Goal: Task Accomplishment & Management: Use online tool/utility

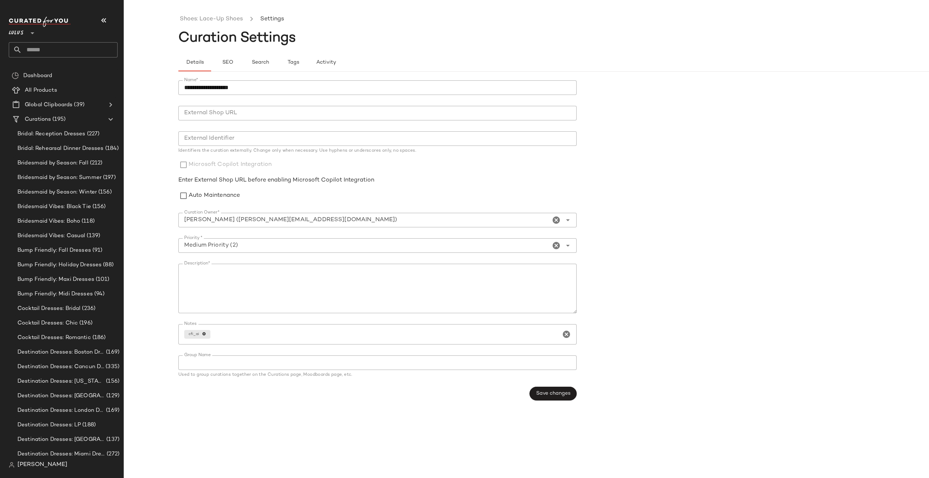
scroll to position [1601, 0]
click at [572, 396] on button "Save changes" at bounding box center [553, 394] width 47 height 14
click at [212, 20] on link "Shoes: Lace-Up Shoes" at bounding box center [211, 19] width 63 height 9
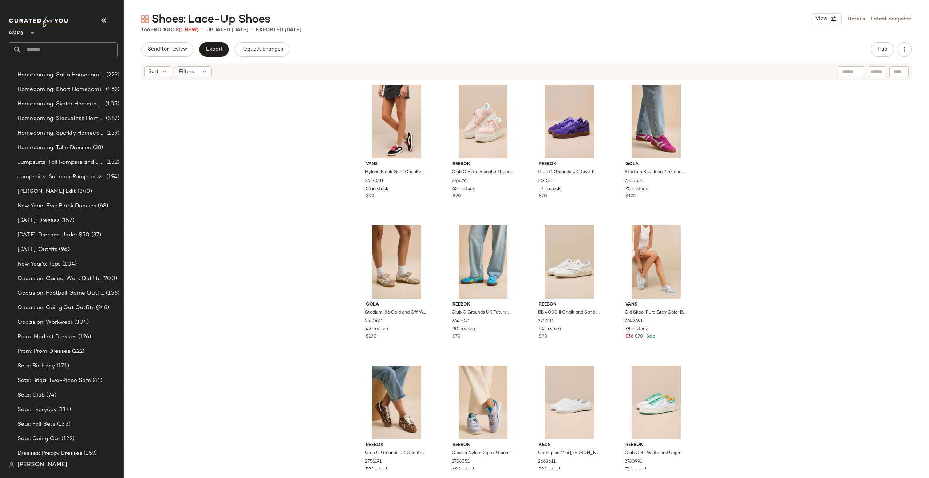
scroll to position [1052, 0]
click at [68, 47] on input "text" at bounding box center [70, 49] width 96 height 15
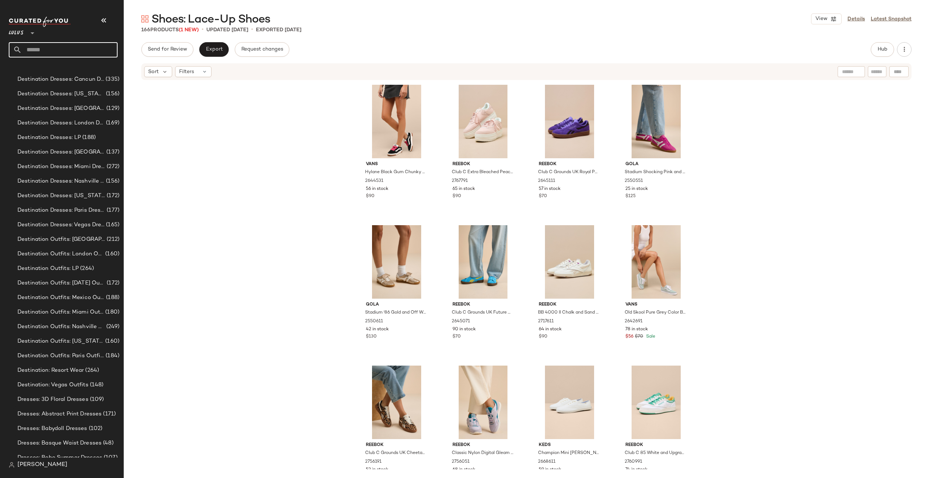
scroll to position [106, 0]
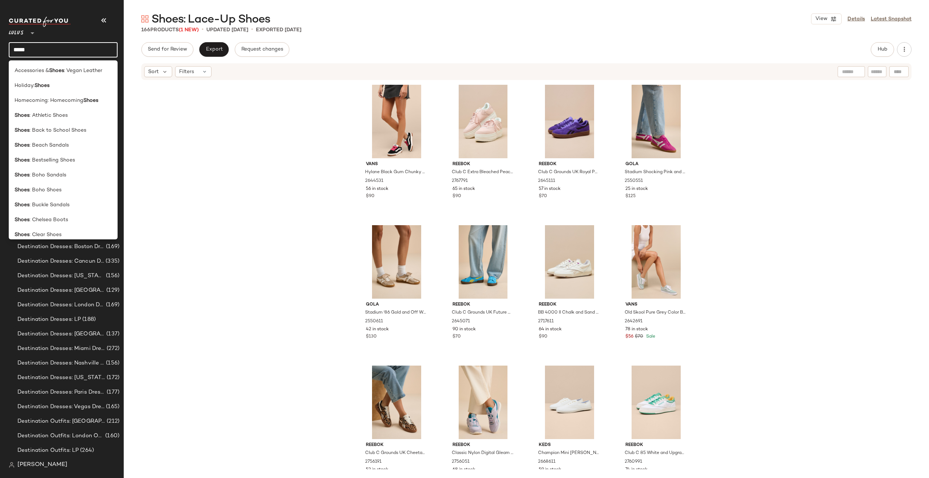
type input "*****"
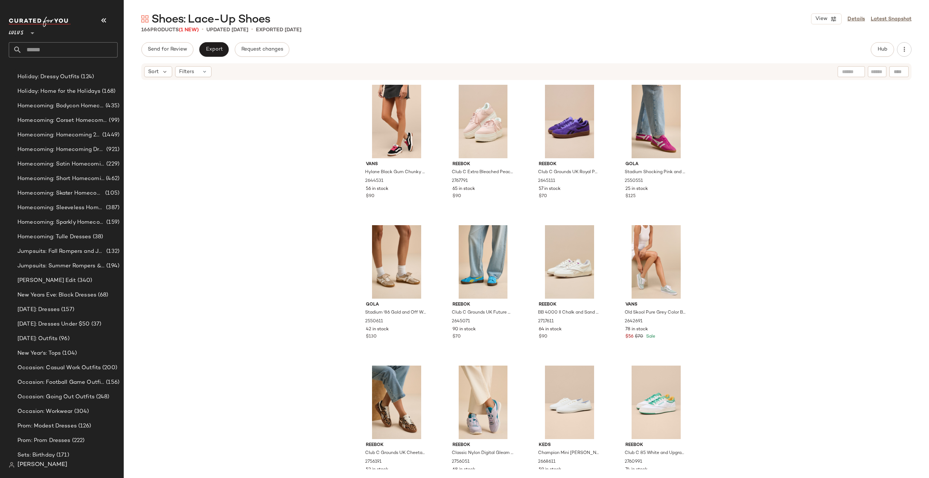
scroll to position [2581, 0]
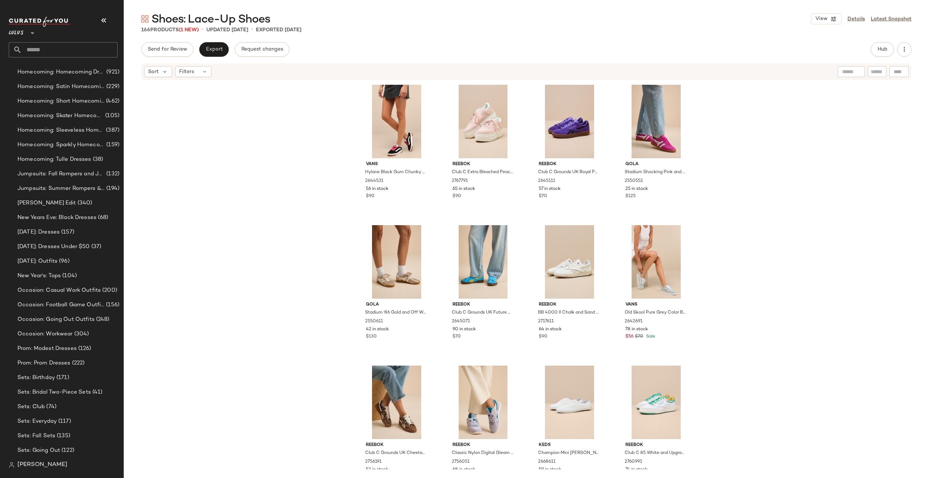
click at [42, 52] on input "text" at bounding box center [70, 49] width 96 height 15
click at [39, 46] on input "text" at bounding box center [70, 49] width 96 height 15
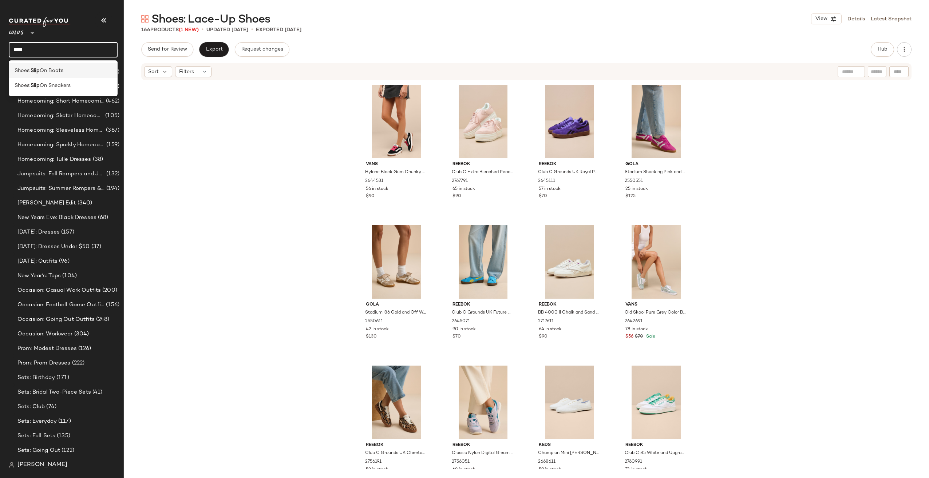
type input "****"
click at [44, 71] on span "On Boots" at bounding box center [52, 71] width 24 height 8
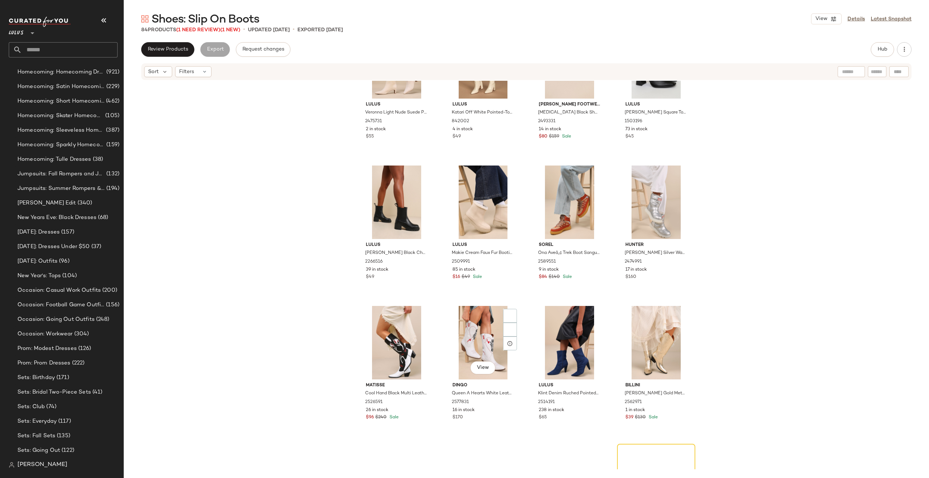
scroll to position [2563, 0]
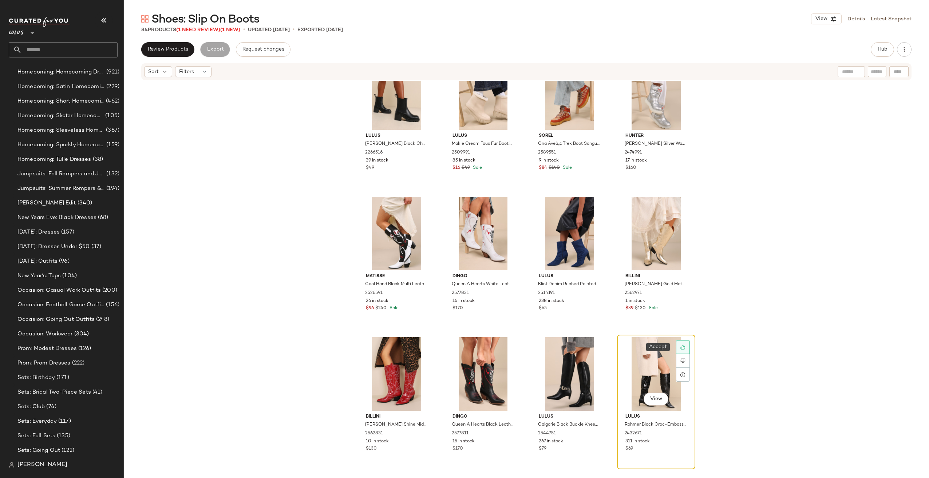
click at [682, 350] on div at bounding box center [683, 347] width 14 height 14
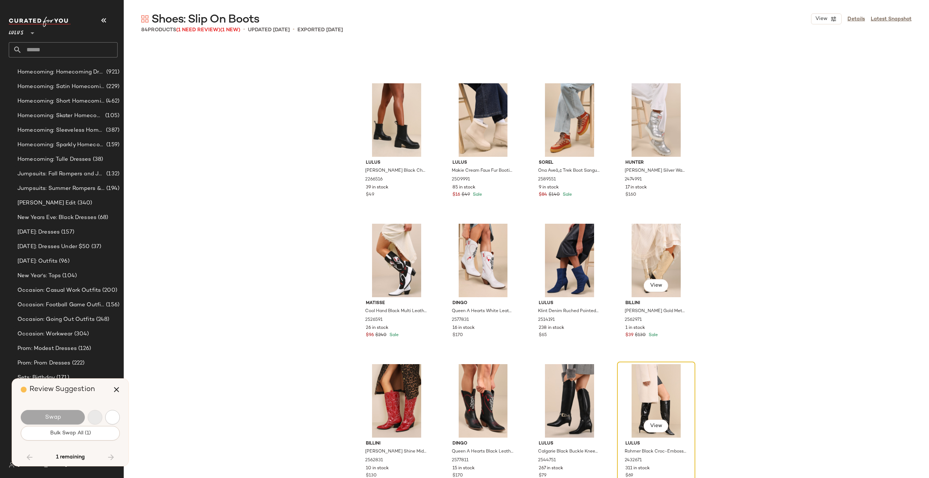
scroll to position [2516, 0]
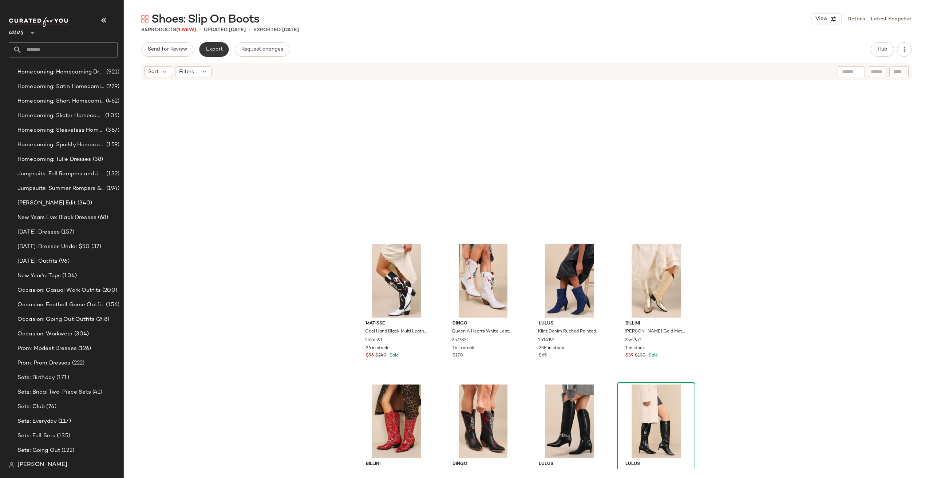
click at [211, 47] on span "Export" at bounding box center [213, 50] width 17 height 6
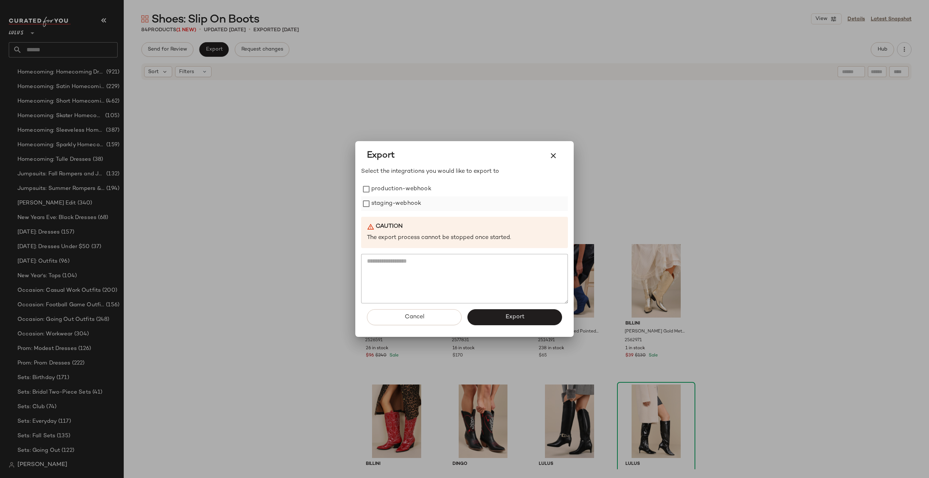
click at [398, 202] on label "staging-webhook" at bounding box center [396, 204] width 50 height 15
click at [400, 188] on label "production-webhook" at bounding box center [401, 189] width 60 height 15
click at [534, 314] on button "Export" at bounding box center [514, 317] width 95 height 16
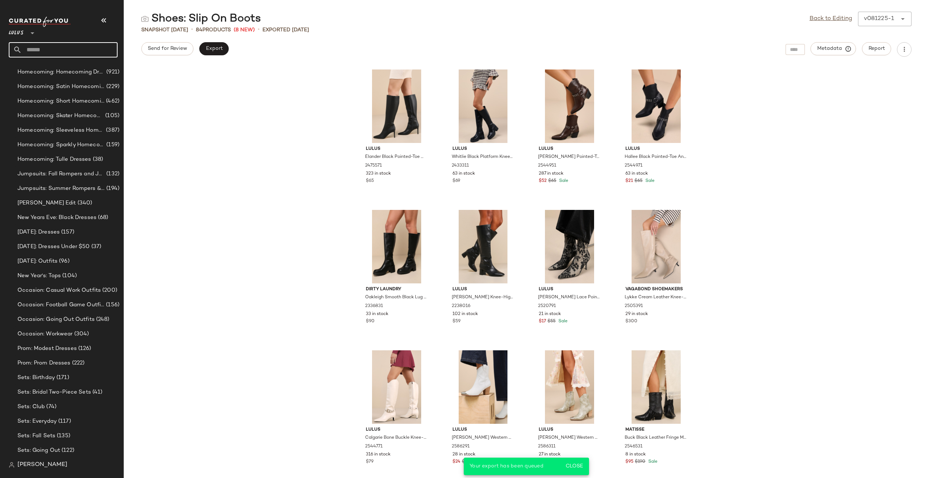
click at [33, 47] on input "text" at bounding box center [70, 49] width 96 height 15
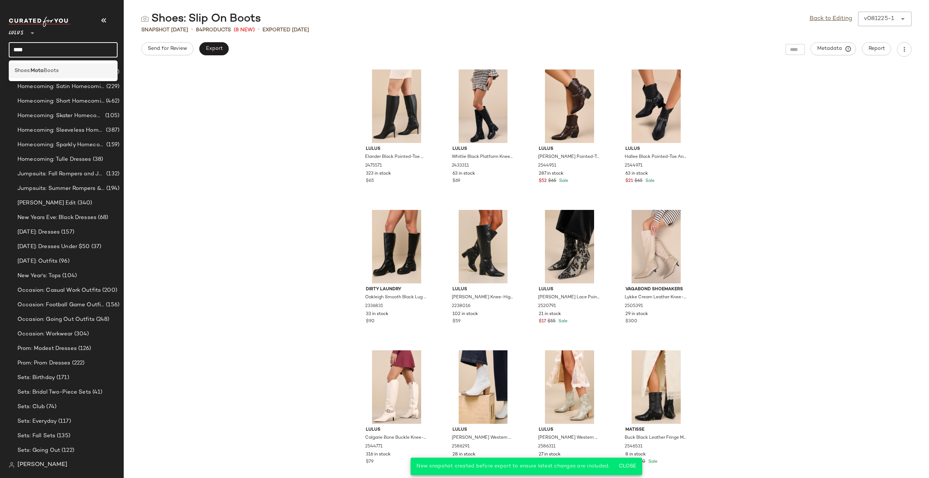
type input "****"
click at [36, 67] on b "Moto" at bounding box center [37, 71] width 13 height 8
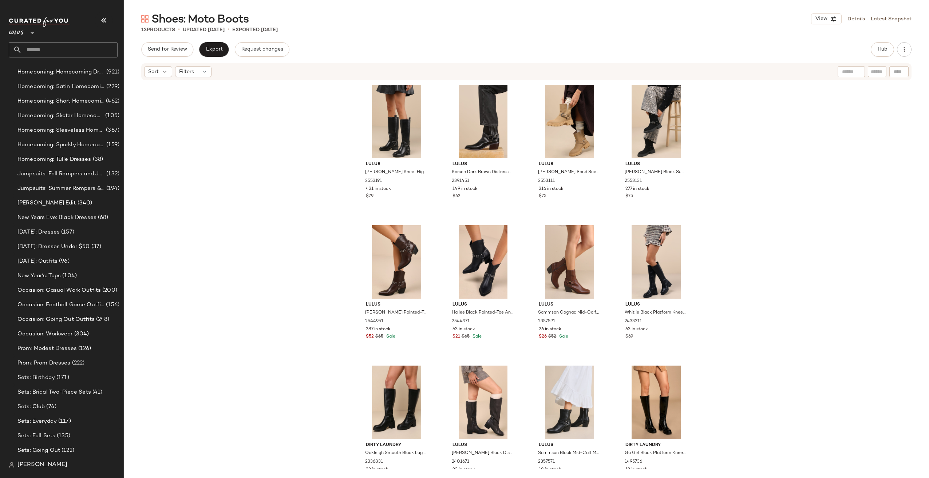
click at [71, 50] on input "text" at bounding box center [70, 49] width 96 height 15
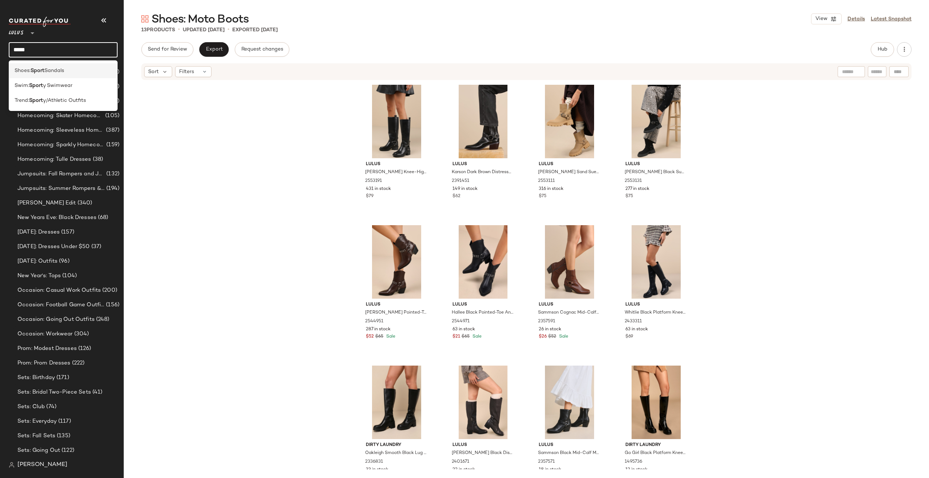
type input "*****"
click at [70, 75] on div "Shoes: Sport Sandals" at bounding box center [63, 70] width 109 height 15
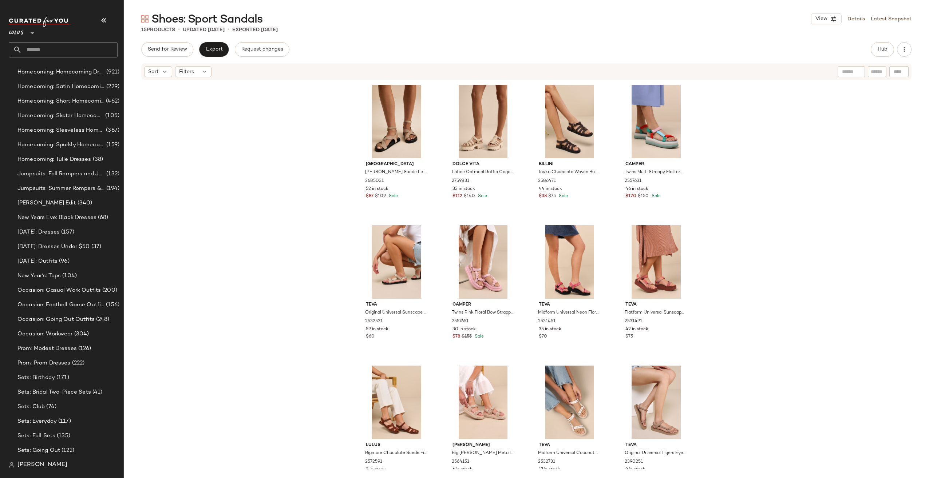
click at [35, 52] on input "text" at bounding box center [70, 49] width 96 height 15
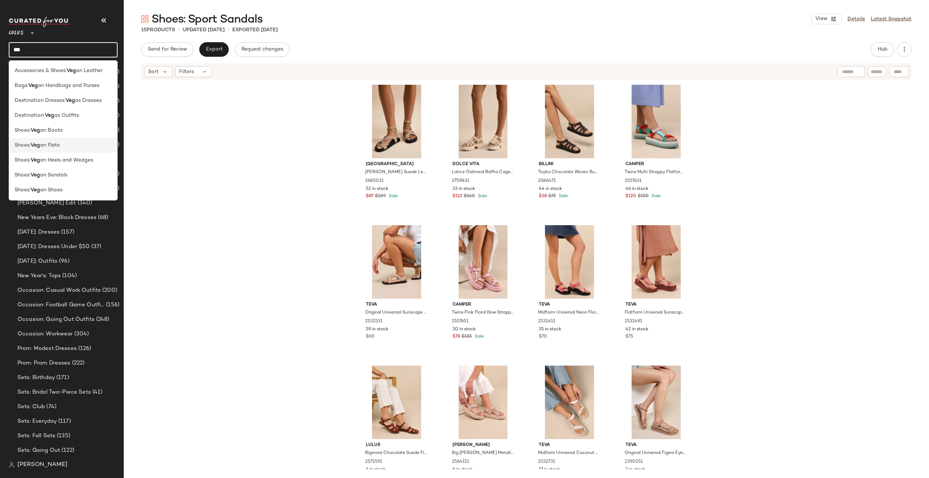
type input "***"
click at [55, 143] on span "an Flats" at bounding box center [50, 146] width 20 height 8
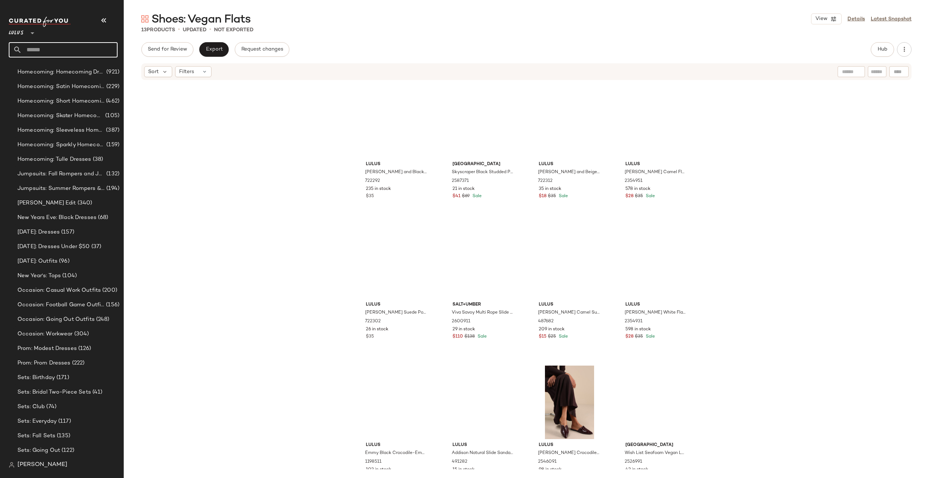
click at [42, 48] on input "text" at bounding box center [70, 49] width 96 height 15
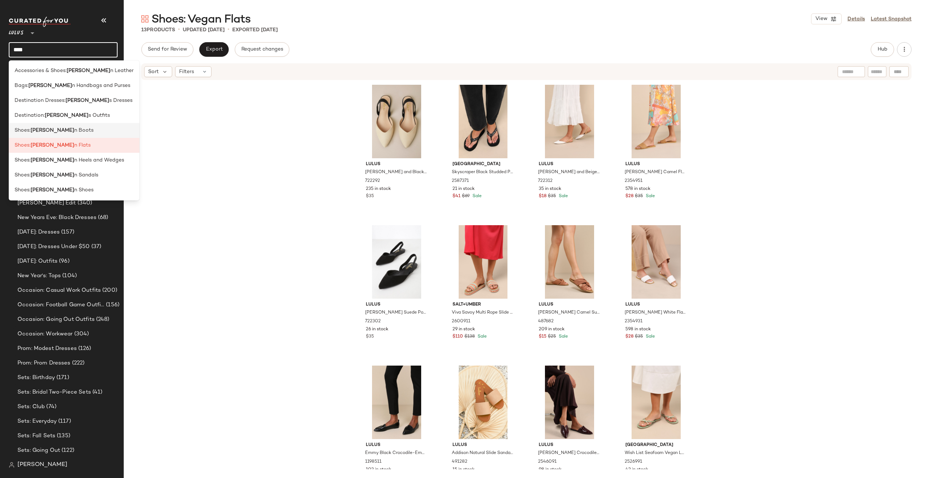
type input "****"
click at [74, 133] on span "n Boots" at bounding box center [83, 131] width 19 height 8
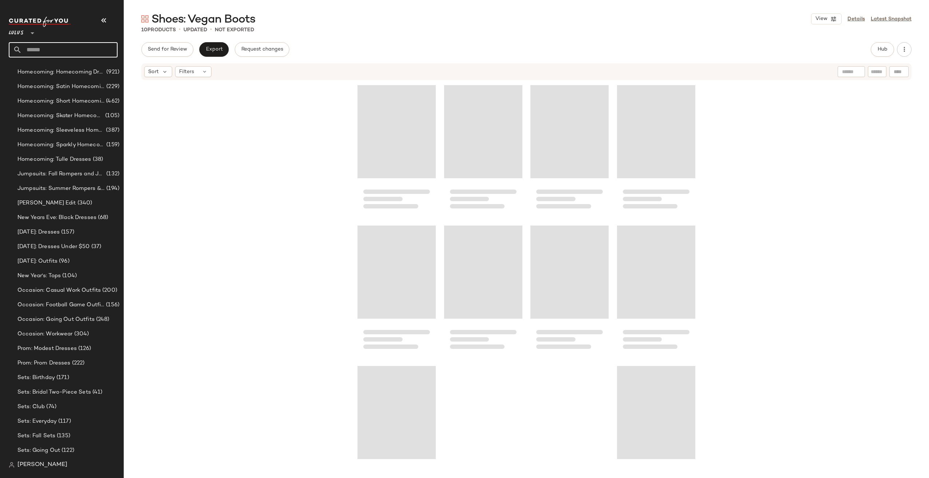
click at [61, 54] on input "text" at bounding box center [70, 49] width 96 height 15
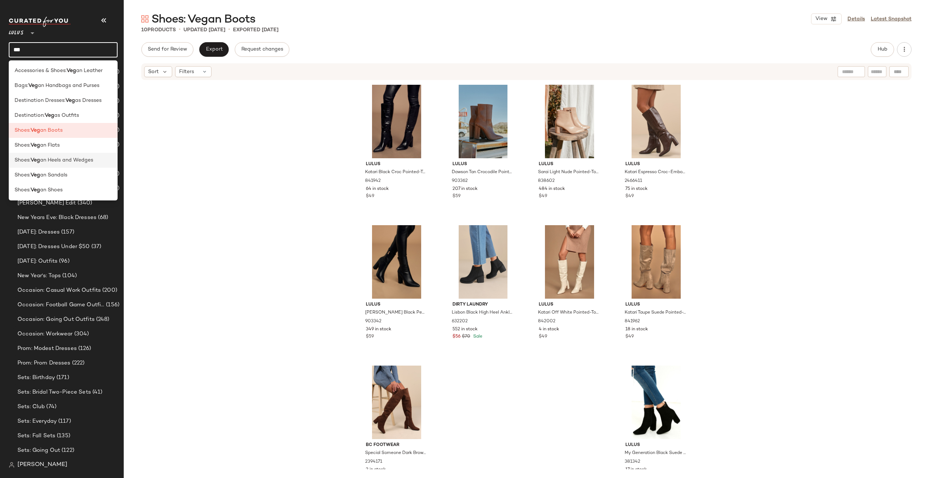
type input "***"
click at [82, 161] on span "an Heels and Wedges" at bounding box center [66, 161] width 53 height 8
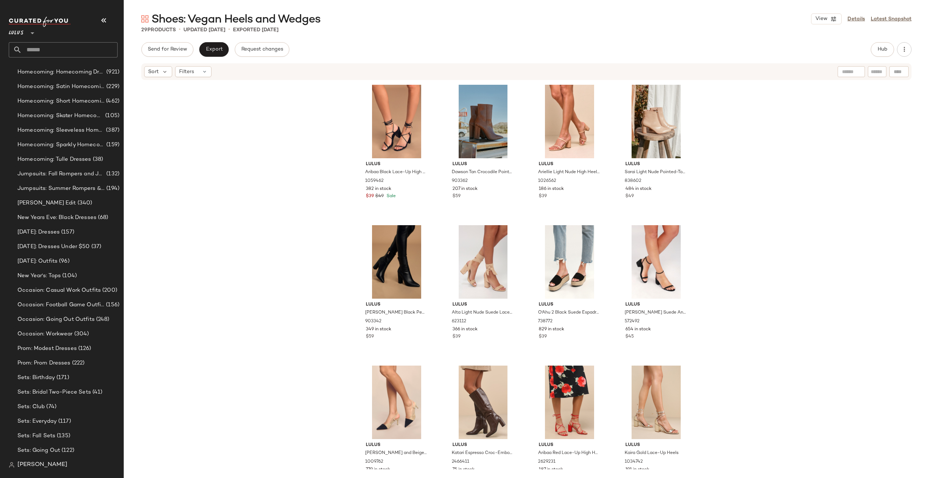
click at [74, 56] on input "text" at bounding box center [70, 49] width 96 height 15
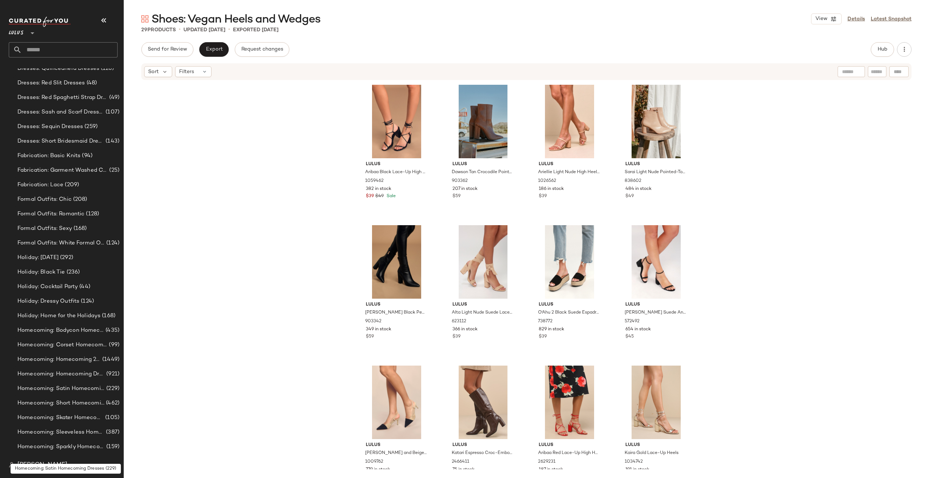
scroll to position [688, 0]
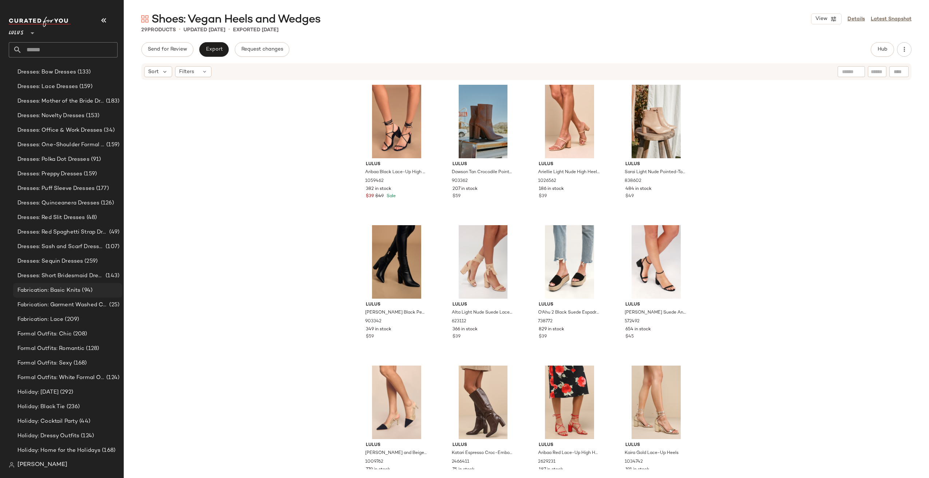
click at [57, 288] on span "Fabrication: Basic Knits" at bounding box center [48, 290] width 63 height 8
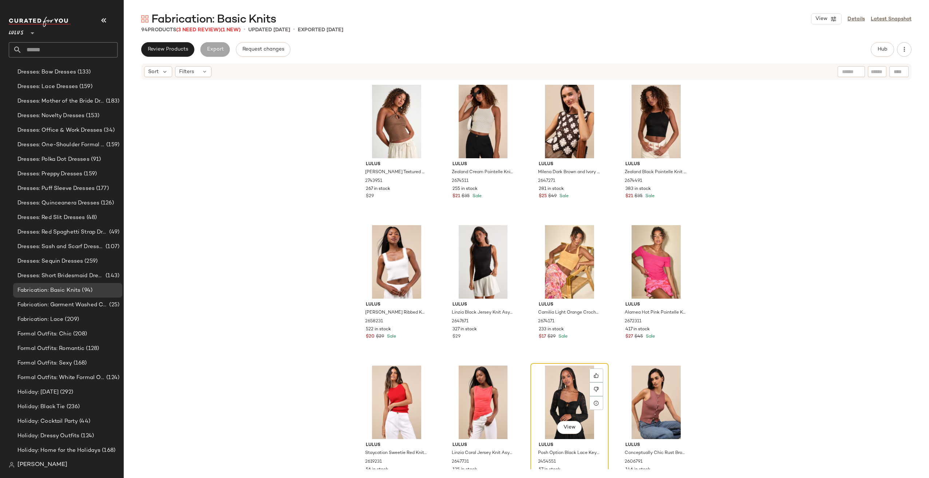
click at [547, 416] on div "View" at bounding box center [569, 403] width 73 height 74
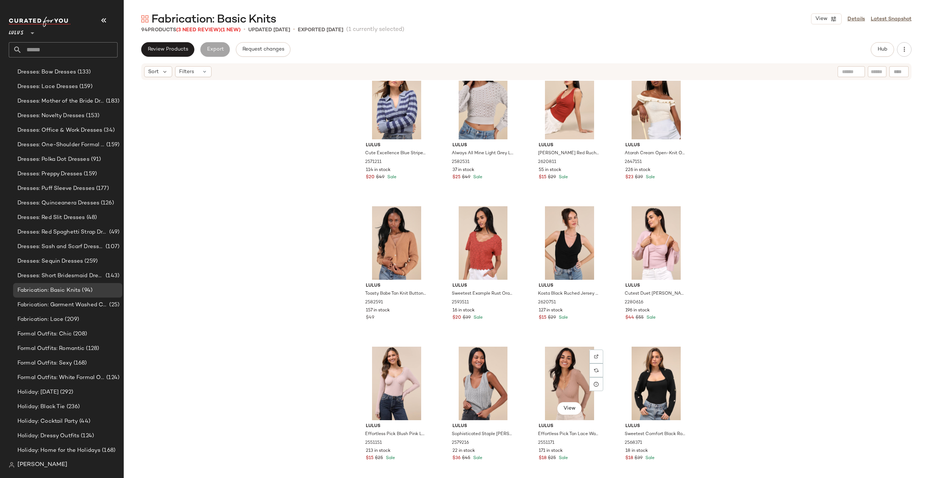
scroll to position [2372, 0]
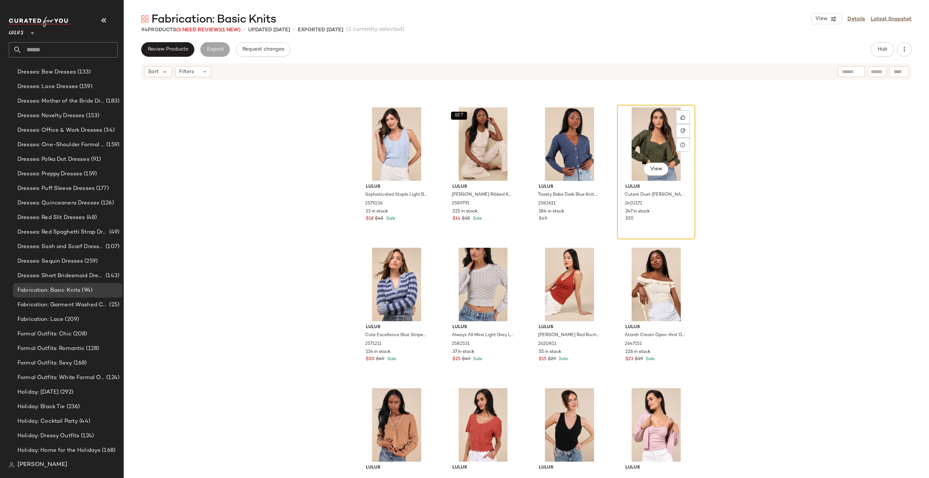
click at [658, 147] on div "View" at bounding box center [656, 144] width 73 height 74
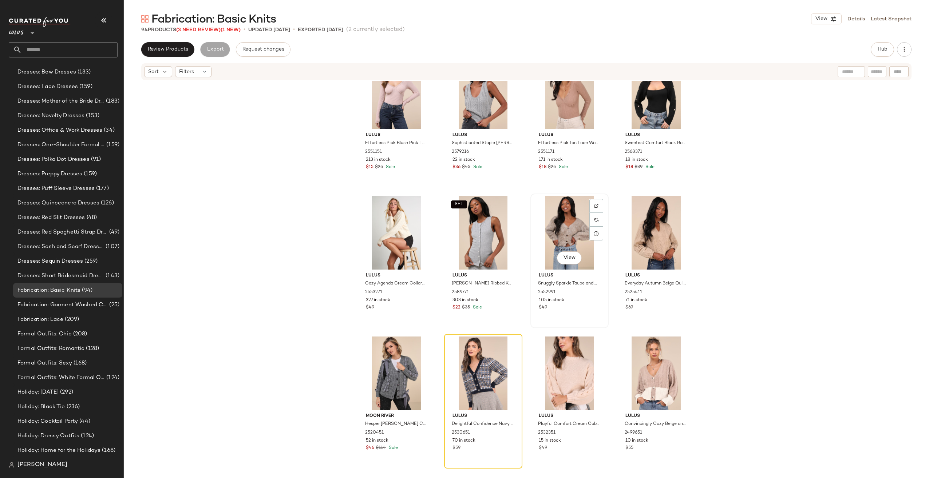
scroll to position [2985, 0]
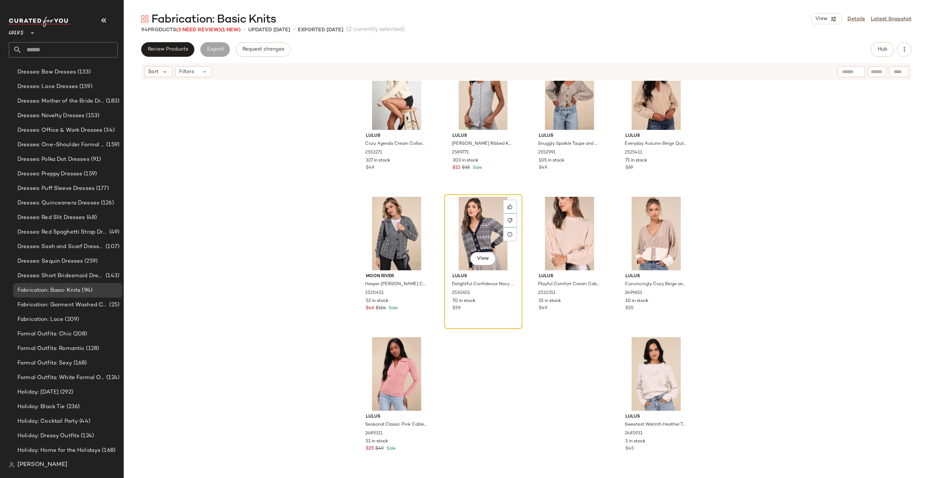
click at [457, 225] on div "View" at bounding box center [483, 234] width 73 height 74
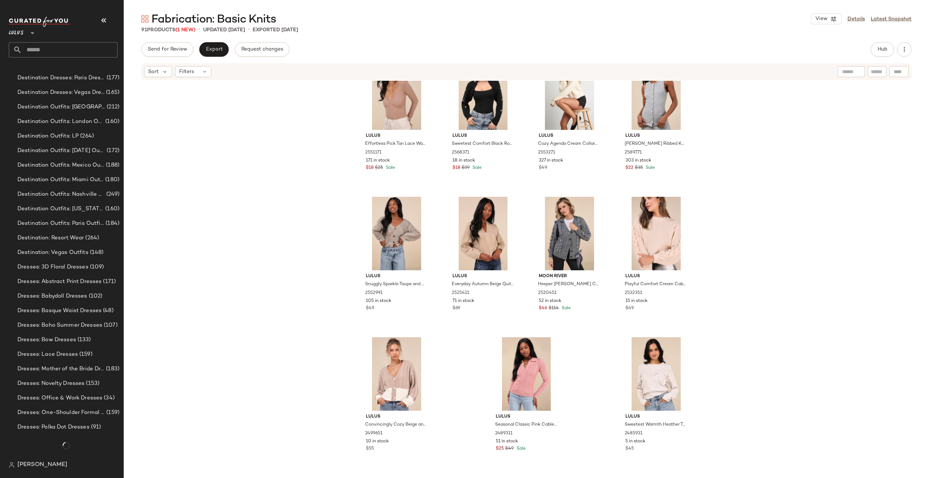
scroll to position [688, 0]
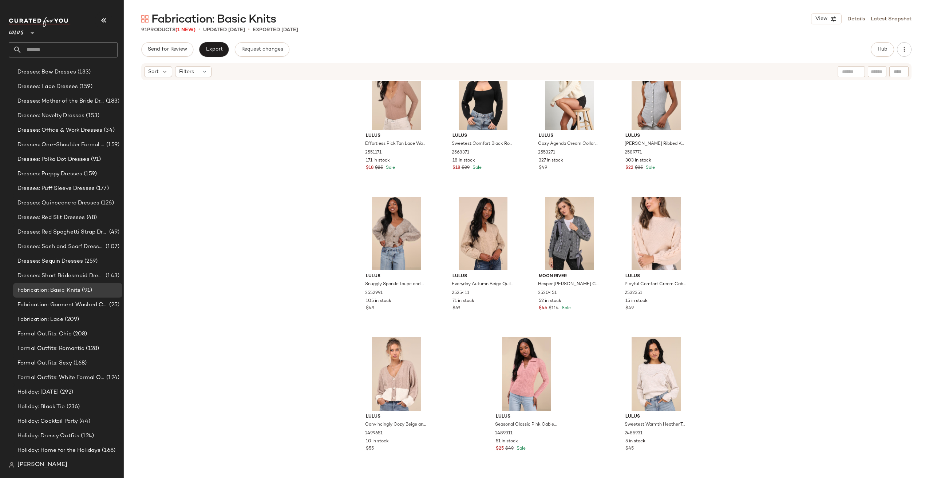
click at [199, 55] on div "Export" at bounding box center [213, 49] width 29 height 15
click at [216, 50] on span "Export" at bounding box center [213, 50] width 17 height 6
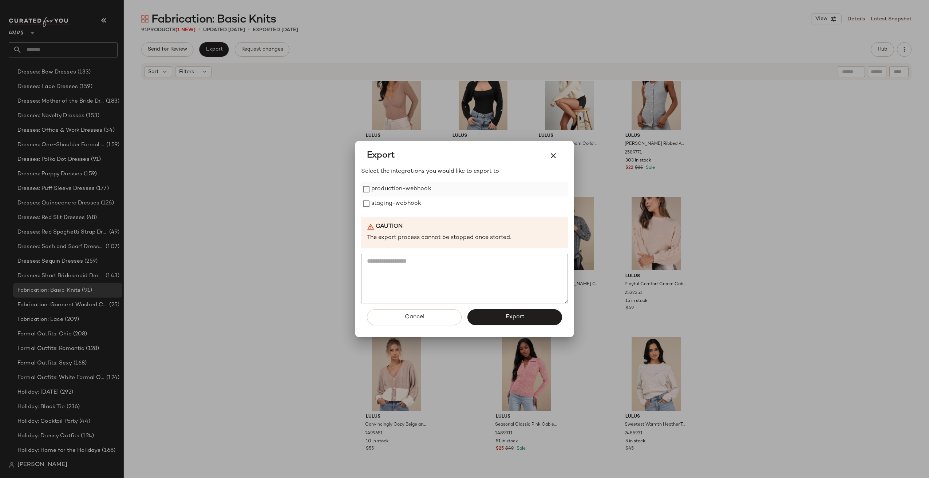
click at [396, 186] on label "production-webhook" at bounding box center [401, 189] width 60 height 15
click at [390, 202] on label "staging-webhook" at bounding box center [396, 204] width 50 height 15
click at [521, 315] on span "Export" at bounding box center [514, 317] width 19 height 7
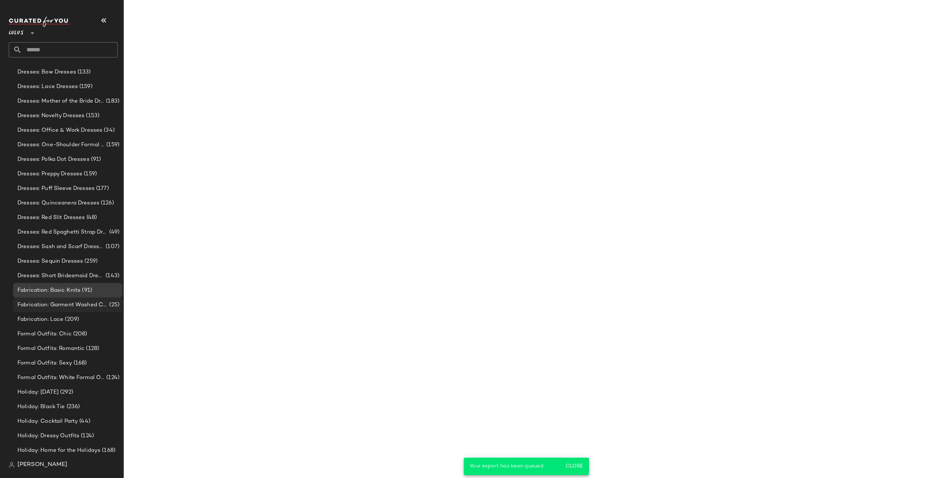
scroll to position [2985, 0]
click at [74, 304] on span "Fabrication: Garment Washed Cotton Blend" at bounding box center [62, 305] width 90 height 8
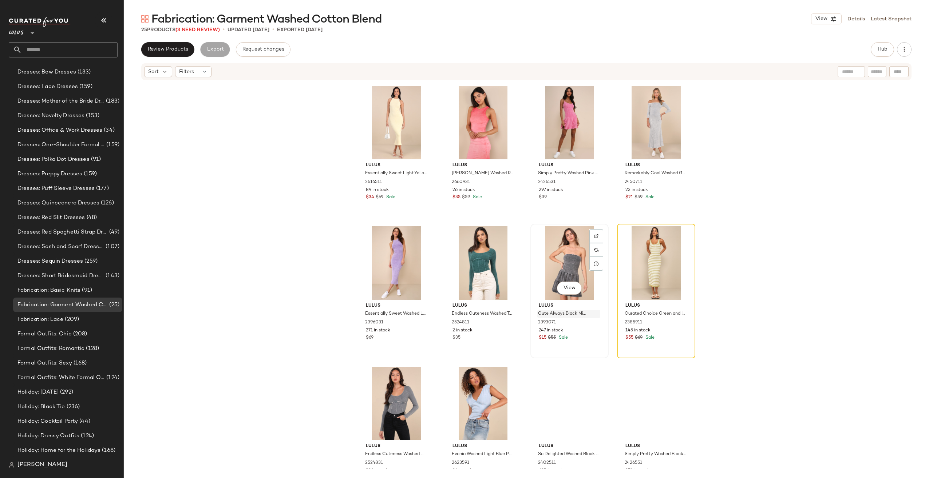
scroll to position [146, 0]
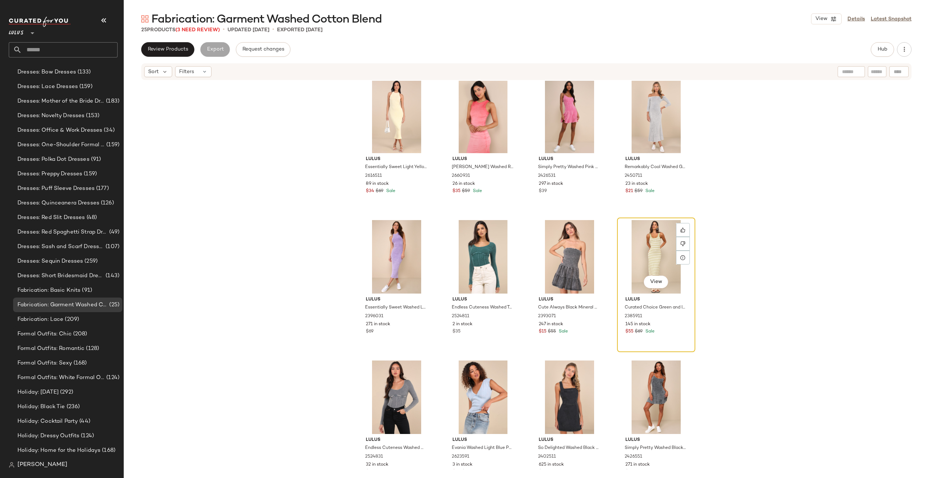
click at [627, 265] on div "View" at bounding box center [656, 257] width 73 height 74
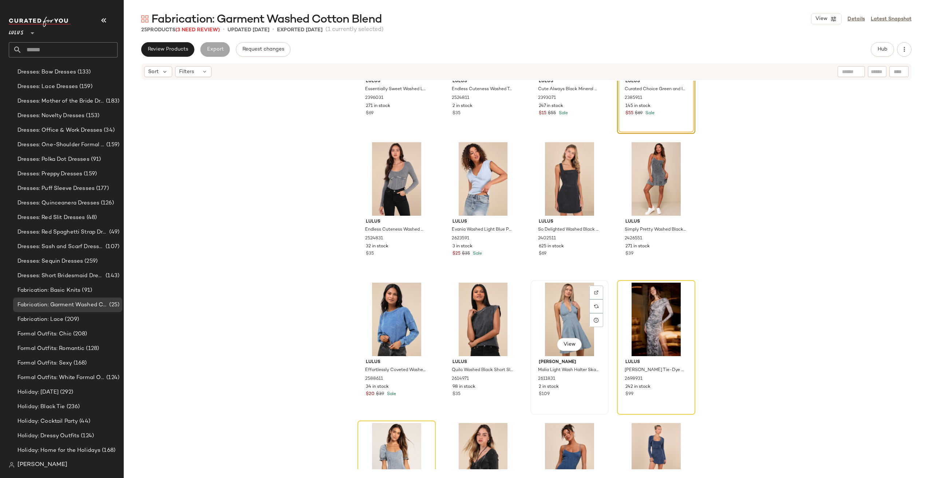
scroll to position [552, 0]
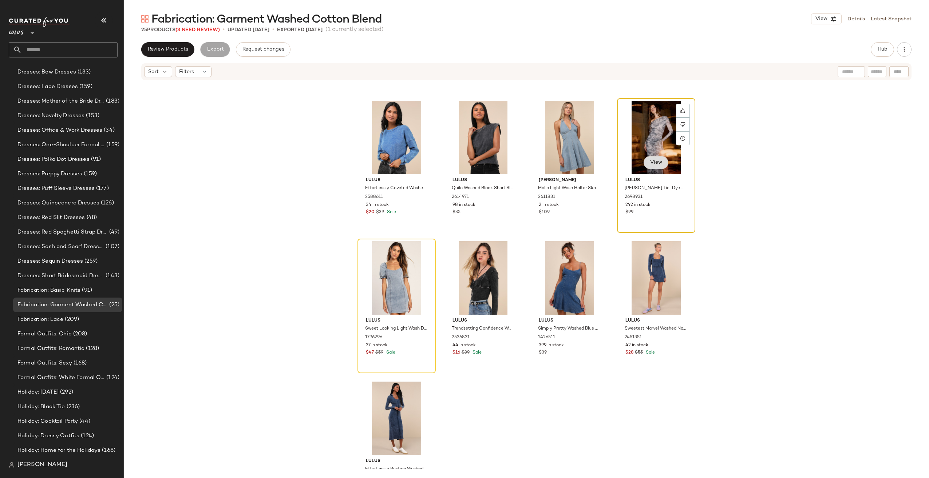
click at [656, 157] on button "View" at bounding box center [655, 162] width 25 height 13
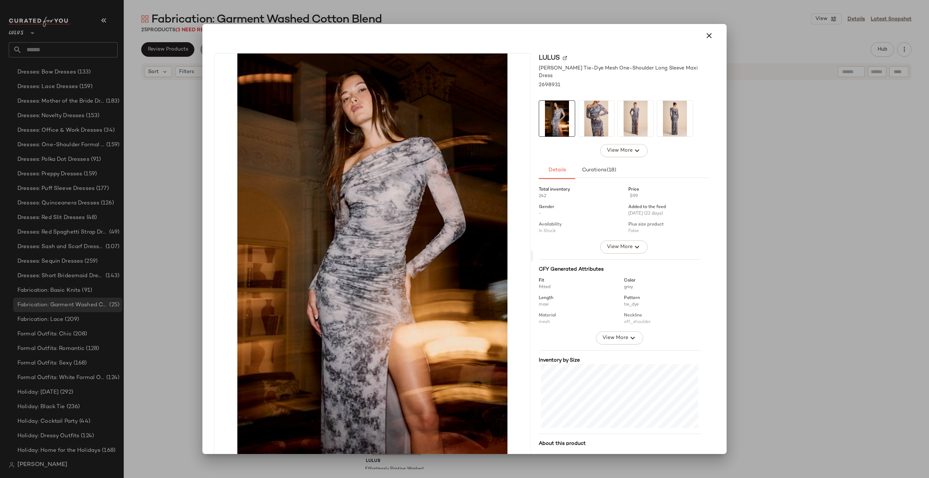
click at [825, 138] on div at bounding box center [464, 239] width 929 height 478
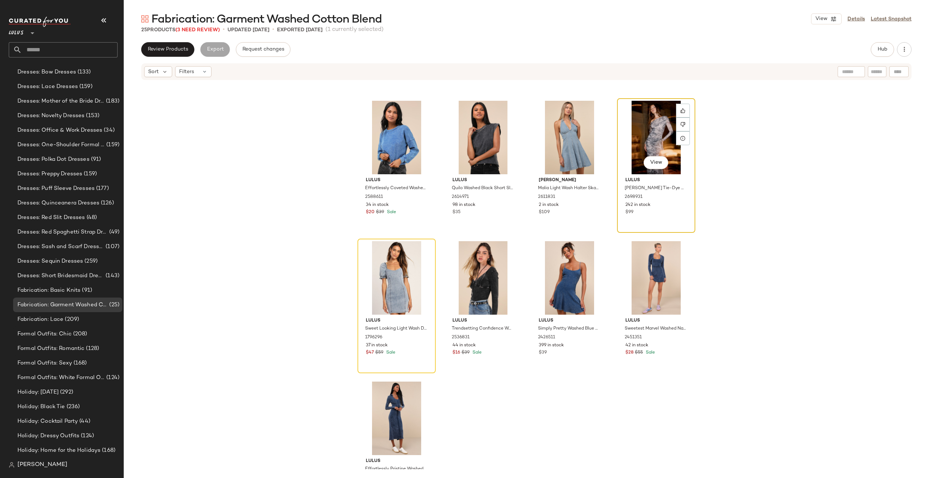
click at [649, 134] on div "View" at bounding box center [656, 138] width 73 height 74
click at [382, 268] on div "View" at bounding box center [396, 278] width 73 height 74
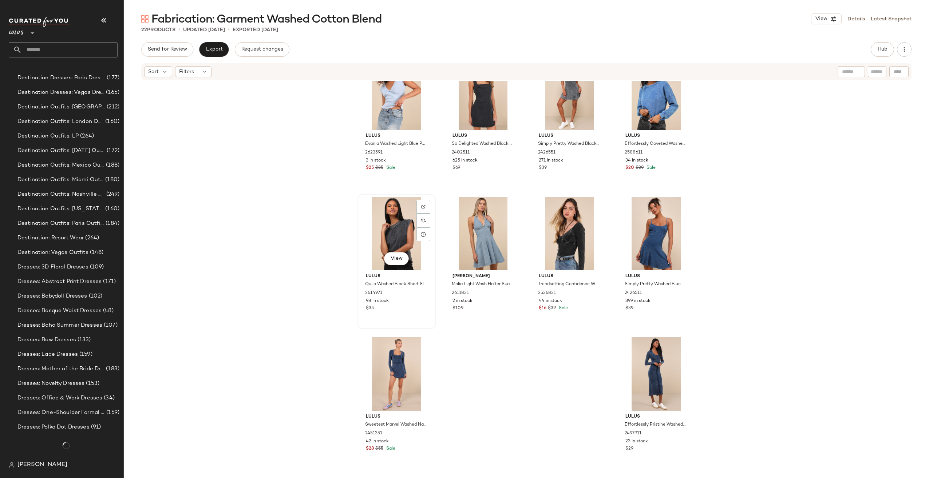
scroll to position [688, 0]
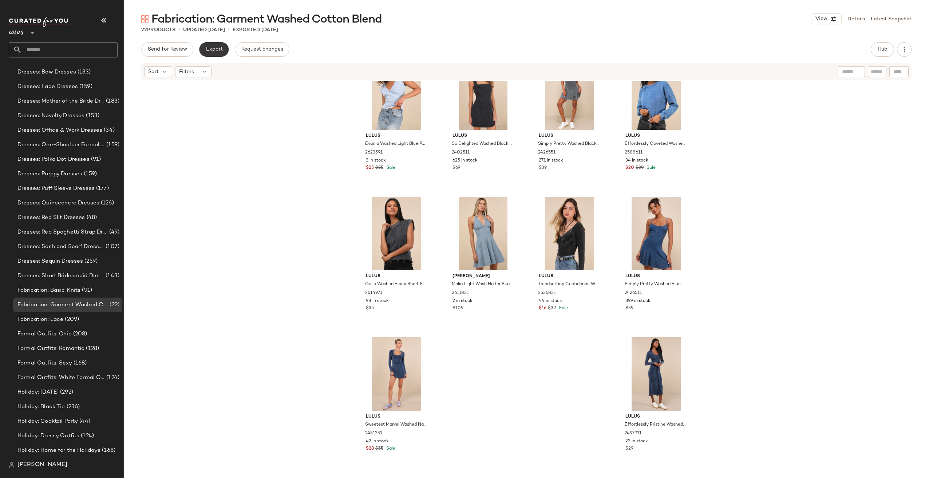
click at [215, 47] on span "Export" at bounding box center [213, 50] width 17 height 6
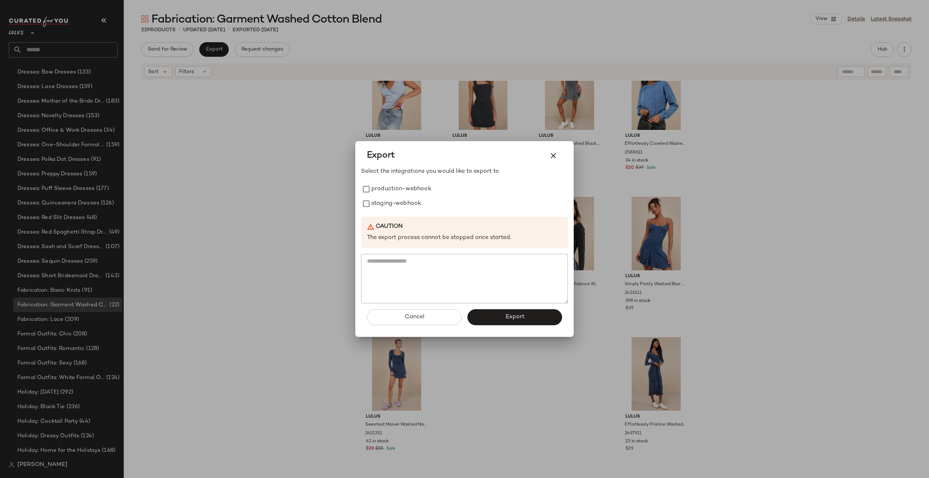
click at [375, 181] on div "Select the integrations you would like to export to production-webhook staging-…" at bounding box center [464, 235] width 207 height 136
click at [375, 196] on label "production-webhook" at bounding box center [401, 189] width 60 height 15
click at [375, 210] on label "staging-webhook" at bounding box center [396, 204] width 50 height 15
click at [527, 320] on button "Export" at bounding box center [514, 317] width 95 height 16
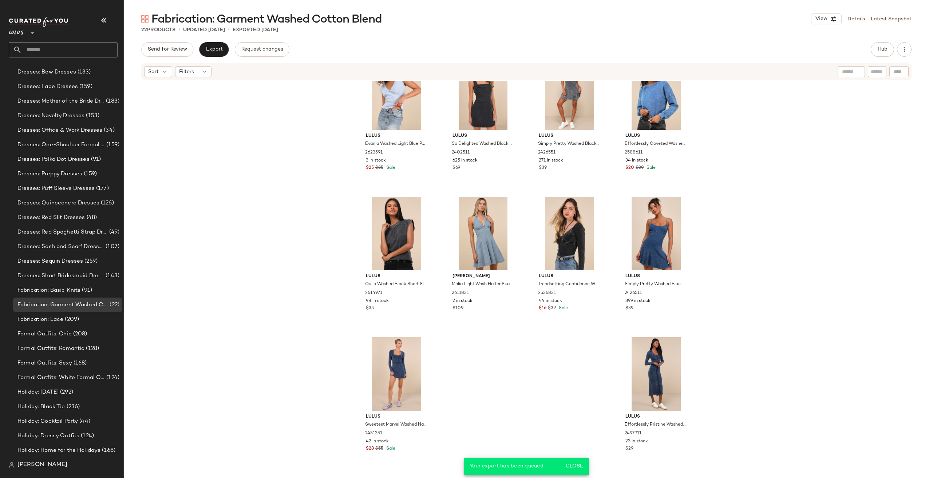
scroll to position [552, 0]
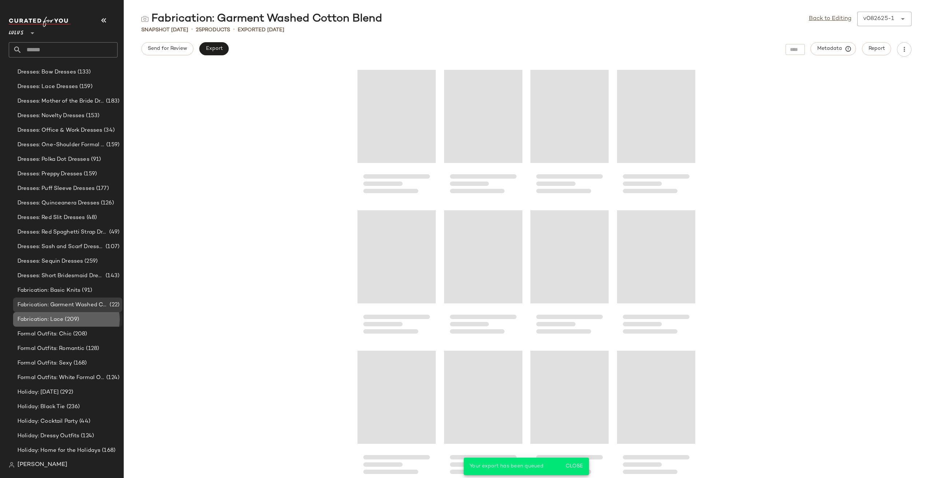
click at [79, 323] on div "Fabrication: Lace (209)" at bounding box center [67, 320] width 104 height 8
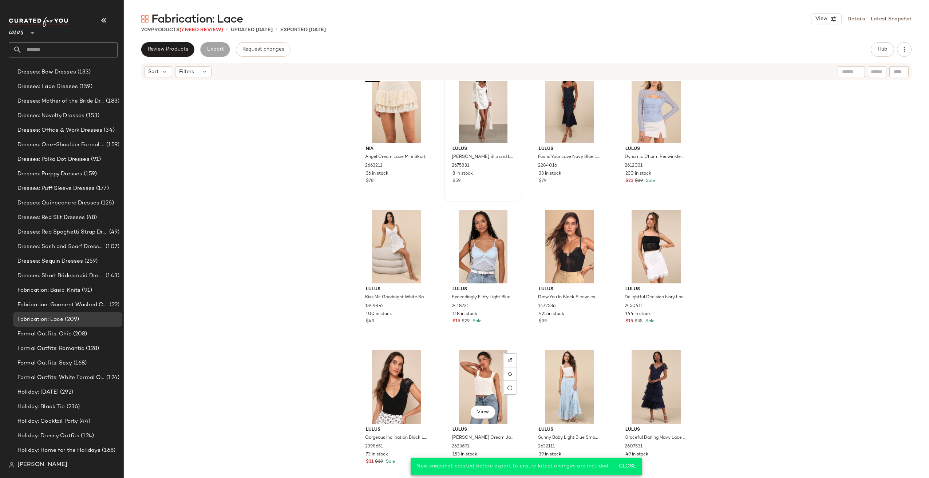
scroll to position [479, 0]
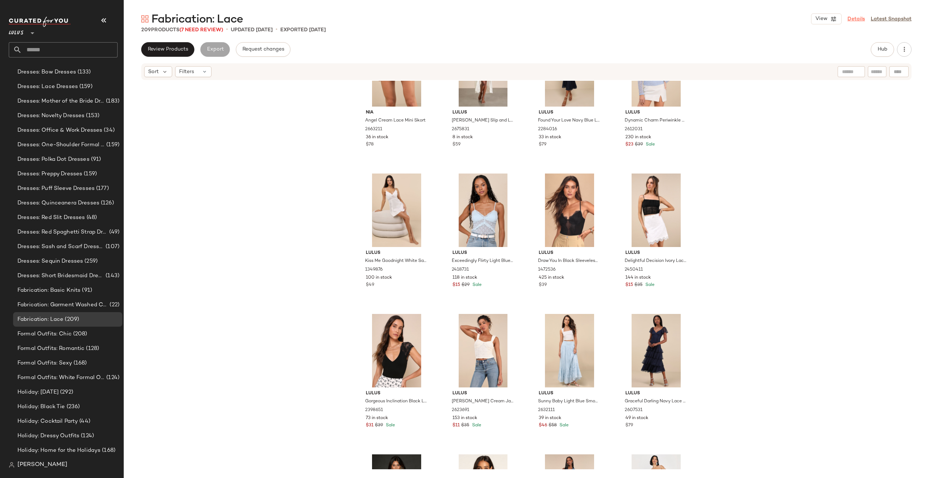
click at [860, 19] on link "Details" at bounding box center [855, 19] width 17 height 8
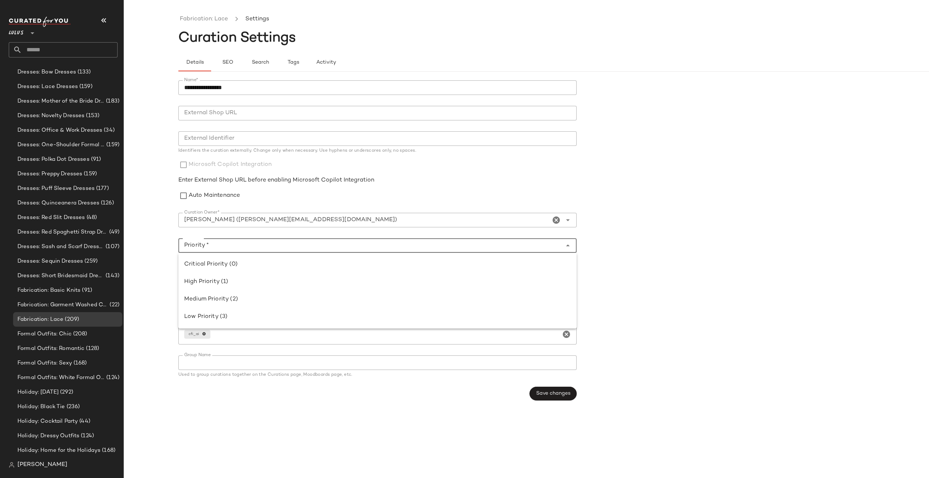
click at [226, 246] on input "Priority *" at bounding box center [370, 245] width 384 height 9
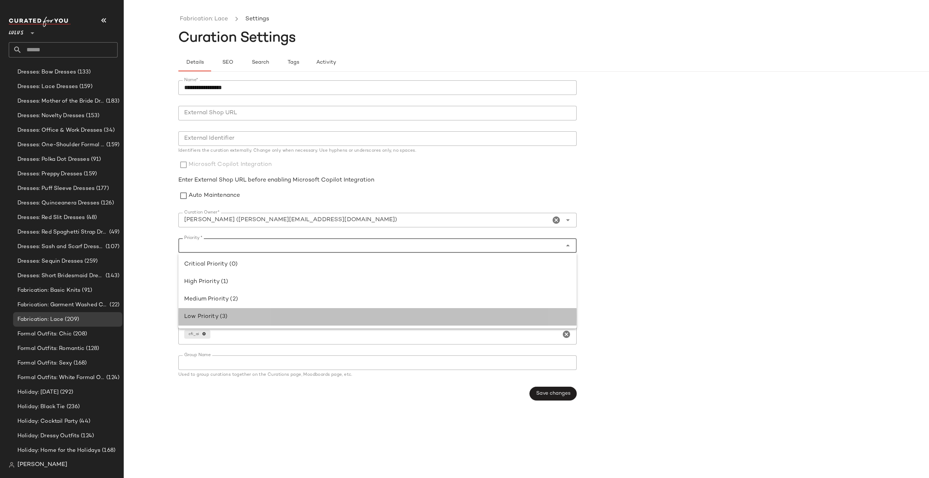
click at [213, 313] on div "Low Priority (3)" at bounding box center [377, 317] width 387 height 9
type input "**********"
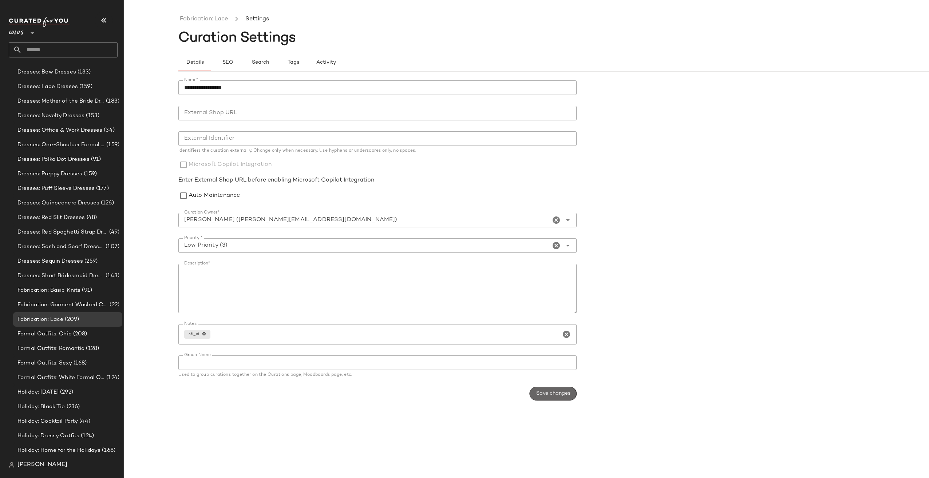
click at [547, 394] on span "Save changes" at bounding box center [553, 394] width 35 height 6
click at [190, 21] on link "Fabrication: Lace" at bounding box center [204, 19] width 48 height 9
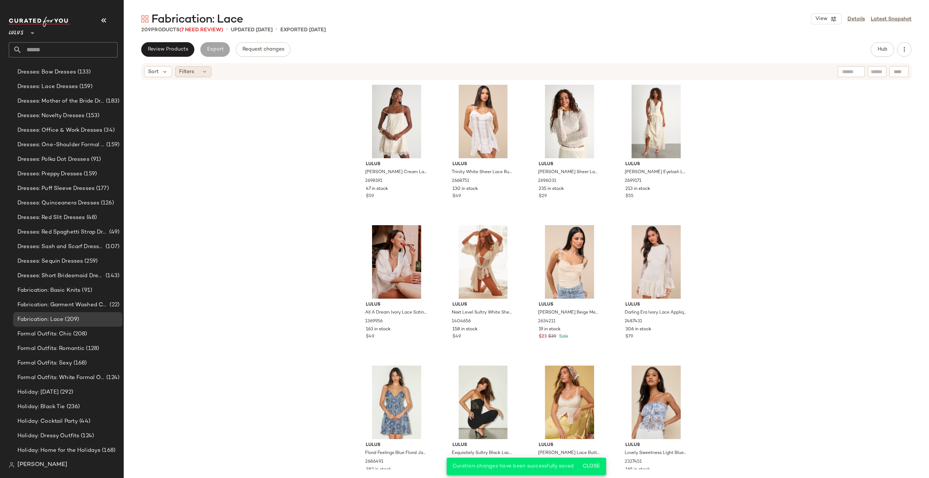
click at [188, 71] on span "Filters" at bounding box center [186, 72] width 15 height 8
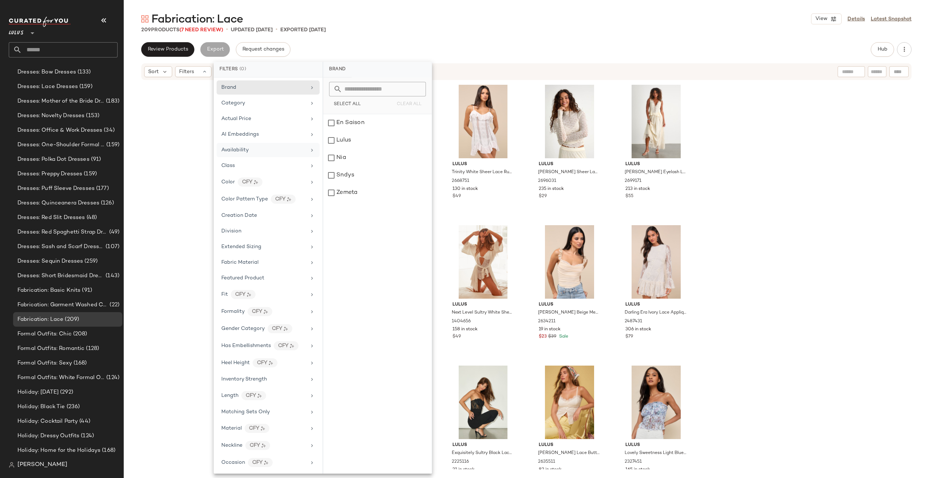
click at [252, 143] on div "Availability" at bounding box center [268, 150] width 103 height 14
click at [346, 138] on div "out_of_stock" at bounding box center [377, 140] width 108 height 17
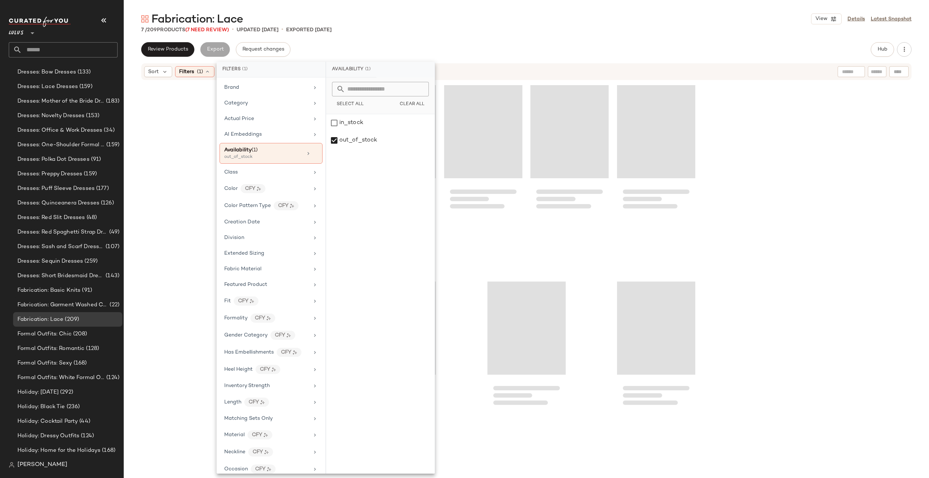
click at [822, 152] on div at bounding box center [526, 275] width 805 height 389
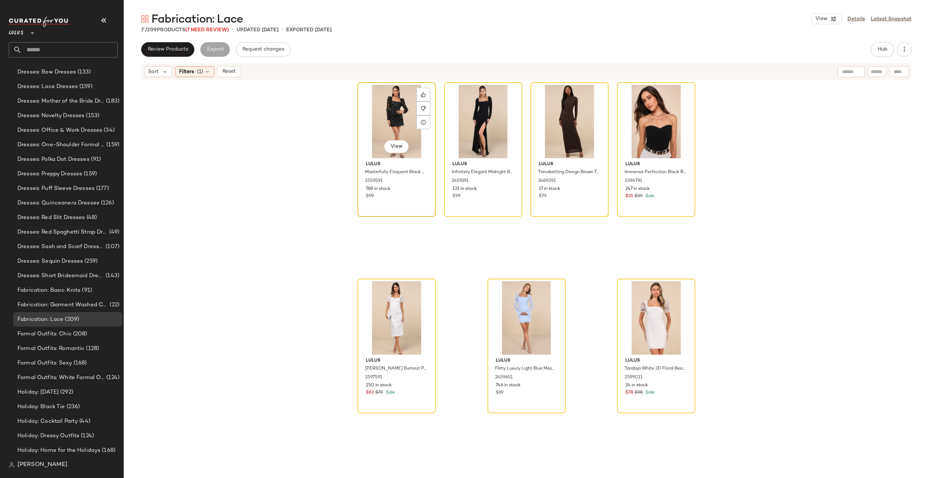
click at [379, 122] on div "View" at bounding box center [396, 122] width 73 height 74
click at [656, 323] on div "View" at bounding box center [656, 318] width 73 height 74
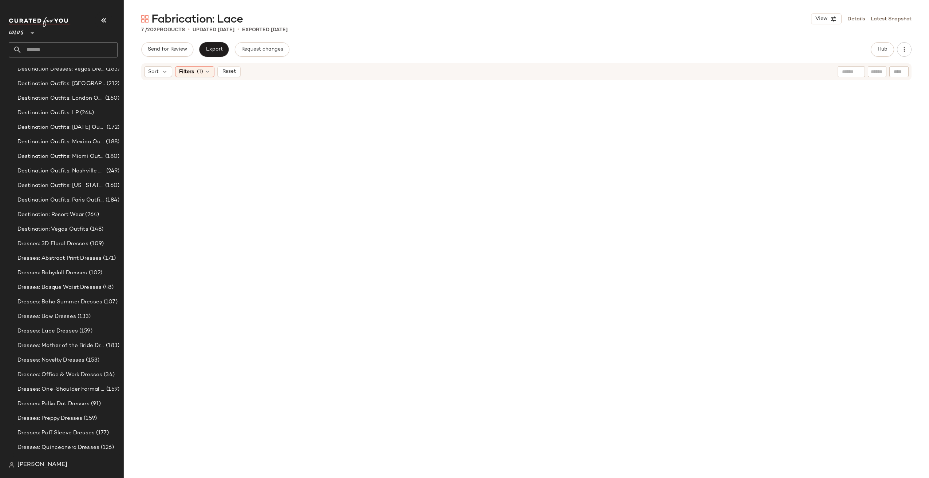
scroll to position [688, 0]
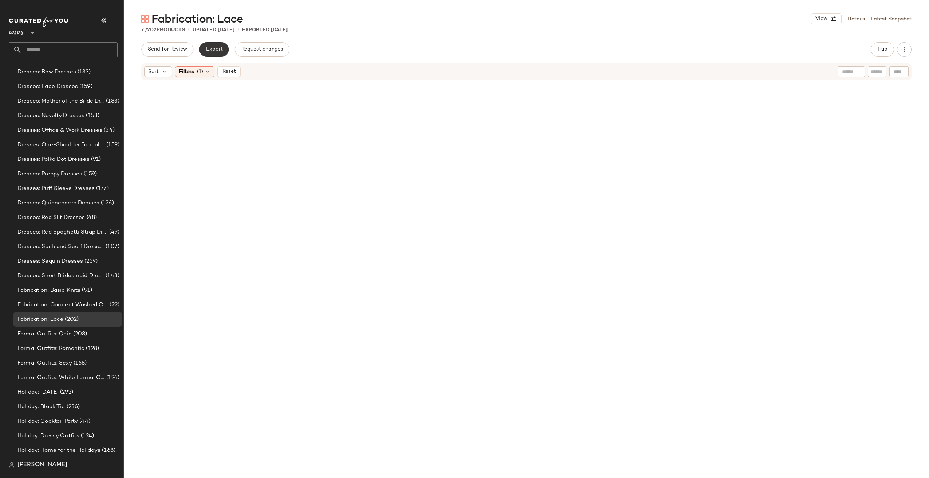
click at [205, 47] on span "Export" at bounding box center [213, 50] width 17 height 6
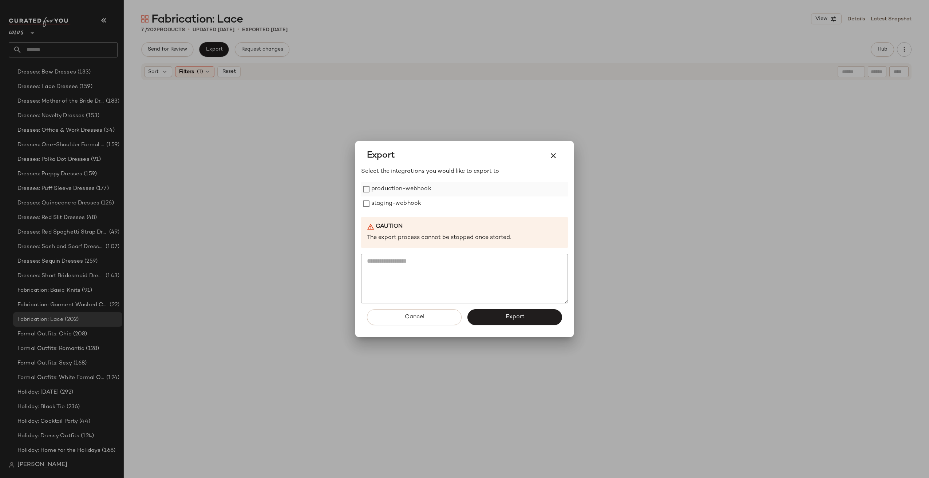
click at [381, 186] on label "production-webhook" at bounding box center [401, 189] width 60 height 15
click at [384, 203] on label "staging-webhook" at bounding box center [396, 204] width 50 height 15
click at [501, 328] on div "Cancel Export" at bounding box center [464, 320] width 207 height 33
click at [505, 312] on button "Export" at bounding box center [514, 317] width 95 height 16
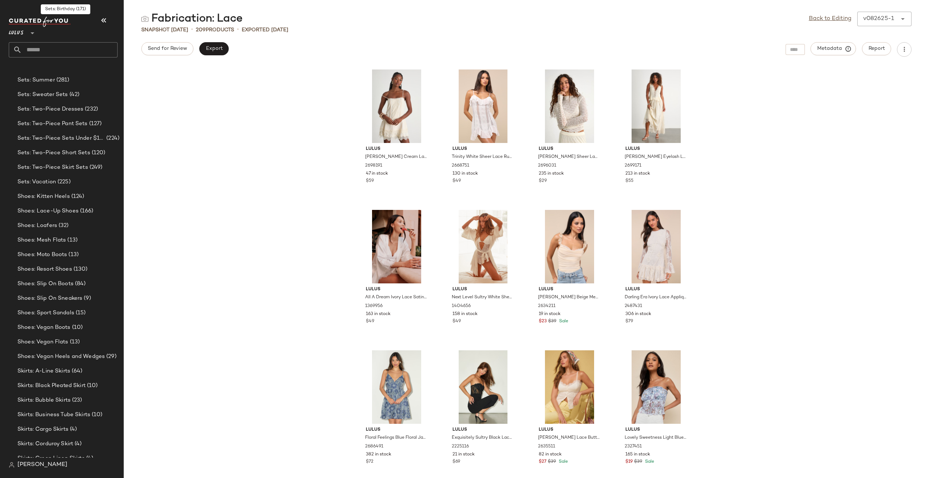
scroll to position [1663, 0]
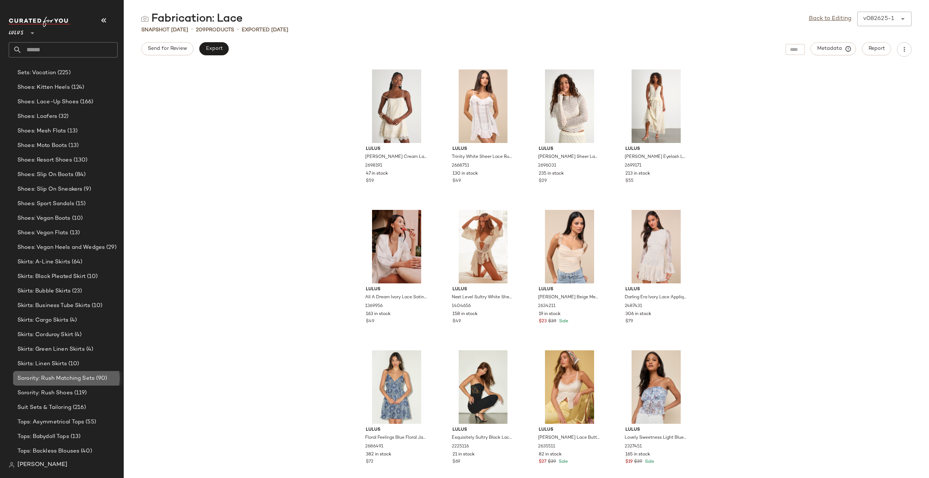
click at [68, 375] on span "Sorority: Rush Matching Sets" at bounding box center [55, 379] width 77 height 8
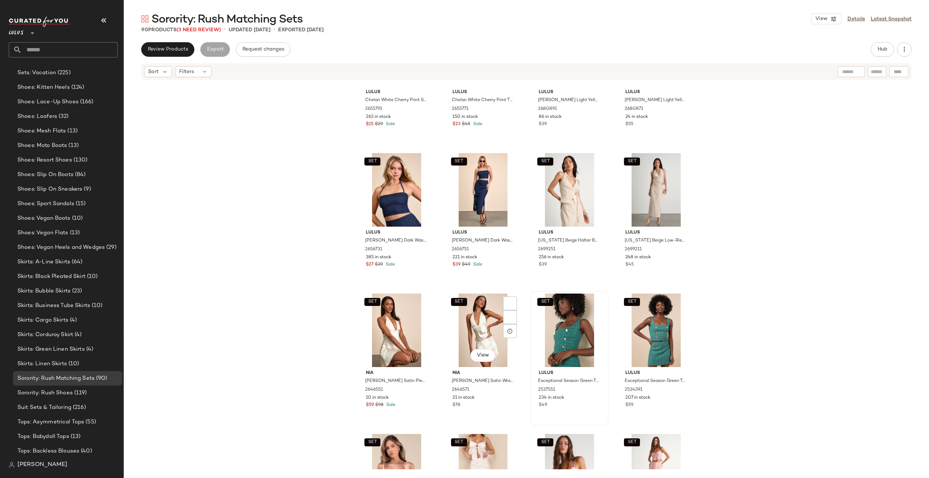
scroll to position [1061, 0]
drag, startPoint x: 563, startPoint y: 317, endPoint x: 568, endPoint y: 316, distance: 5.1
click at [563, 316] on div "SET View" at bounding box center [569, 331] width 73 height 74
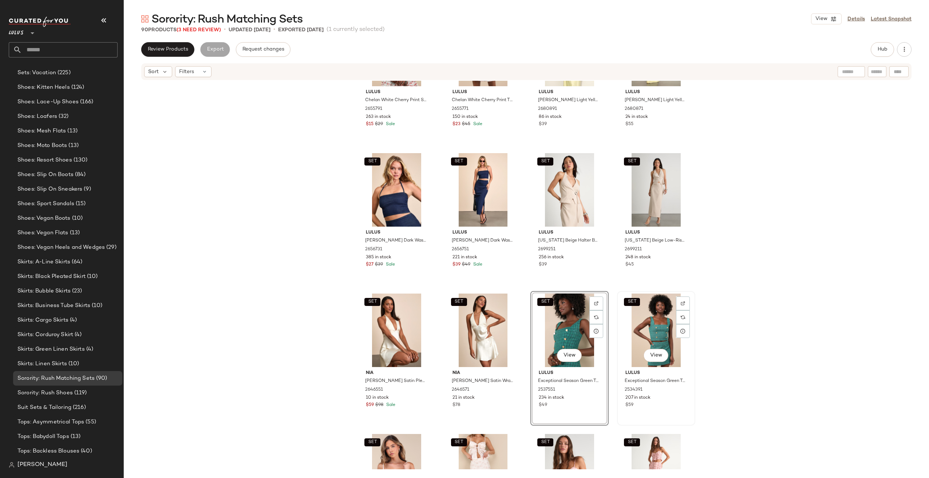
click at [647, 321] on div "SET View" at bounding box center [656, 331] width 73 height 74
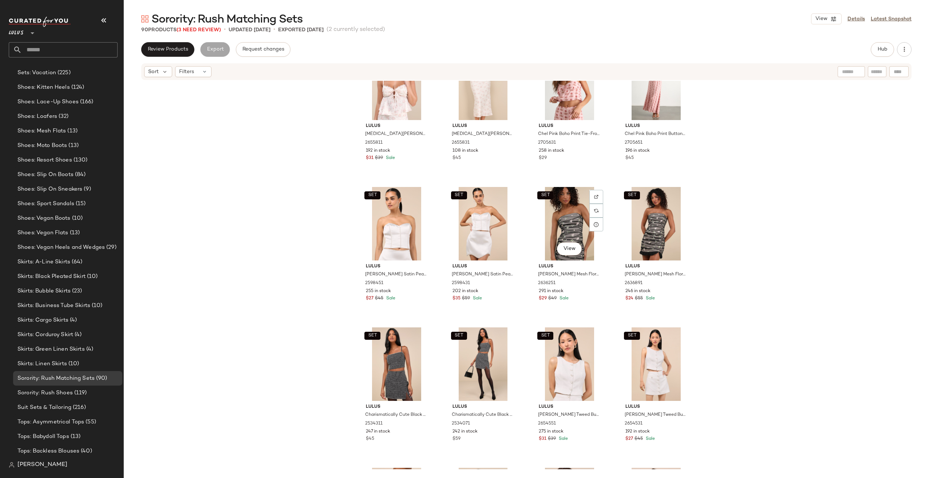
scroll to position [1353, 0]
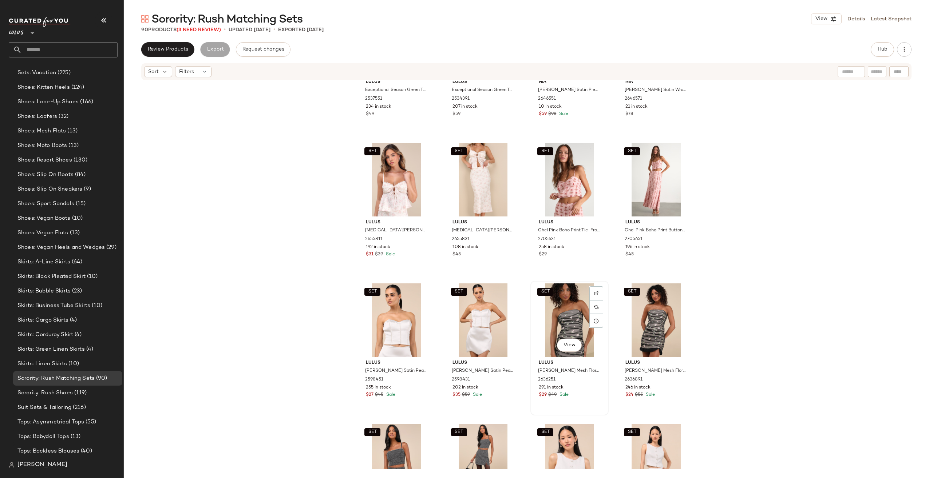
click at [559, 312] on div "SET View" at bounding box center [569, 321] width 73 height 74
click at [629, 315] on div "SET View" at bounding box center [656, 321] width 73 height 74
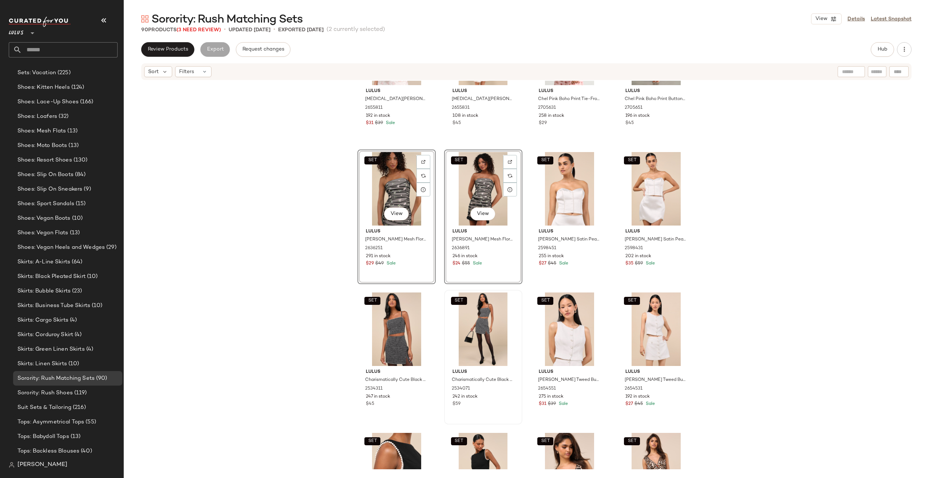
scroll to position [1535, 0]
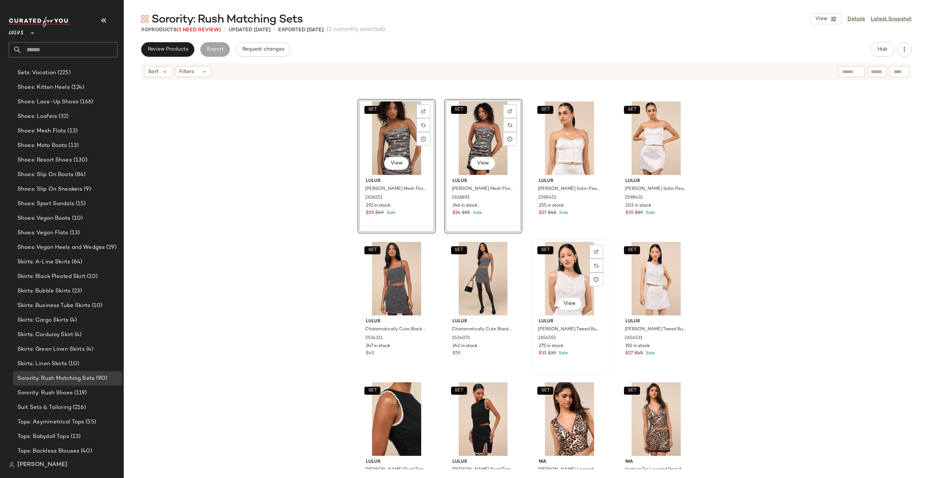
click at [572, 277] on div "SET View" at bounding box center [569, 279] width 73 height 74
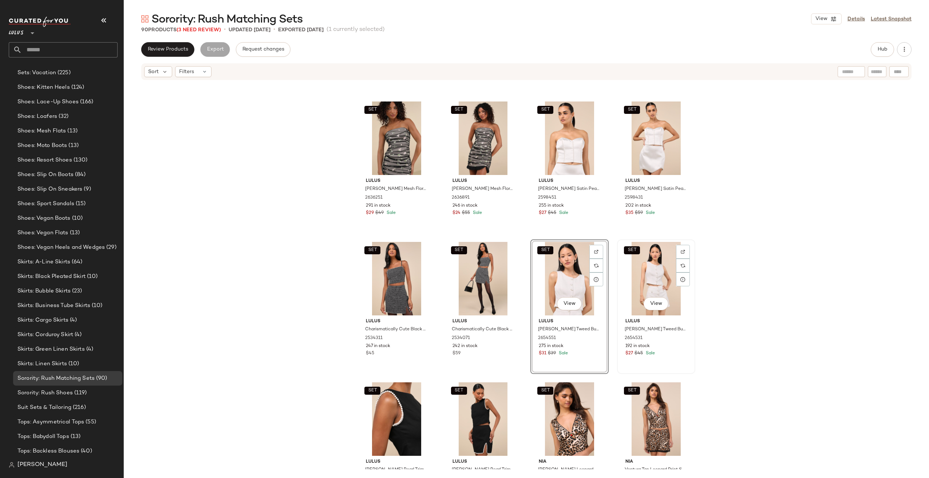
click at [630, 277] on div "SET View" at bounding box center [656, 279] width 73 height 74
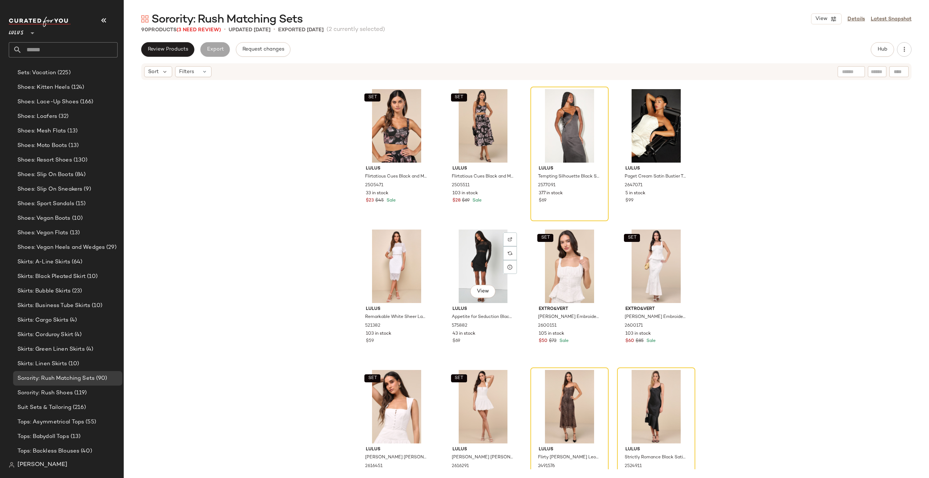
scroll to position [2445, 0]
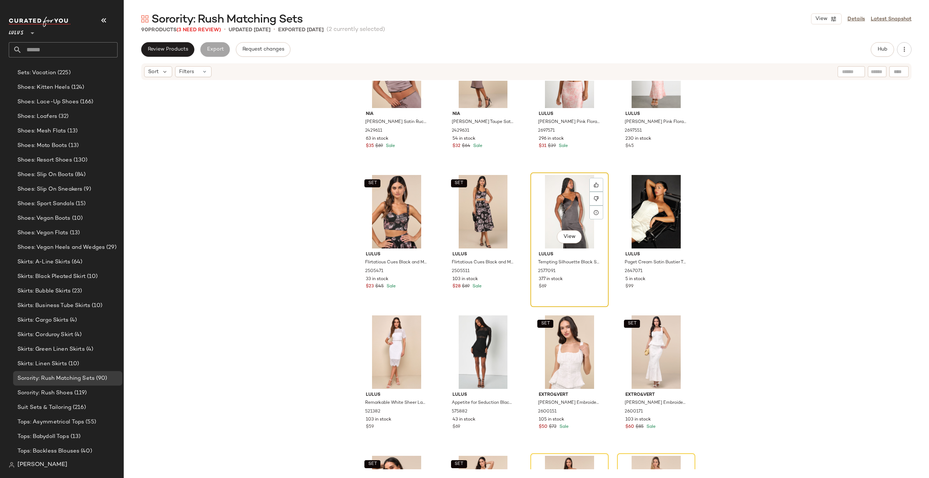
click at [551, 220] on div "View" at bounding box center [569, 212] width 73 height 74
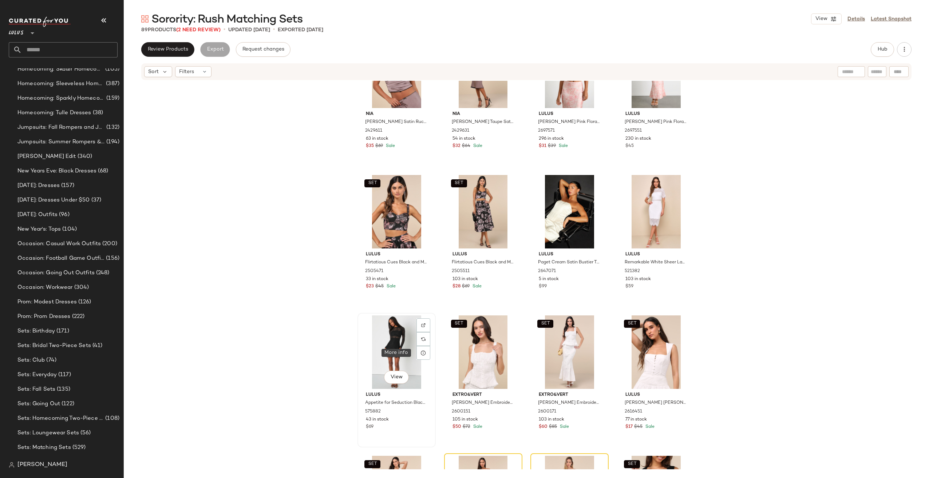
scroll to position [1686, 0]
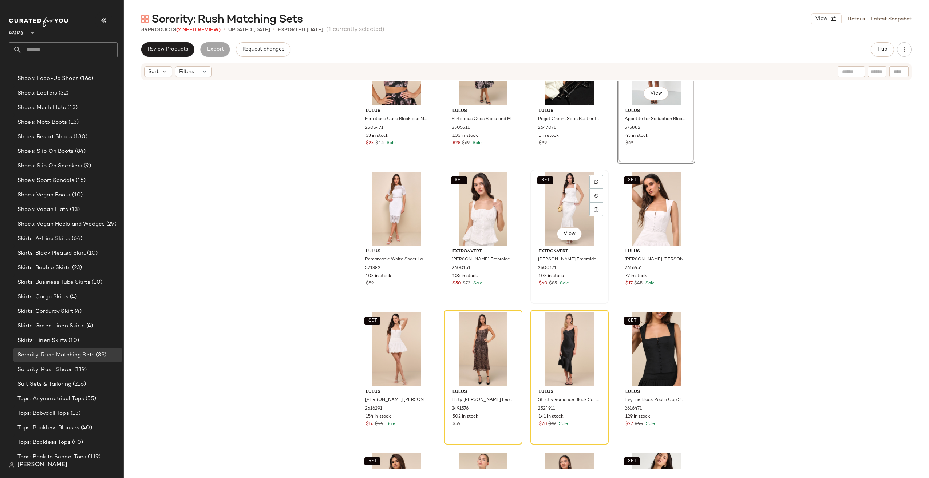
scroll to position [2590, 0]
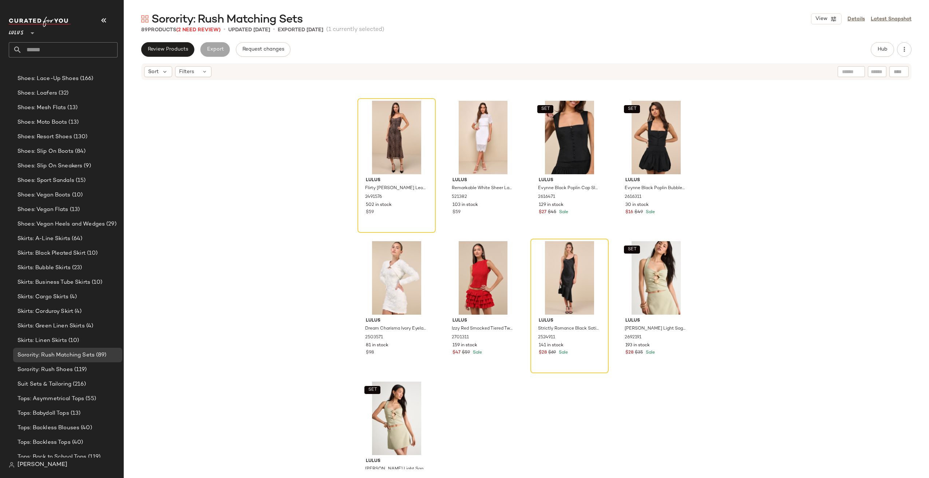
scroll to position [2844, 0]
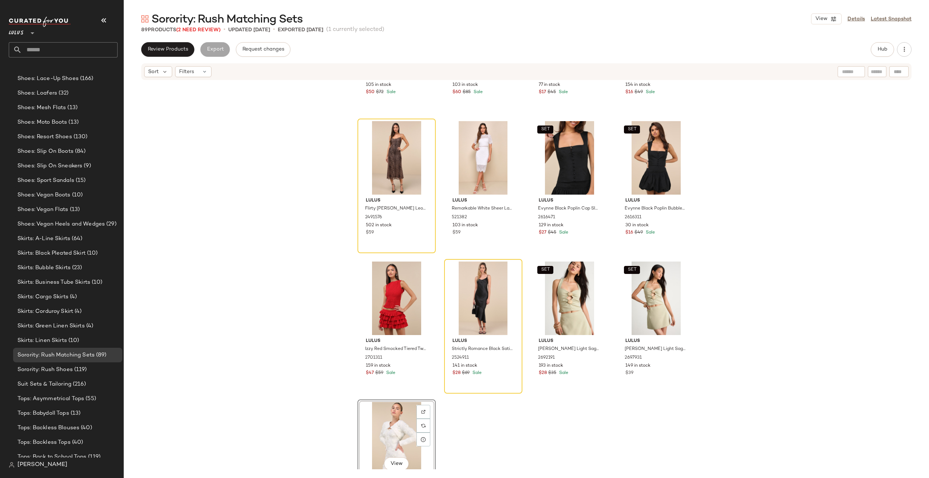
scroll to position [2699, 0]
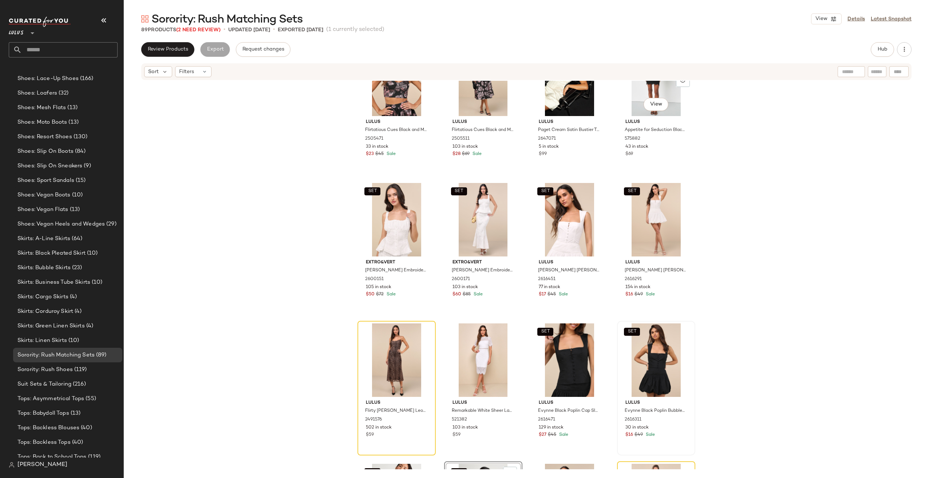
scroll to position [2626, 0]
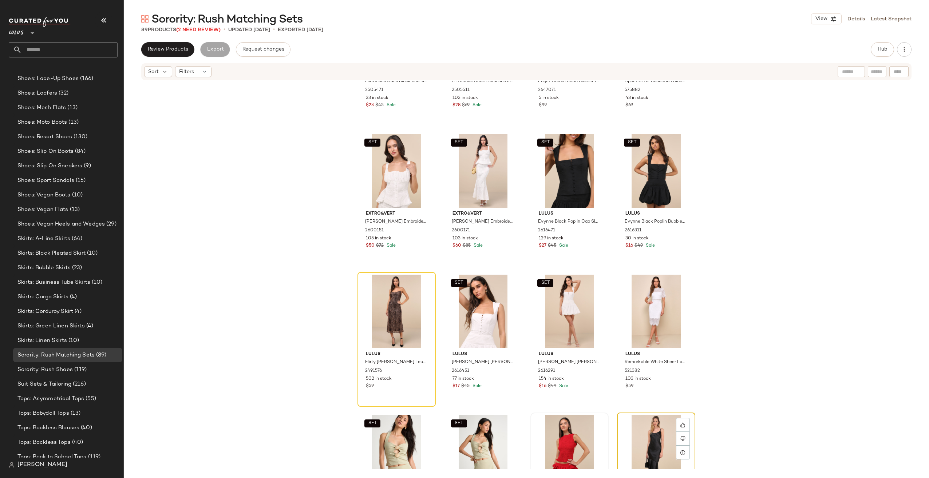
scroll to position [2628, 0]
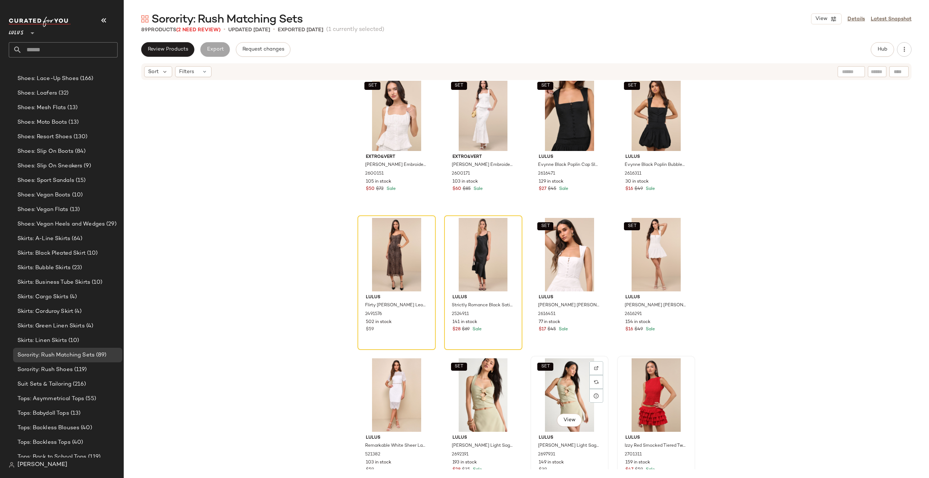
scroll to position [2774, 0]
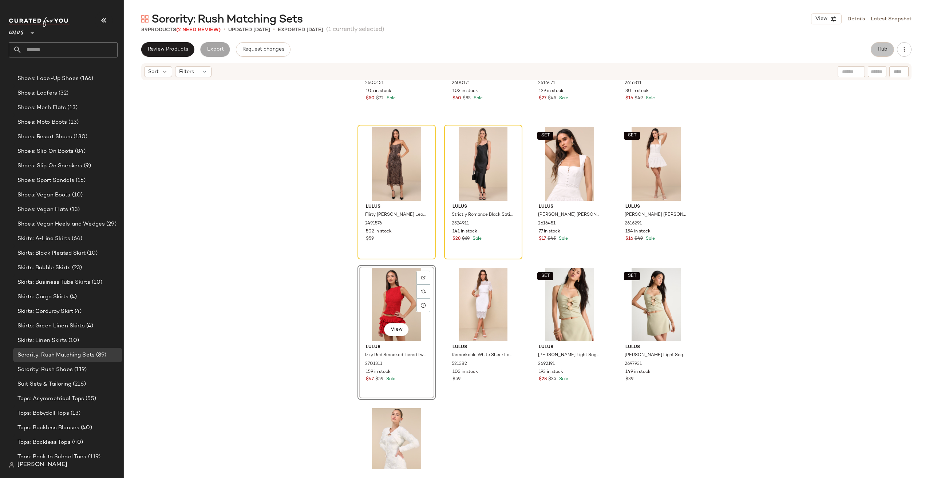
click at [882, 51] on span "Hub" at bounding box center [882, 50] width 10 height 6
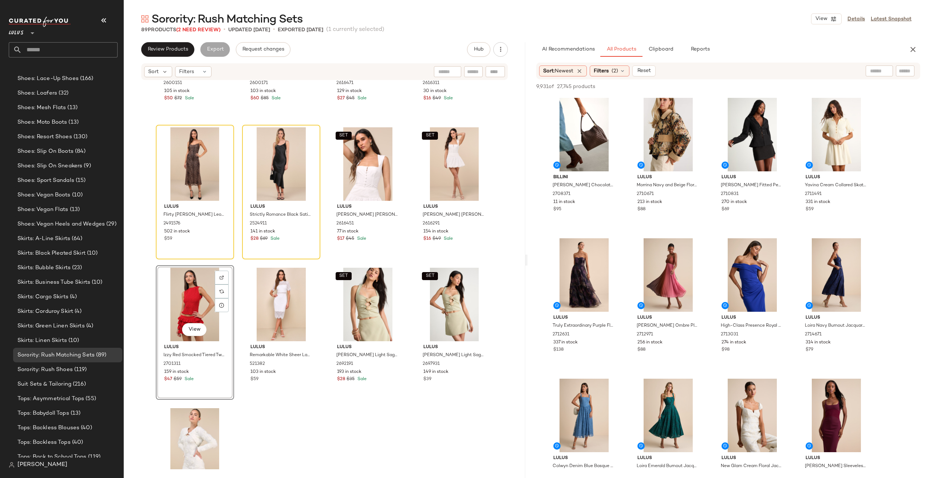
click at [612, 65] on div "Sort: Newest Filters (2) Reset" at bounding box center [728, 71] width 384 height 17
click at [611, 70] on div "Filters (2)" at bounding box center [610, 71] width 40 height 11
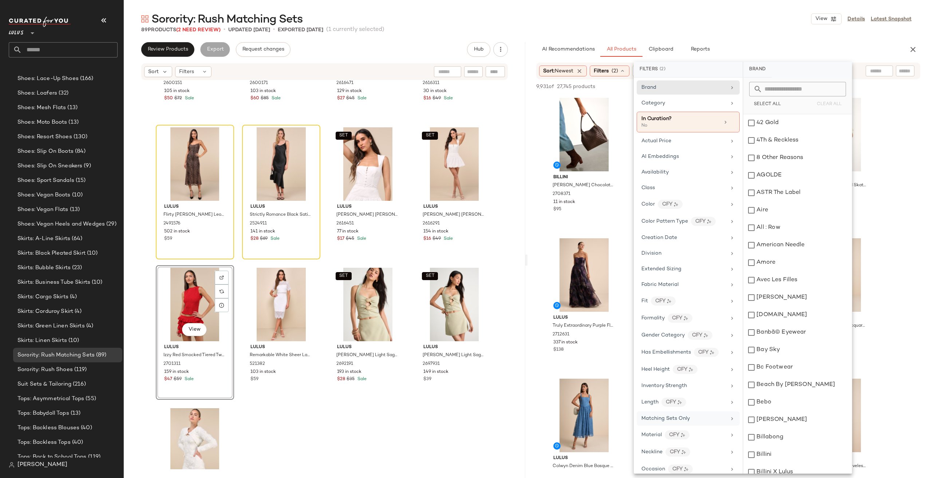
click at [668, 416] on span "Matching Sets Only" at bounding box center [665, 418] width 48 height 5
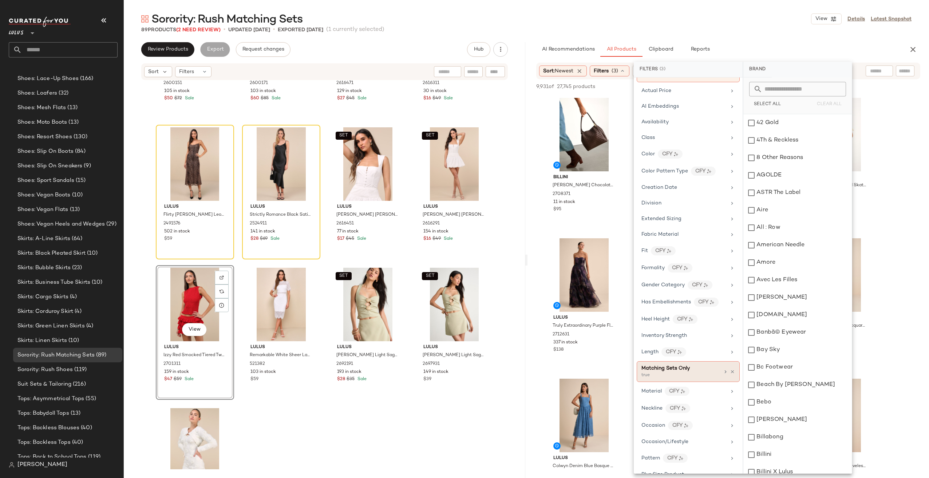
scroll to position [73, 0]
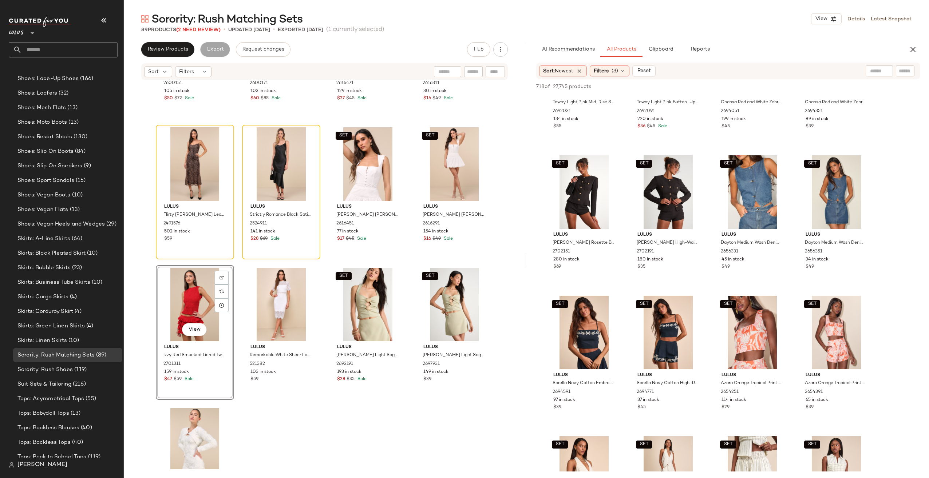
scroll to position [546, 0]
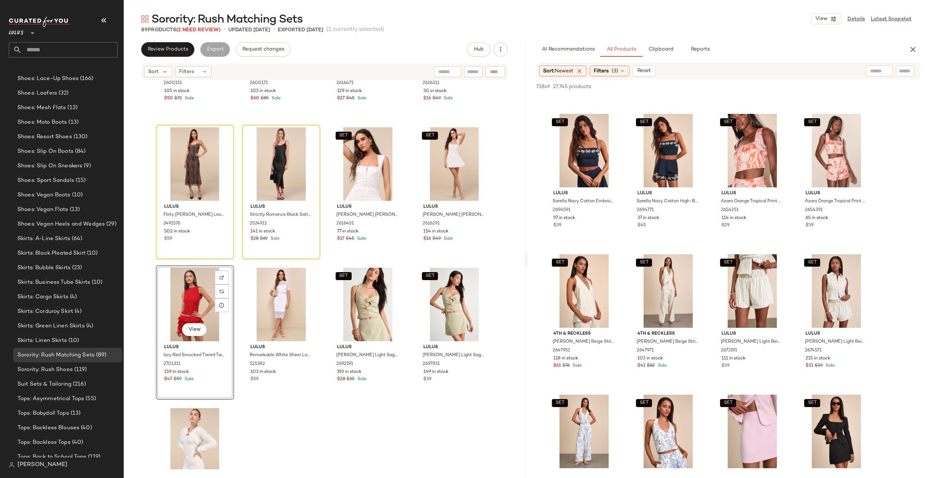
click at [340, 428] on div "SET Extro&vert Bella White Embroidered Button-Front Top 2600151 105 in stock $5…" at bounding box center [325, 275] width 402 height 389
click at [206, 165] on div "View" at bounding box center [194, 164] width 73 height 74
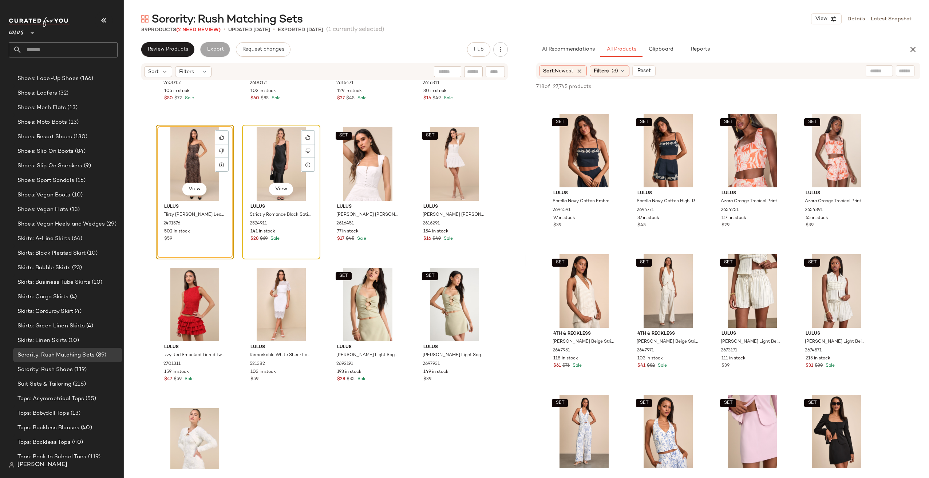
click at [269, 162] on div "View" at bounding box center [281, 164] width 73 height 74
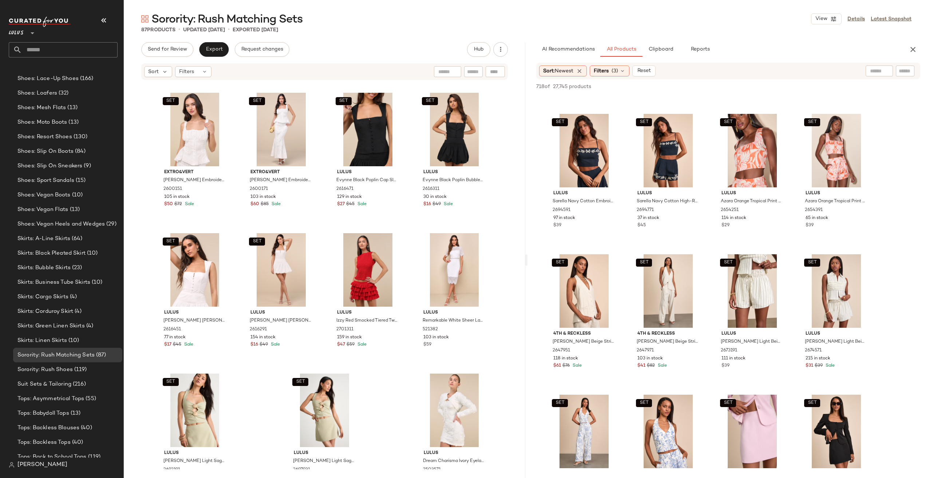
scroll to position [2595, 0]
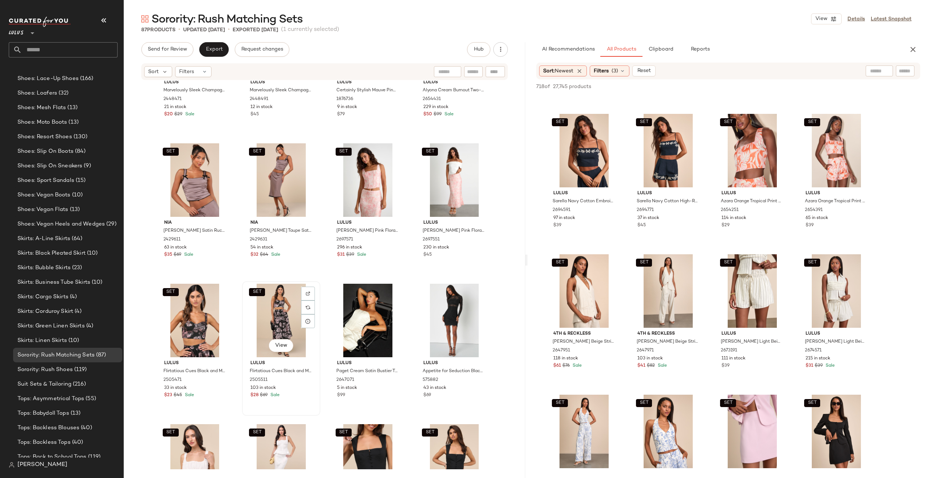
scroll to position [2376, 0]
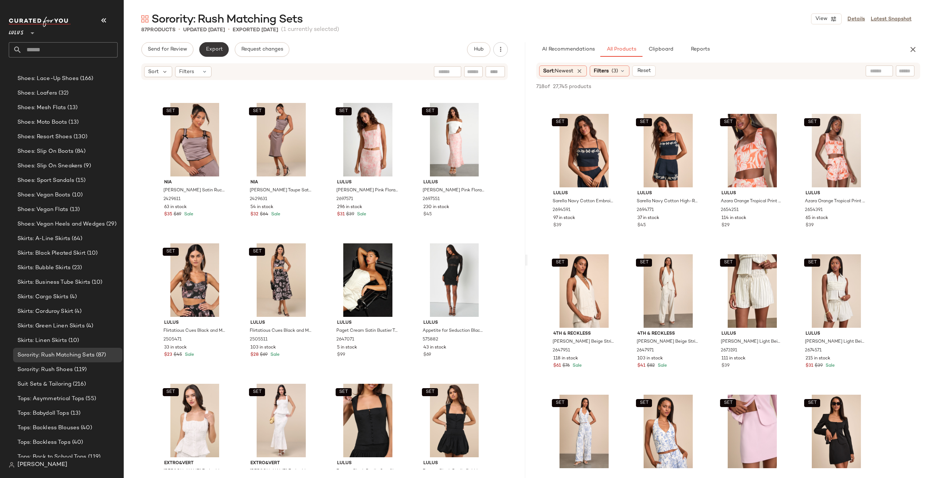
click at [209, 49] on span "Export" at bounding box center [213, 50] width 17 height 6
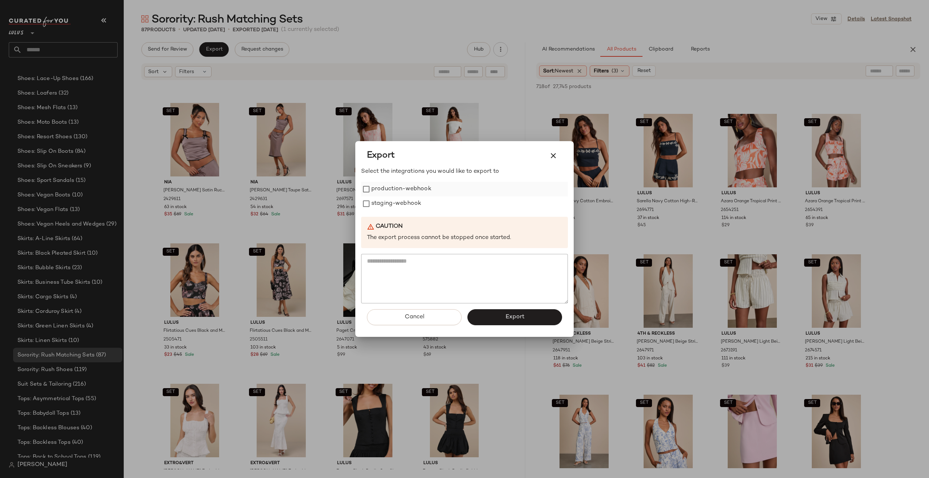
click at [411, 193] on label "production-webhook" at bounding box center [401, 189] width 60 height 15
click at [411, 204] on label "staging-webhook" at bounding box center [396, 204] width 50 height 15
click at [494, 312] on button "Export" at bounding box center [514, 317] width 95 height 16
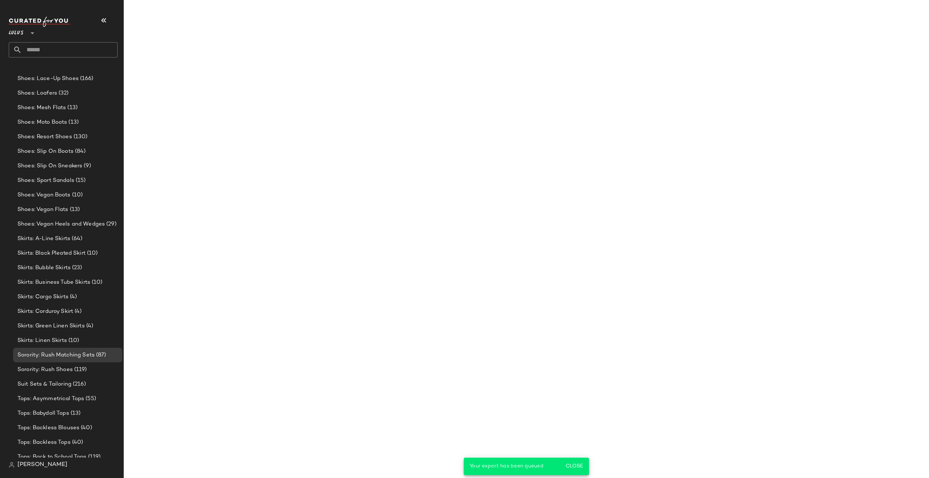
scroll to position [687, 0]
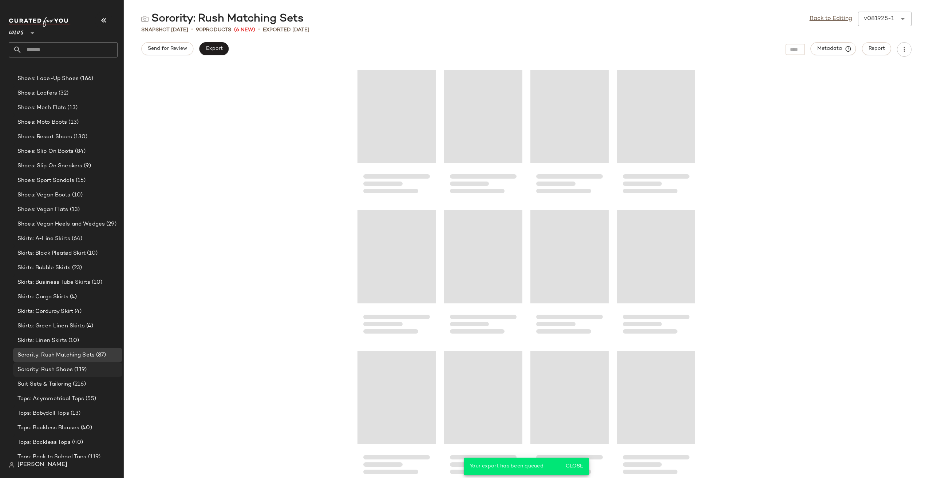
click at [61, 368] on span "Sorority: Rush Shoes" at bounding box center [44, 370] width 55 height 8
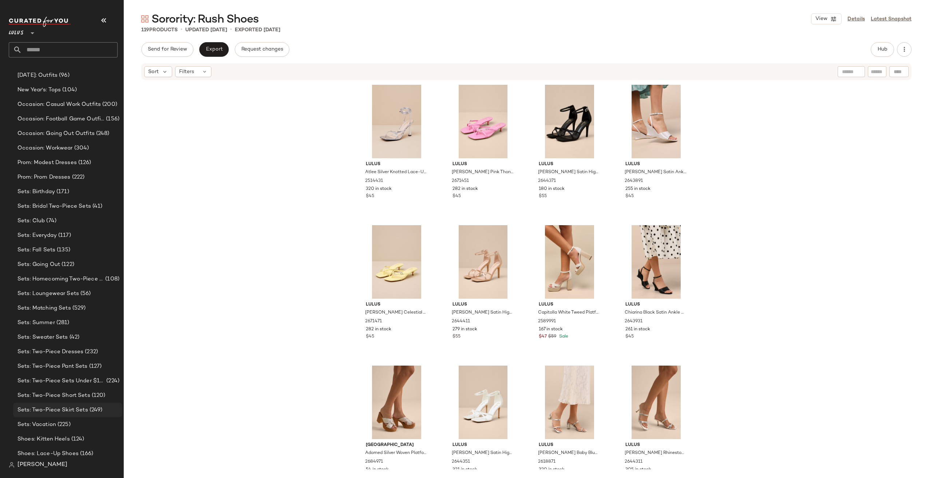
scroll to position [1322, 0]
click at [76, 270] on span "Sets: Homecoming Two-Piece Sets" at bounding box center [60, 268] width 86 height 8
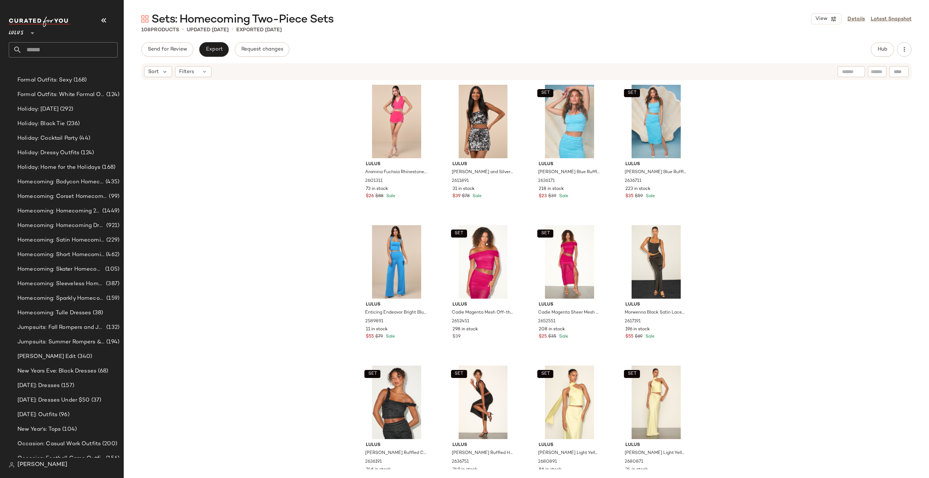
scroll to position [849, 0]
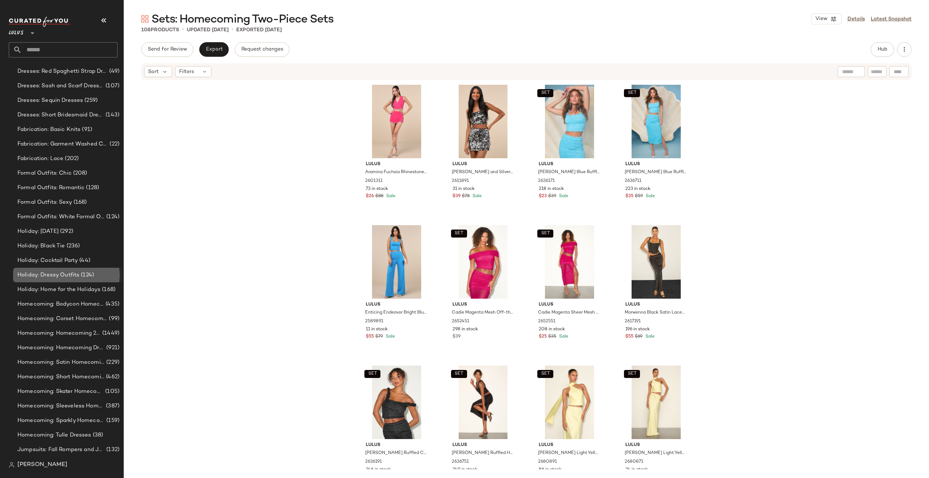
click at [59, 273] on span "Holiday: Dressy Outfits" at bounding box center [48, 275] width 62 height 8
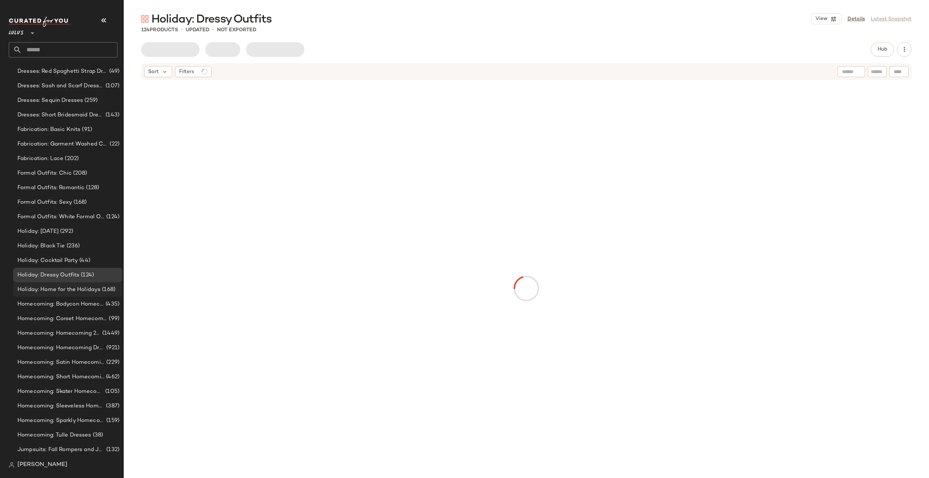
click at [59, 289] on span "Holiday: Home for the Holidays" at bounding box center [58, 290] width 83 height 8
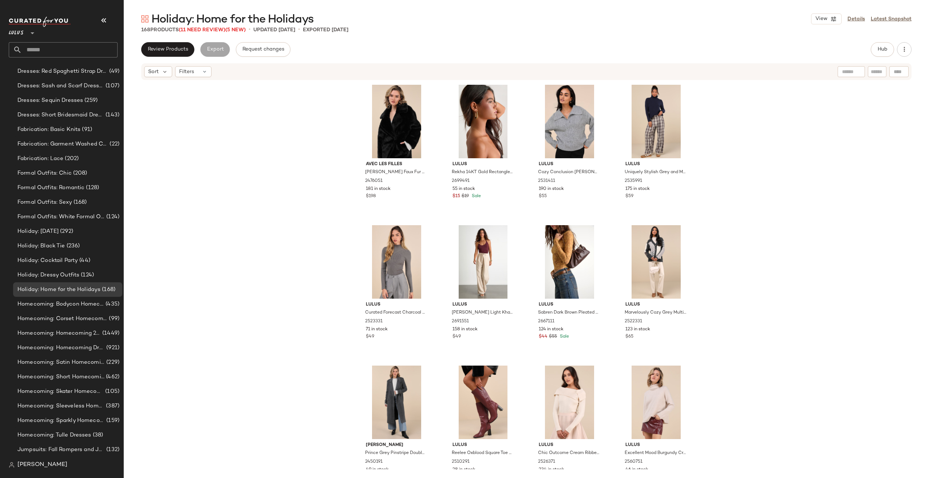
click at [195, 25] on span "Holiday: Home for the Holidays" at bounding box center [232, 19] width 162 height 15
click at [197, 33] on div "168 Products (11 Need Review) (5 New)" at bounding box center [193, 30] width 104 height 8
click at [198, 29] on span "(11 Need Review)" at bounding box center [202, 29] width 47 height 5
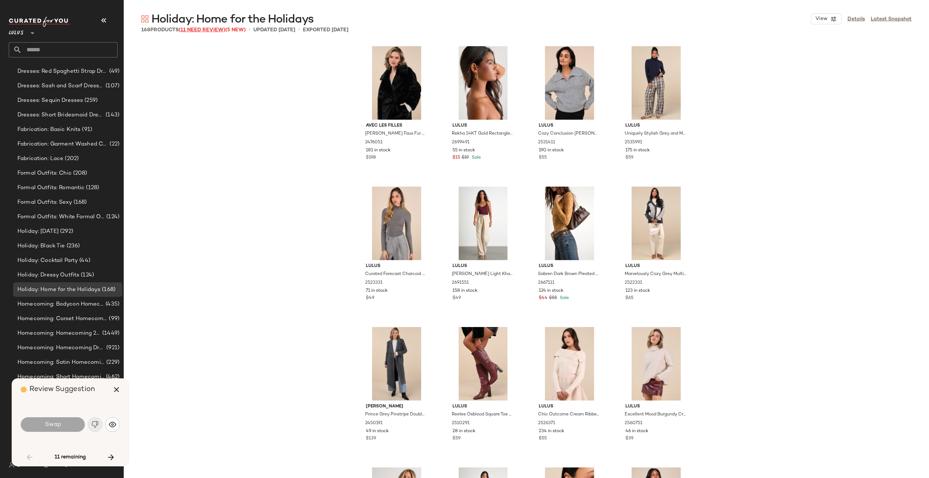
scroll to position [843, 0]
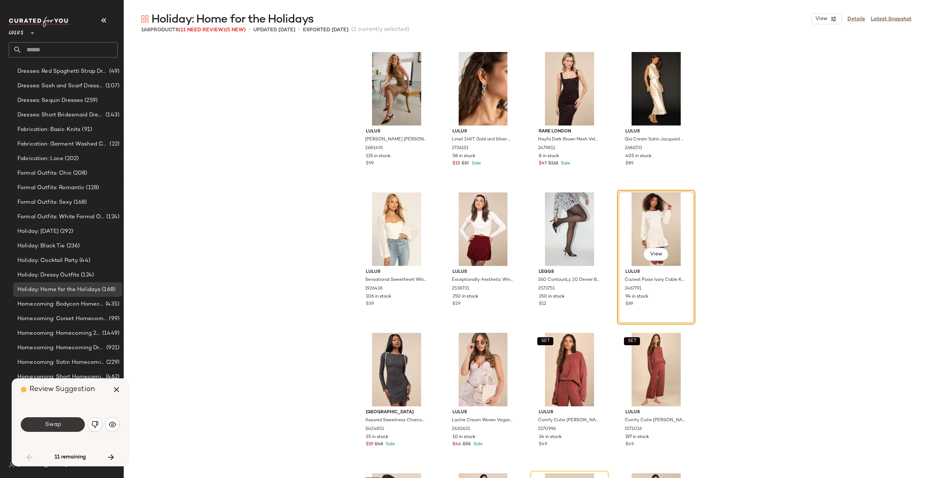
click at [77, 419] on button "Swap" at bounding box center [53, 425] width 64 height 15
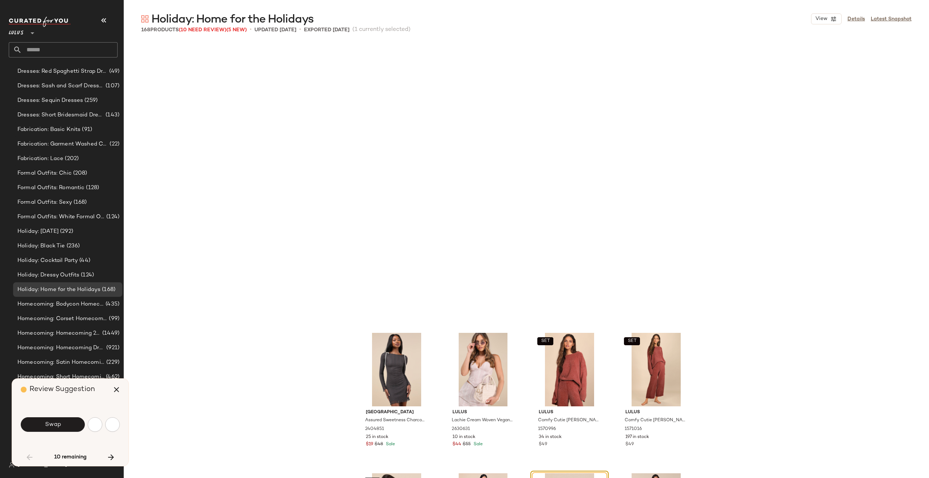
scroll to position [1124, 0]
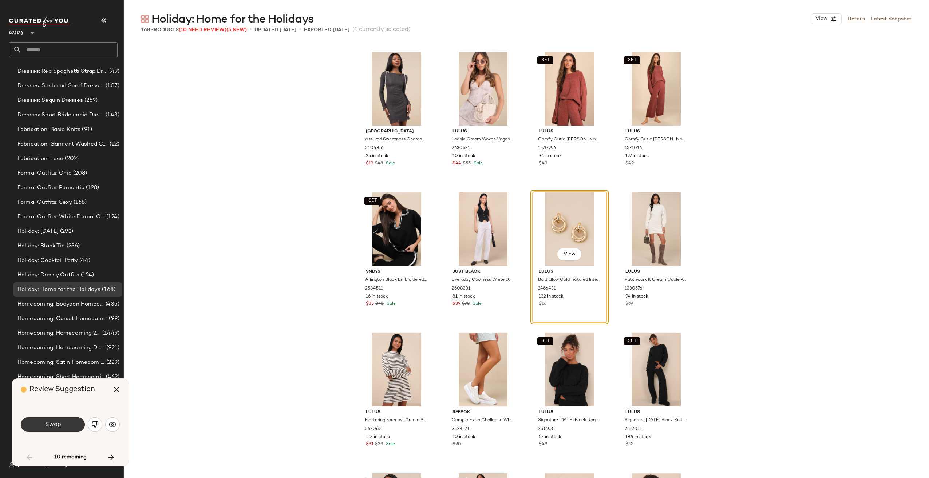
click at [24, 420] on button "Swap" at bounding box center [53, 425] width 64 height 15
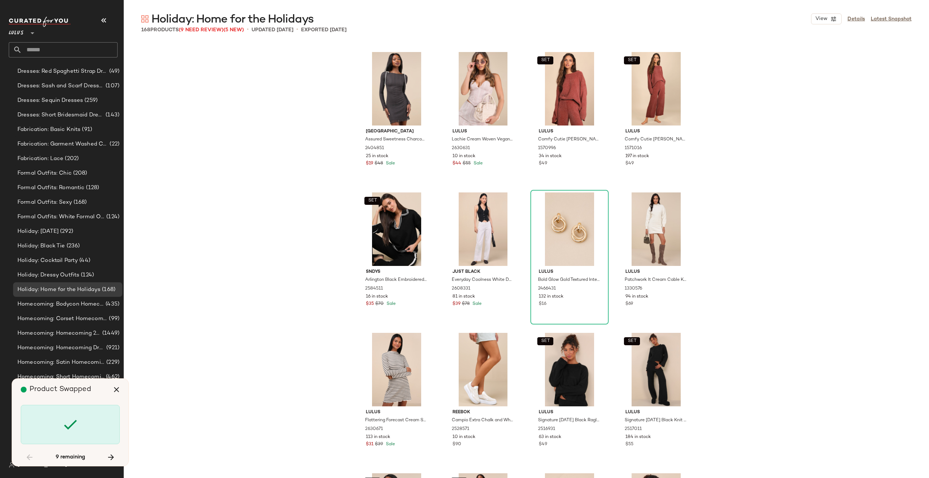
scroll to position [1546, 0]
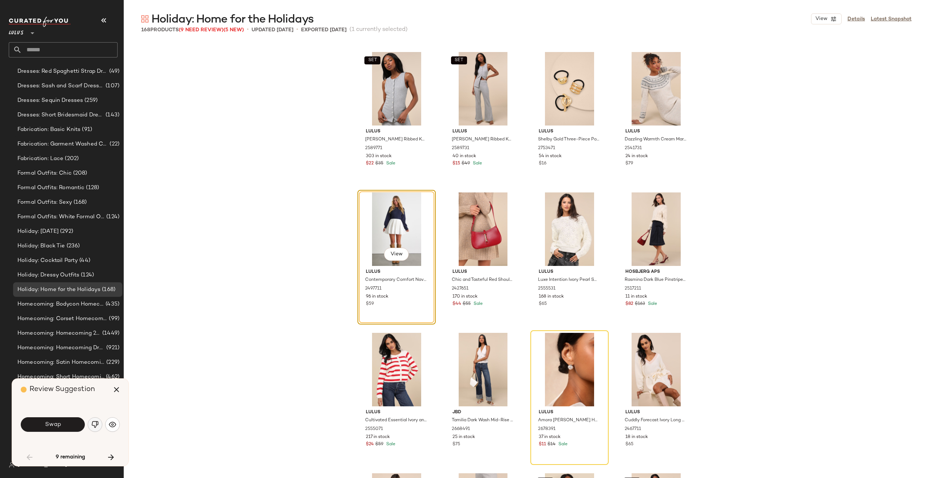
click at [95, 426] on img "button" at bounding box center [94, 424] width 7 height 7
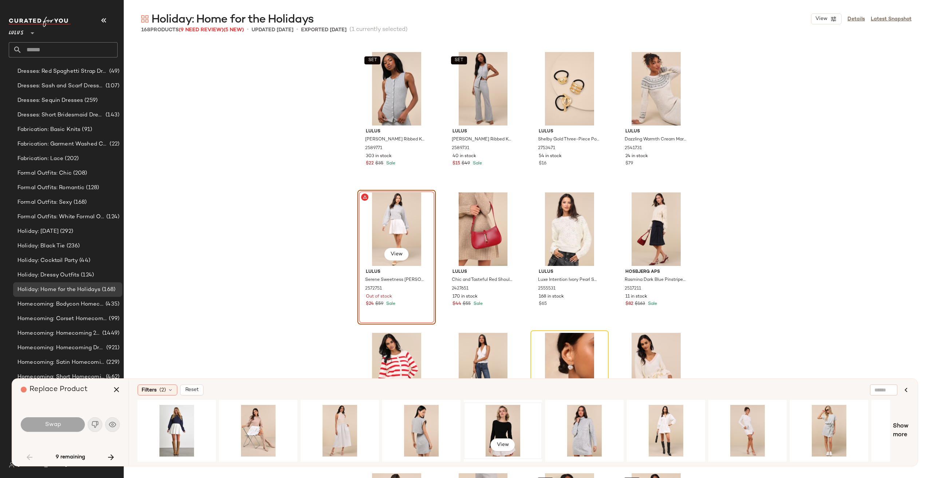
click at [504, 422] on div "View" at bounding box center [502, 431] width 73 height 52
click at [68, 424] on button "Swap" at bounding box center [53, 425] width 64 height 15
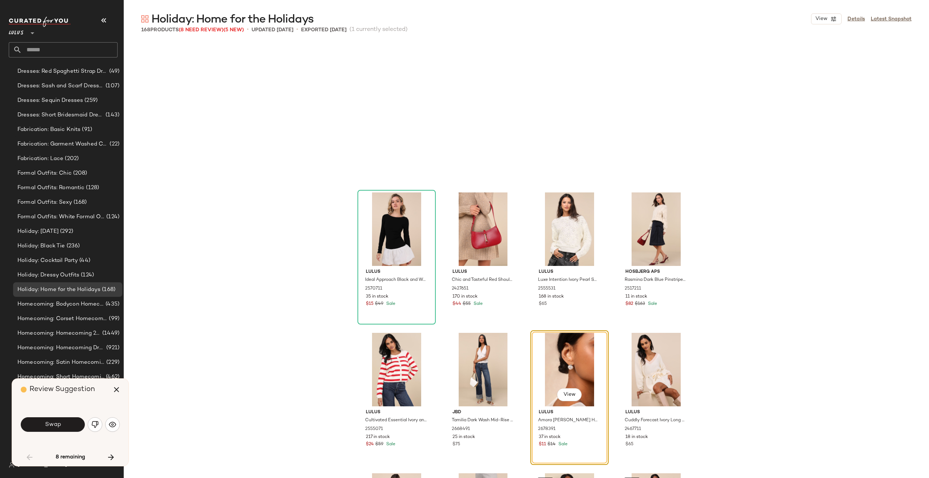
scroll to position [1686, 0]
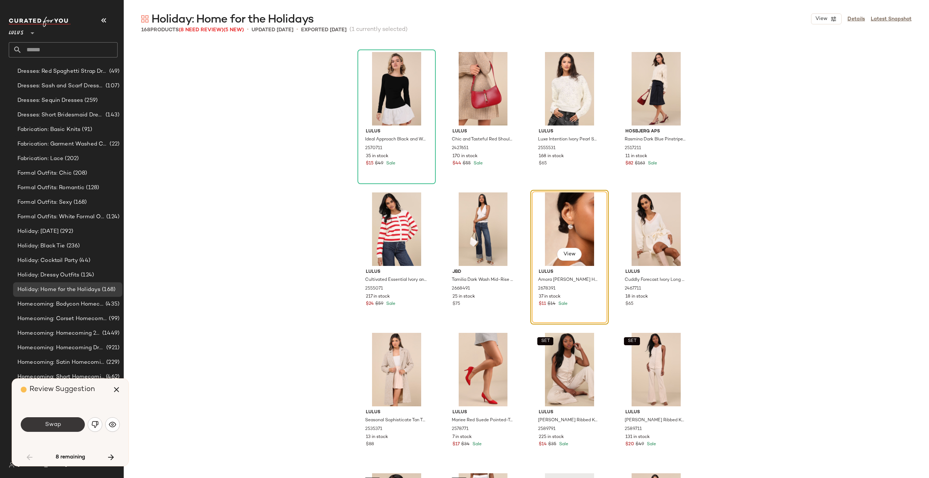
click at [67, 425] on button "Swap" at bounding box center [53, 425] width 64 height 15
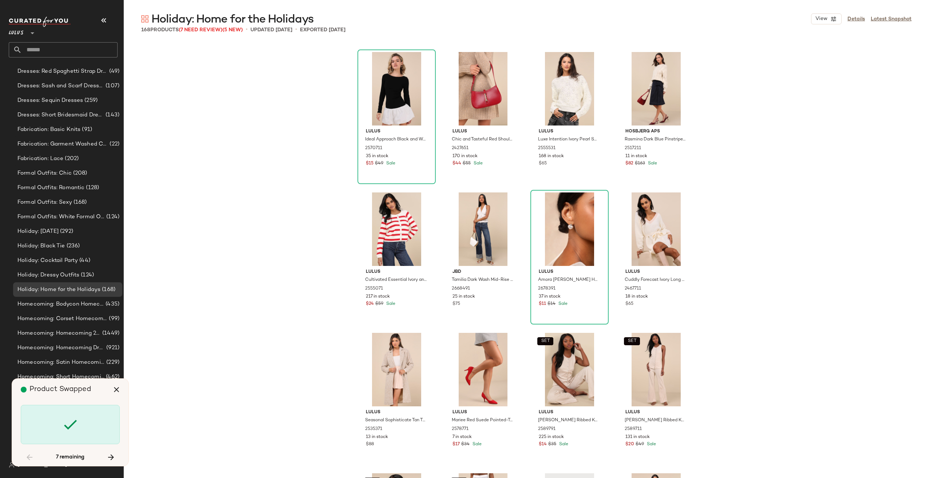
scroll to position [2951, 0]
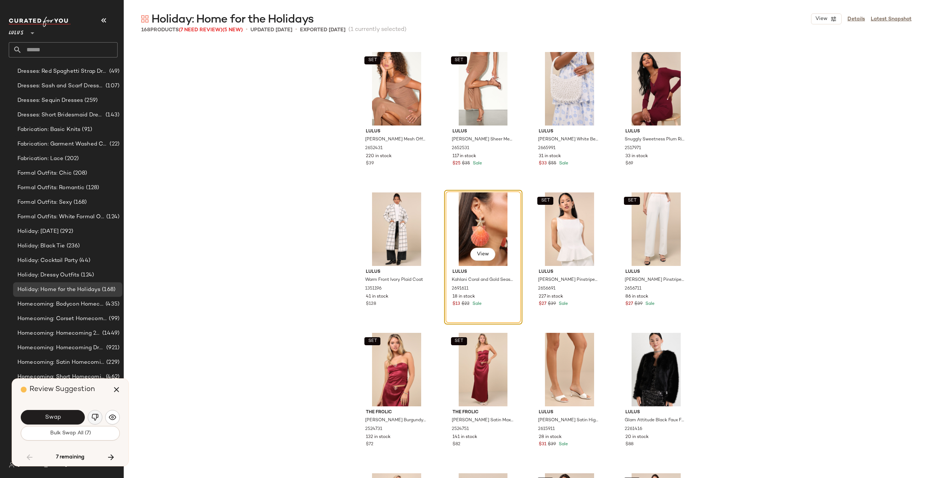
click at [93, 416] on img "button" at bounding box center [94, 417] width 7 height 7
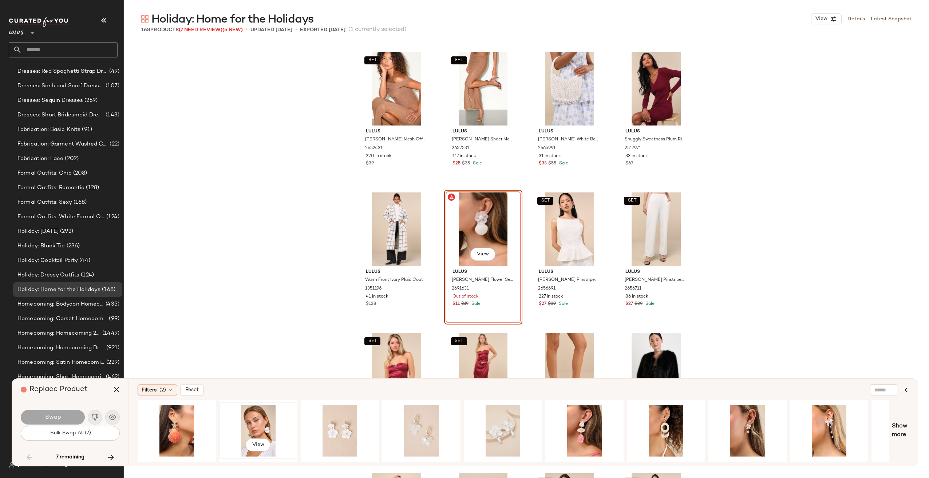
click at [244, 426] on div "View" at bounding box center [258, 431] width 73 height 52
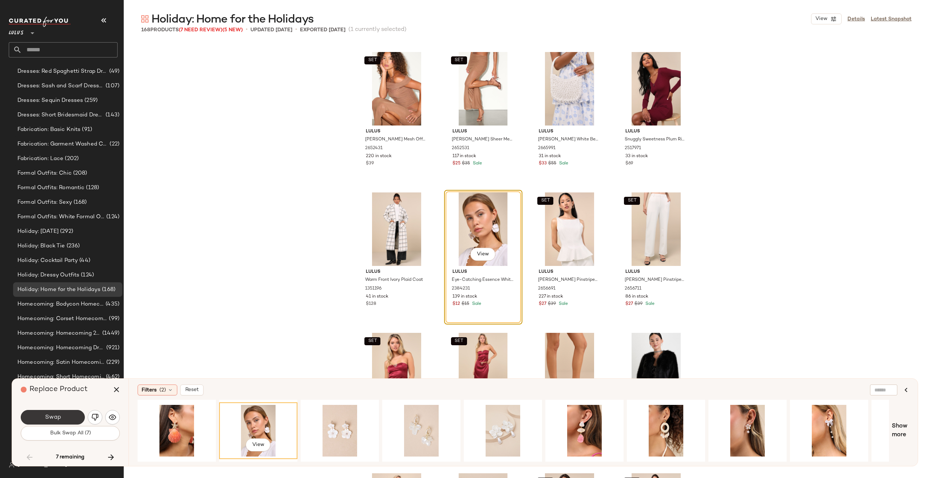
click at [43, 414] on button "Swap" at bounding box center [53, 417] width 64 height 15
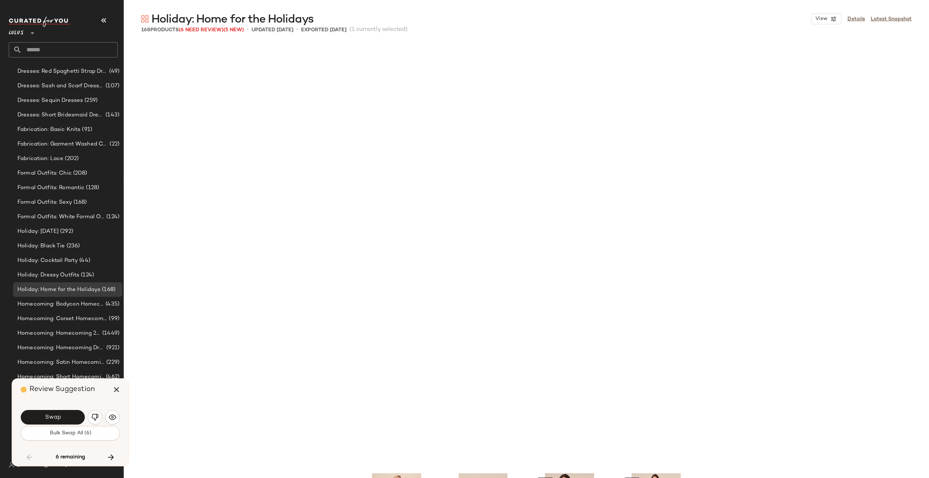
scroll to position [3372, 0]
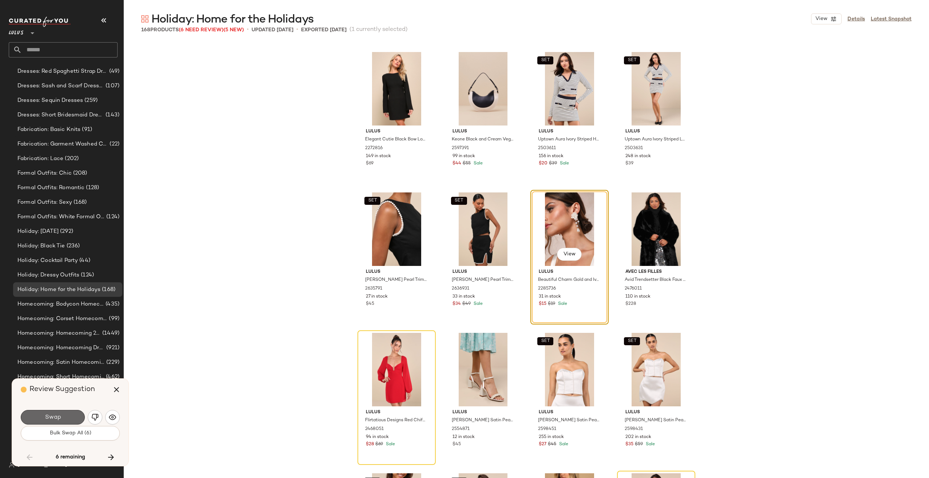
click at [38, 417] on button "Swap" at bounding box center [53, 417] width 64 height 15
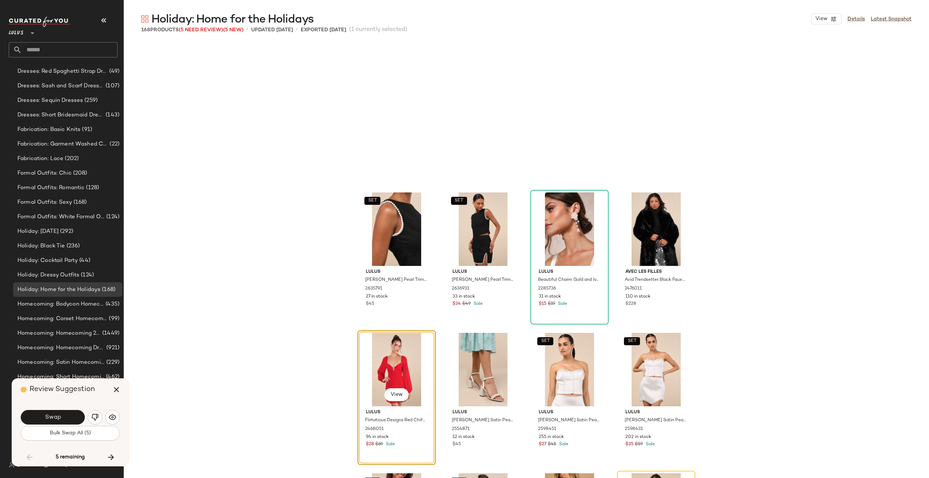
scroll to position [3513, 0]
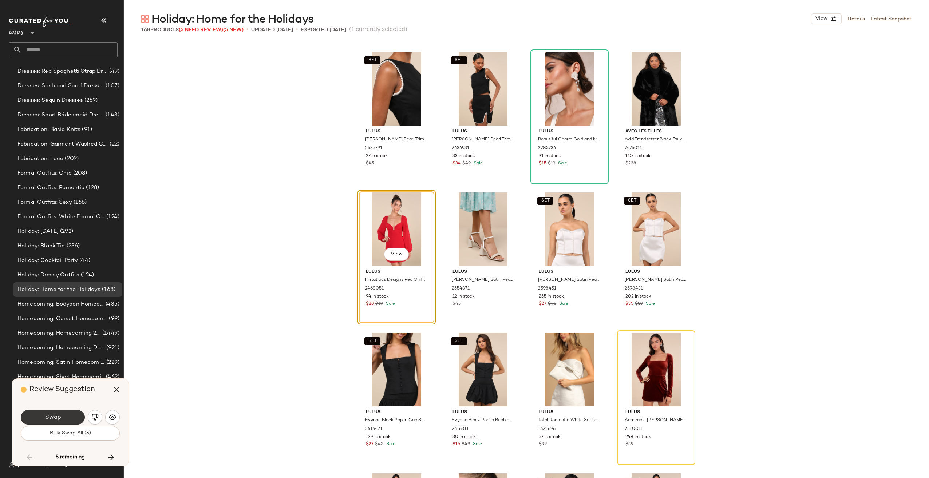
click at [74, 414] on button "Swap" at bounding box center [53, 417] width 64 height 15
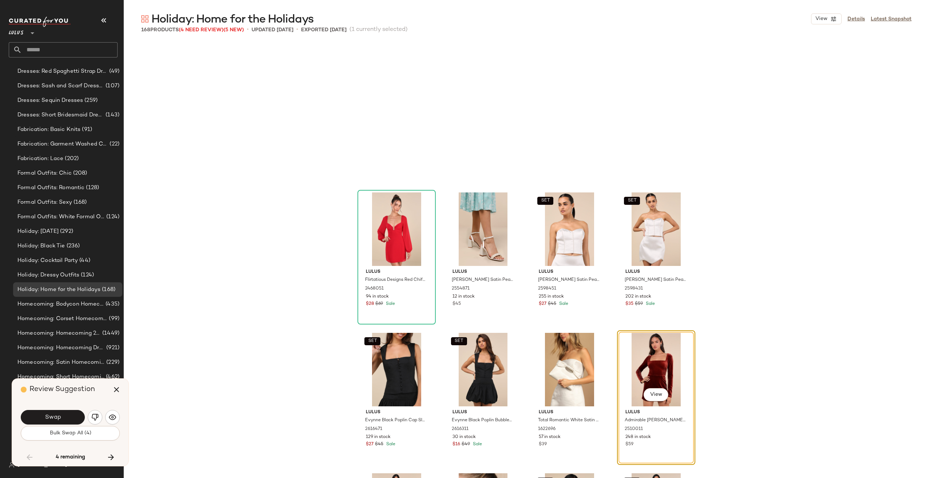
scroll to position [3653, 0]
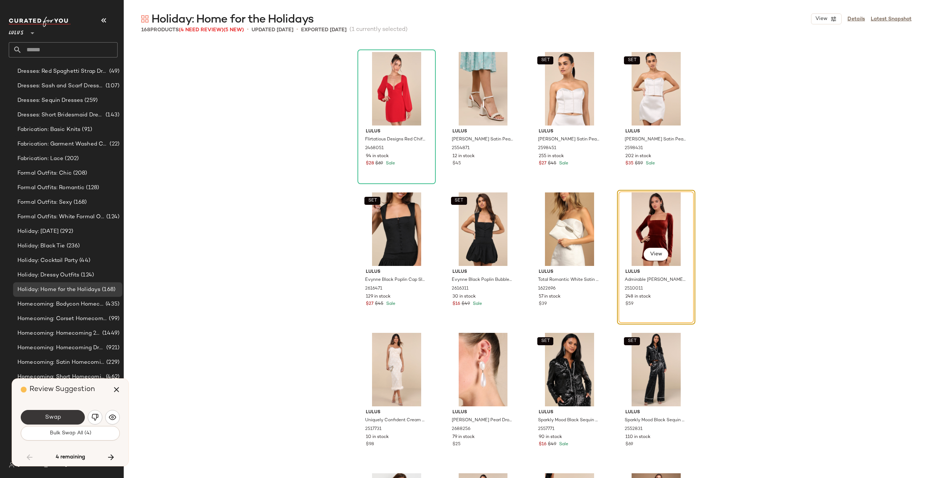
click at [61, 414] on button "Swap" at bounding box center [53, 417] width 64 height 15
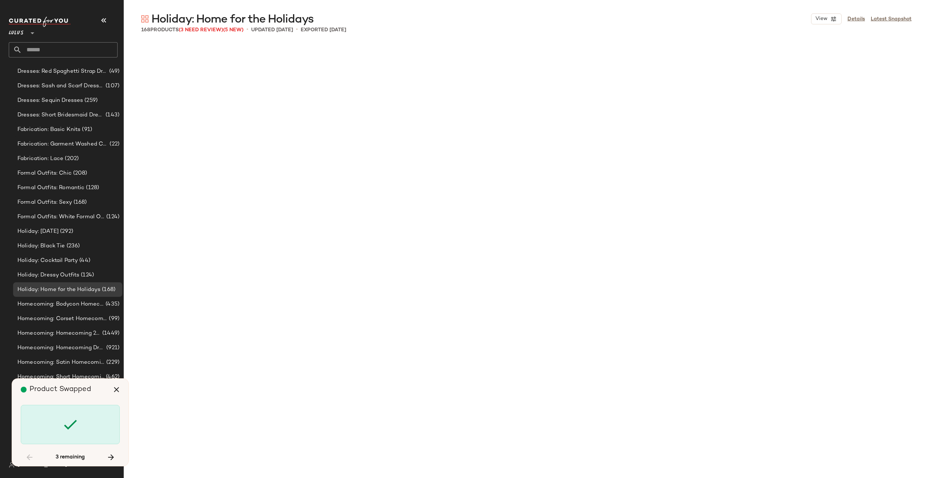
scroll to position [4918, 0]
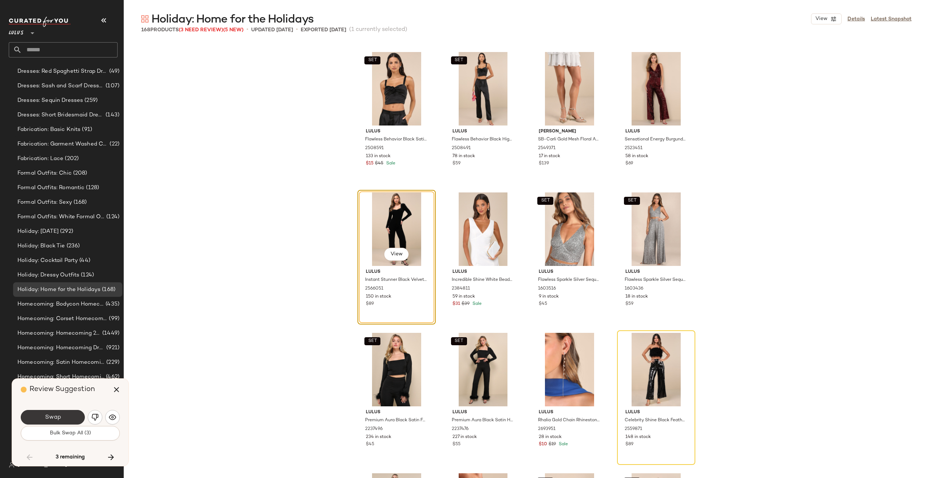
click at [55, 417] on span "Swap" at bounding box center [52, 417] width 16 height 7
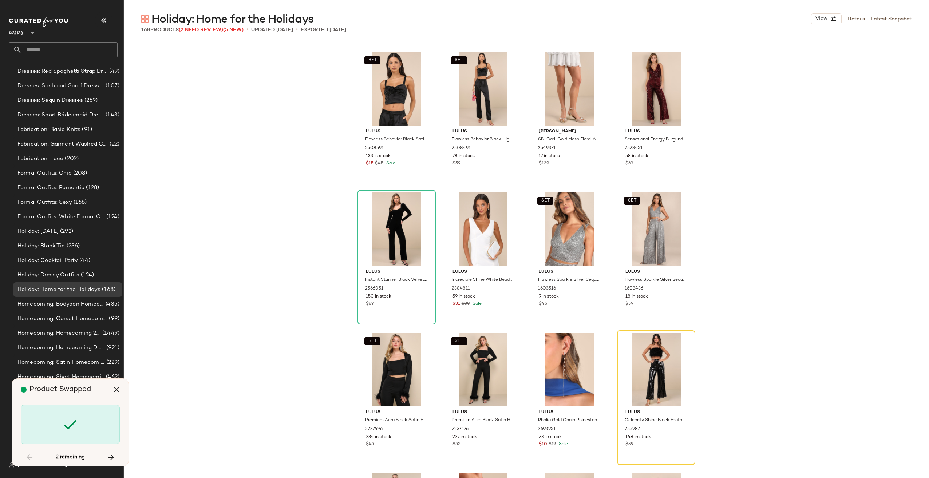
scroll to position [5059, 0]
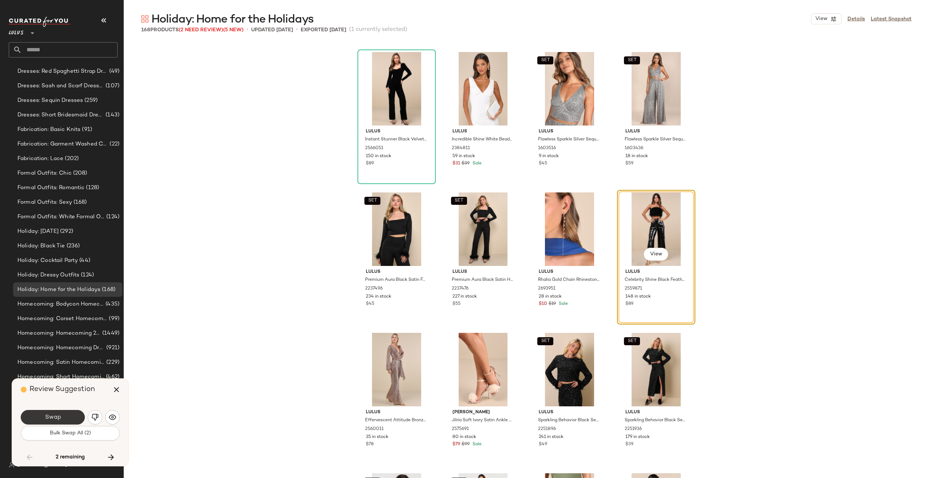
click at [58, 416] on span "Swap" at bounding box center [52, 417] width 16 height 7
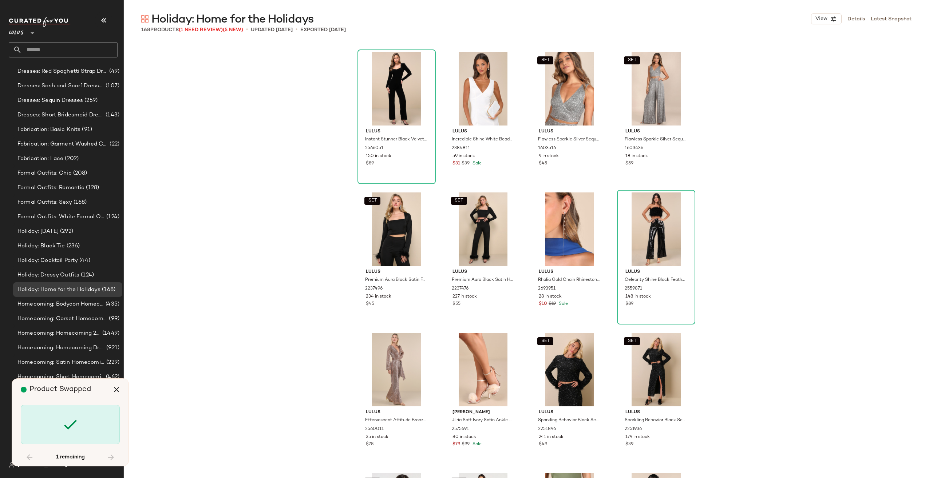
scroll to position [5467, 0]
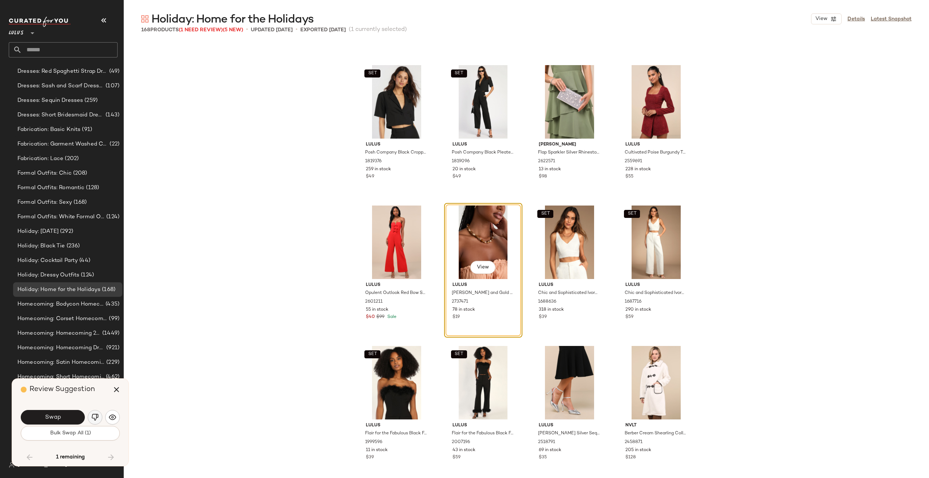
click at [97, 419] on img "button" at bounding box center [94, 417] width 7 height 7
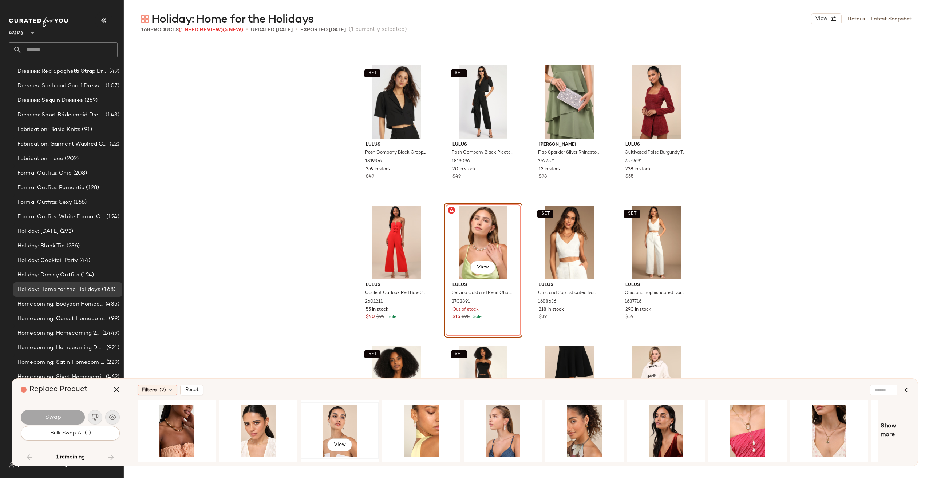
click at [339, 425] on div "View" at bounding box center [339, 431] width 73 height 52
click at [66, 416] on button "Swap" at bounding box center [53, 417] width 64 height 15
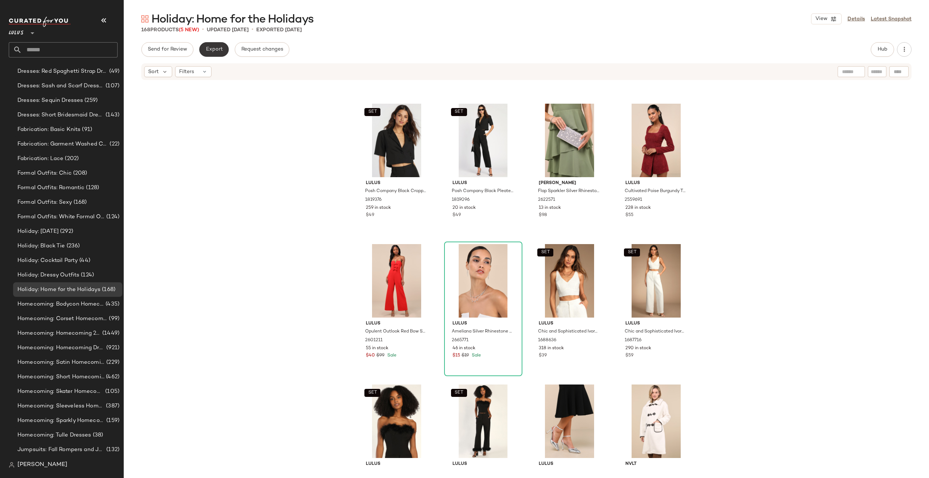
click at [213, 44] on button "Export" at bounding box center [213, 49] width 29 height 15
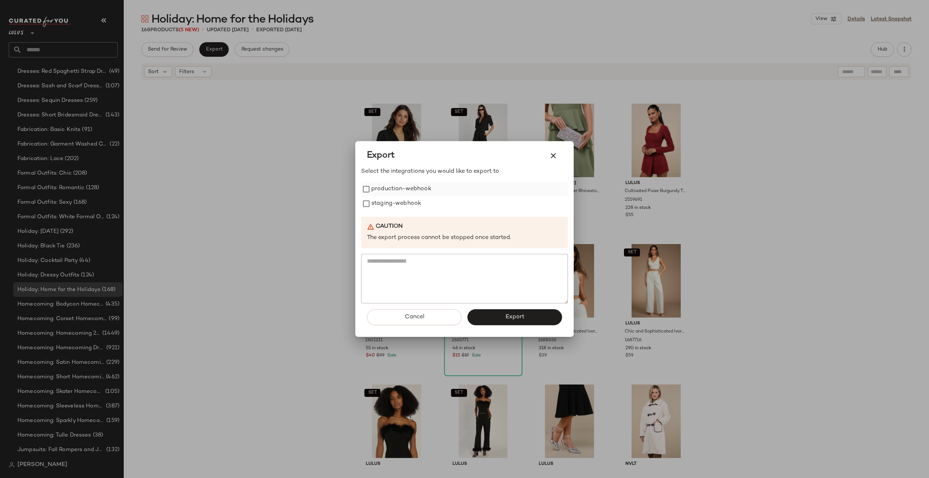
click at [387, 190] on label "production-webhook" at bounding box center [401, 189] width 60 height 15
click at [388, 202] on label "staging-webhook" at bounding box center [396, 204] width 50 height 15
click at [515, 319] on span "Export" at bounding box center [514, 317] width 19 height 7
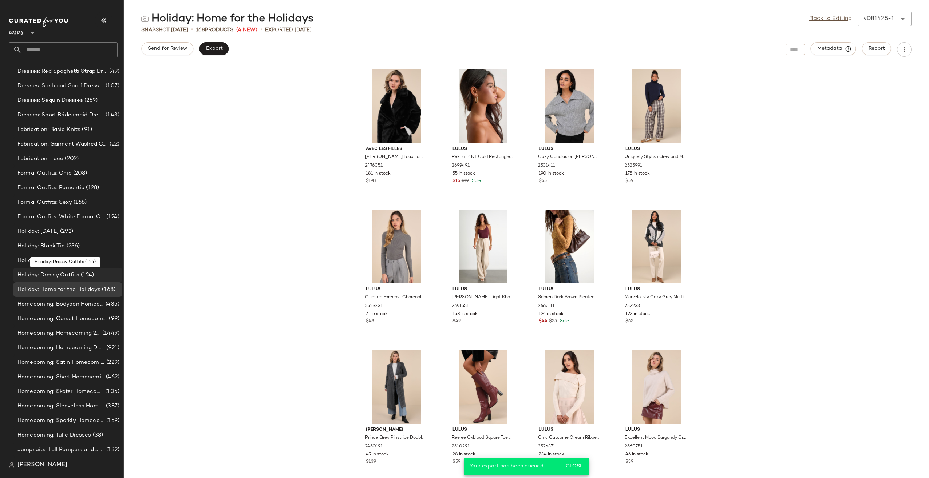
click at [71, 277] on span "Holiday: Dressy Outfits" at bounding box center [48, 275] width 62 height 8
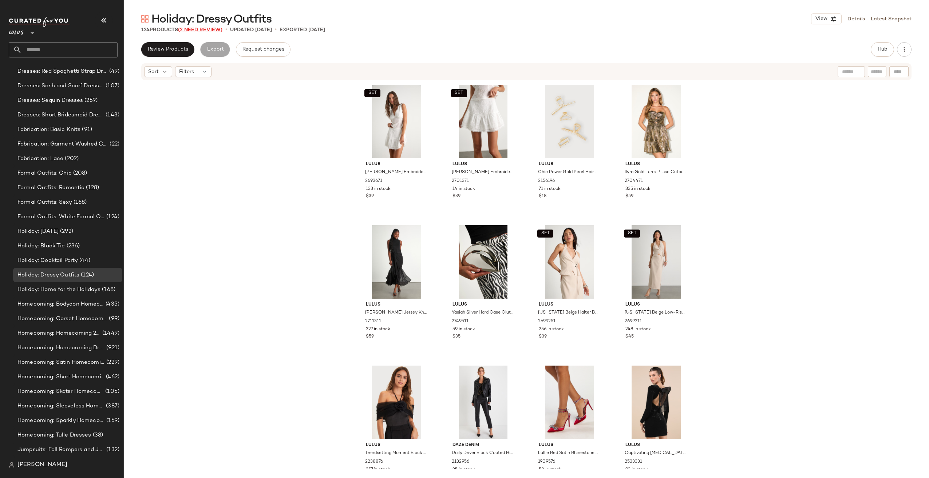
click at [192, 31] on span "(2 Need Review)" at bounding box center [200, 29] width 44 height 5
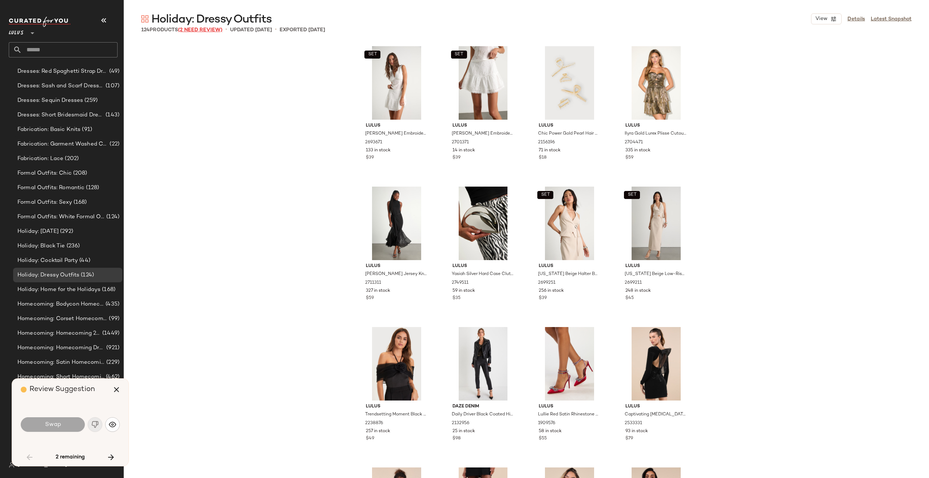
scroll to position [843, 0]
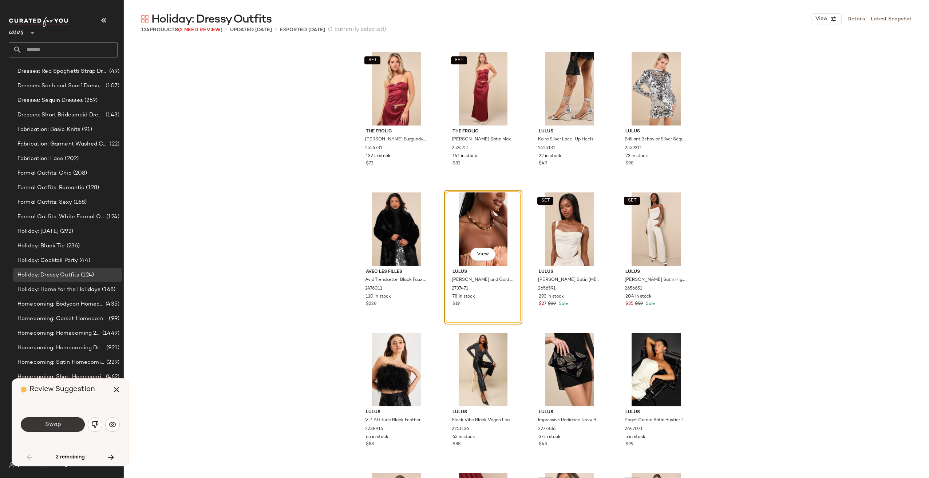
click at [63, 426] on button "Swap" at bounding box center [53, 425] width 64 height 15
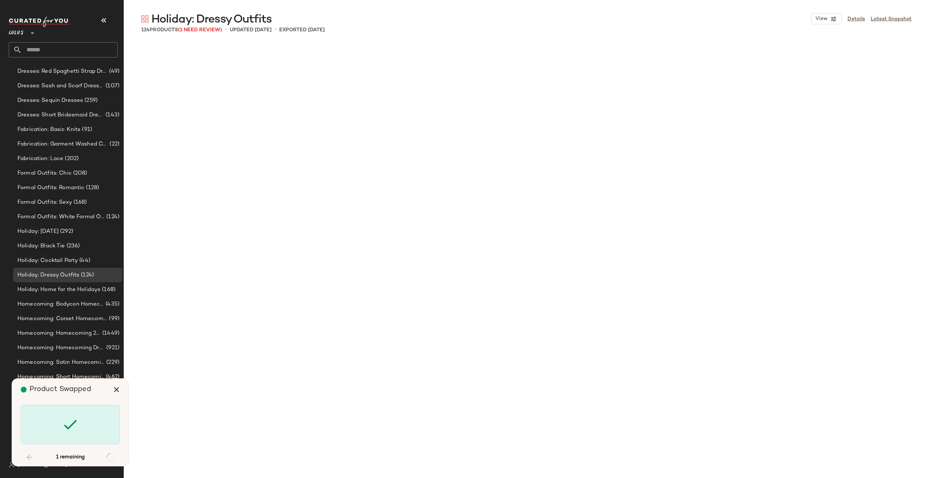
scroll to position [2389, 0]
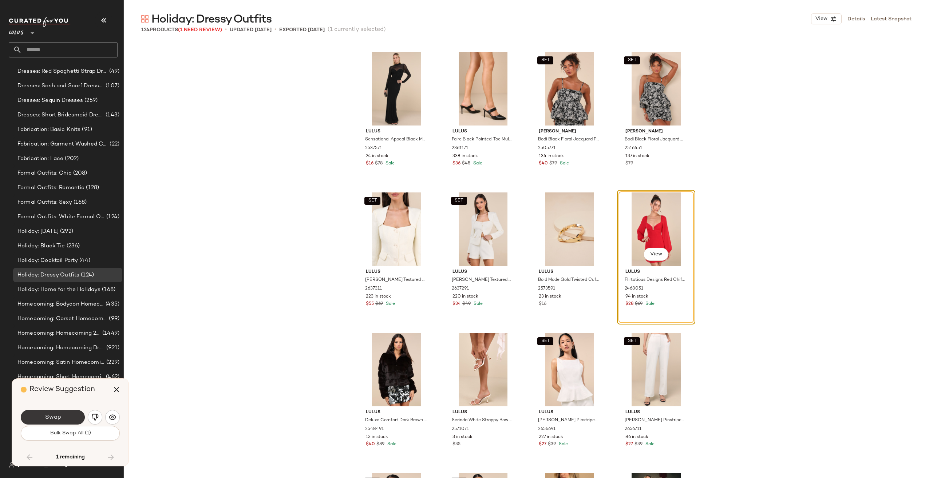
click at [66, 419] on button "Swap" at bounding box center [53, 417] width 64 height 15
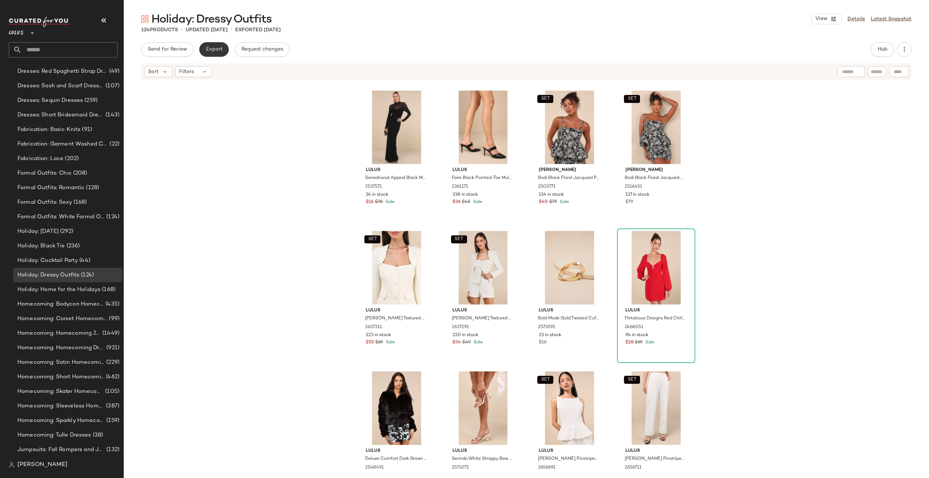
click at [209, 44] on button "Export" at bounding box center [213, 49] width 29 height 15
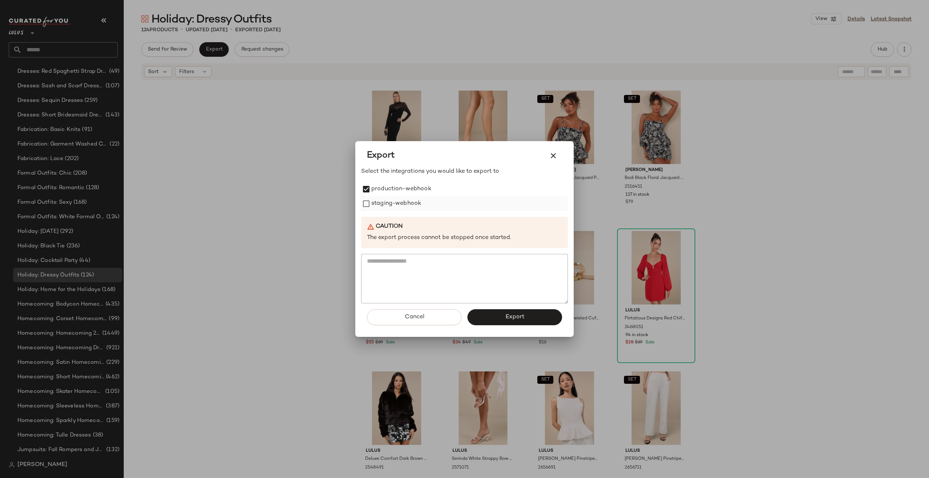
click at [376, 204] on label "staging-webhook" at bounding box center [396, 204] width 50 height 15
click at [492, 317] on button "Export" at bounding box center [514, 317] width 95 height 16
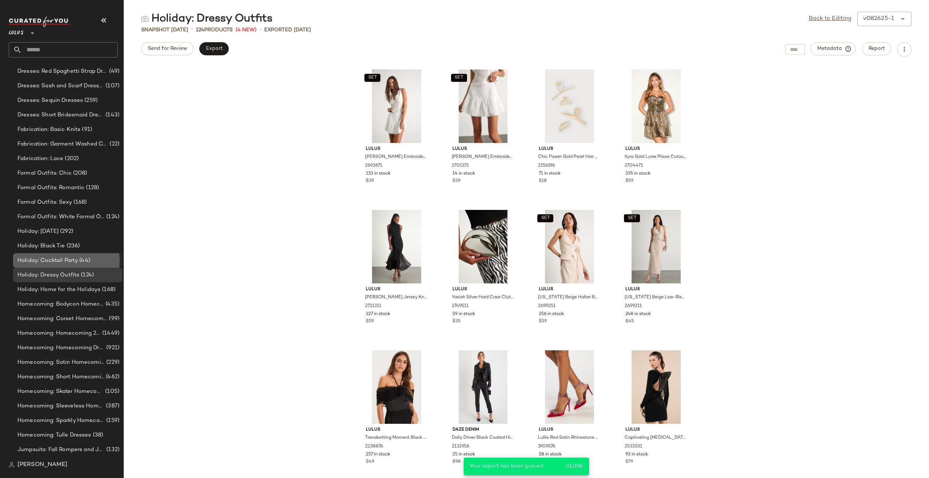
click at [68, 257] on span "Holiday: Cocktail Party" at bounding box center [47, 261] width 60 height 8
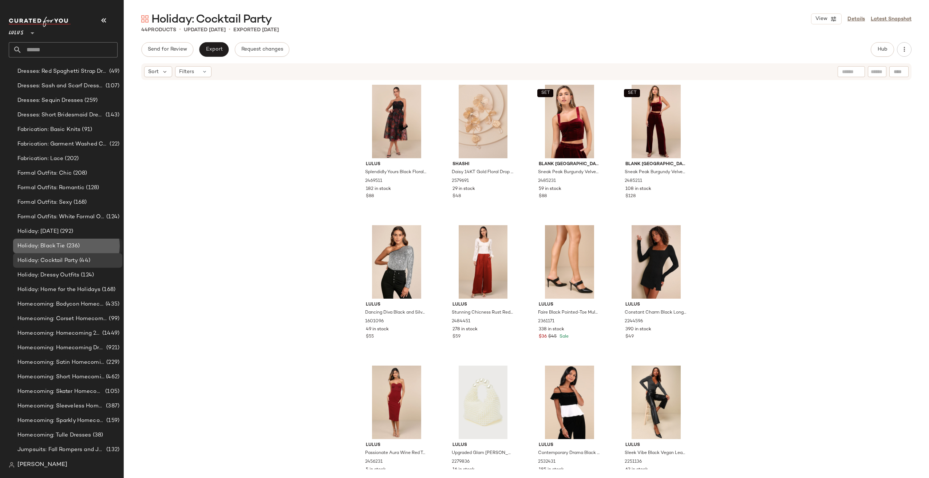
click at [69, 246] on span "(236)" at bounding box center [72, 246] width 15 height 8
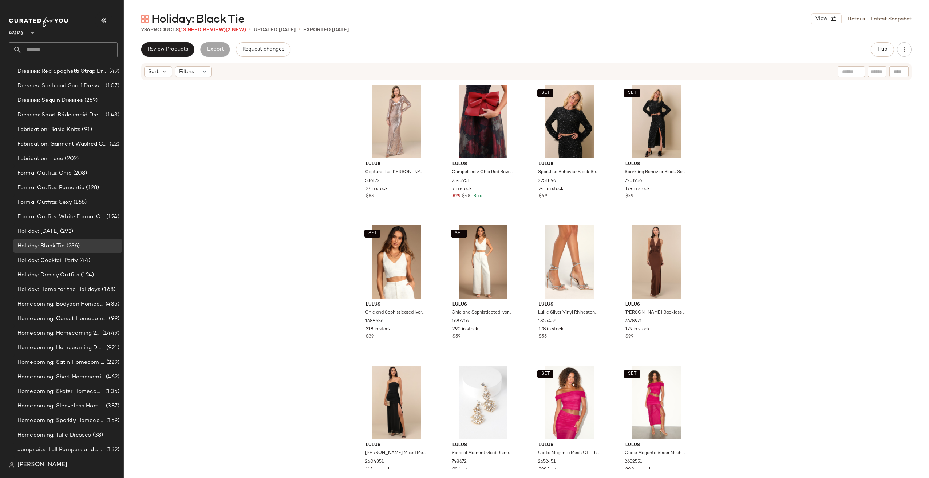
click at [208, 31] on span "(13 Need Review)" at bounding box center [202, 29] width 47 height 5
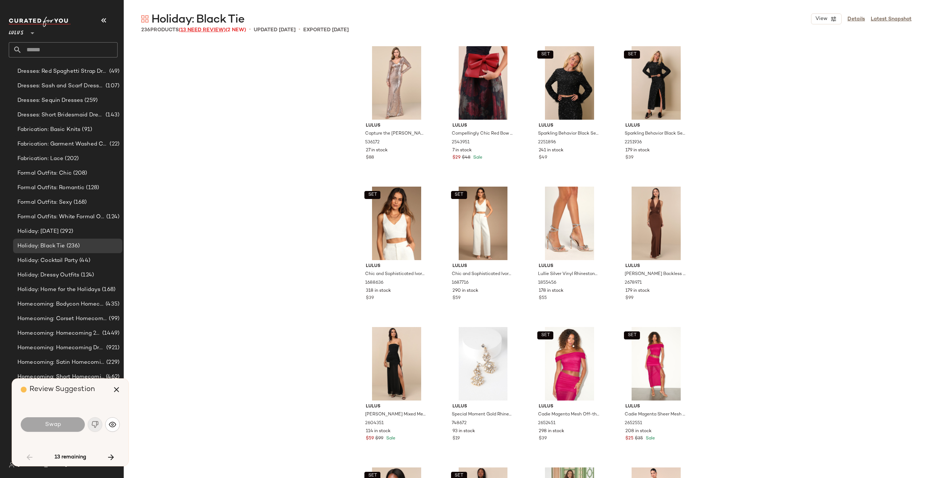
scroll to position [2108, 0]
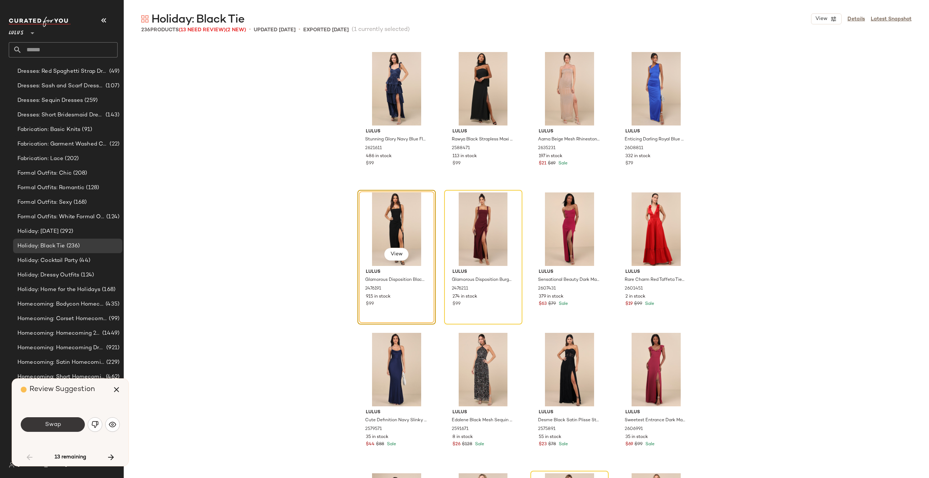
click at [39, 423] on button "Swap" at bounding box center [53, 425] width 64 height 15
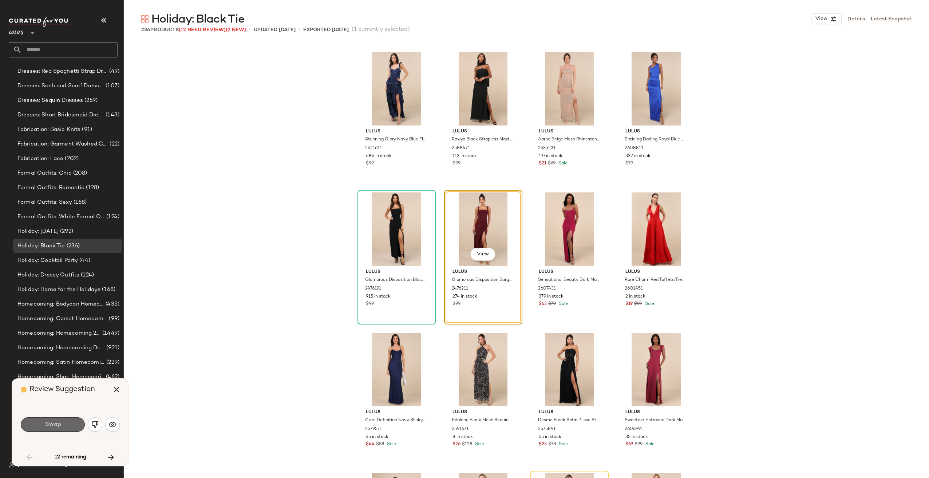
click at [51, 425] on span "Swap" at bounding box center [52, 425] width 16 height 7
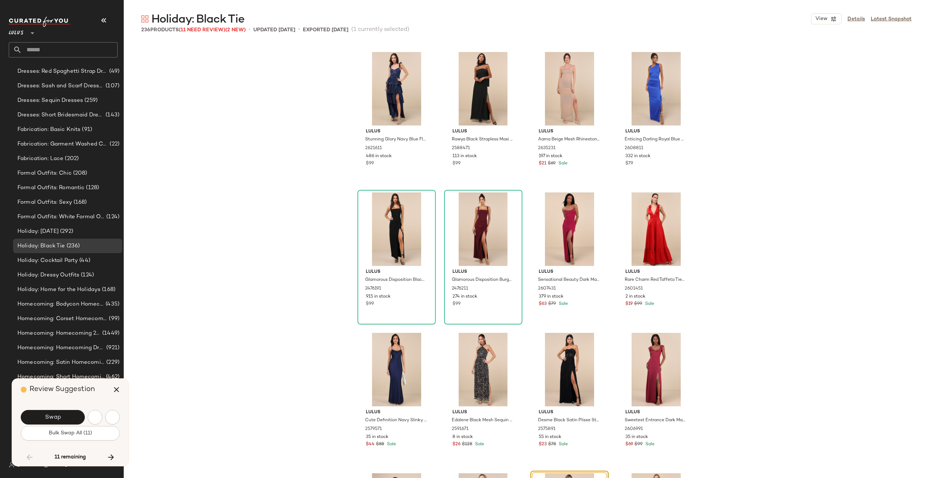
scroll to position [2389, 0]
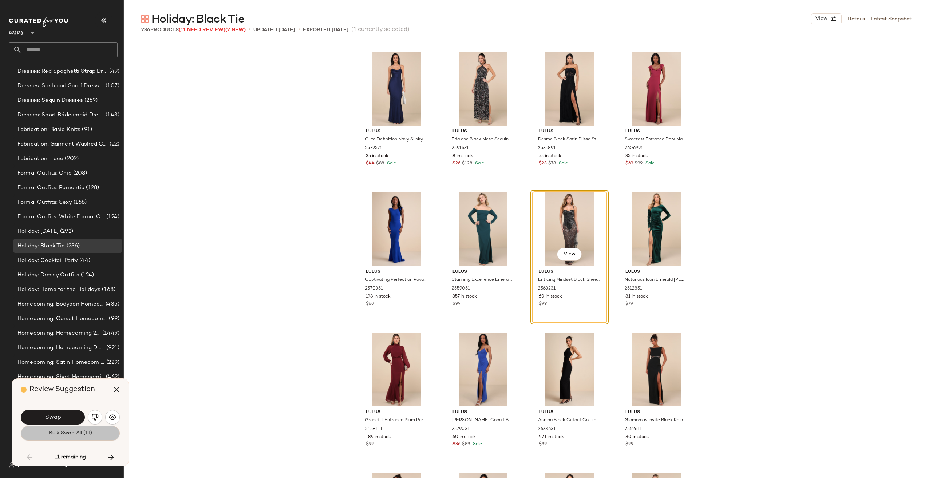
click at [91, 434] on span "Bulk Swap All (11)" at bounding box center [70, 434] width 44 height 6
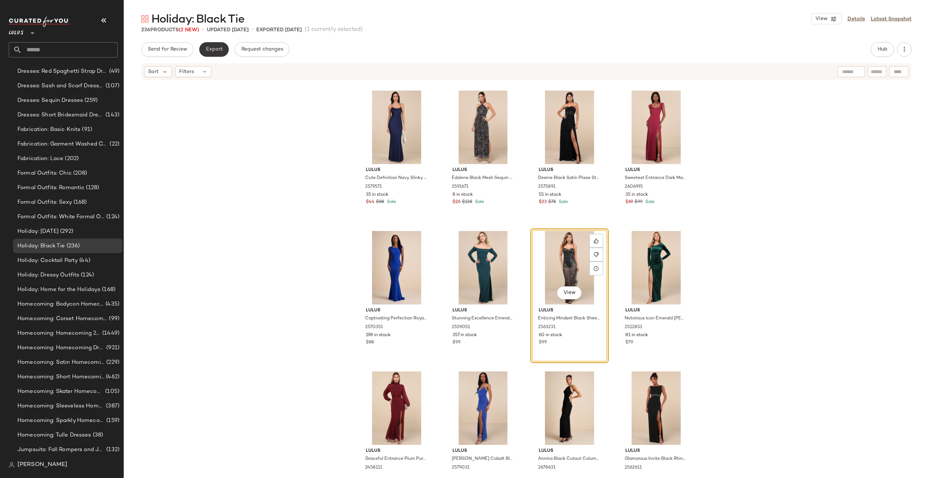
click at [212, 49] on span "Export" at bounding box center [213, 50] width 17 height 6
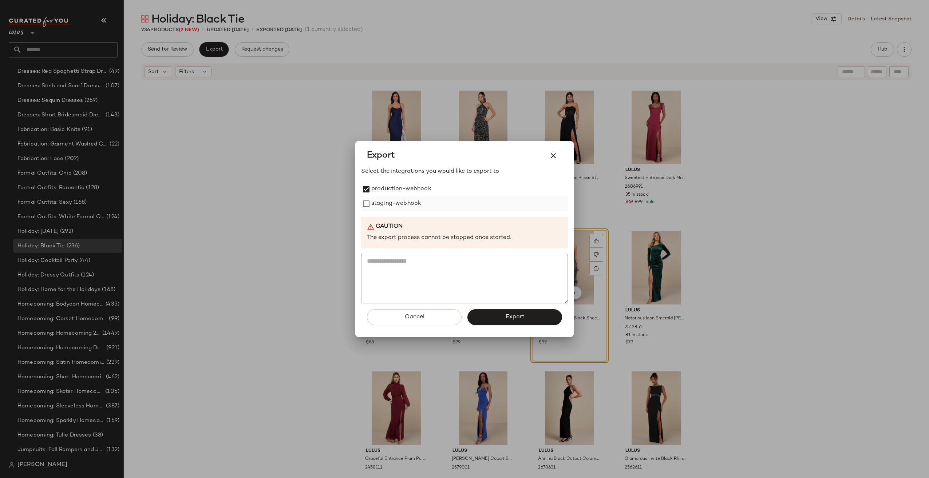
click at [369, 197] on div "staging-webhook" at bounding box center [464, 204] width 207 height 15
click at [380, 206] on label "staging-webhook" at bounding box center [396, 204] width 50 height 15
click at [489, 310] on button "Export" at bounding box center [514, 317] width 95 height 16
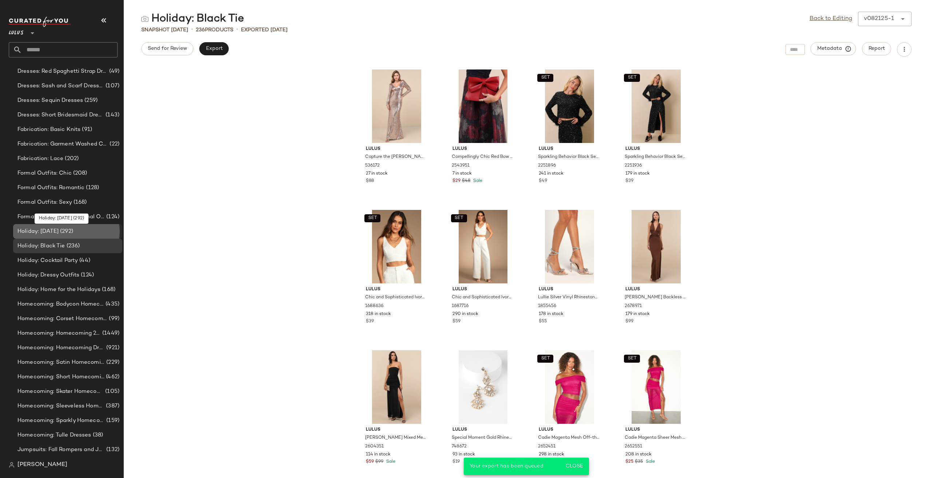
click at [59, 234] on span "Holiday: [DATE]" at bounding box center [37, 232] width 41 height 8
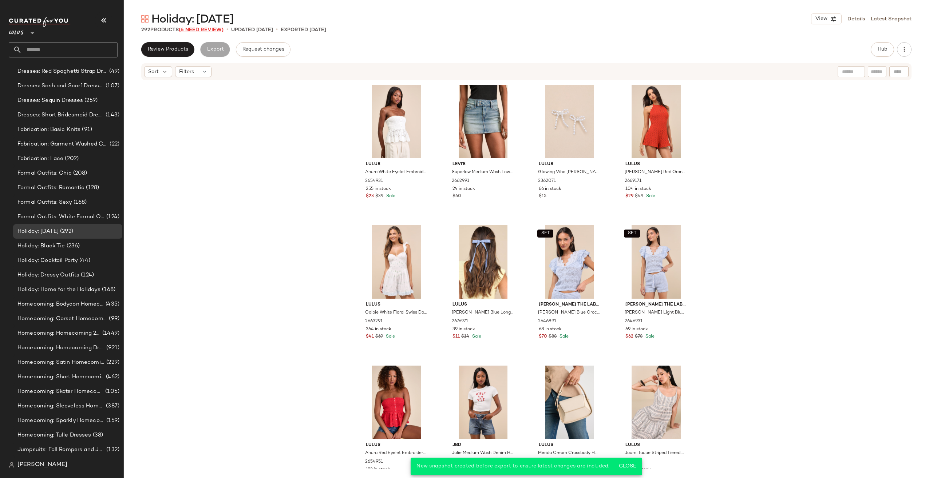
click at [207, 29] on span "(6 Need Review)" at bounding box center [201, 29] width 45 height 5
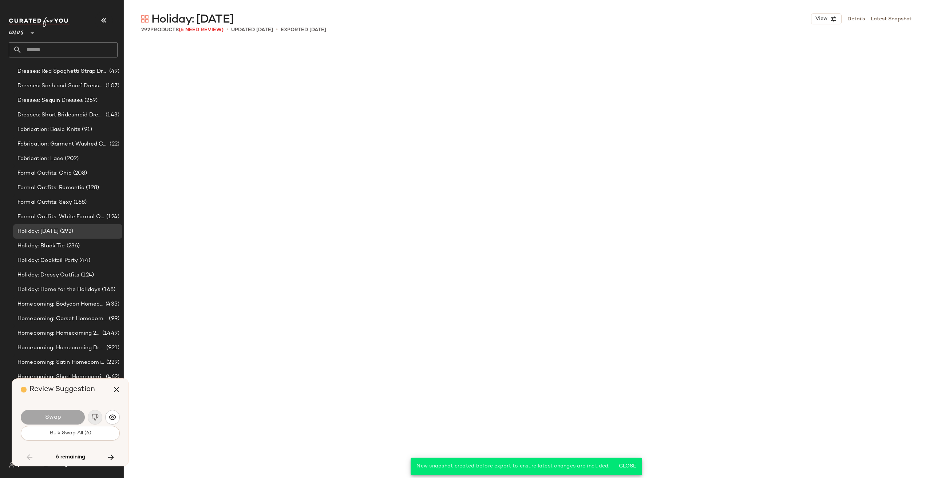
scroll to position [3794, 0]
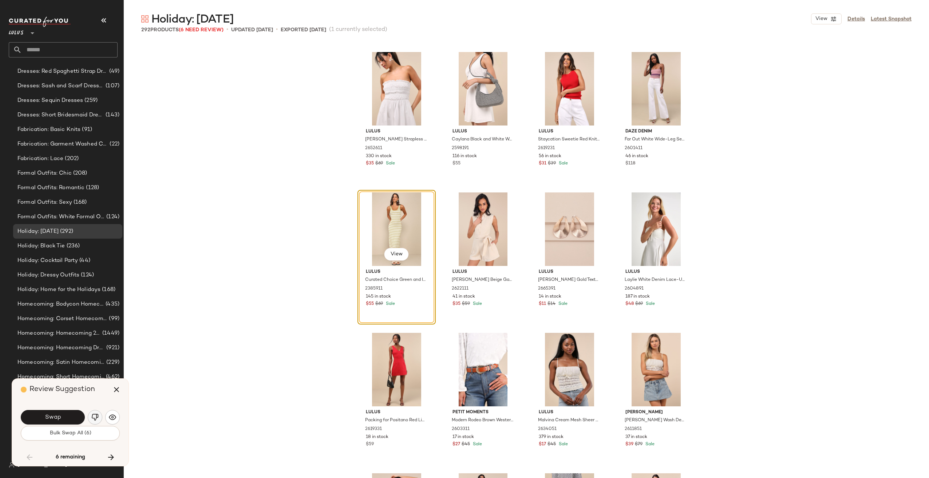
click at [92, 416] on img "button" at bounding box center [94, 417] width 7 height 7
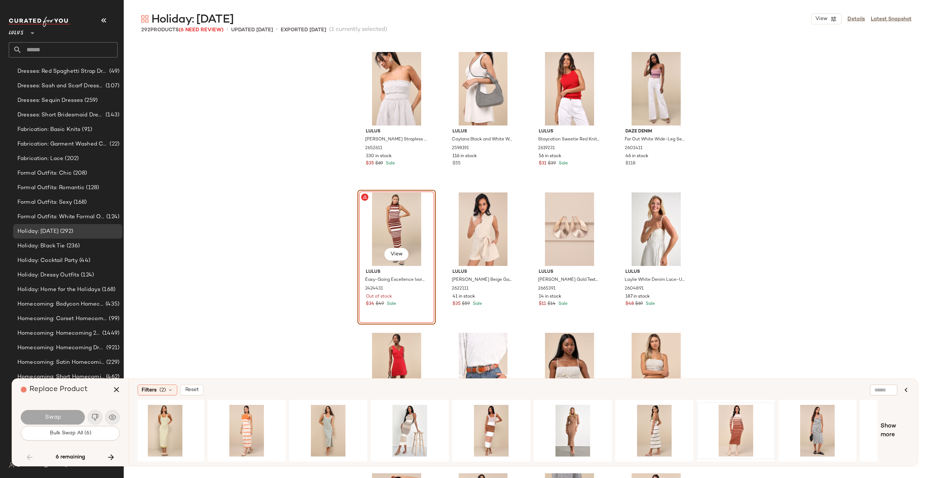
scroll to position [0, 32]
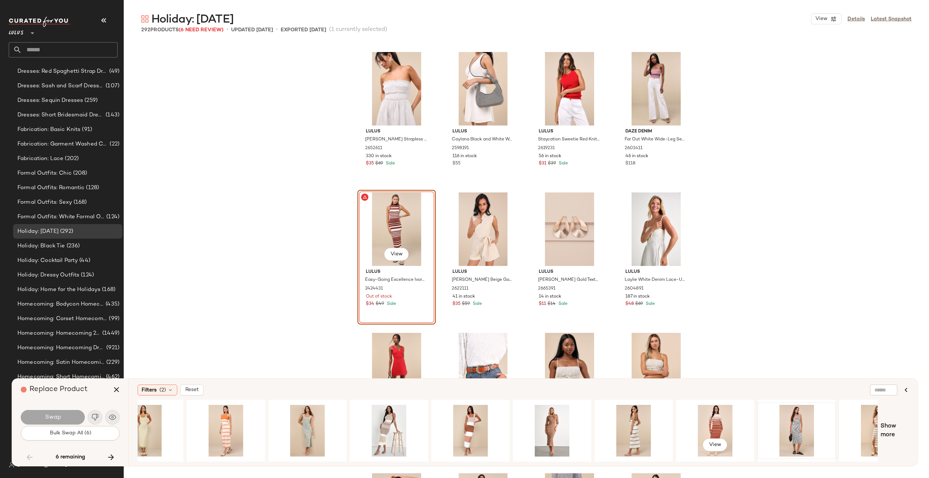
click at [764, 452] on div "View" at bounding box center [508, 431] width 740 height 62
click at [898, 425] on span "Show more" at bounding box center [895, 430] width 28 height 17
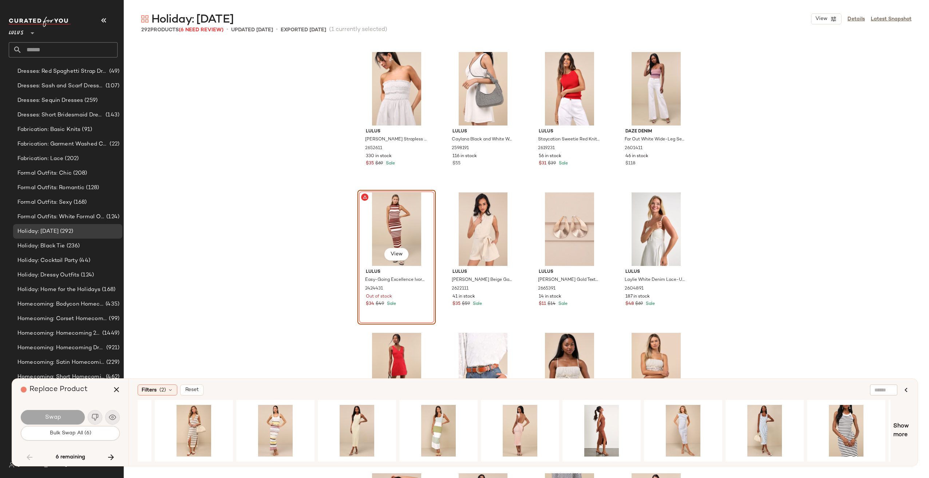
scroll to position [0, 853]
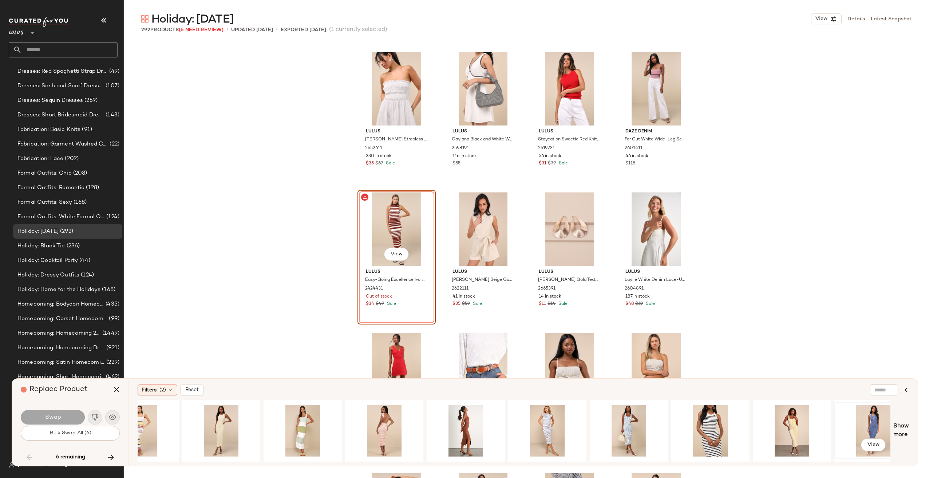
click at [854, 422] on div "View" at bounding box center [873, 431] width 73 height 52
click at [78, 415] on button "Swap" at bounding box center [53, 417] width 64 height 15
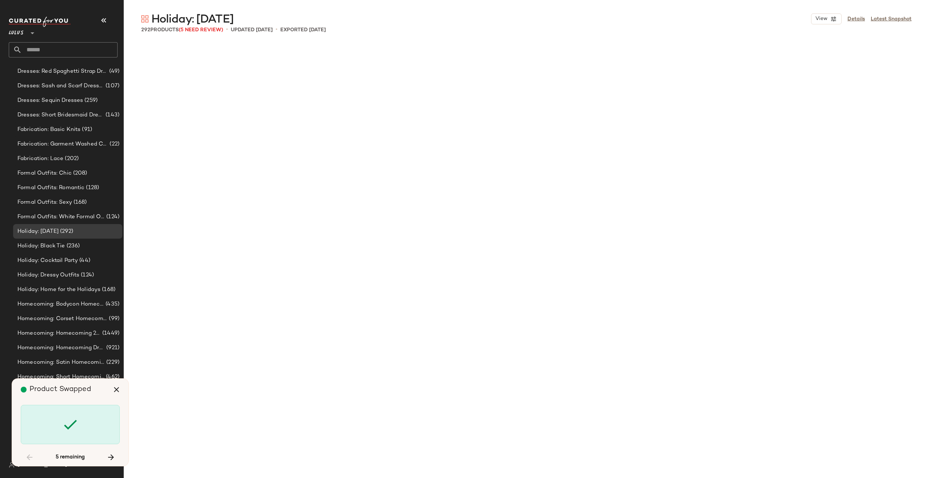
scroll to position [5059, 0]
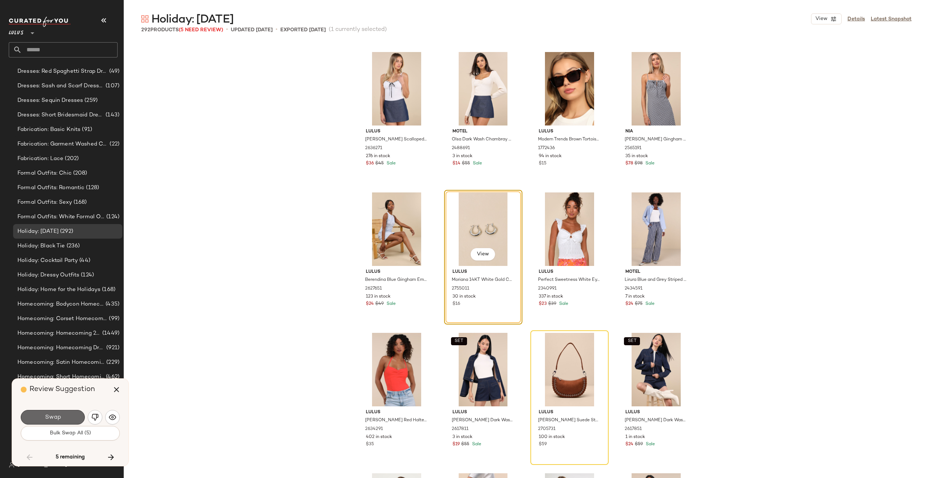
click at [33, 417] on button "Swap" at bounding box center [53, 417] width 64 height 15
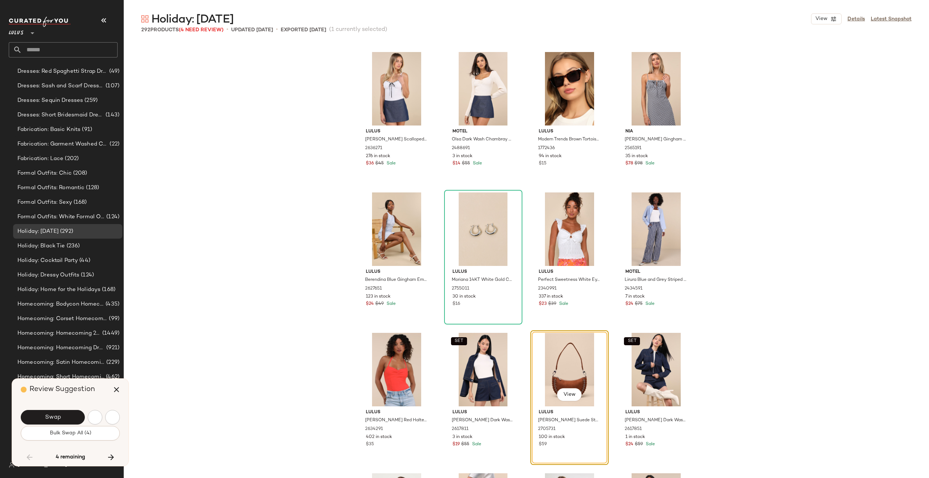
scroll to position [5199, 0]
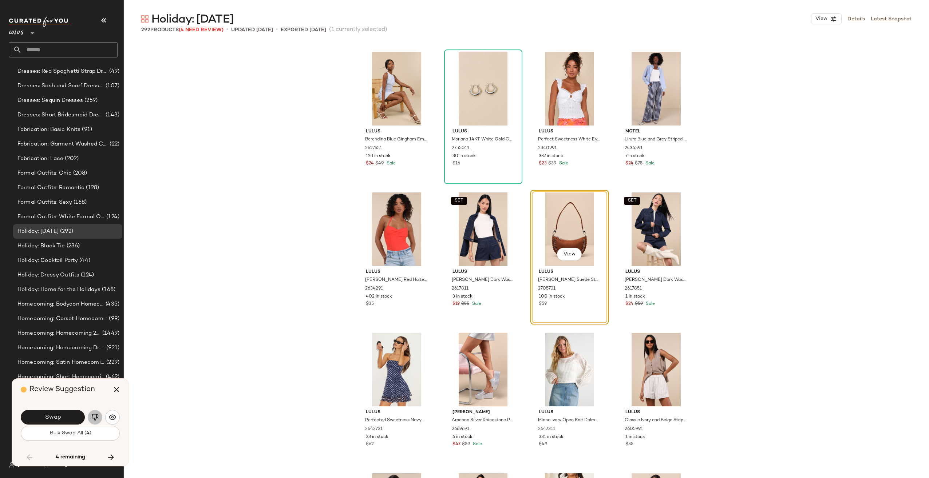
click at [94, 416] on img "button" at bounding box center [94, 417] width 7 height 7
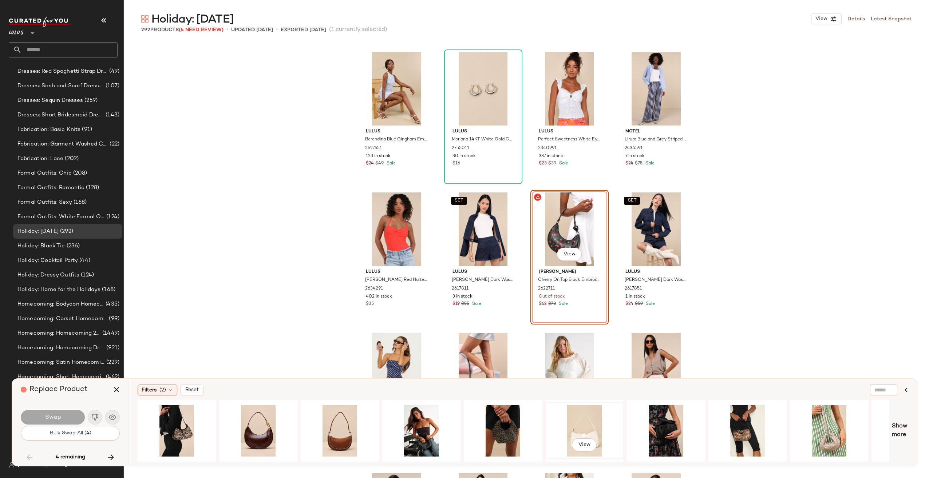
click at [586, 428] on div "View" at bounding box center [584, 431] width 73 height 52
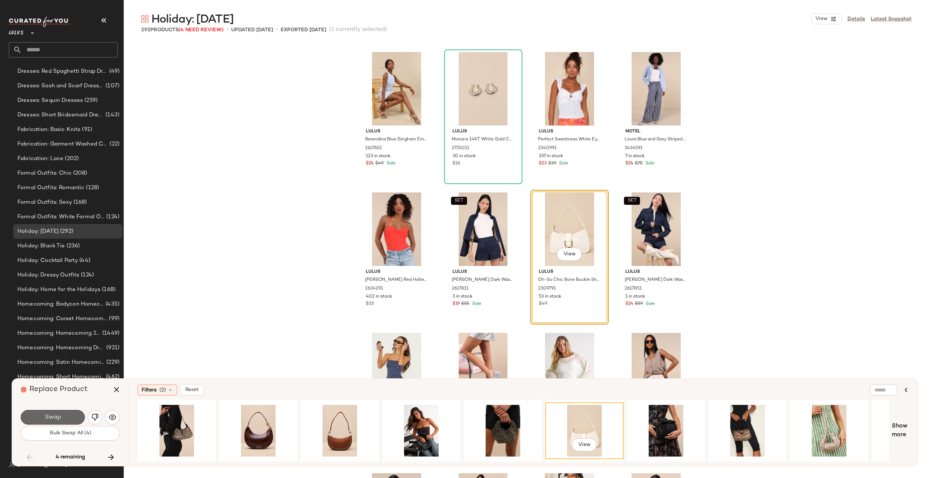
click at [76, 421] on button "Swap" at bounding box center [53, 417] width 64 height 15
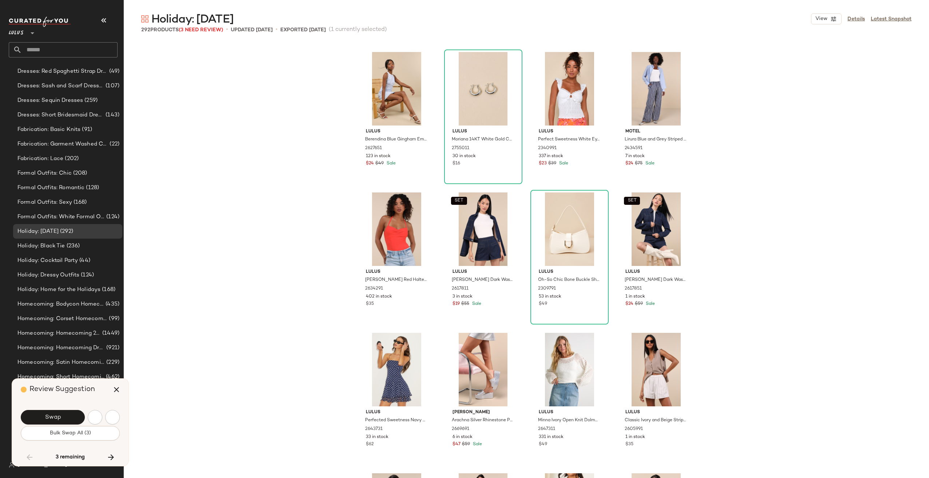
scroll to position [5621, 0]
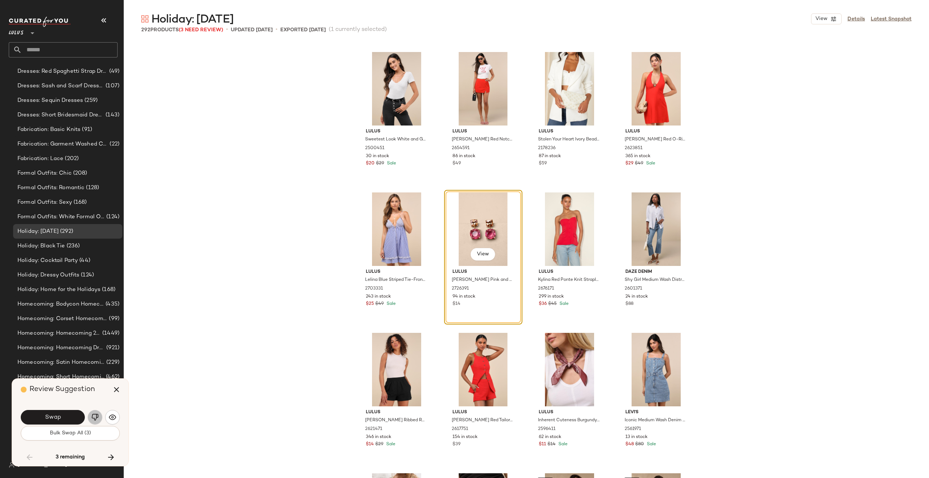
click at [93, 416] on img "button" at bounding box center [94, 417] width 7 height 7
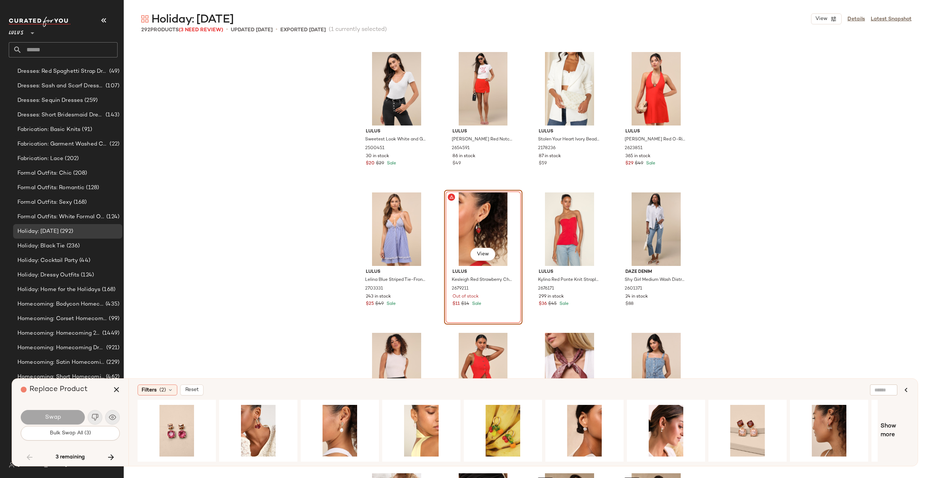
scroll to position [0, 41]
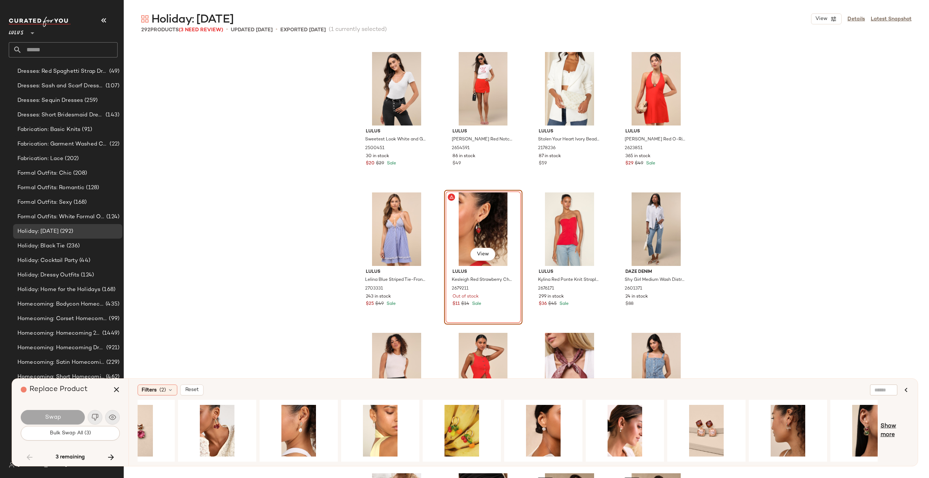
click at [883, 425] on span "Show more" at bounding box center [895, 430] width 28 height 17
click at [863, 424] on div "View" at bounding box center [869, 431] width 73 height 52
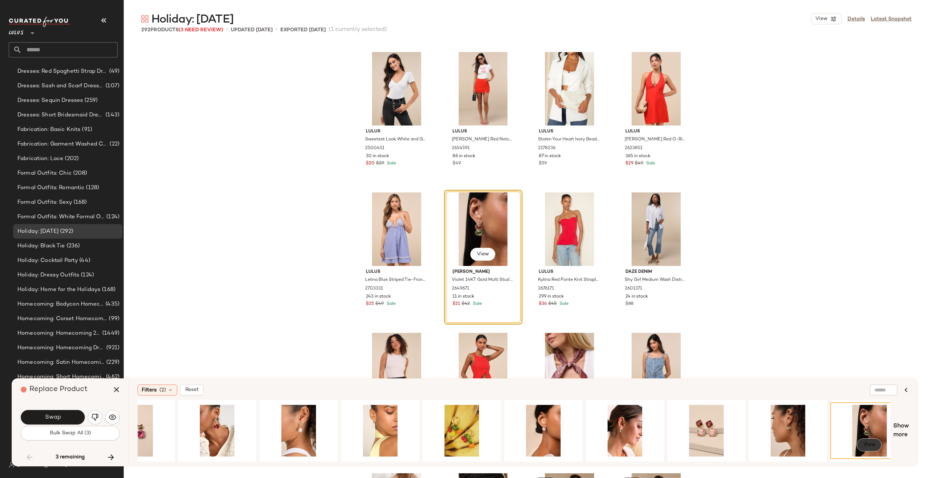
click at [859, 441] on button "View" at bounding box center [869, 445] width 25 height 13
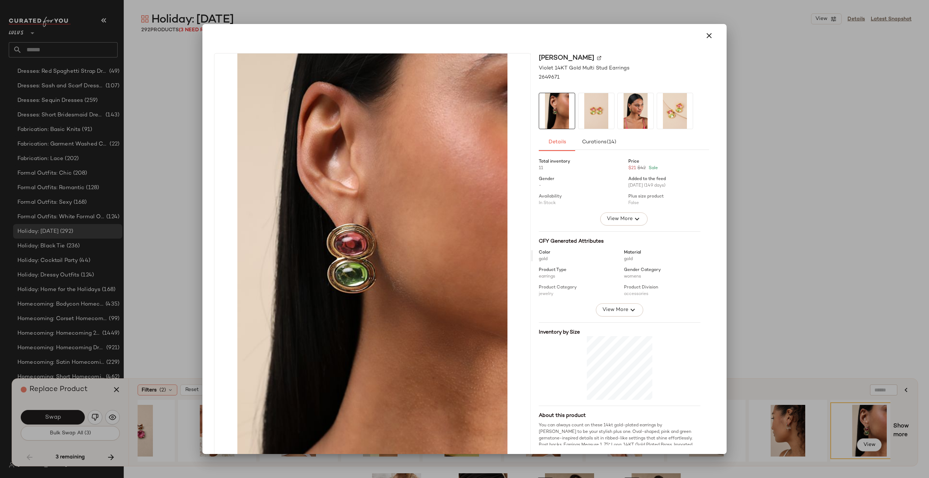
click at [679, 111] on img at bounding box center [675, 111] width 36 height 36
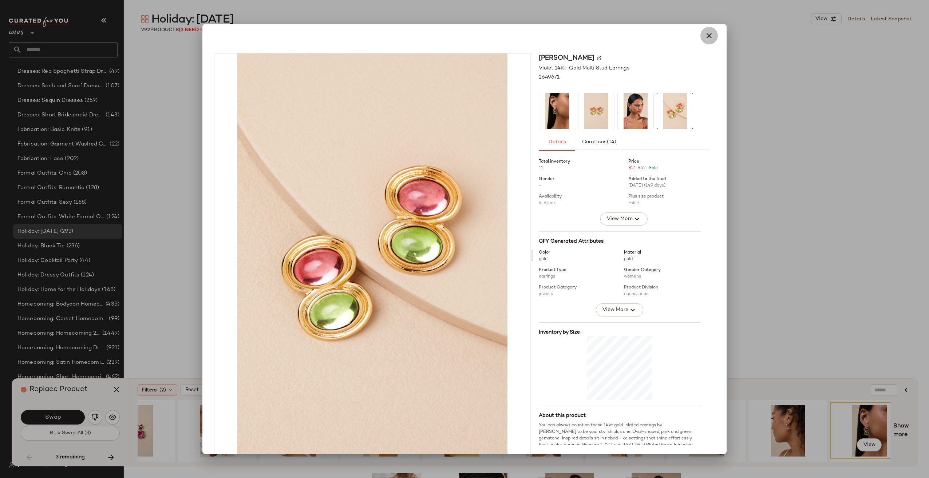
click at [712, 32] on button "button" at bounding box center [708, 35] width 17 height 17
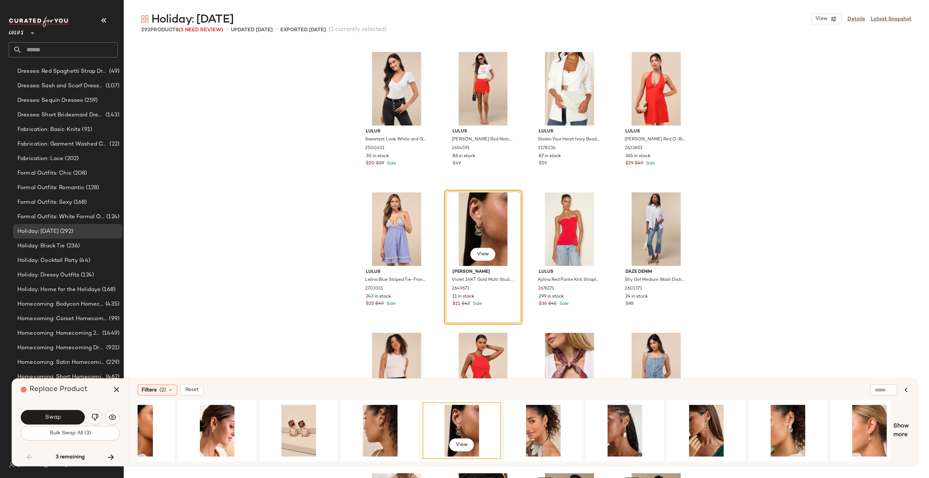
scroll to position [0, 450]
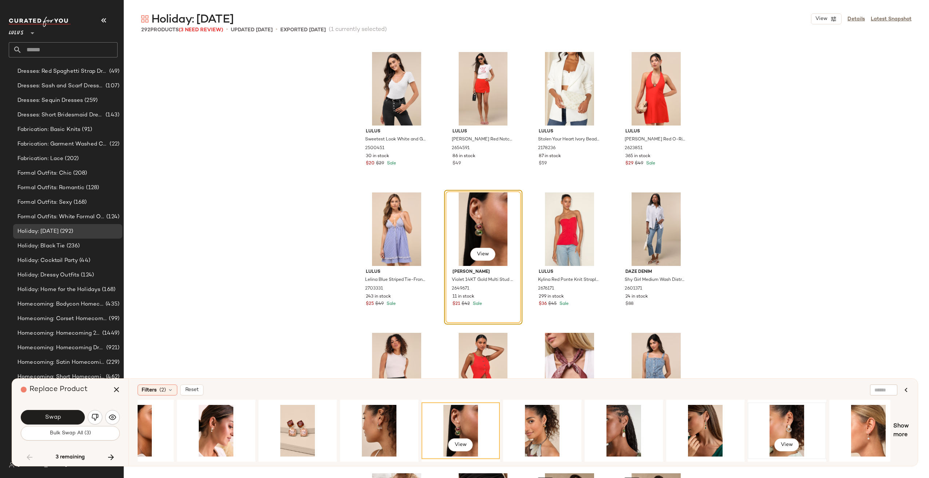
click at [795, 420] on div "View" at bounding box center [786, 431] width 73 height 52
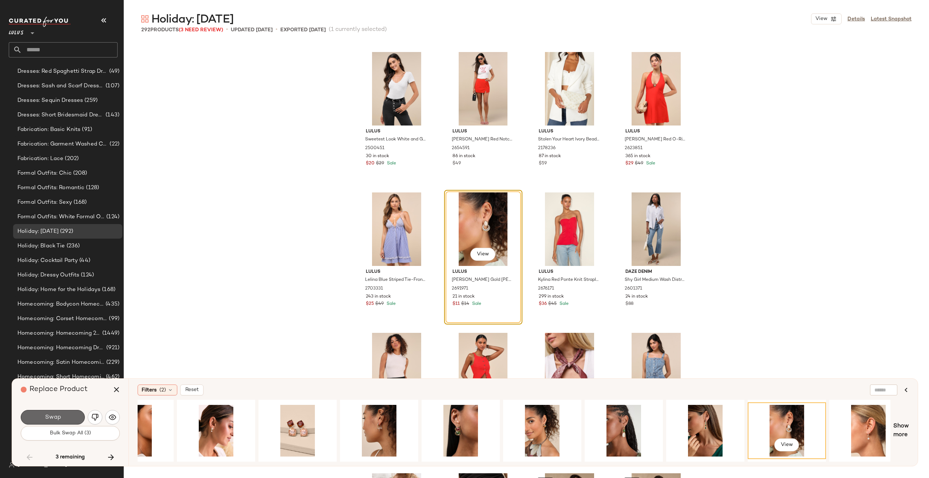
click at [65, 417] on button "Swap" at bounding box center [53, 417] width 64 height 15
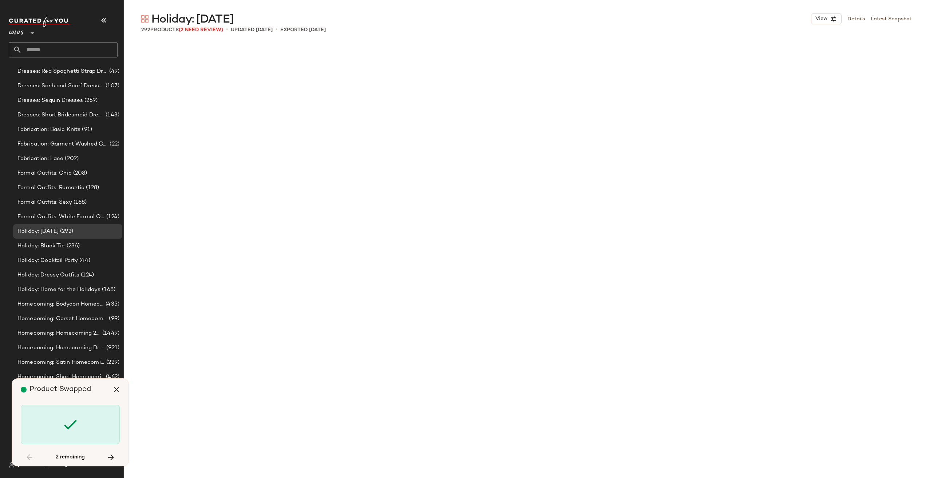
scroll to position [7728, 0]
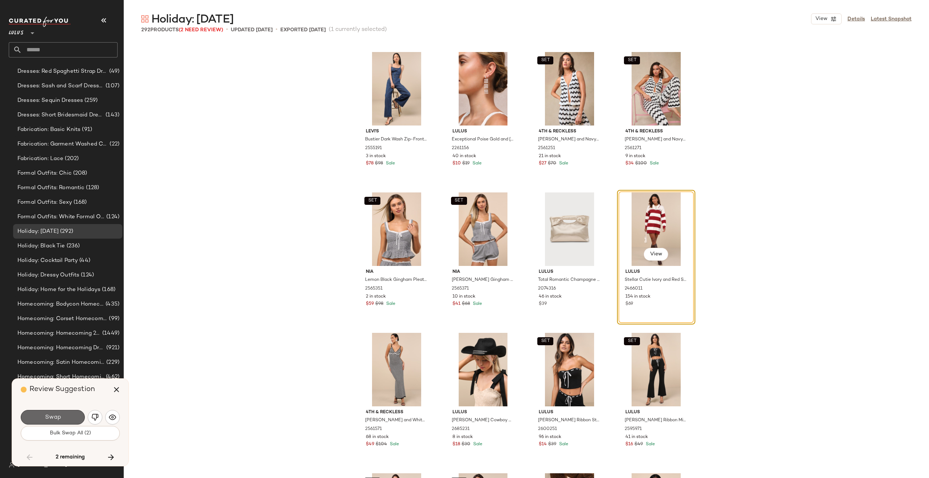
click at [62, 418] on button "Swap" at bounding box center [53, 417] width 64 height 15
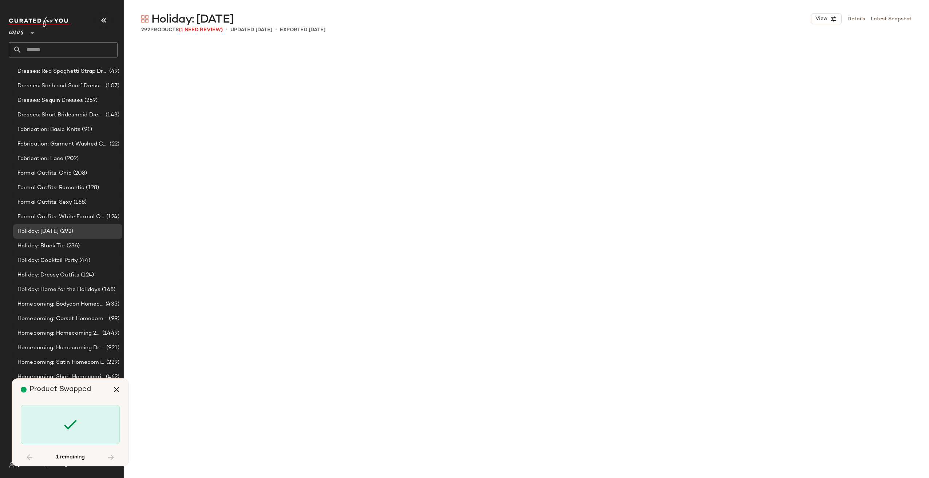
scroll to position [8571, 0]
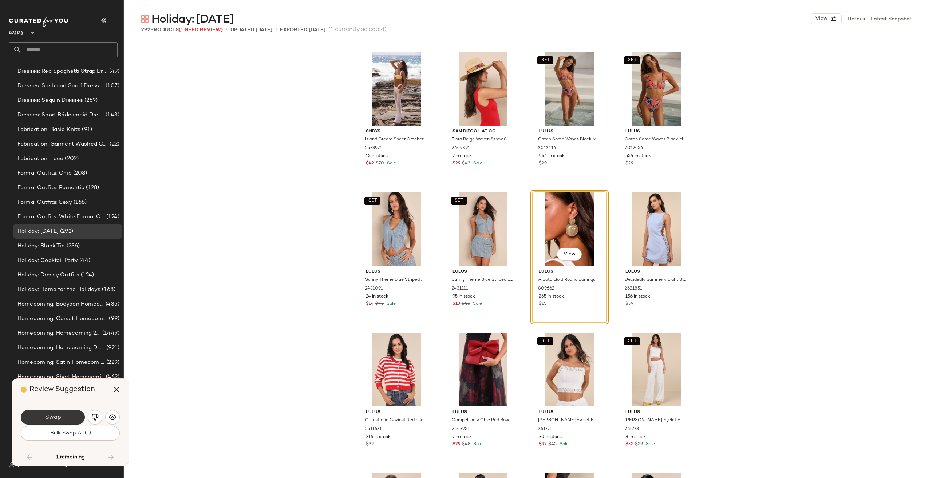
click at [68, 420] on button "Swap" at bounding box center [53, 417] width 64 height 15
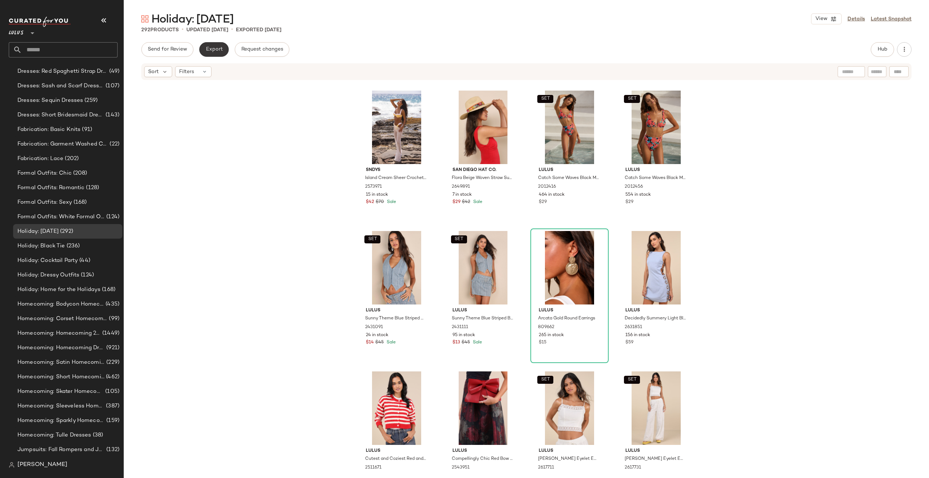
click at [218, 50] on span "Export" at bounding box center [213, 50] width 17 height 6
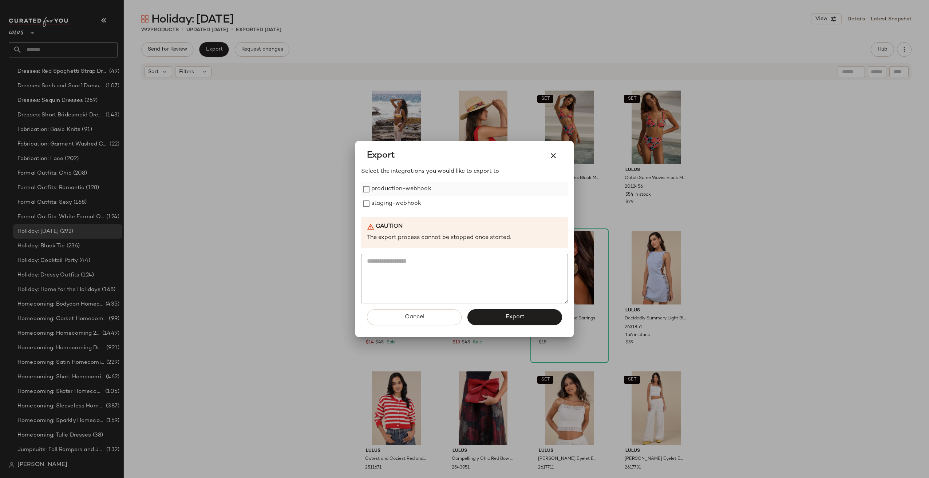
click at [395, 190] on label "production-webhook" at bounding box center [401, 189] width 60 height 15
click at [398, 205] on label "staging-webhook" at bounding box center [396, 204] width 50 height 15
click at [520, 318] on span "Export" at bounding box center [514, 317] width 19 height 7
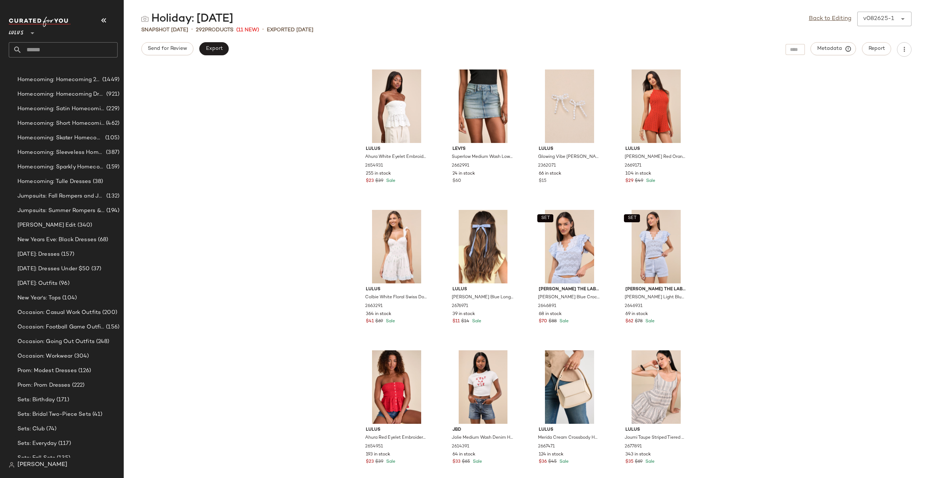
scroll to position [1104, 0]
click at [79, 236] on span "New Years Eve: Black Dresses" at bounding box center [56, 239] width 79 height 8
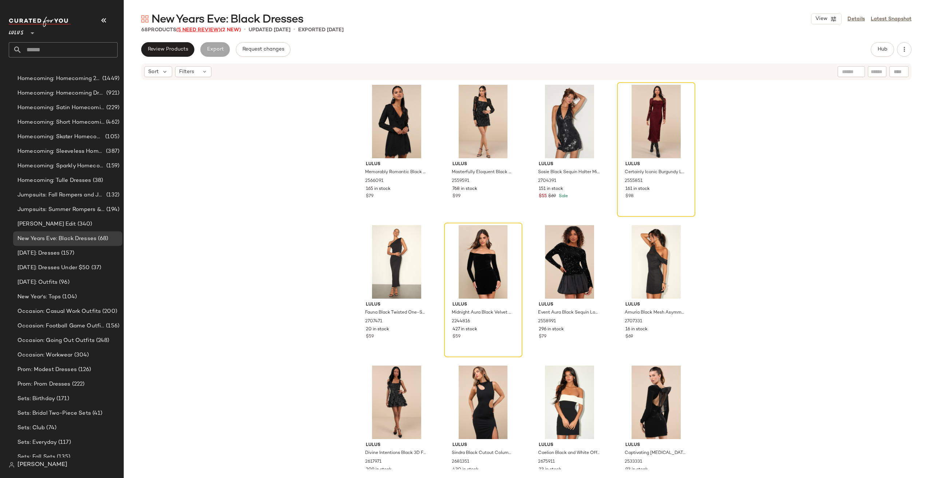
click at [198, 30] on span "(5 Need Review)" at bounding box center [198, 29] width 44 height 5
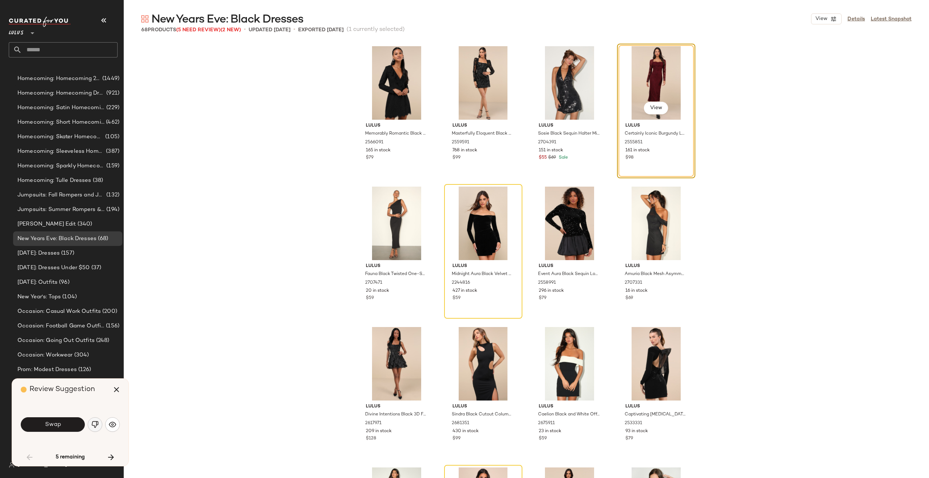
click at [94, 427] on img "button" at bounding box center [94, 424] width 7 height 7
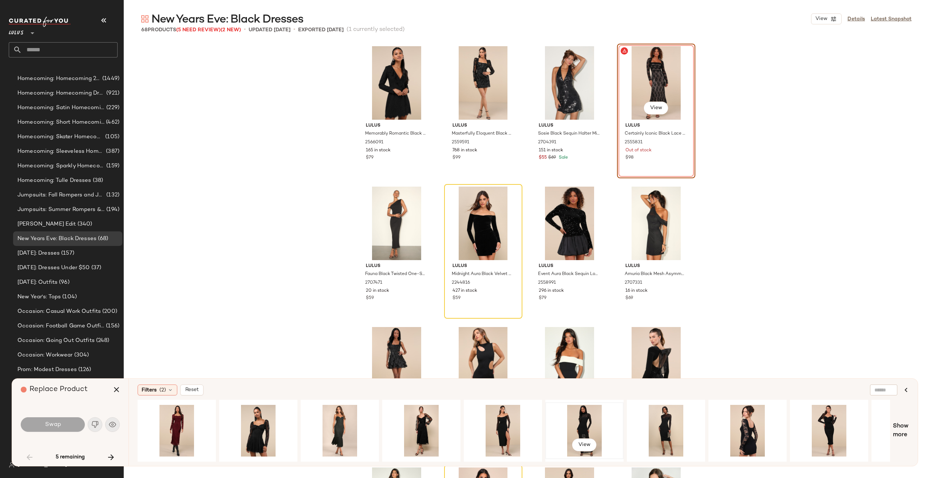
click at [581, 424] on div "View" at bounding box center [584, 431] width 73 height 52
click at [70, 423] on button "Swap" at bounding box center [53, 425] width 64 height 15
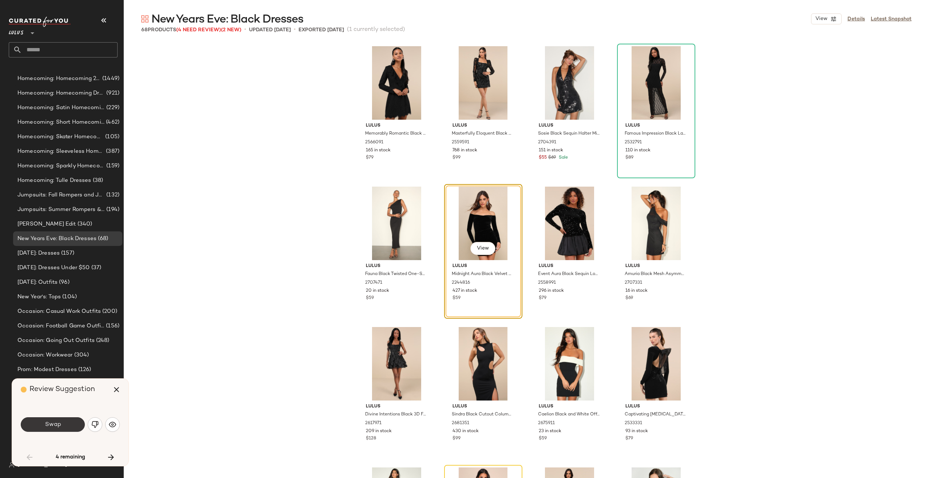
click at [63, 427] on button "Swap" at bounding box center [53, 425] width 64 height 15
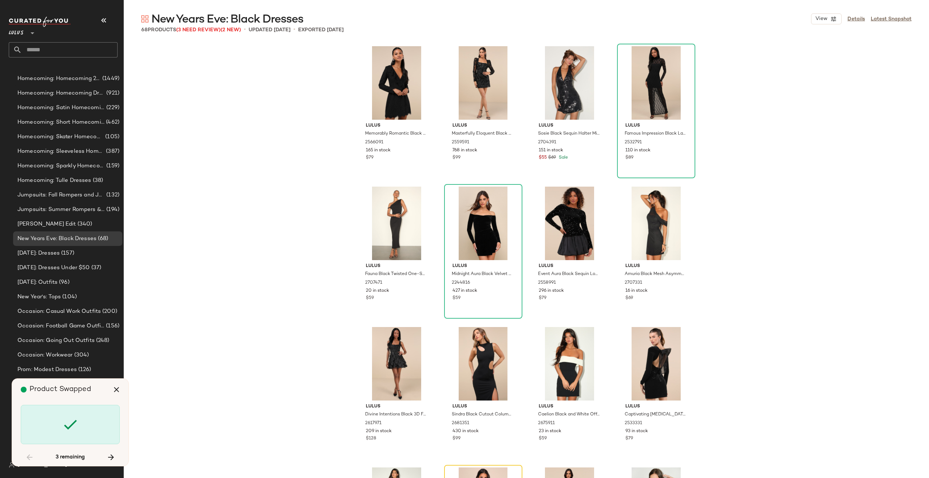
scroll to position [287, 0]
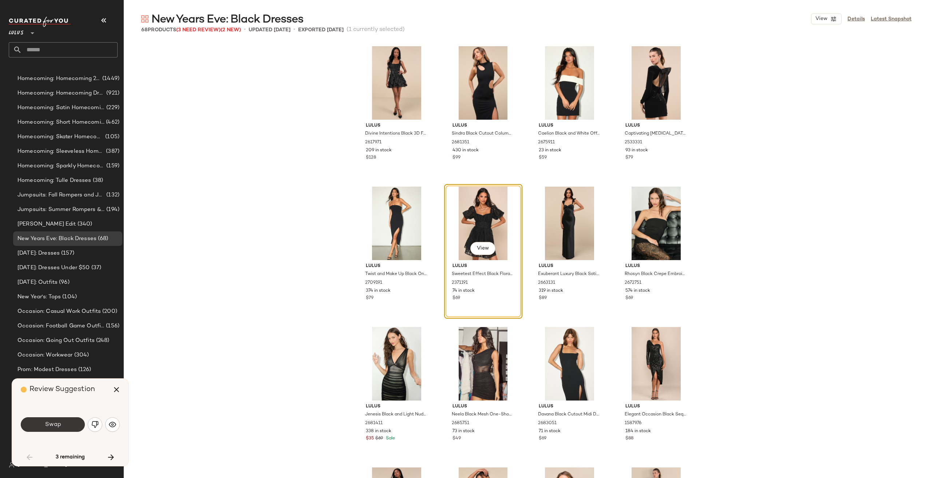
click at [78, 425] on button "Swap" at bounding box center [53, 425] width 64 height 15
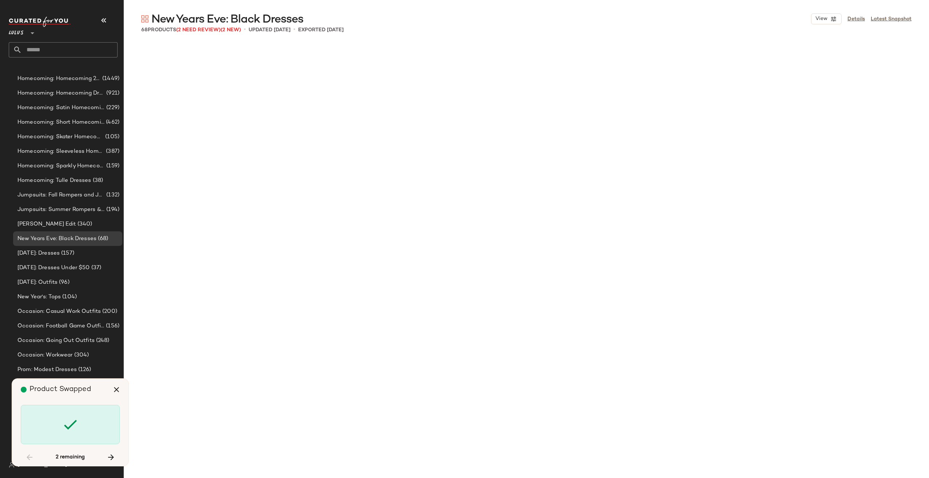
scroll to position [984, 0]
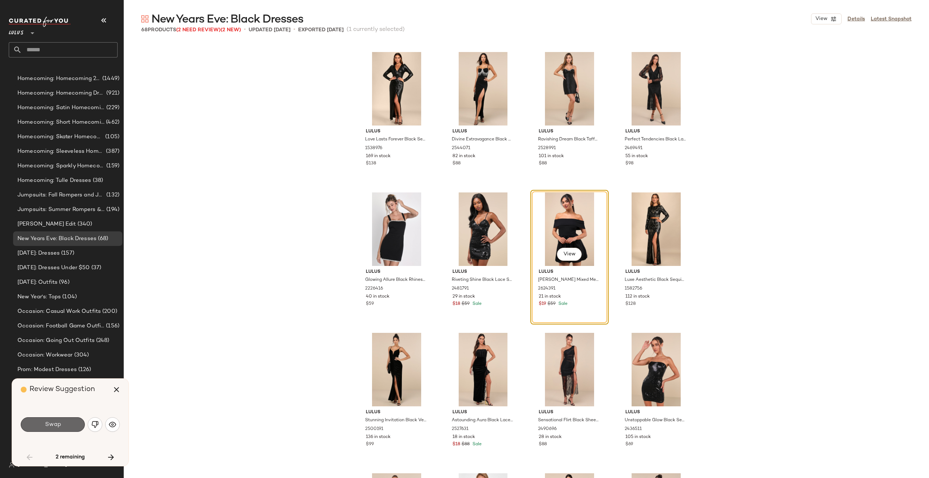
click at [71, 429] on button "Swap" at bounding box center [53, 425] width 64 height 15
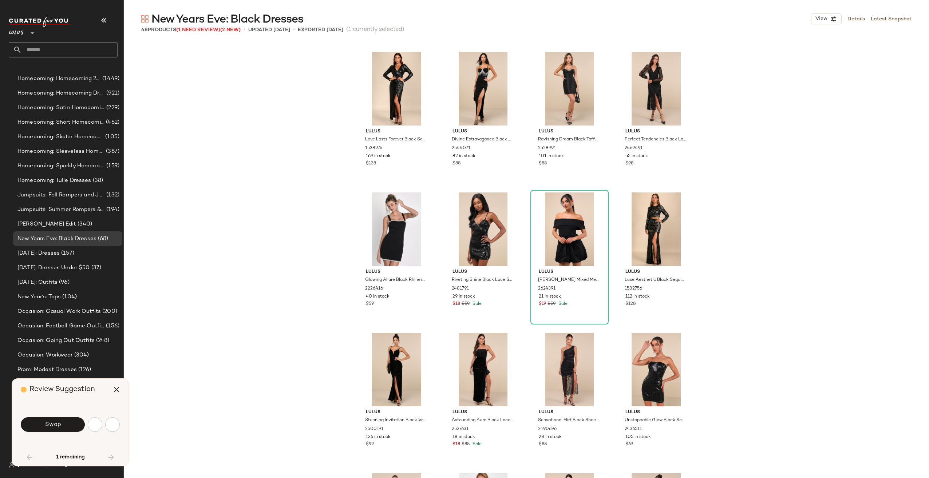
scroll to position [1405, 0]
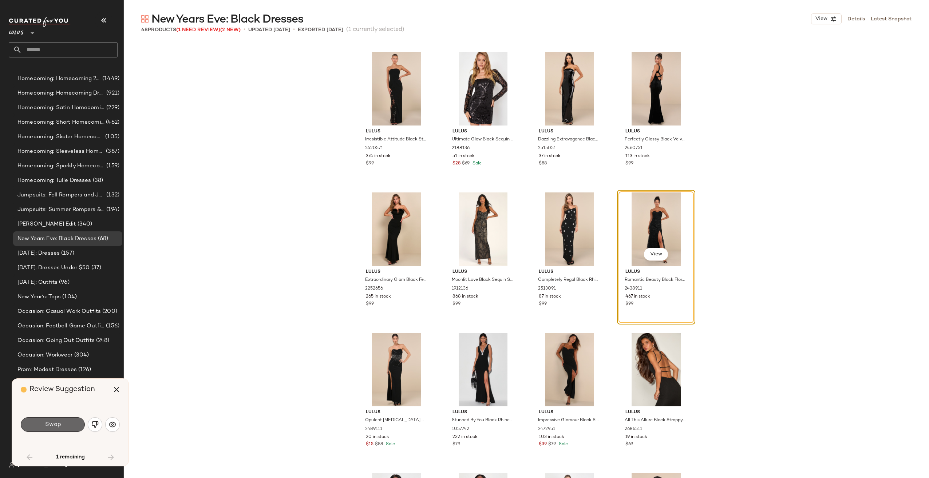
click at [71, 422] on button "Swap" at bounding box center [53, 425] width 64 height 15
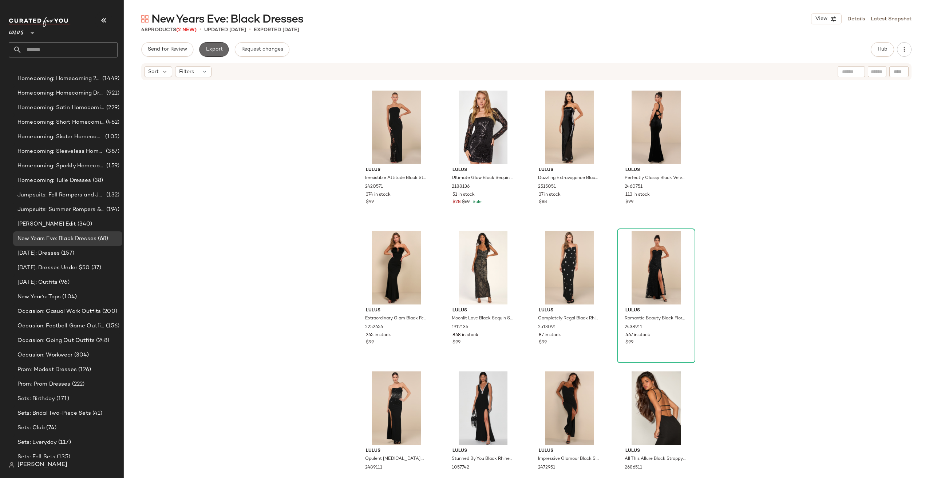
click at [203, 50] on button "Export" at bounding box center [213, 49] width 29 height 15
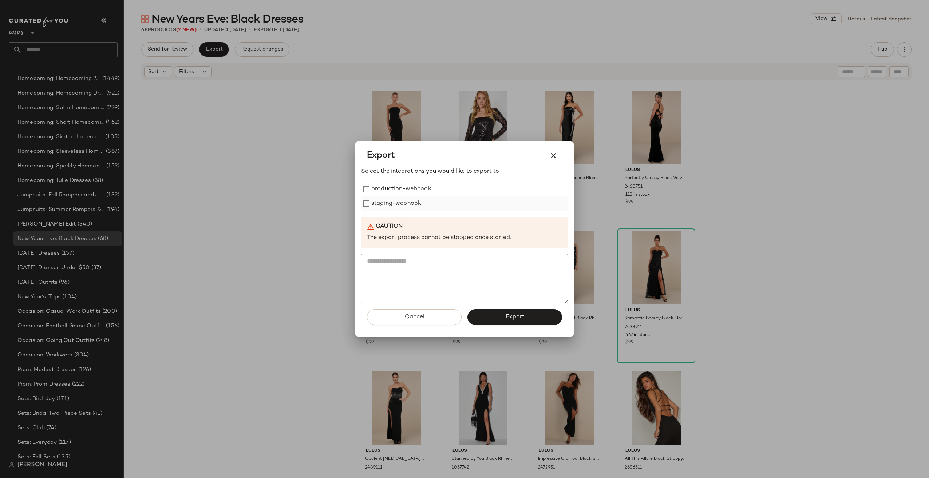
click at [385, 201] on label "staging-webhook" at bounding box center [396, 204] width 50 height 15
click at [387, 191] on label "production-webhook" at bounding box center [401, 189] width 60 height 15
click at [493, 318] on button "Export" at bounding box center [514, 317] width 95 height 16
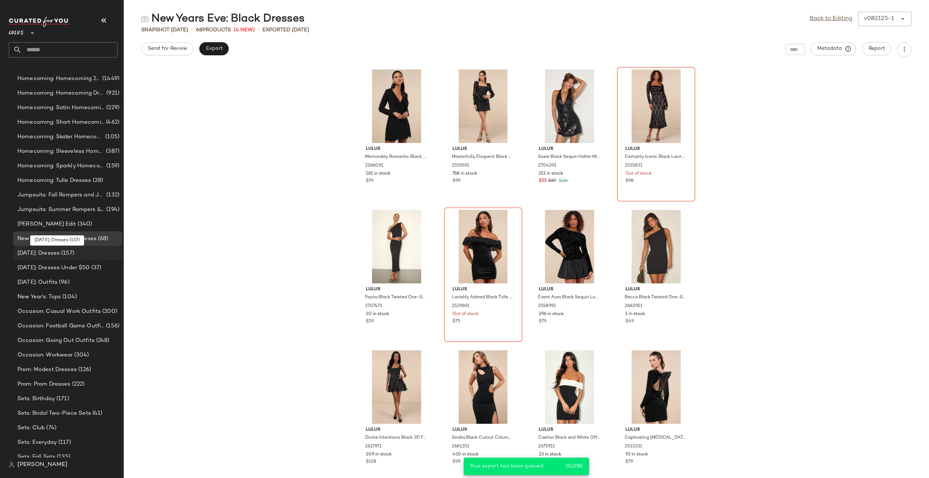
click at [74, 254] on span "(157)" at bounding box center [67, 253] width 15 height 8
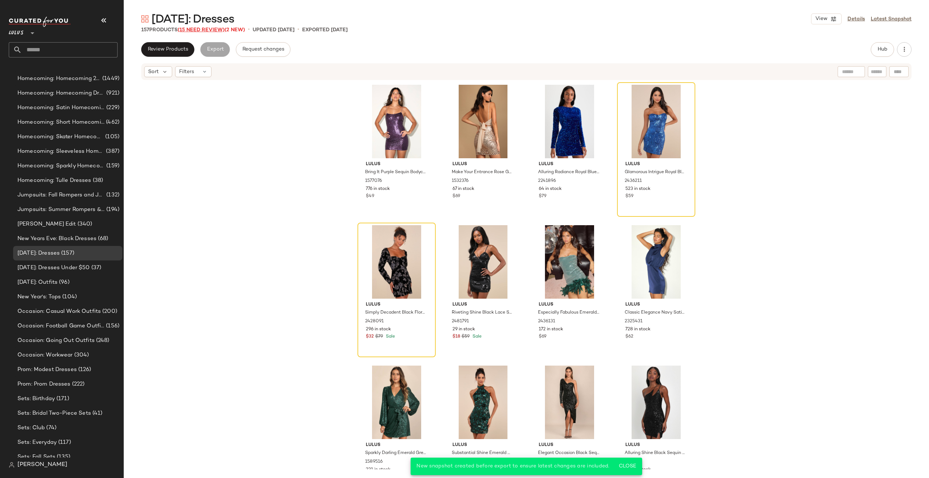
click at [203, 32] on span "(15 Need Review)" at bounding box center [201, 29] width 47 height 5
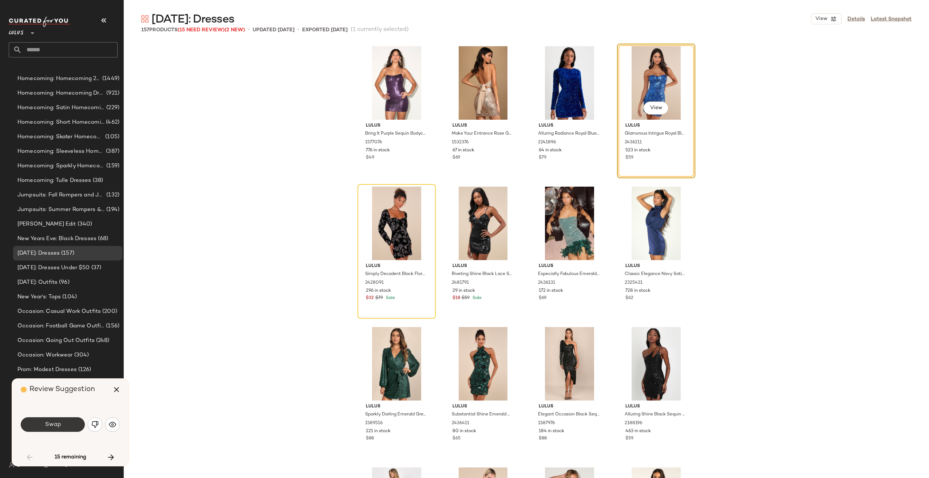
click at [59, 425] on span "Swap" at bounding box center [52, 425] width 16 height 7
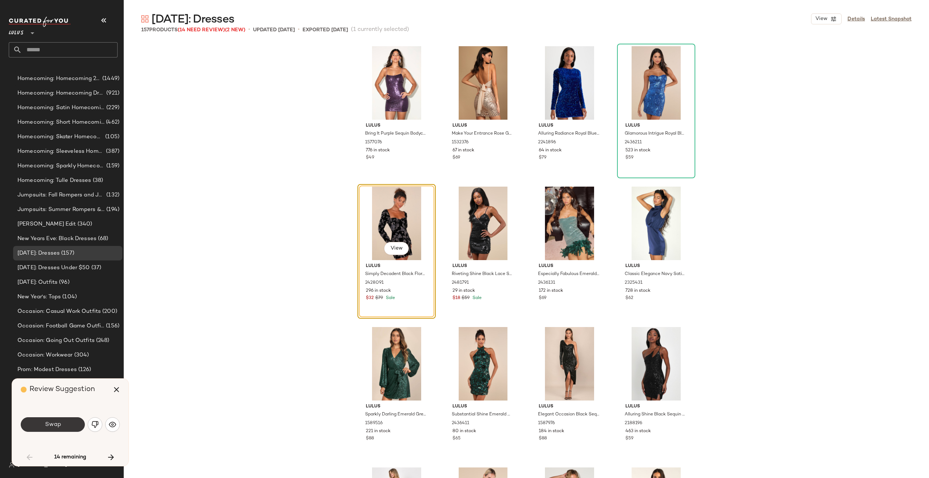
click at [60, 424] on span "Swap" at bounding box center [52, 425] width 16 height 7
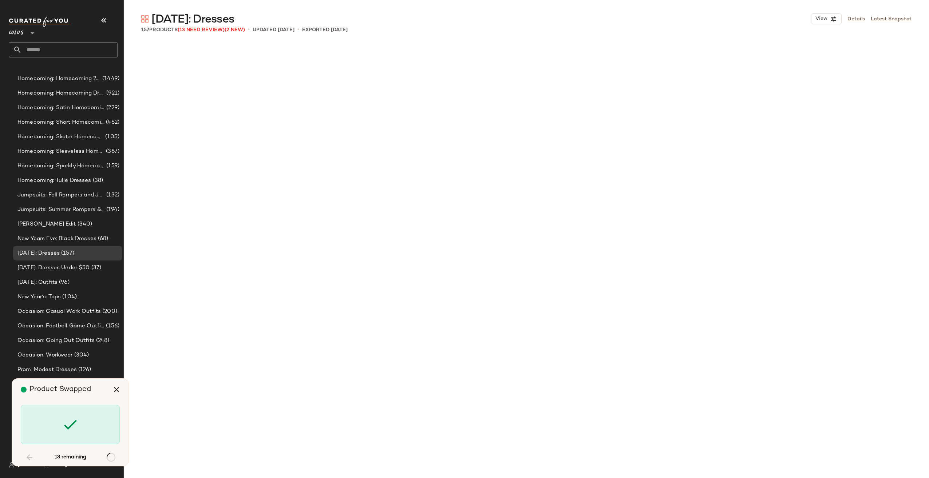
scroll to position [1124, 0]
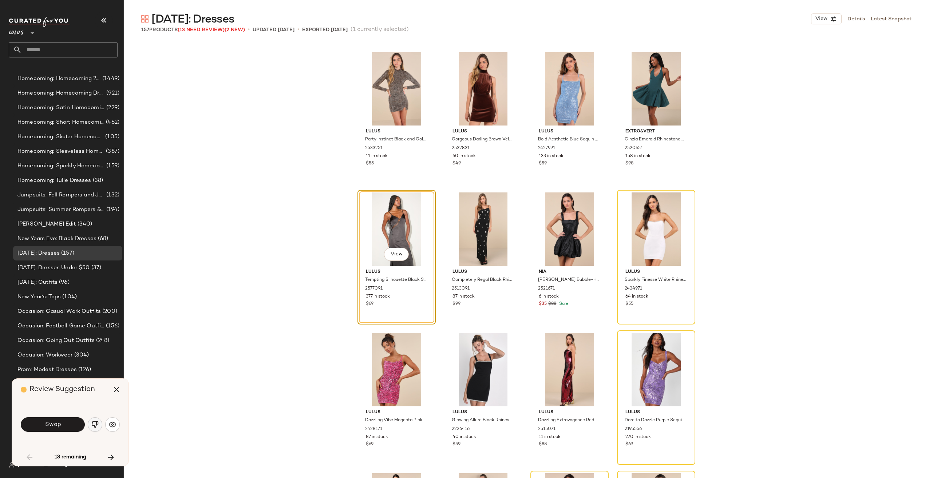
click at [95, 425] on img "button" at bounding box center [94, 424] width 7 height 7
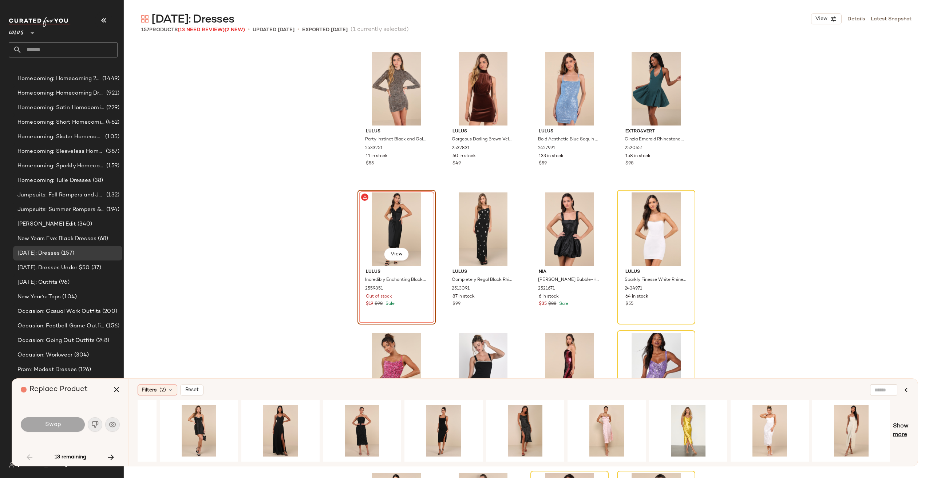
click at [896, 430] on span "Show more" at bounding box center [901, 430] width 16 height 17
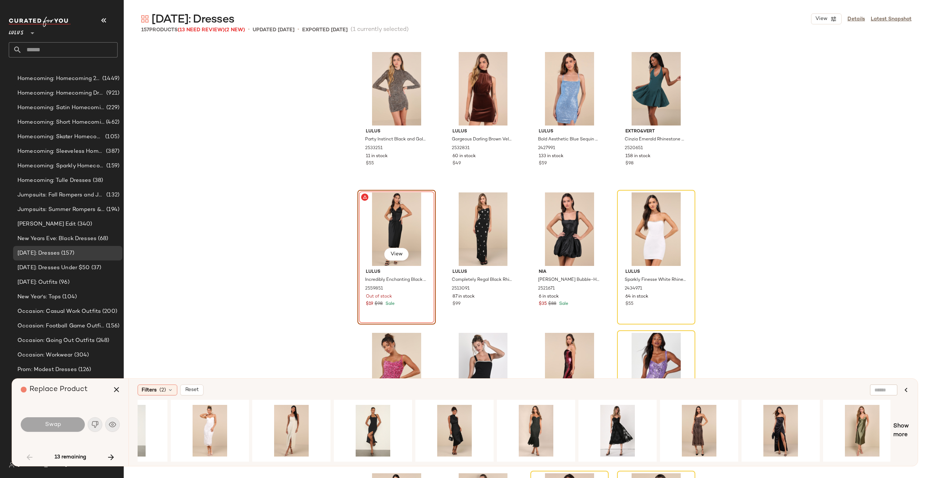
scroll to position [0, 1288]
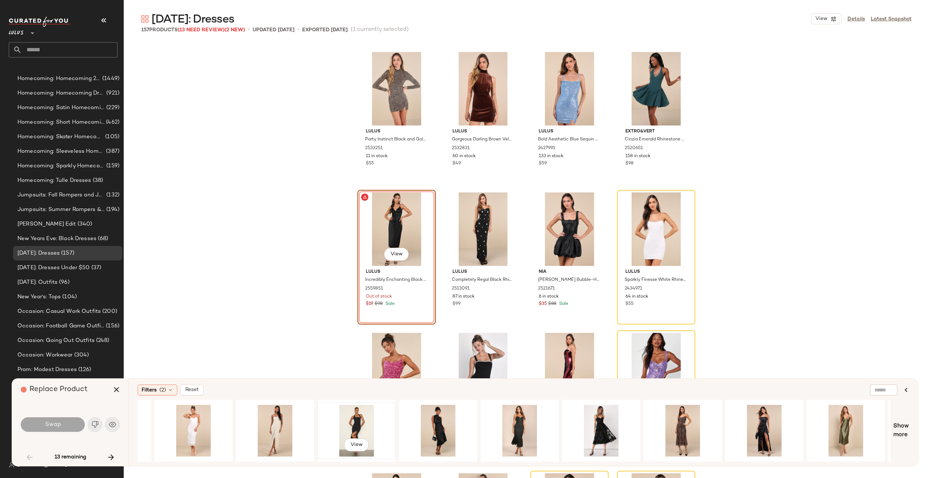
click at [355, 417] on div "View" at bounding box center [356, 431] width 73 height 52
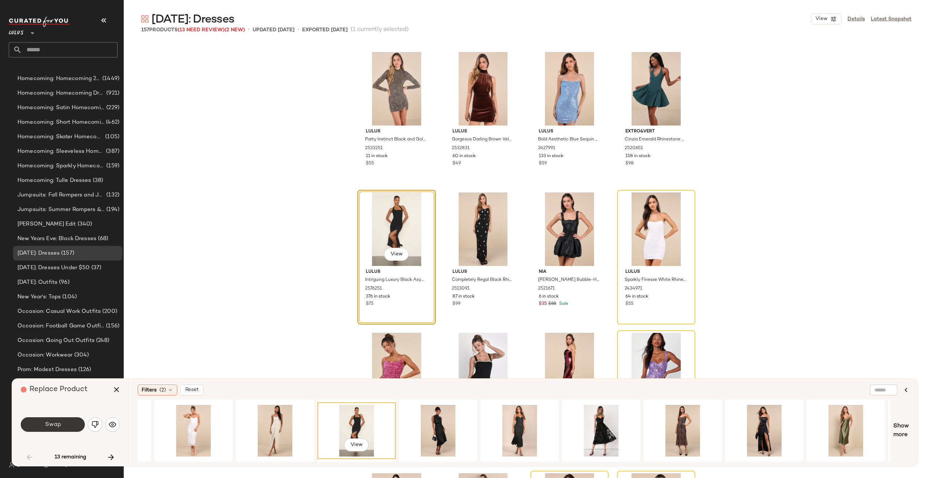
click at [32, 424] on button "Swap" at bounding box center [53, 425] width 64 height 15
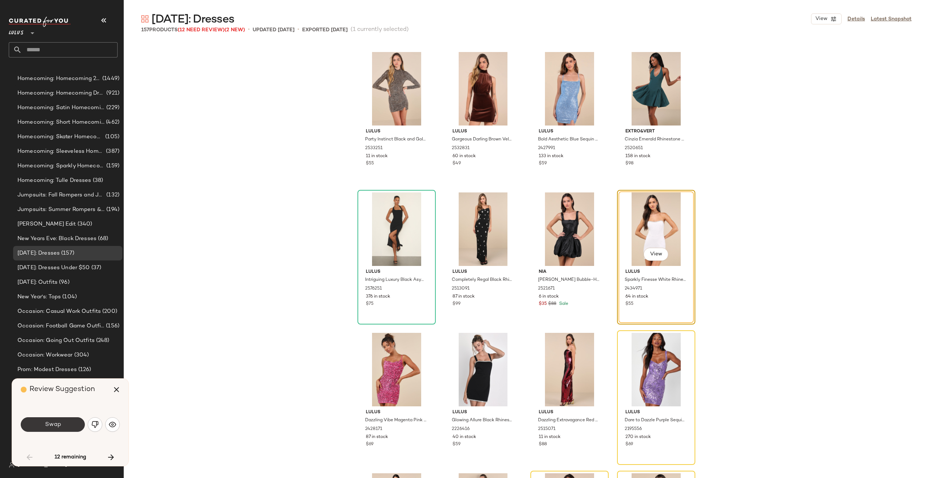
click at [34, 428] on button "Swap" at bounding box center [53, 425] width 64 height 15
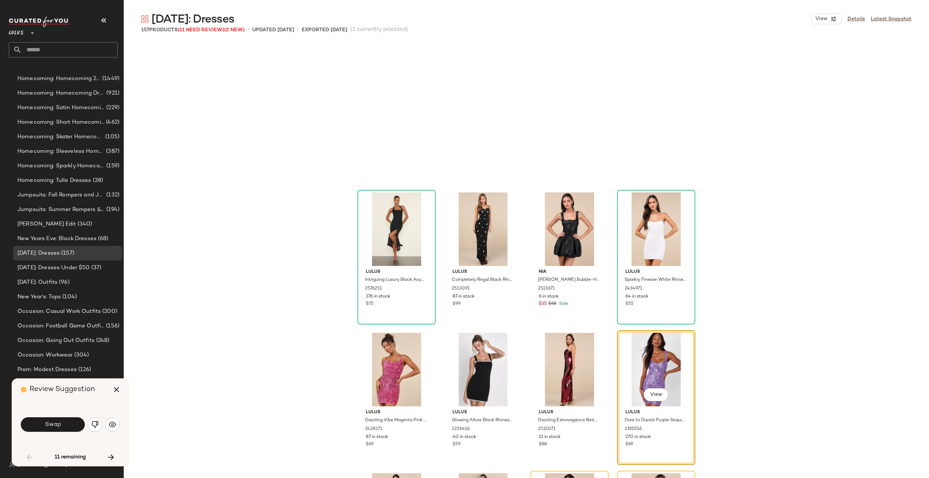
scroll to position [1265, 0]
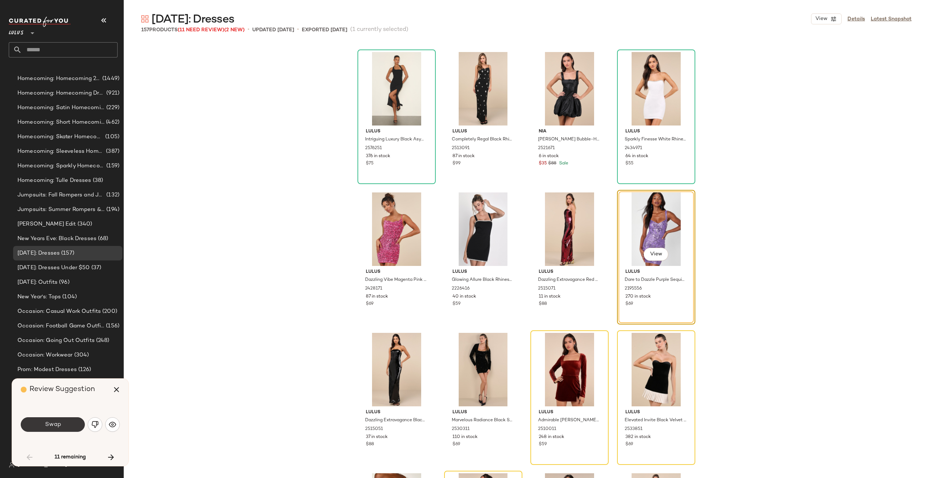
click at [51, 424] on span "Swap" at bounding box center [52, 425] width 16 height 7
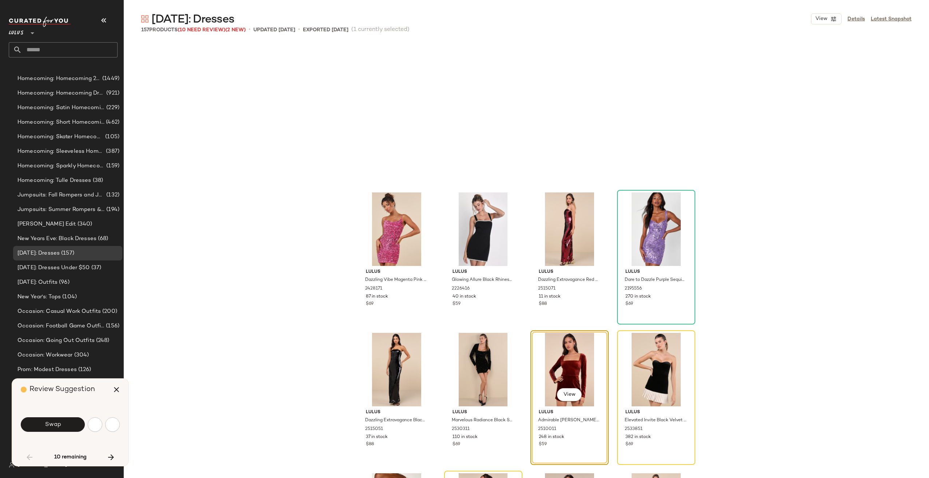
scroll to position [1405, 0]
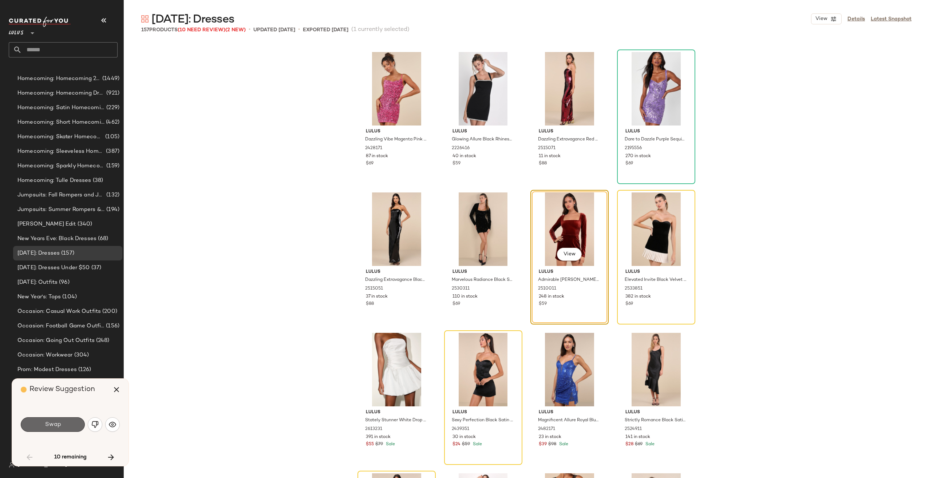
click at [65, 426] on button "Swap" at bounding box center [53, 425] width 64 height 15
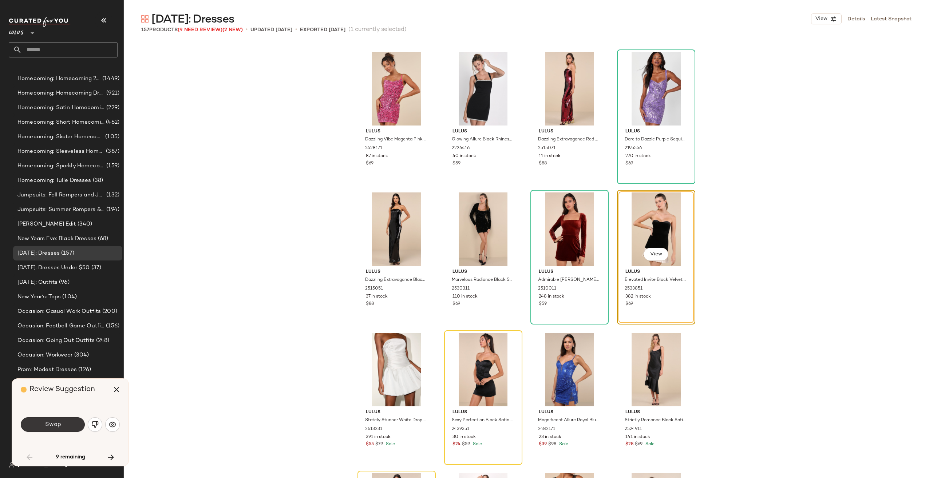
click at [48, 422] on span "Swap" at bounding box center [52, 425] width 16 height 7
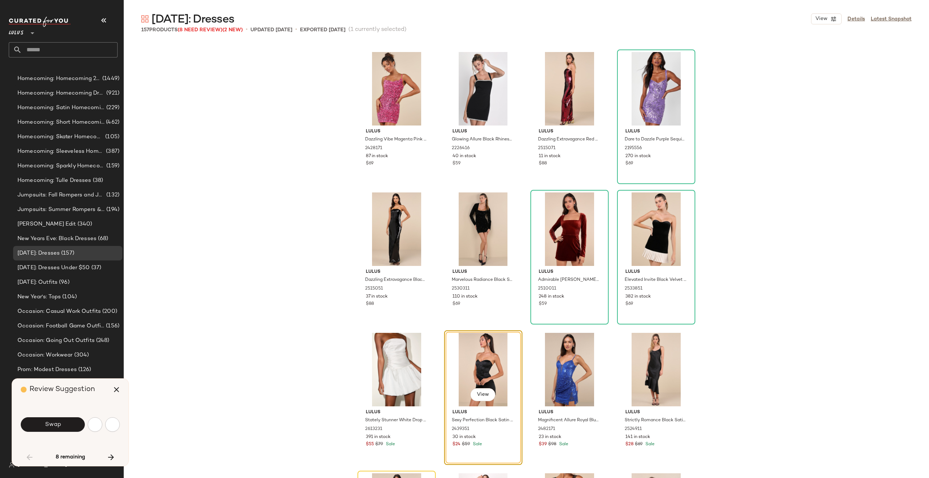
scroll to position [1546, 0]
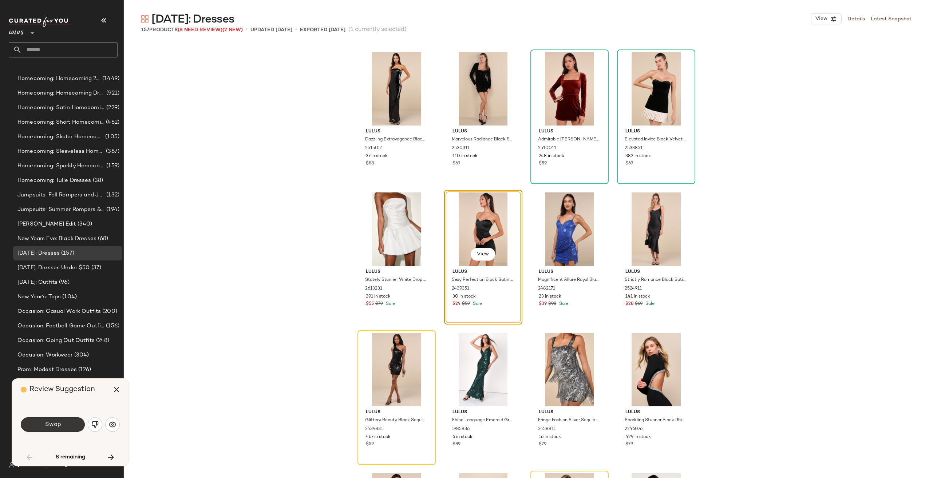
click at [68, 428] on button "Swap" at bounding box center [53, 425] width 64 height 15
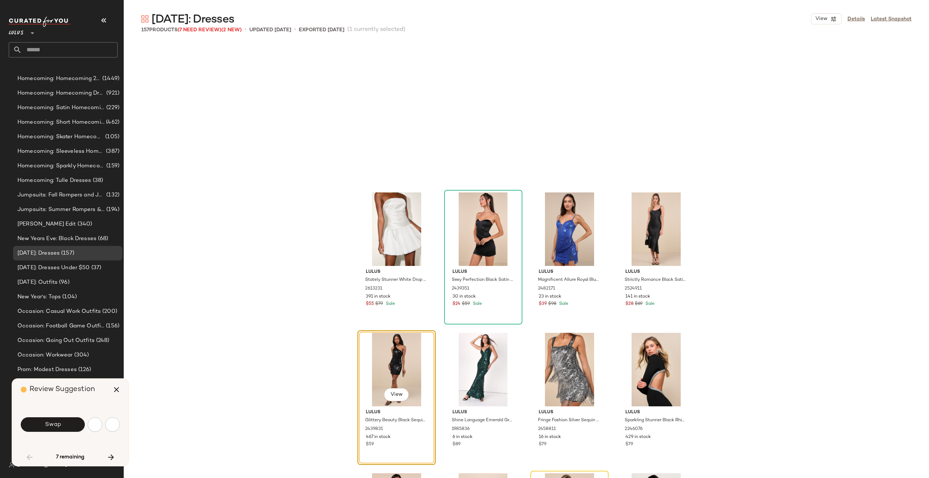
scroll to position [1686, 0]
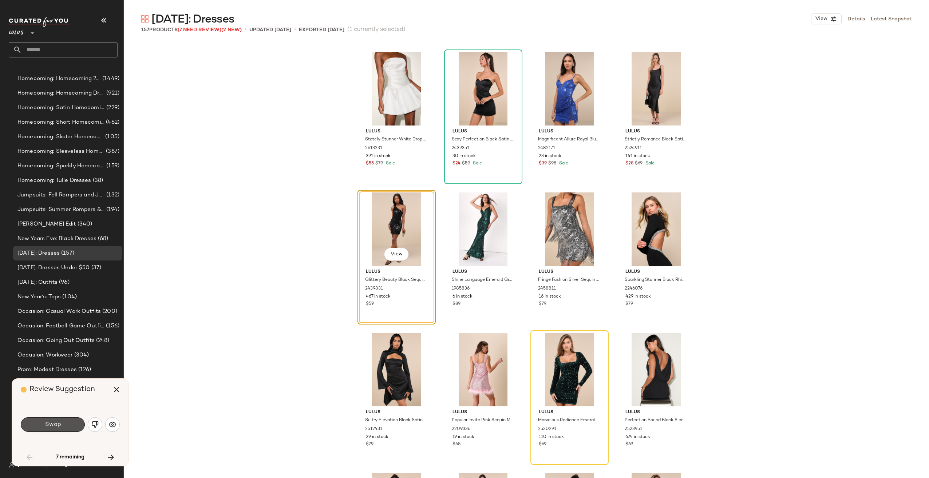
click at [68, 428] on button "Swap" at bounding box center [53, 425] width 64 height 15
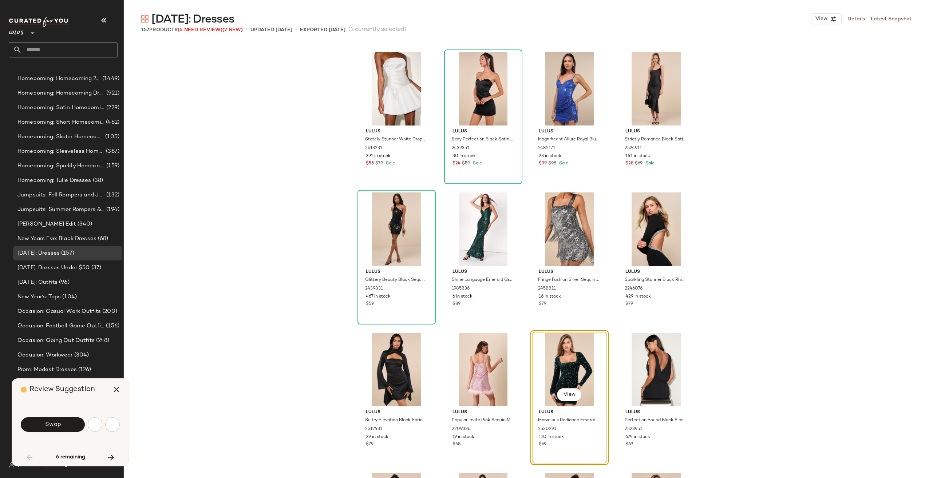
scroll to position [1827, 0]
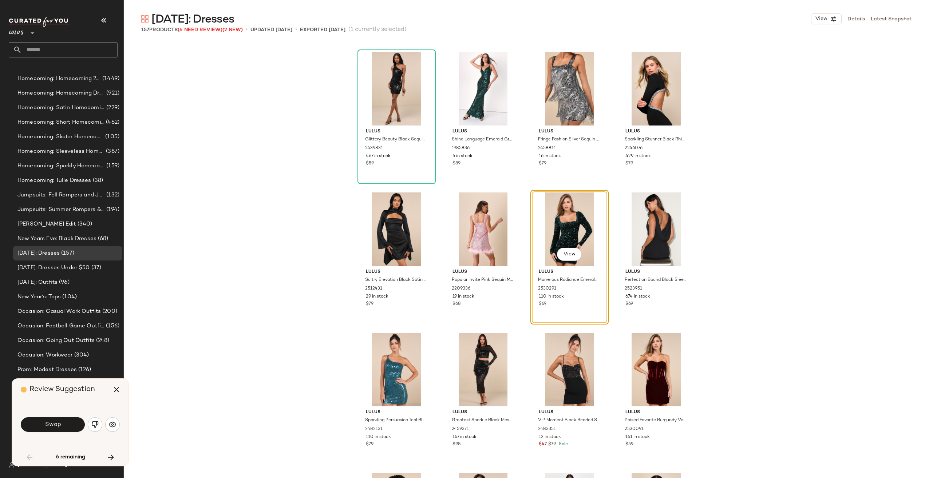
click at [68, 428] on button "Swap" at bounding box center [53, 425] width 64 height 15
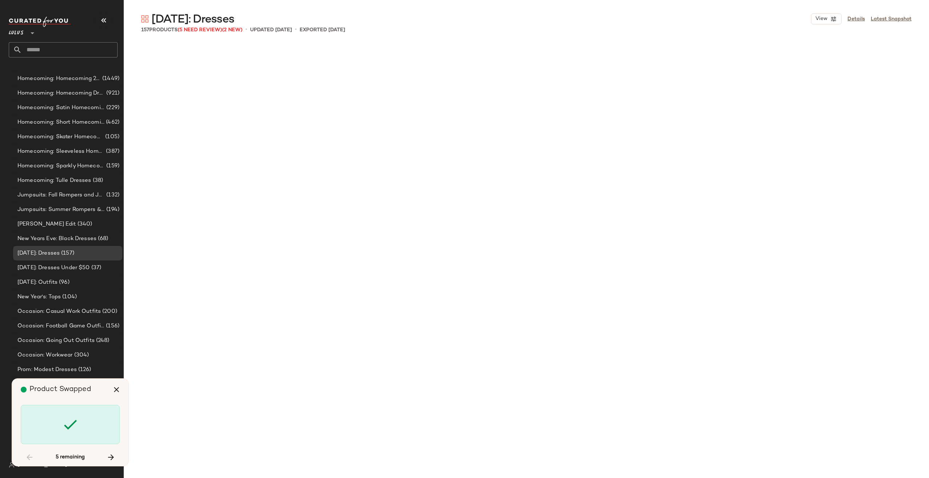
scroll to position [2529, 0]
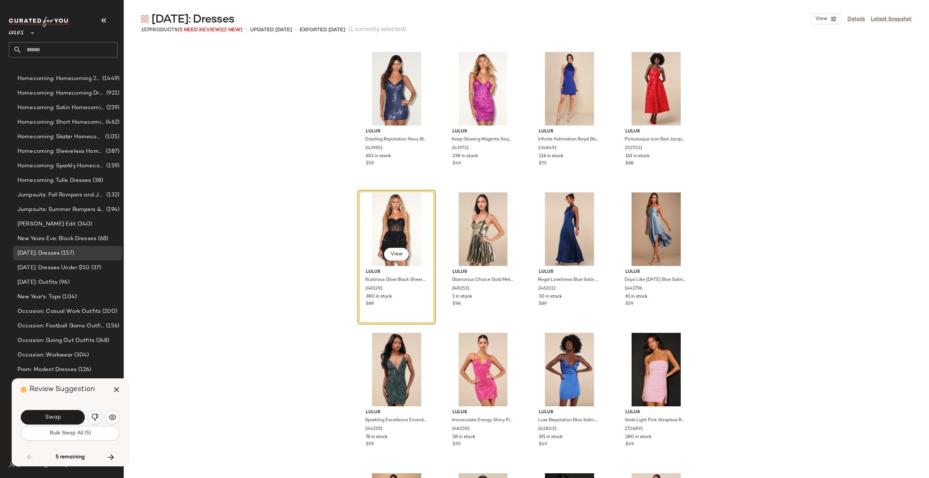
click at [68, 428] on button "Bulk Swap All (5)" at bounding box center [70, 433] width 99 height 15
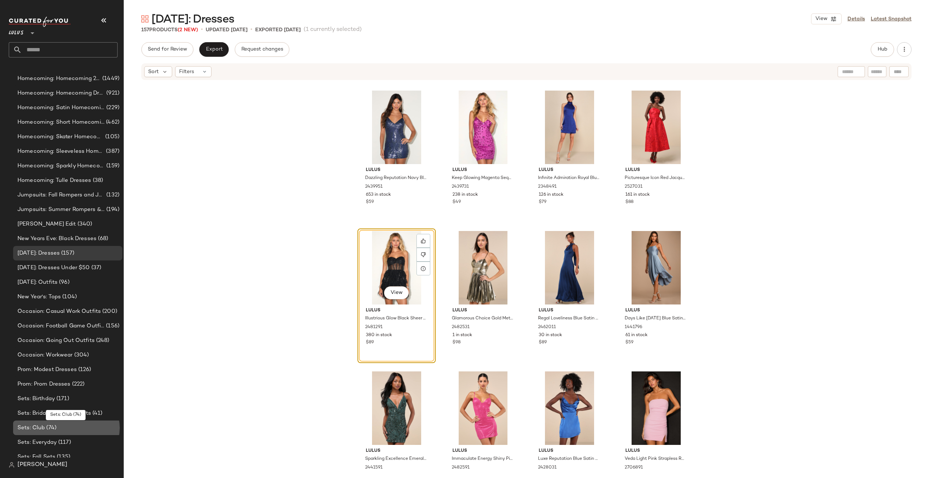
click at [68, 428] on div "Sets: Club (74)" at bounding box center [67, 428] width 104 height 8
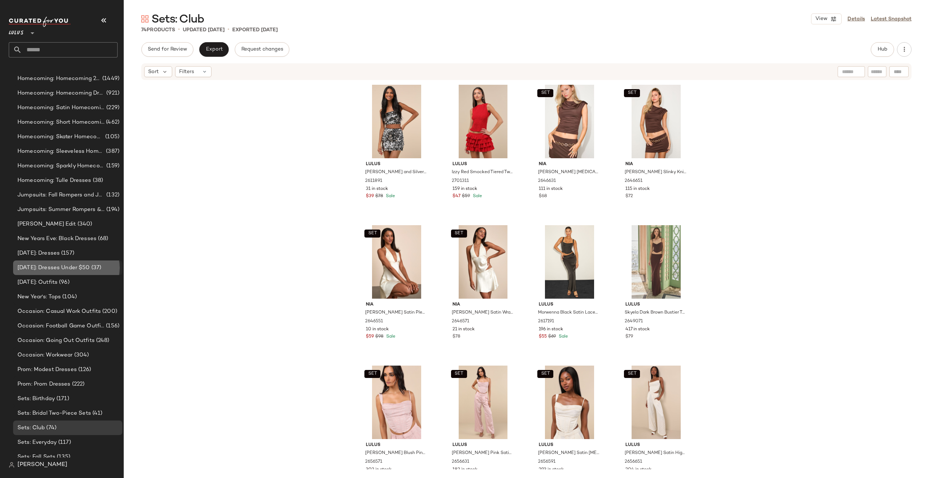
click at [74, 267] on span "[DATE]: Dresses Under $50" at bounding box center [53, 268] width 72 height 8
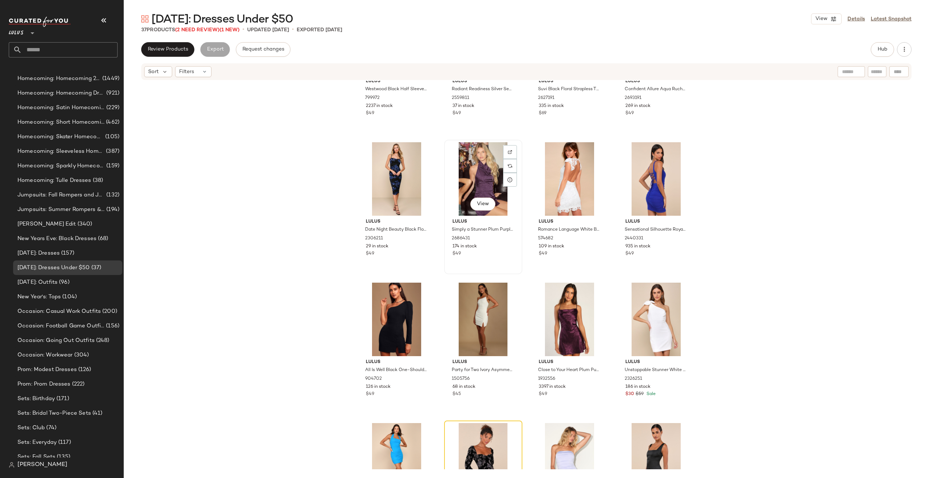
scroll to position [552, 0]
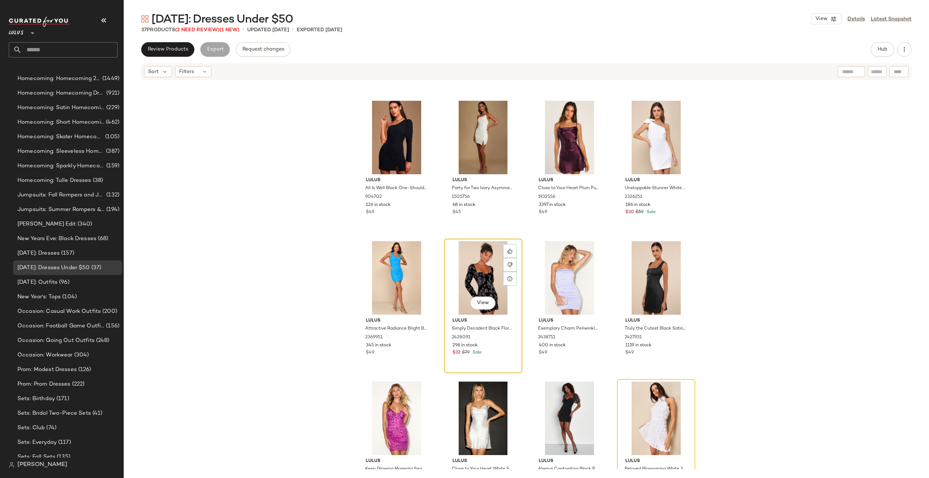
click at [471, 268] on div "View" at bounding box center [483, 278] width 73 height 74
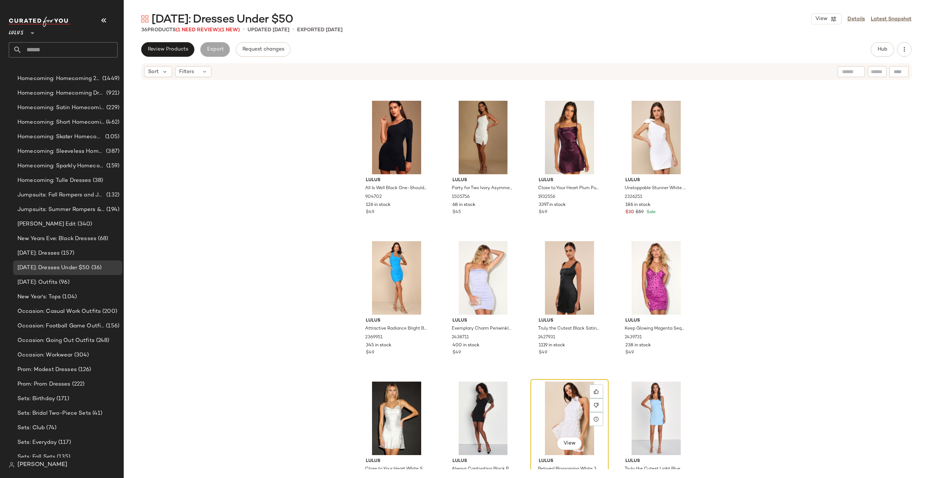
scroll to position [661, 0]
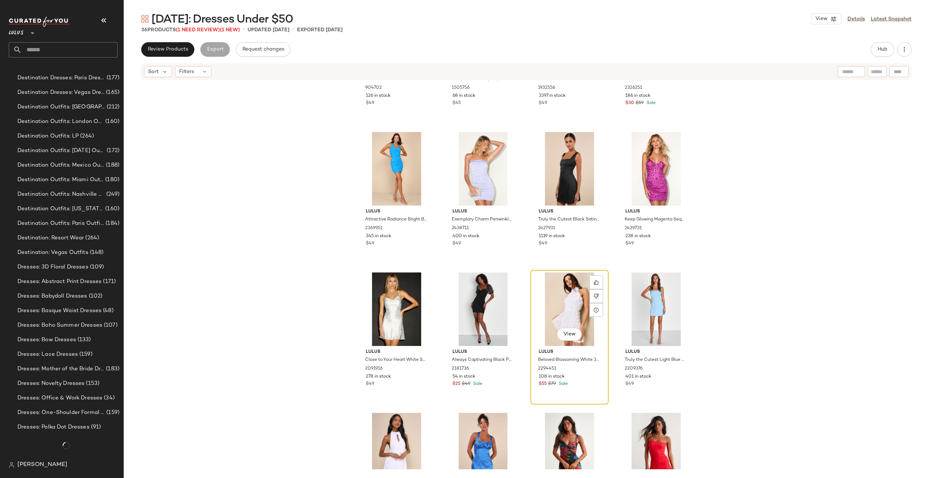
click at [554, 324] on div "View" at bounding box center [569, 310] width 73 height 74
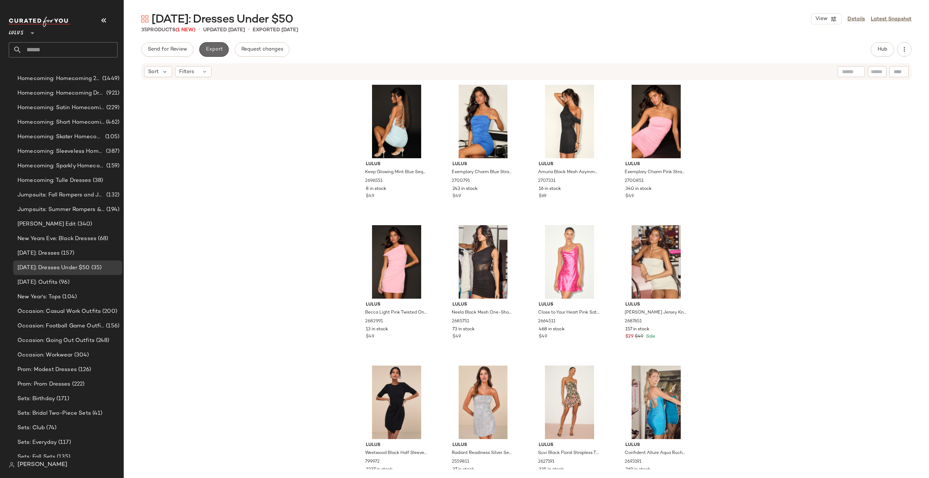
click at [222, 54] on button "Export" at bounding box center [213, 49] width 29 height 15
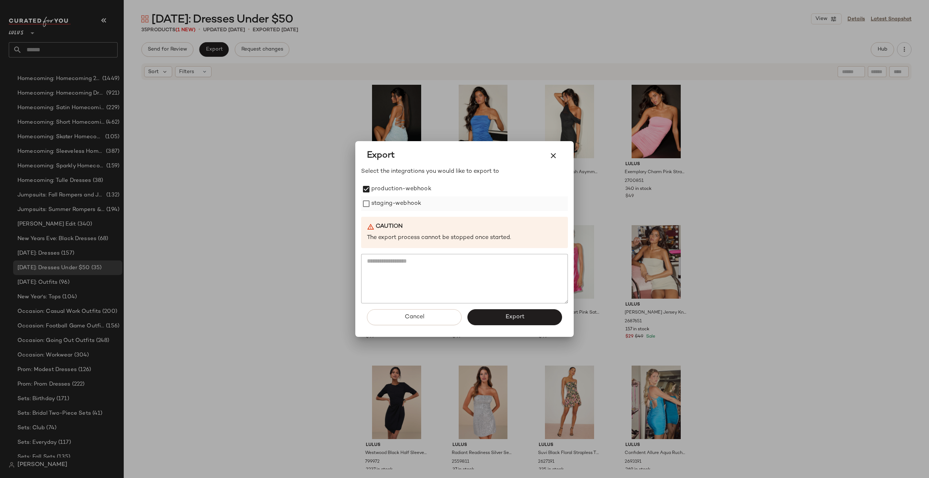
click at [373, 203] on label "staging-webhook" at bounding box center [396, 204] width 50 height 15
click at [496, 323] on button "Export" at bounding box center [514, 317] width 95 height 16
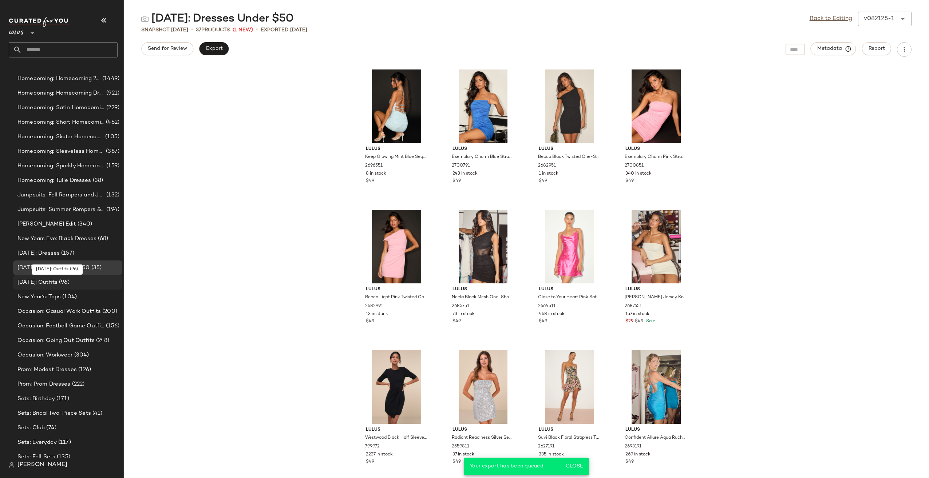
click at [52, 282] on span "[DATE]: Outfits" at bounding box center [37, 282] width 40 height 8
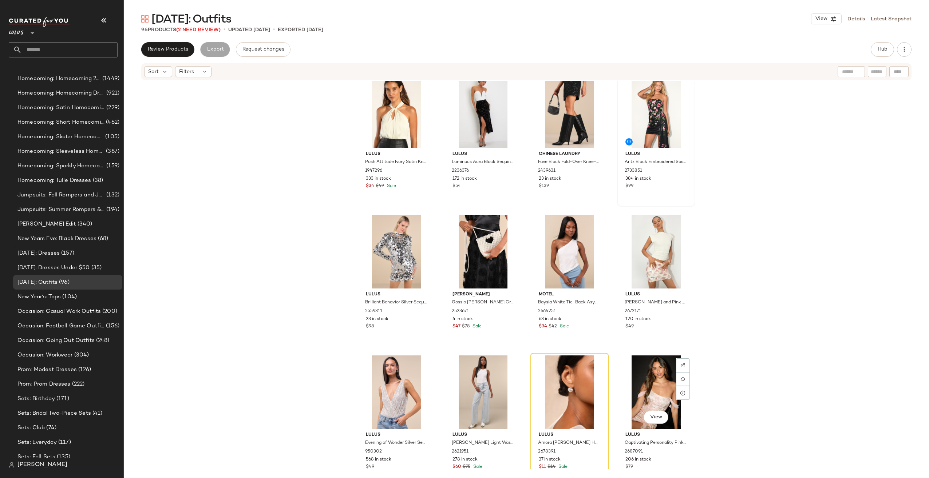
scroll to position [406, 0]
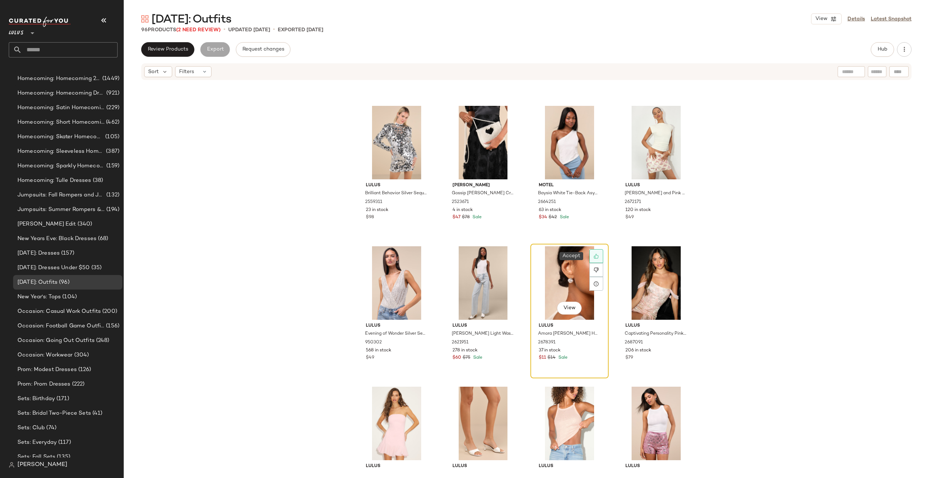
click at [594, 257] on icon at bounding box center [596, 256] width 5 height 5
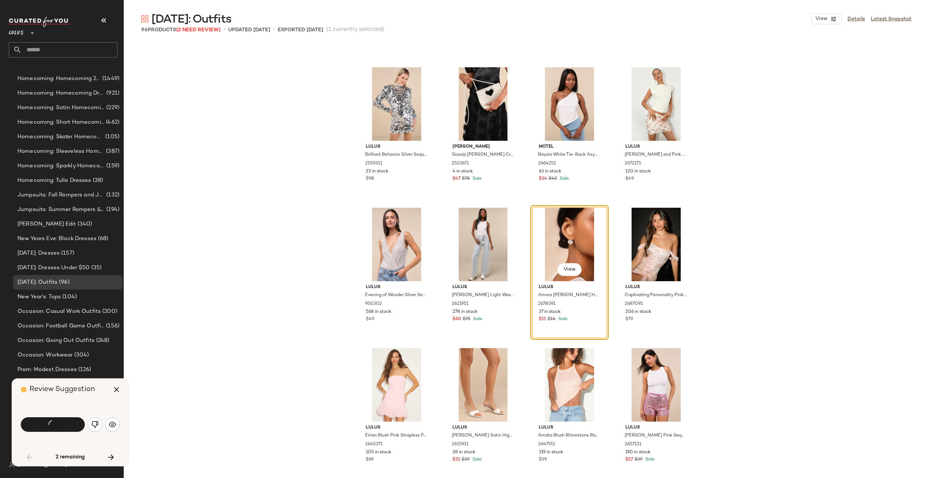
scroll to position [422, 0]
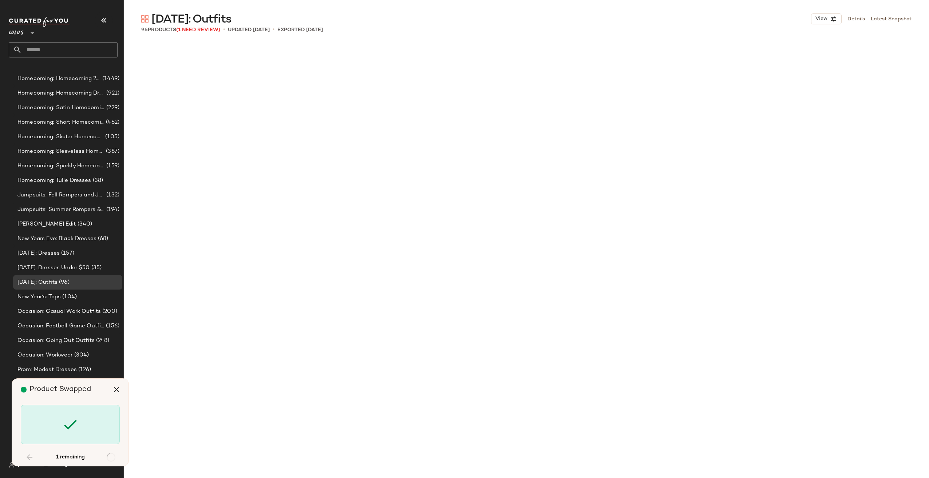
scroll to position [2938, 0]
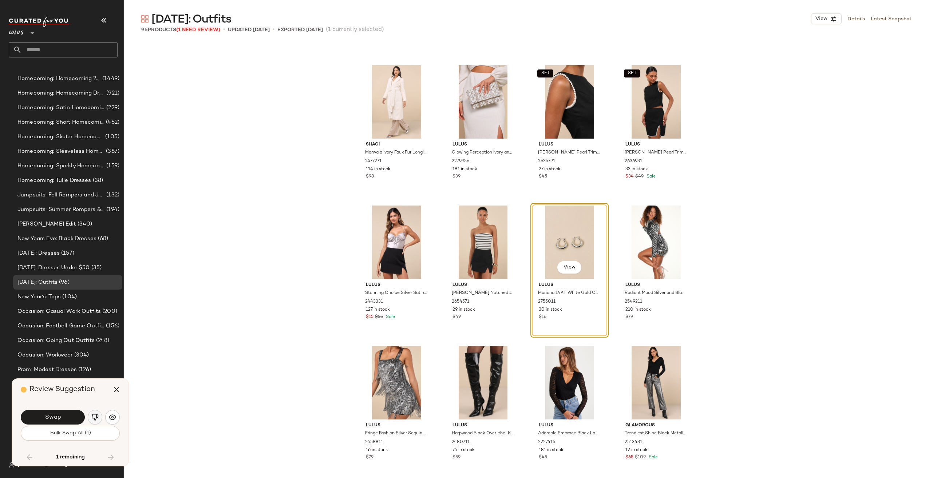
click at [92, 417] on img "button" at bounding box center [94, 417] width 7 height 7
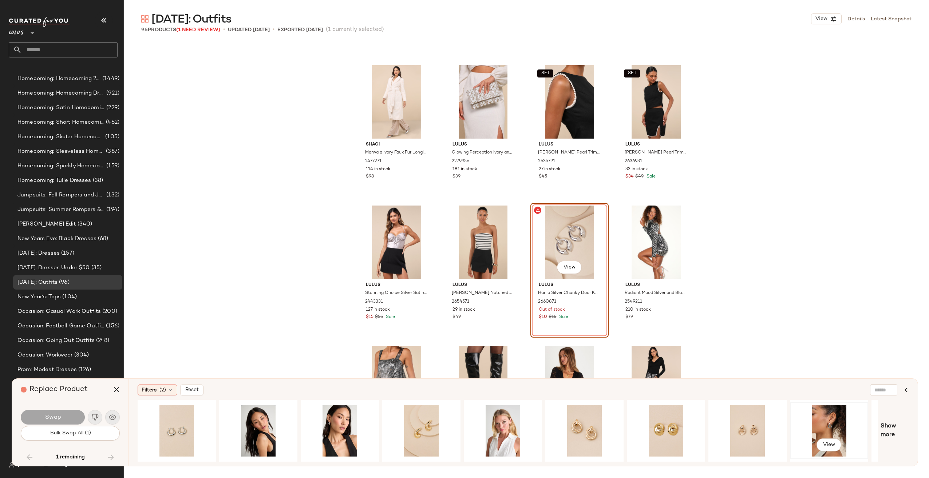
click at [827, 426] on div "View" at bounding box center [828, 431] width 73 height 52
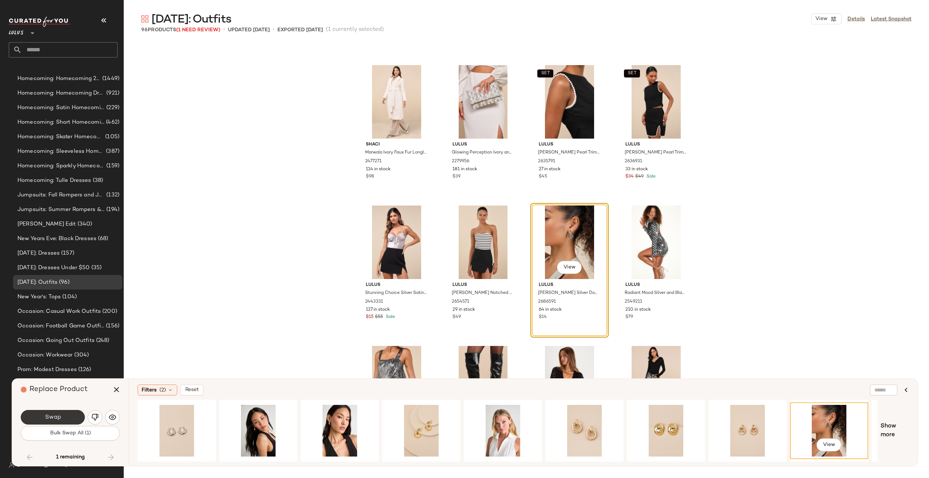
click at [65, 413] on button "Swap" at bounding box center [53, 417] width 64 height 15
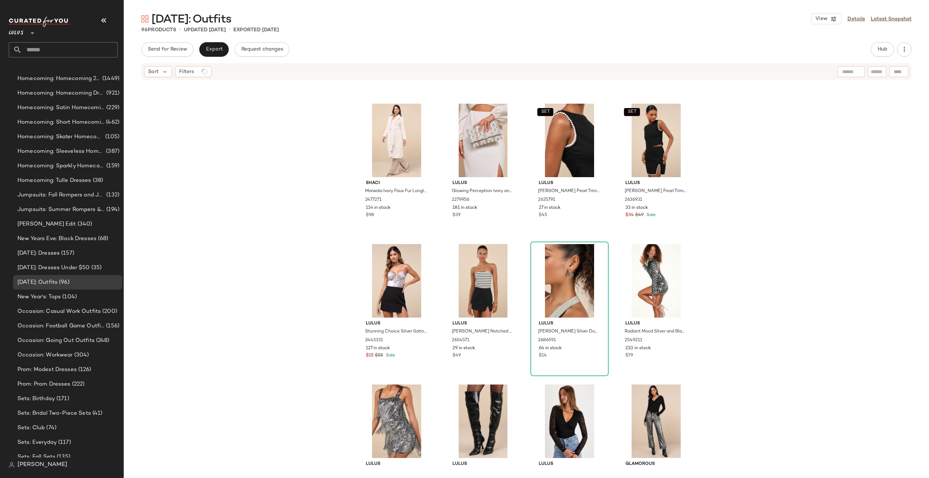
scroll to position [2944, 0]
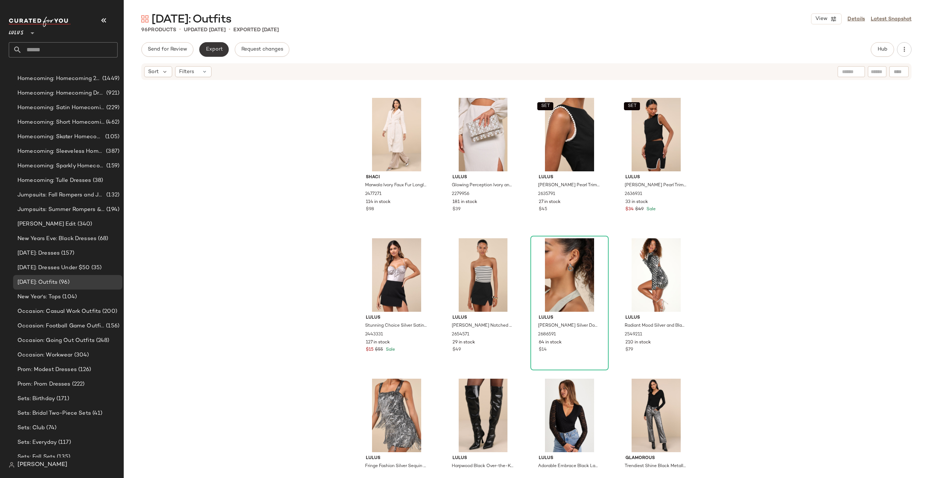
click at [208, 50] on span "Export" at bounding box center [213, 50] width 17 height 6
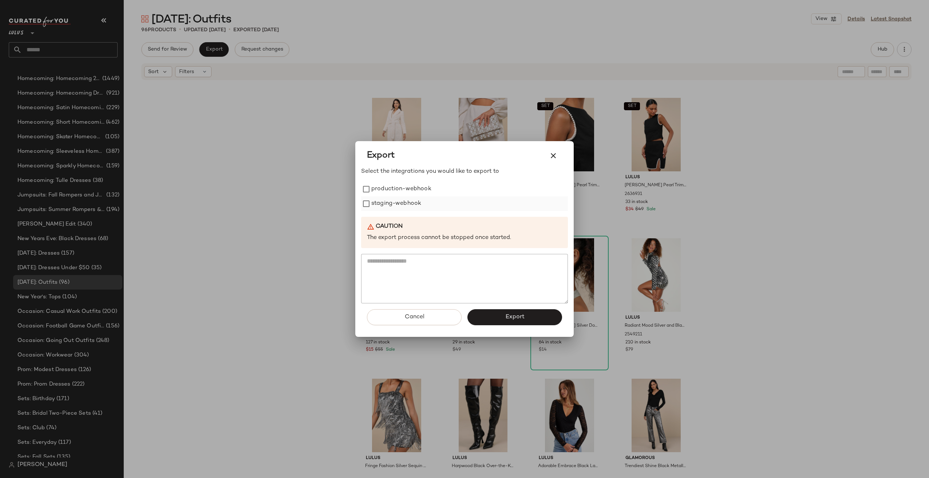
click at [427, 208] on div "staging-webhook" at bounding box center [464, 204] width 207 height 15
click at [424, 191] on label "production-webhook" at bounding box center [401, 189] width 60 height 15
click at [406, 199] on label "staging-webhook" at bounding box center [396, 204] width 50 height 15
click at [529, 317] on button "Export" at bounding box center [514, 317] width 95 height 16
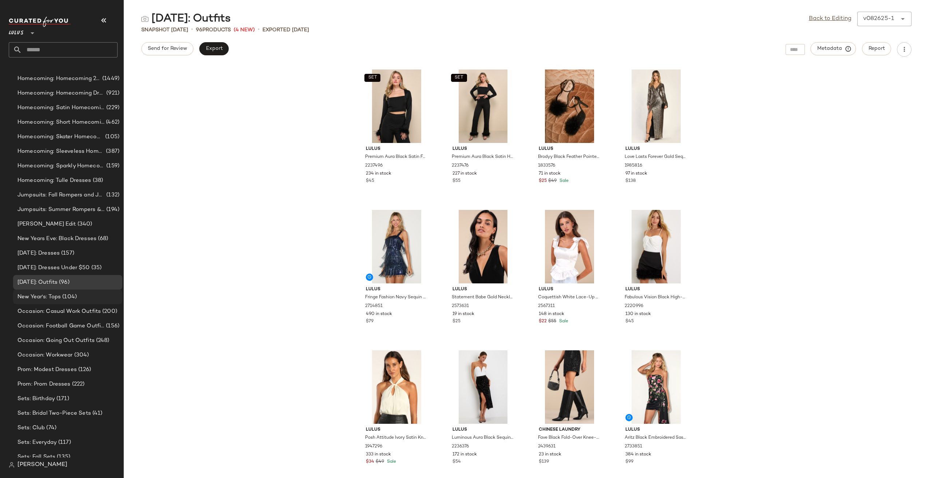
click at [68, 298] on span "(104)" at bounding box center [69, 297] width 16 height 8
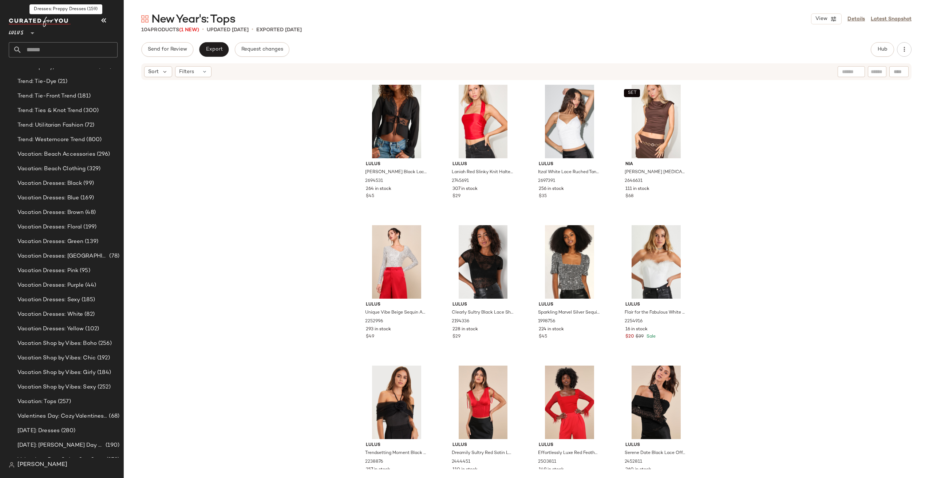
scroll to position [3091, 0]
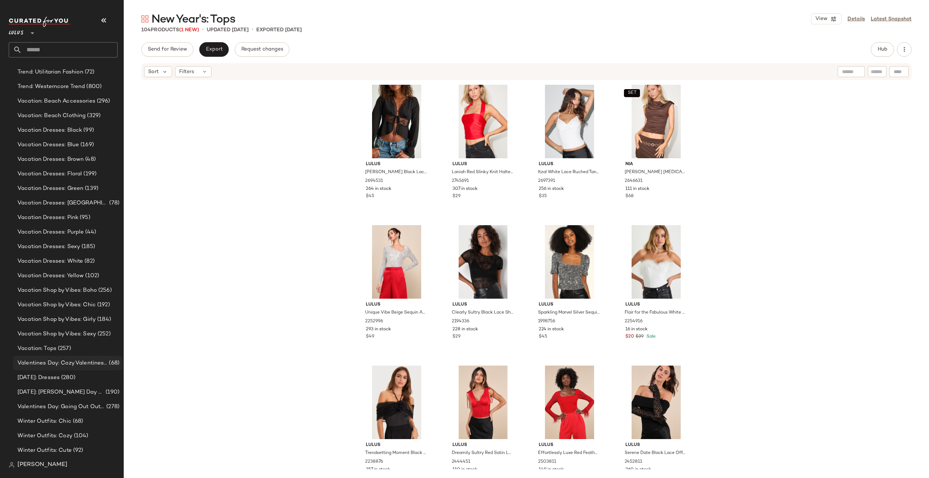
click at [58, 365] on span "Valentines Day: Cozy Valentines Day Outfits" at bounding box center [62, 363] width 90 height 8
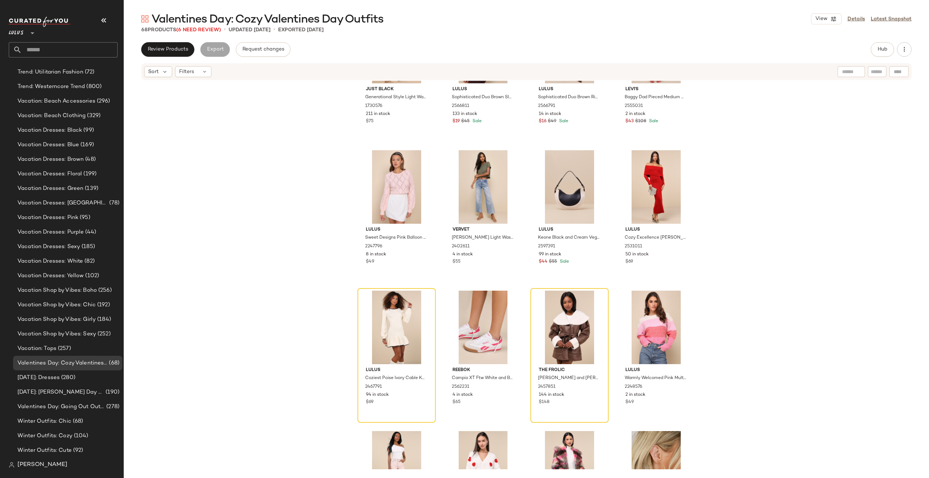
scroll to position [261, 0]
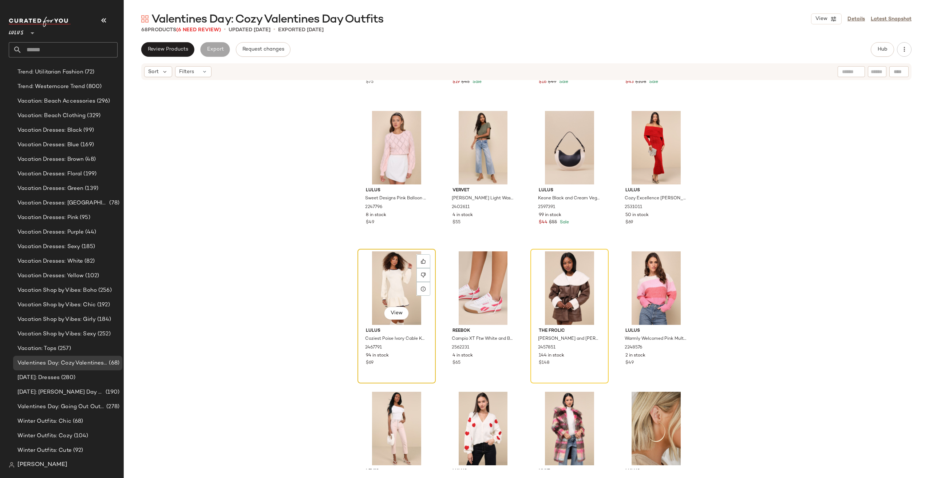
click at [395, 288] on div "View" at bounding box center [396, 289] width 73 height 74
click at [544, 286] on div "View" at bounding box center [569, 289] width 73 height 74
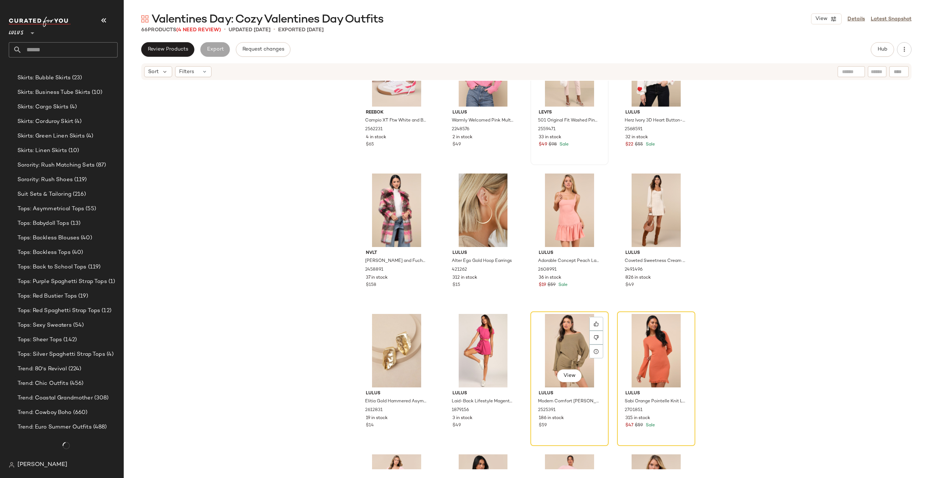
scroll to position [2508, 0]
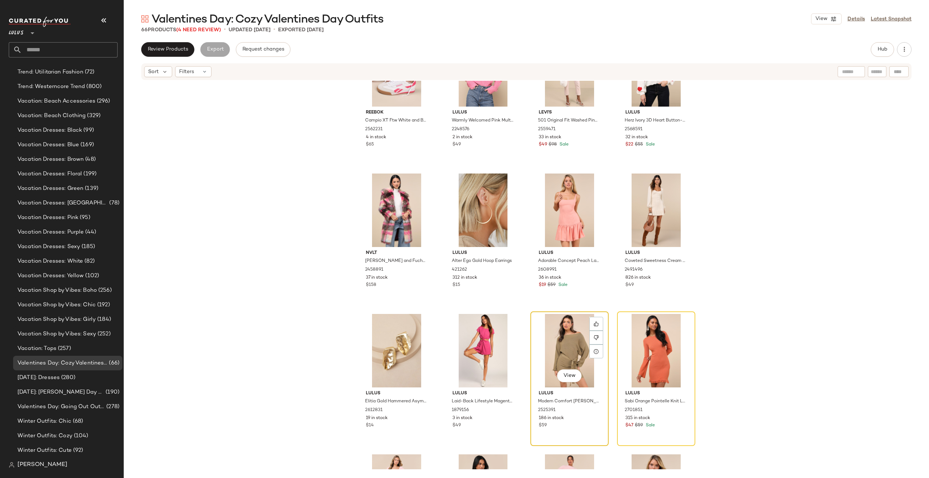
click at [560, 346] on div "View" at bounding box center [569, 351] width 73 height 74
click at [643, 348] on div "View" at bounding box center [656, 351] width 73 height 74
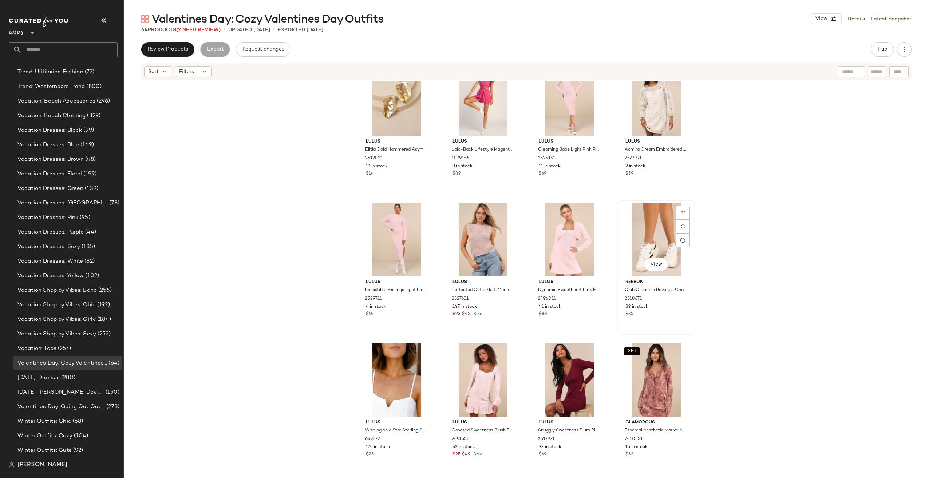
scroll to position [697, 0]
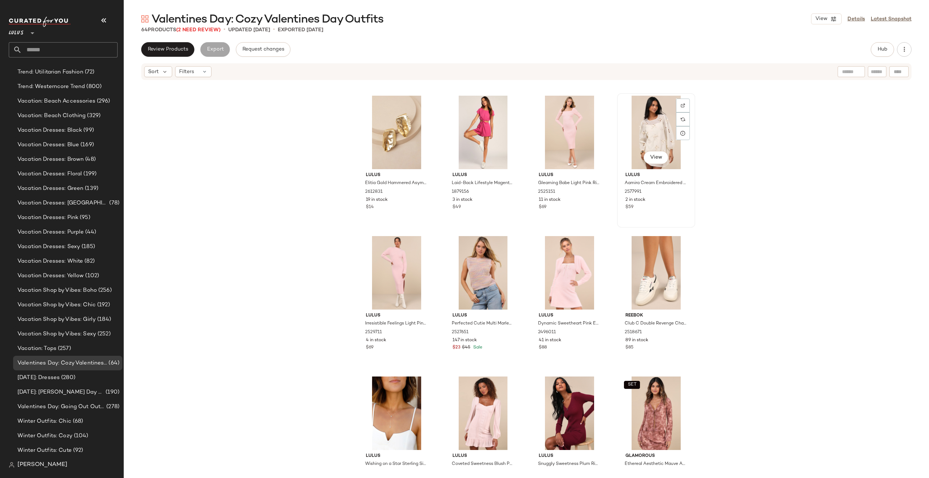
click at [644, 145] on div "View" at bounding box center [656, 133] width 73 height 74
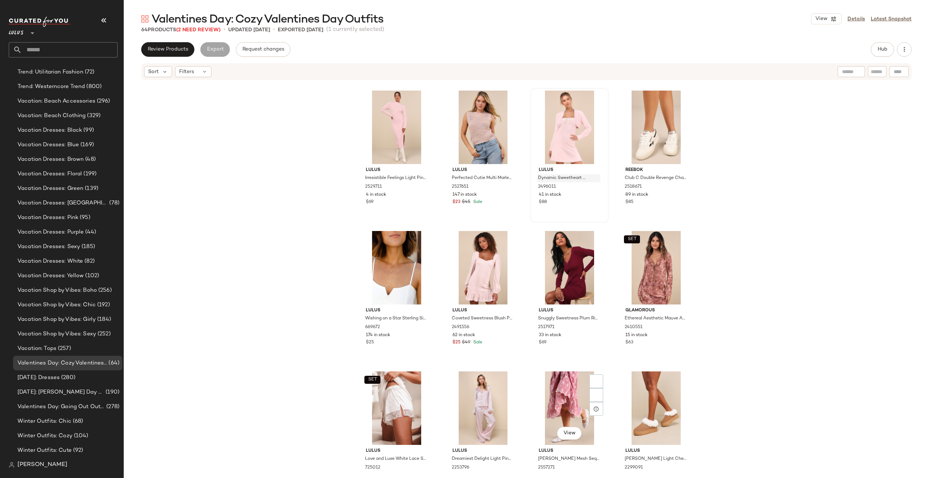
scroll to position [1025, 0]
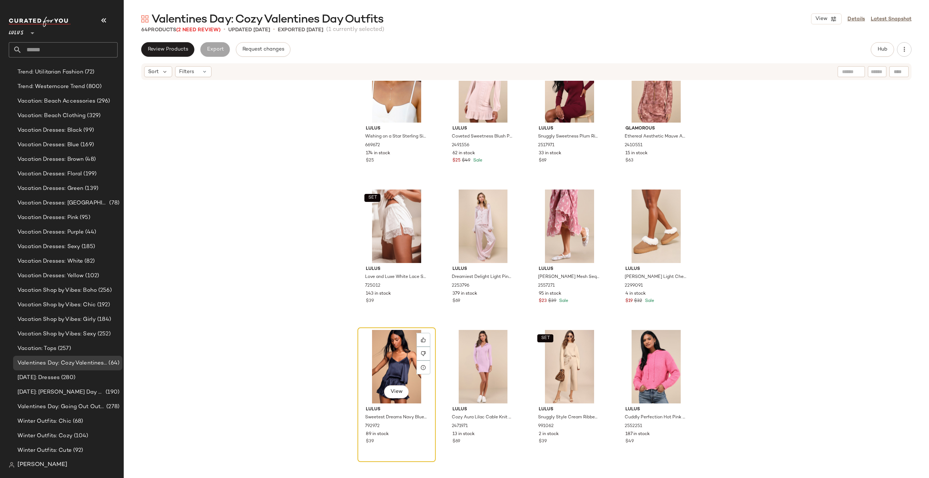
click at [371, 348] on div "View" at bounding box center [396, 367] width 73 height 74
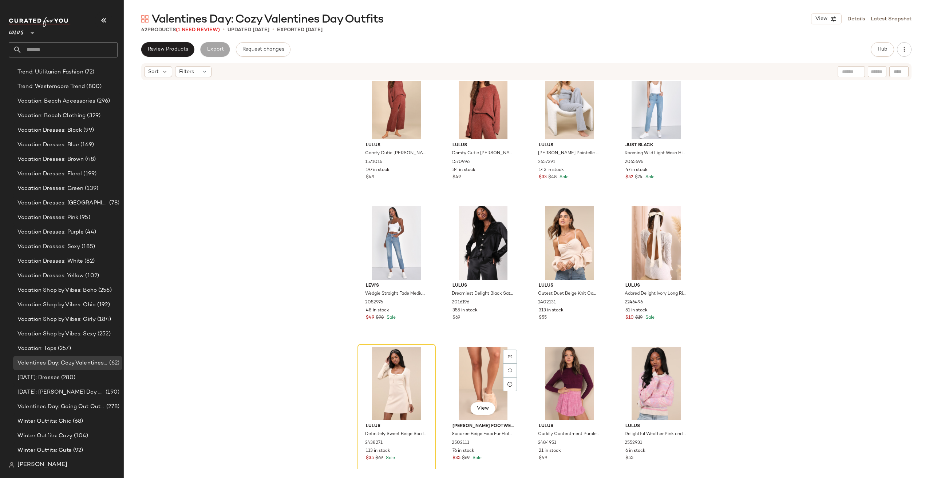
scroll to position [1826, 0]
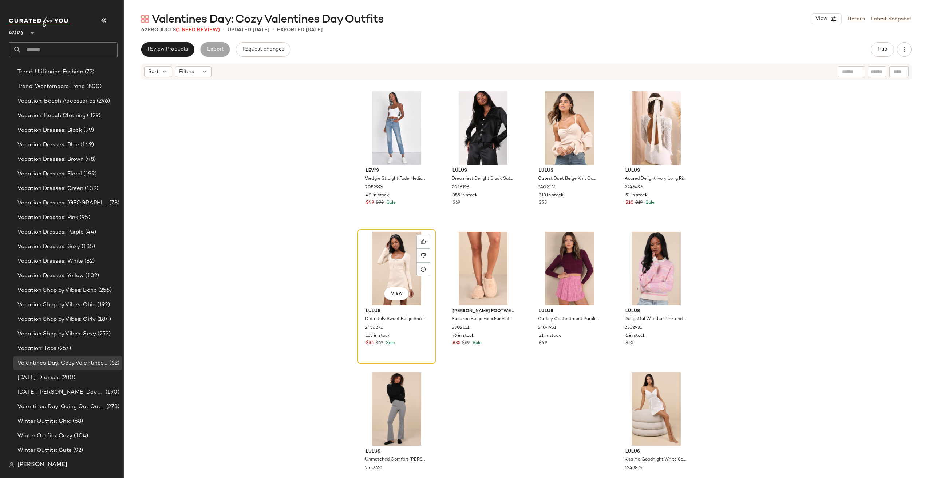
click at [380, 261] on div "View" at bounding box center [396, 269] width 73 height 74
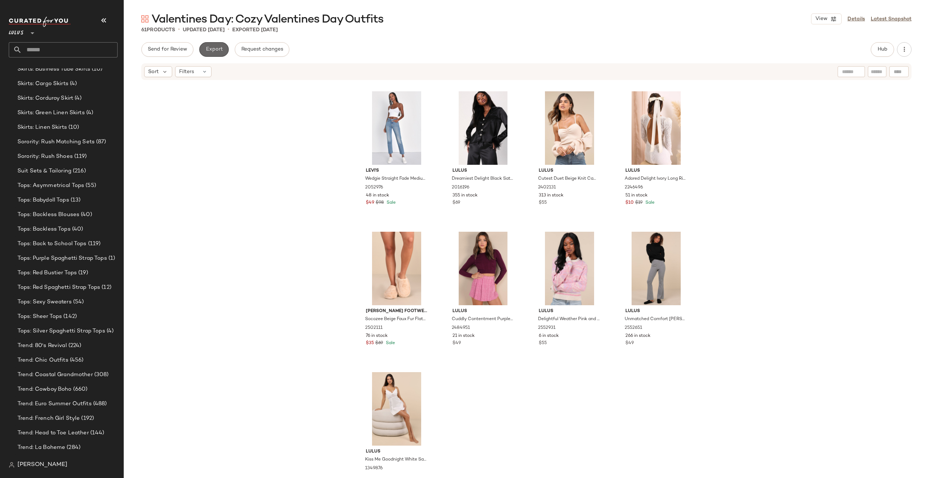
click at [212, 51] on span "Export" at bounding box center [213, 50] width 17 height 6
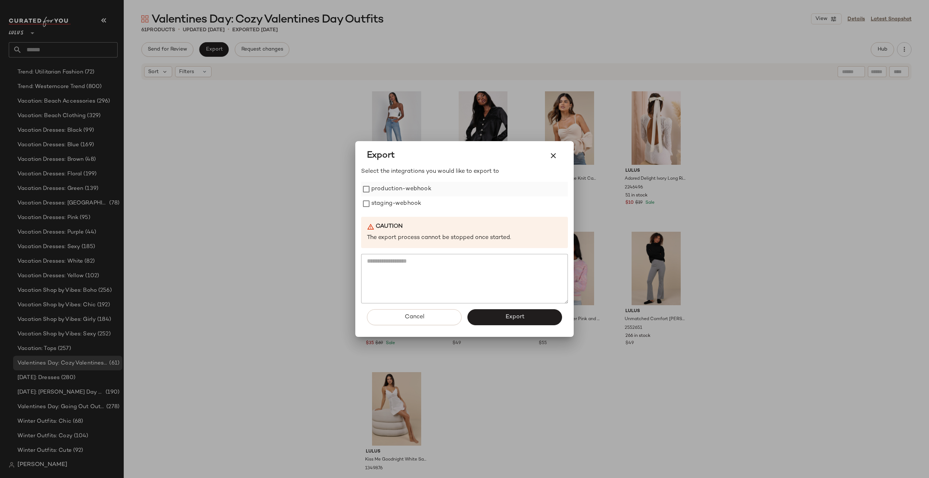
click at [407, 185] on label "production-webhook" at bounding box center [401, 189] width 60 height 15
click at [401, 203] on label "staging-webhook" at bounding box center [396, 204] width 50 height 15
click at [494, 316] on button "Export" at bounding box center [514, 317] width 95 height 16
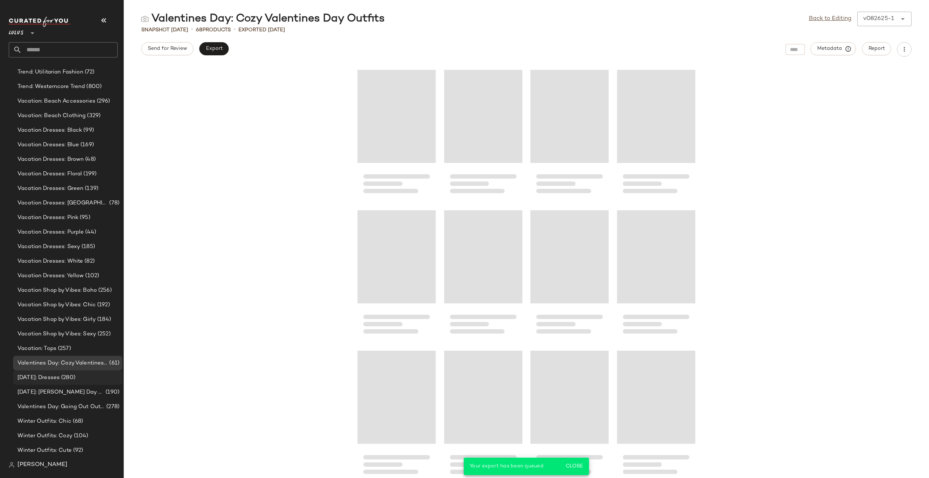
click at [60, 380] on span "[DATE]: Dresses" at bounding box center [38, 378] width 42 height 8
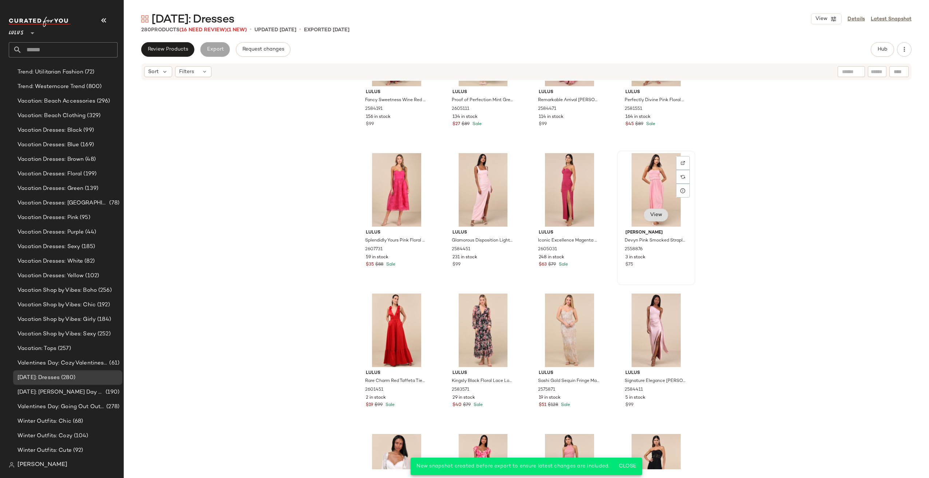
scroll to position [879, 0]
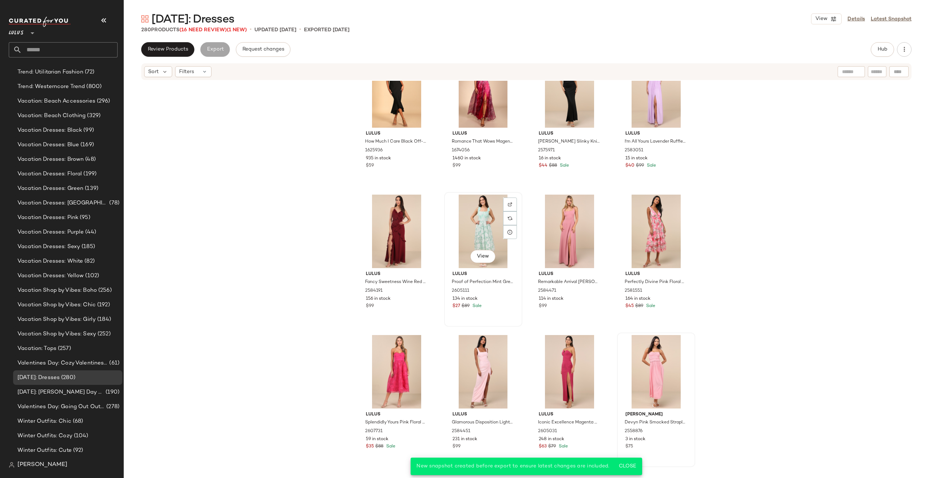
click at [477, 239] on div "View" at bounding box center [483, 232] width 73 height 74
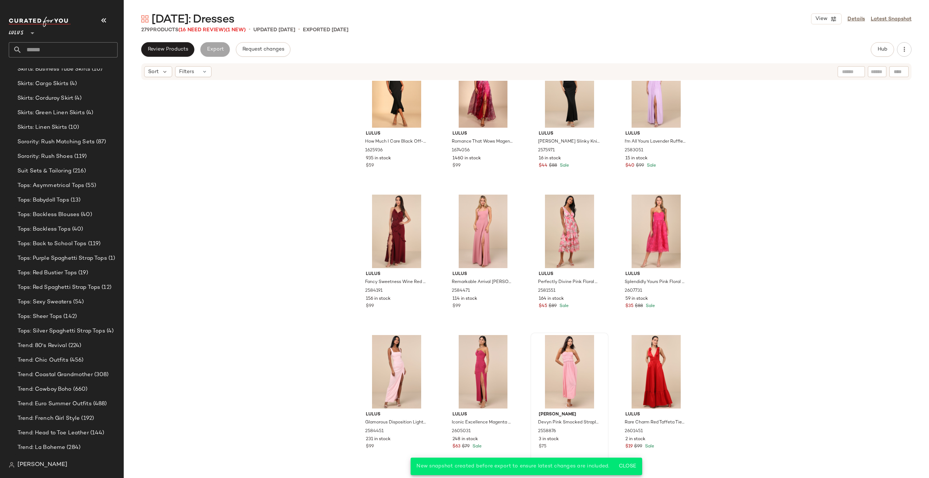
scroll to position [2508, 0]
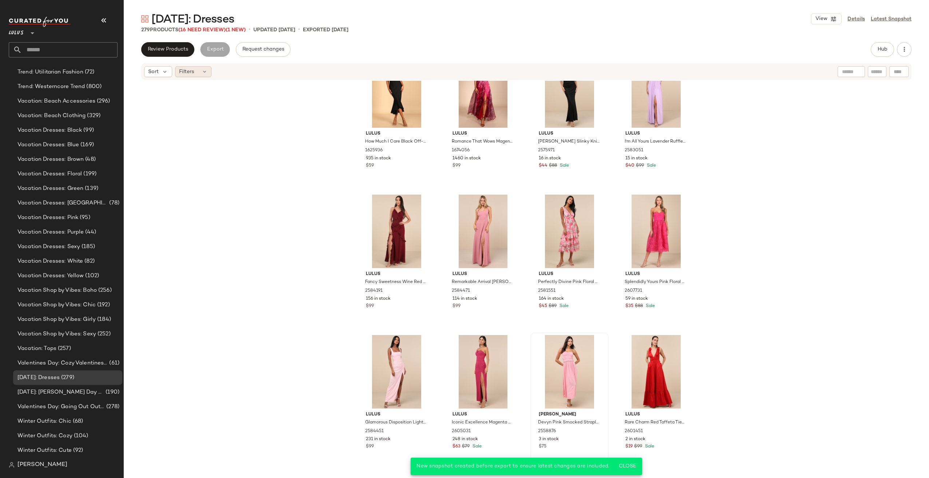
click at [199, 72] on div "Filters" at bounding box center [193, 71] width 36 height 11
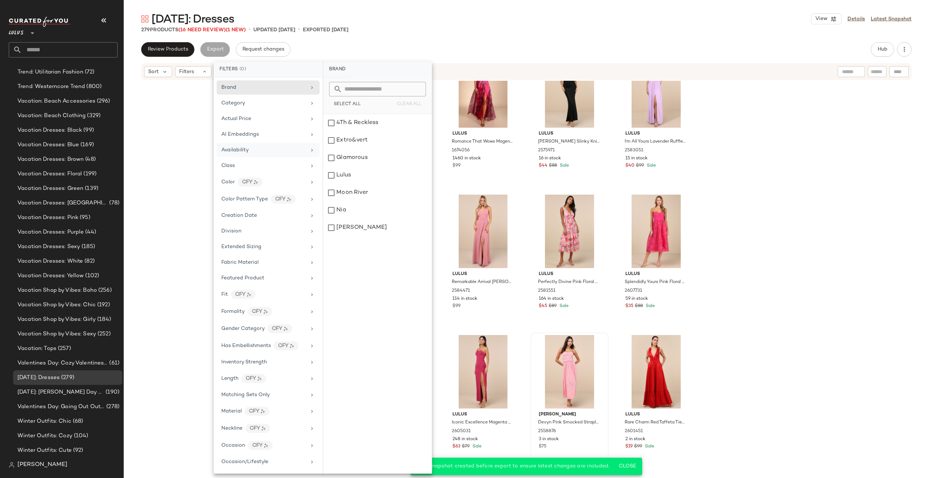
click at [260, 150] on div "Availability" at bounding box center [263, 150] width 85 height 8
click at [345, 140] on div "out_of_stock" at bounding box center [377, 140] width 108 height 17
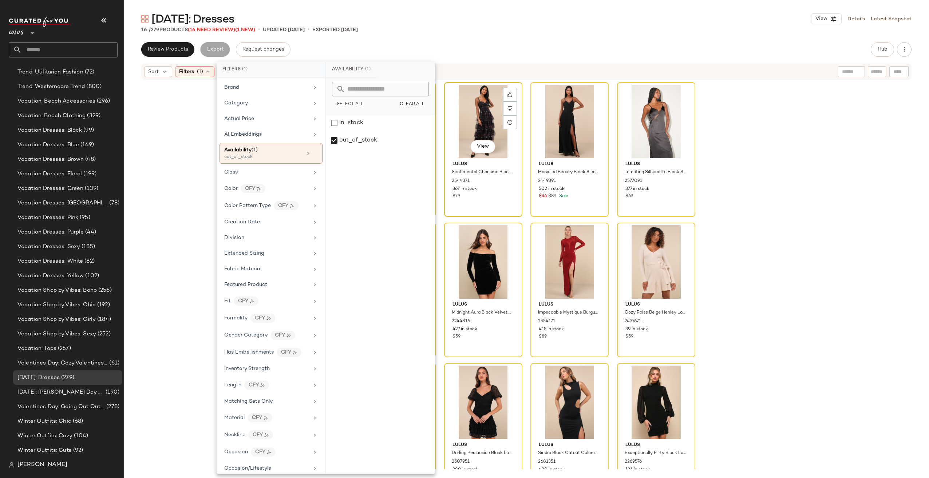
click at [492, 129] on div "View" at bounding box center [483, 122] width 73 height 74
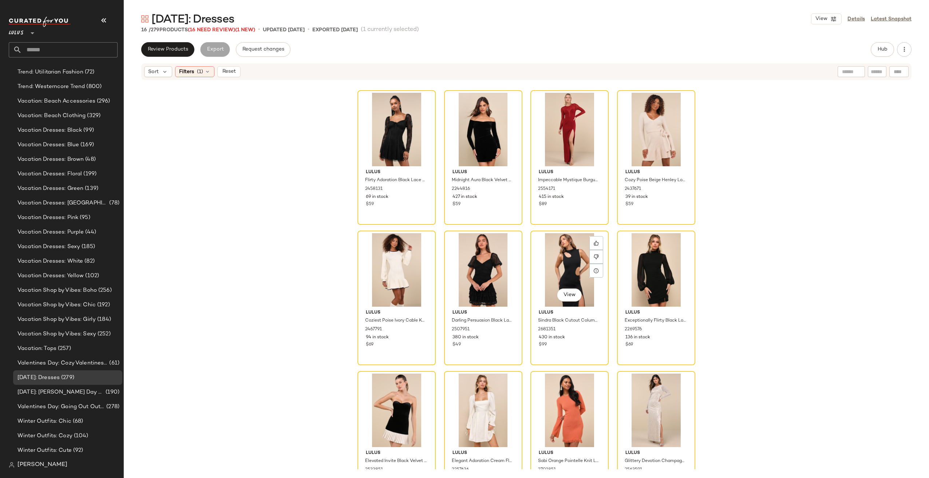
scroll to position [175, 0]
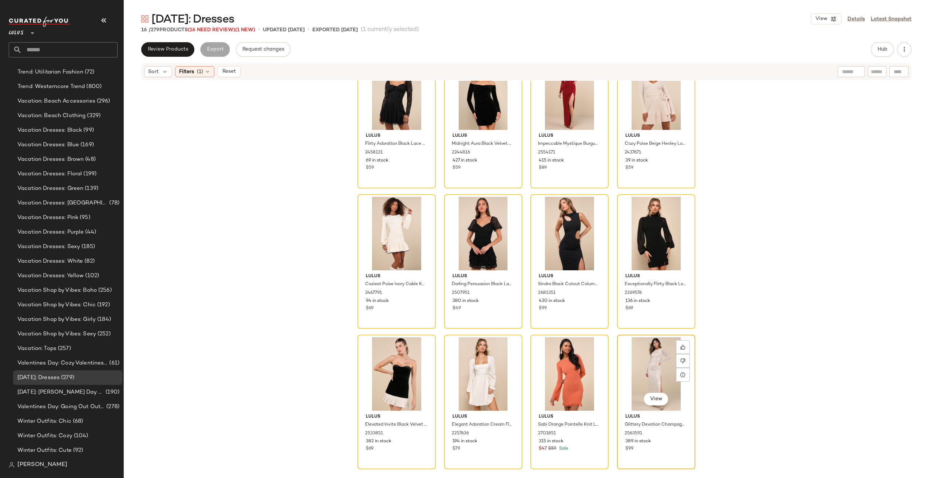
click at [634, 368] on div "View" at bounding box center [656, 374] width 73 height 74
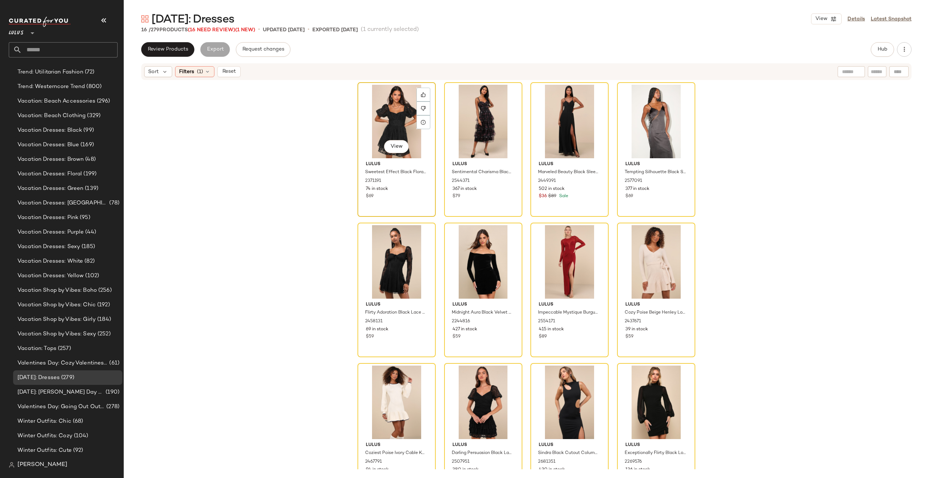
click at [373, 119] on div "View" at bounding box center [396, 122] width 73 height 74
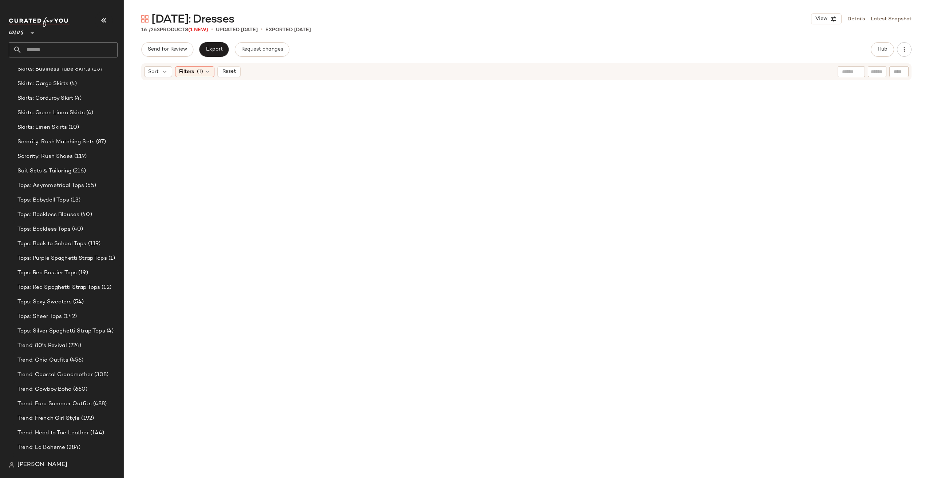
scroll to position [2508, 0]
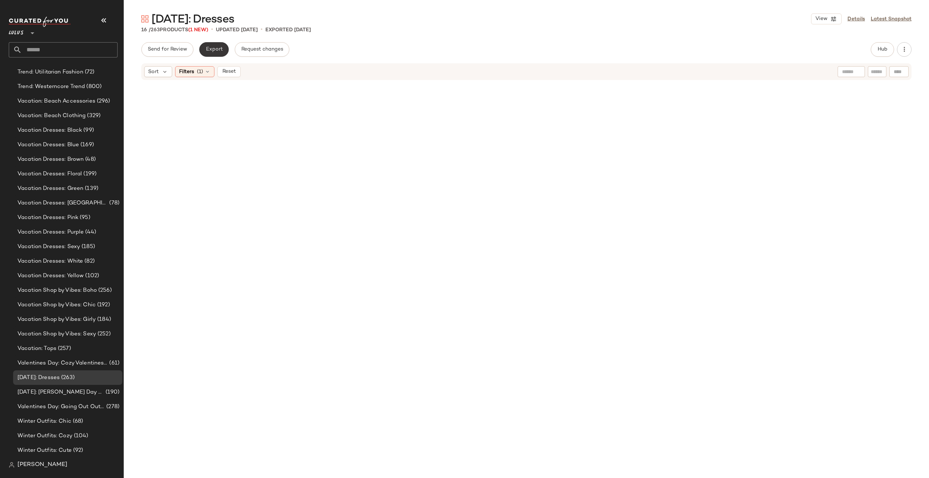
click at [215, 50] on span "Export" at bounding box center [213, 50] width 17 height 6
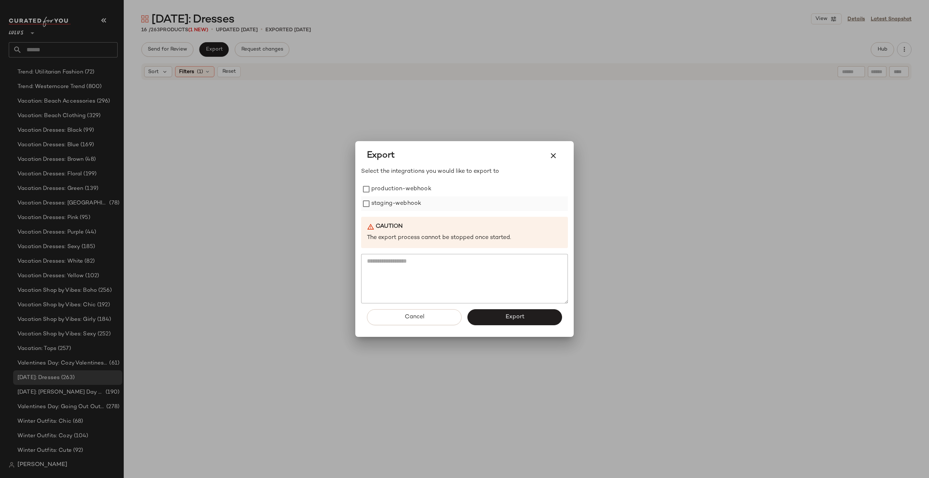
click at [408, 202] on label "staging-webhook" at bounding box center [396, 204] width 50 height 15
click at [407, 190] on label "production-webhook" at bounding box center [401, 189] width 60 height 15
click at [497, 317] on button "Export" at bounding box center [514, 317] width 95 height 16
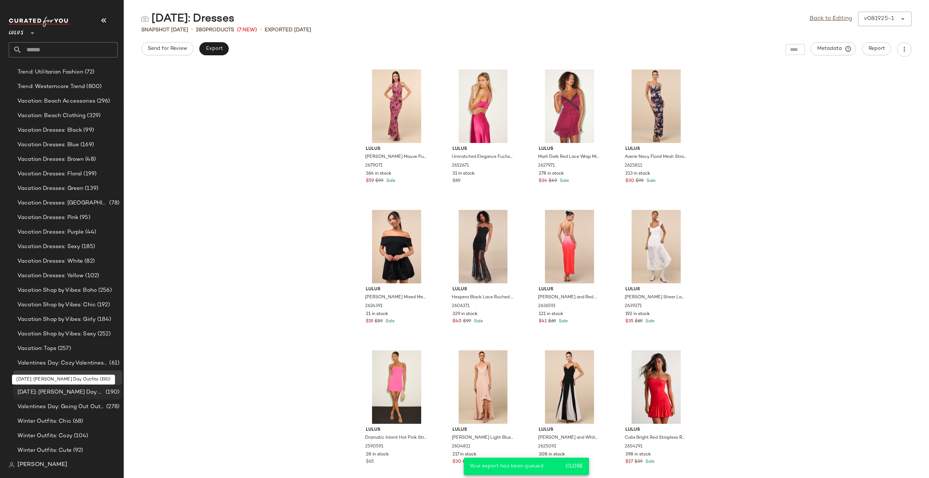
click at [96, 396] on span "[DATE]: [PERSON_NAME] Day Outfits" at bounding box center [60, 392] width 87 height 8
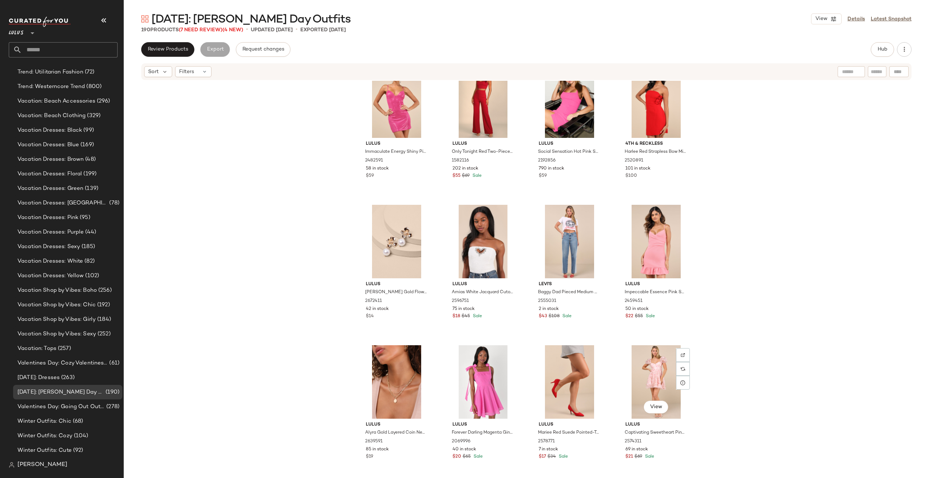
scroll to position [697, 0]
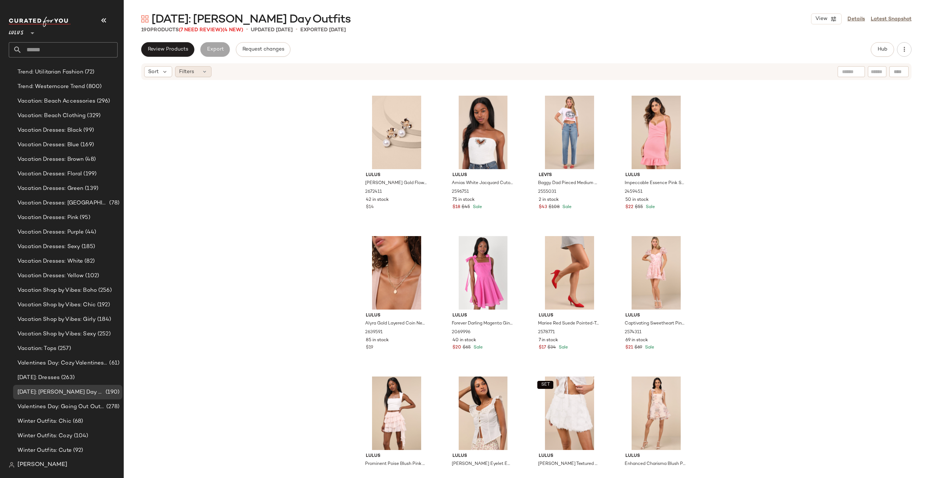
click at [175, 72] on div "Filters" at bounding box center [193, 71] width 36 height 11
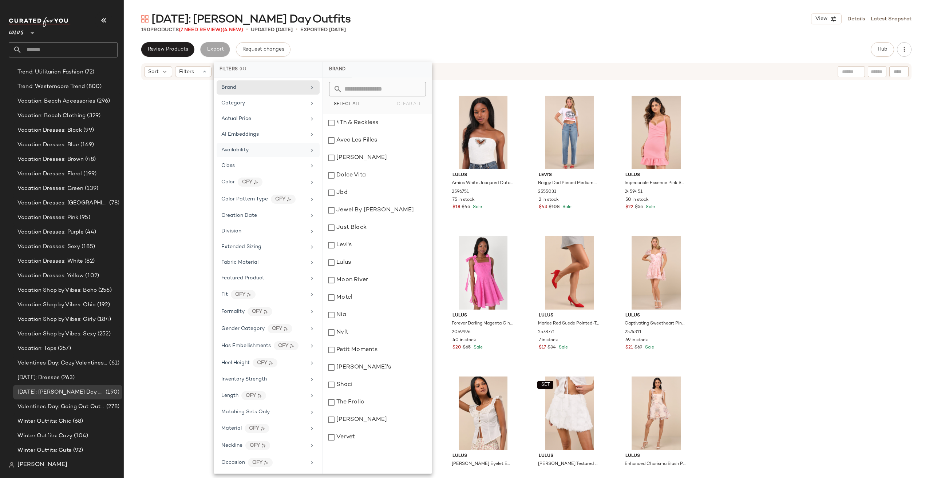
click at [262, 148] on div "Availability" at bounding box center [263, 150] width 85 height 8
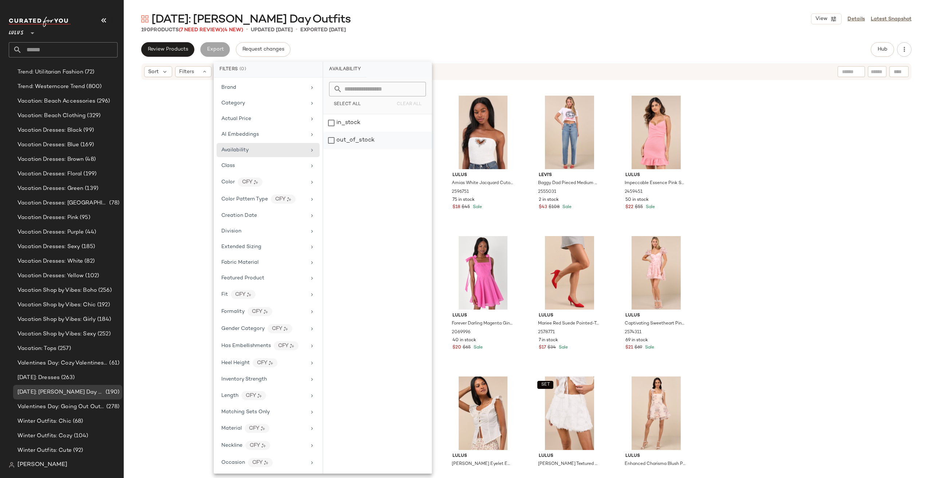
click at [341, 147] on div "out_of_stock" at bounding box center [377, 140] width 108 height 17
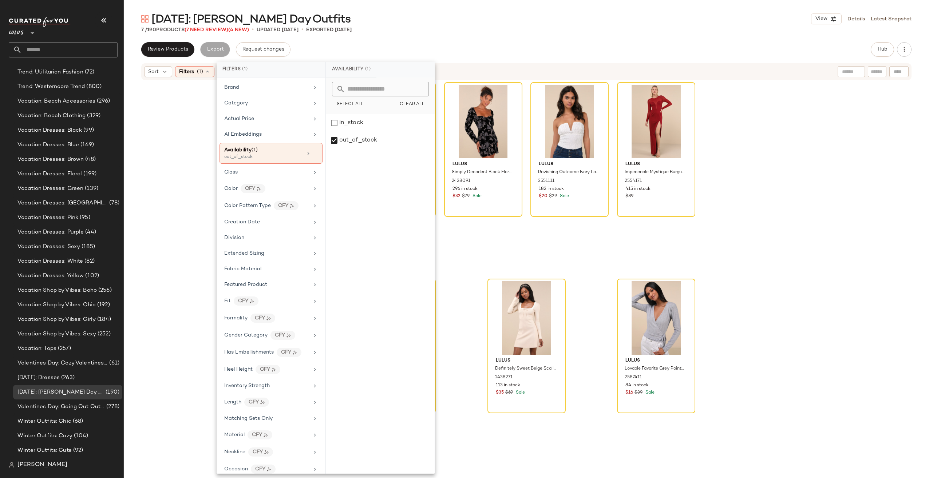
drag, startPoint x: 722, startPoint y: 300, endPoint x: 704, endPoint y: 290, distance: 20.5
click at [718, 298] on div "SET Blank NYC Over the Moon Dark Wash Denim Micro Mini Skirt 2485171 103 in sto…" at bounding box center [526, 275] width 805 height 389
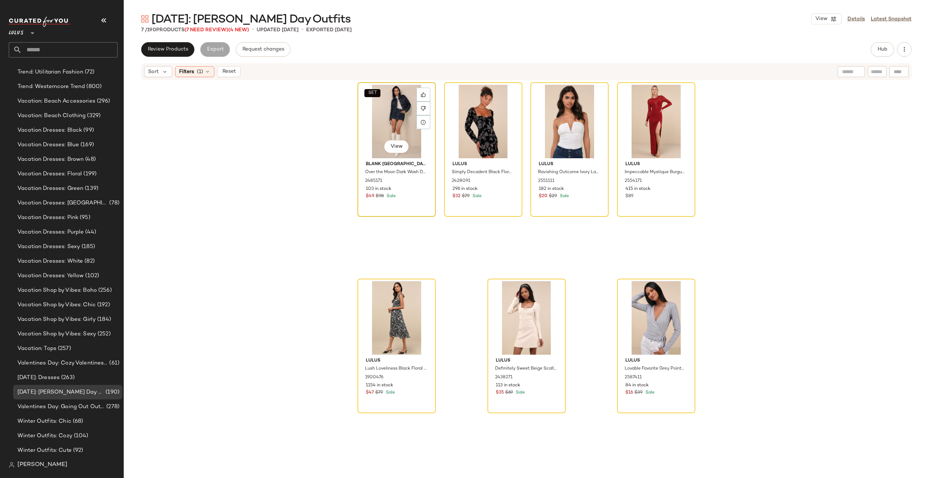
click at [394, 128] on div "SET View" at bounding box center [396, 122] width 73 height 74
click at [655, 343] on span "View" at bounding box center [656, 343] width 12 height 6
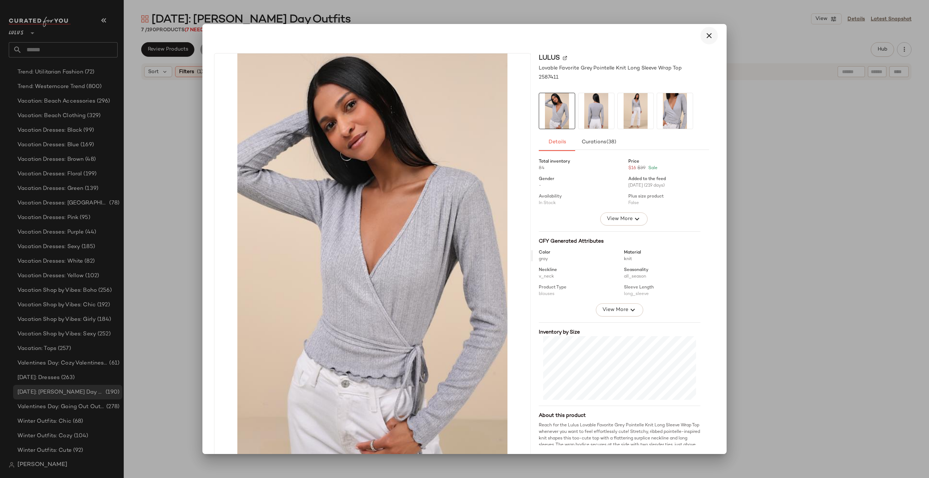
click at [710, 37] on button "button" at bounding box center [708, 35] width 17 height 17
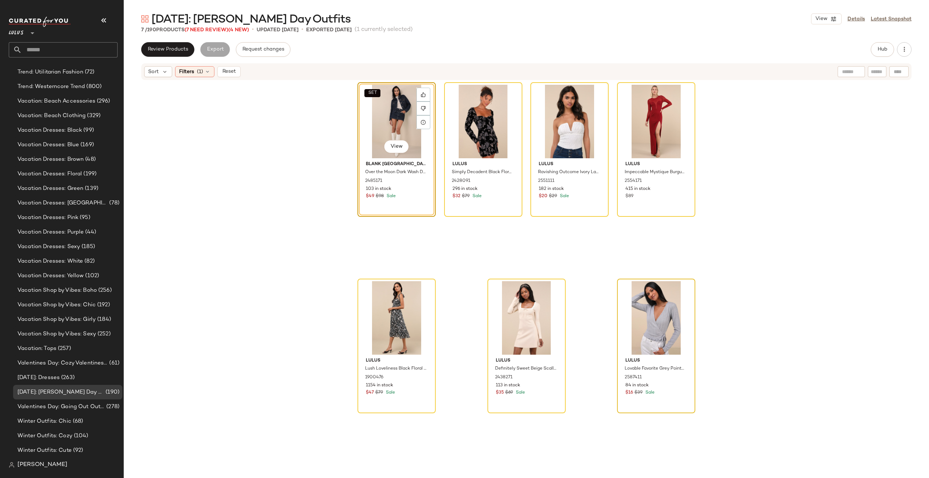
click at [387, 119] on div "SET View" at bounding box center [396, 122] width 73 height 74
click at [685, 321] on div at bounding box center [683, 319] width 14 height 14
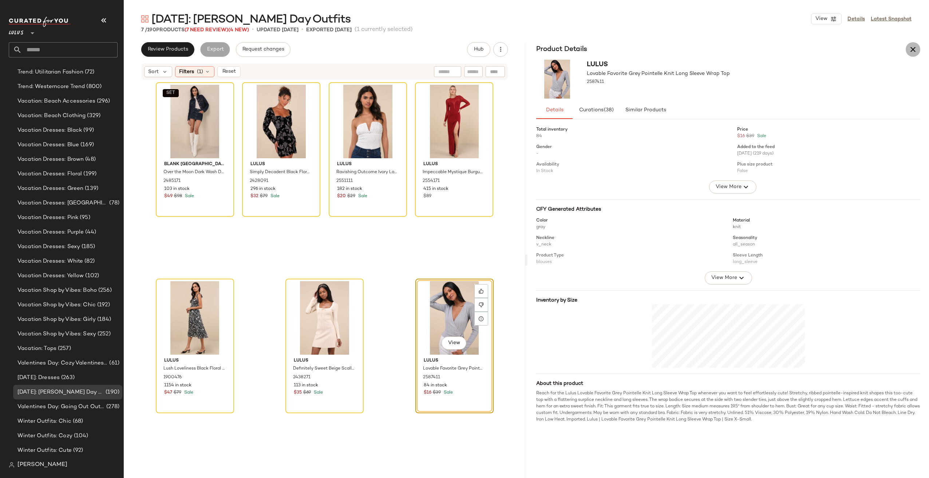
click at [912, 48] on icon "button" at bounding box center [913, 49] width 9 height 9
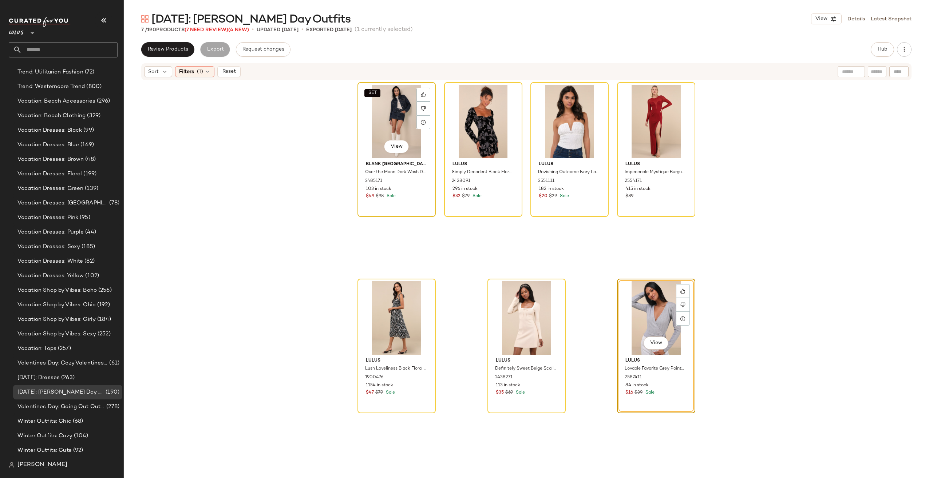
click at [396, 106] on div "SET View" at bounding box center [396, 122] width 73 height 74
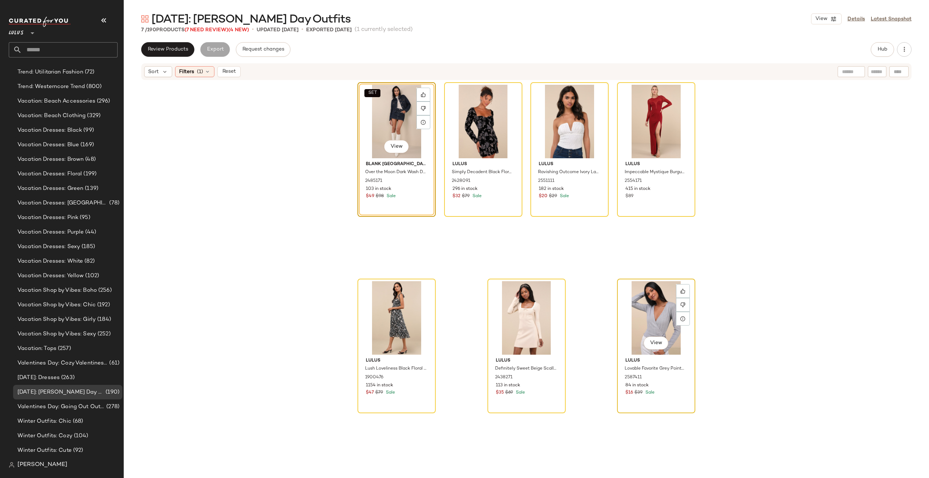
click at [631, 306] on div "View" at bounding box center [656, 318] width 73 height 74
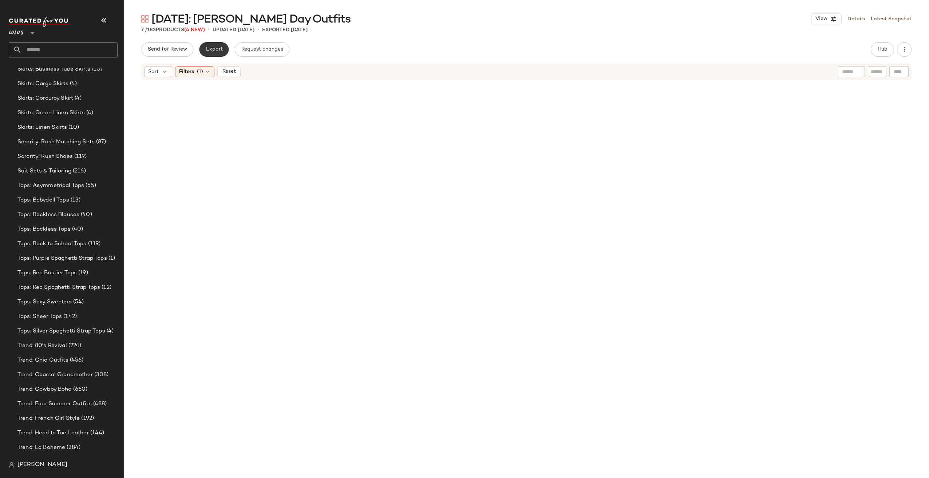
scroll to position [2508, 0]
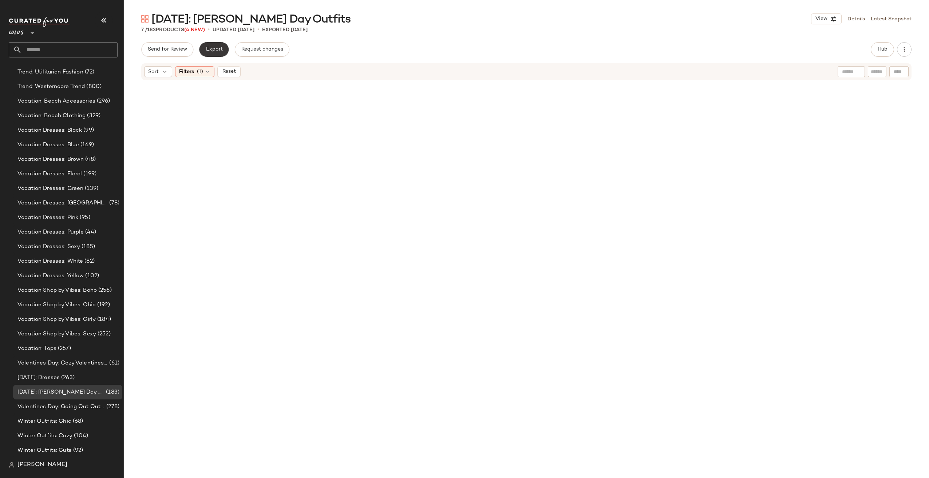
click at [216, 53] on button "Export" at bounding box center [213, 49] width 29 height 15
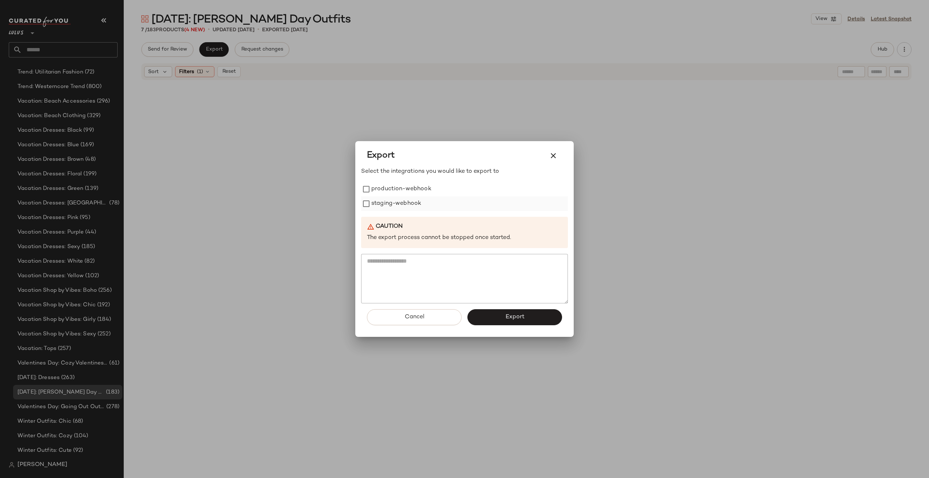
drag, startPoint x: 392, startPoint y: 195, endPoint x: 392, endPoint y: 207, distance: 11.7
click at [392, 195] on label "production-webhook" at bounding box center [401, 189] width 60 height 15
click at [392, 209] on label "staging-webhook" at bounding box center [396, 204] width 50 height 15
click at [476, 313] on button "Export" at bounding box center [514, 317] width 95 height 16
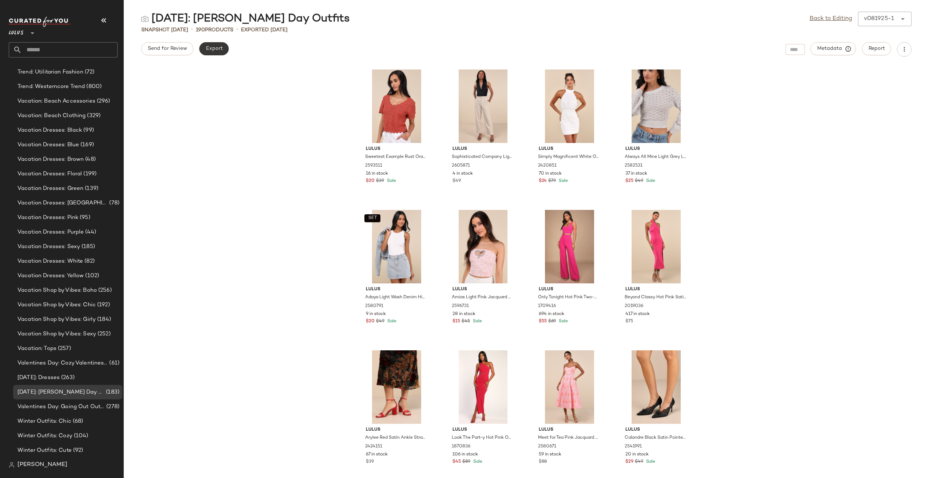
click at [211, 46] on span "Export" at bounding box center [213, 49] width 17 height 6
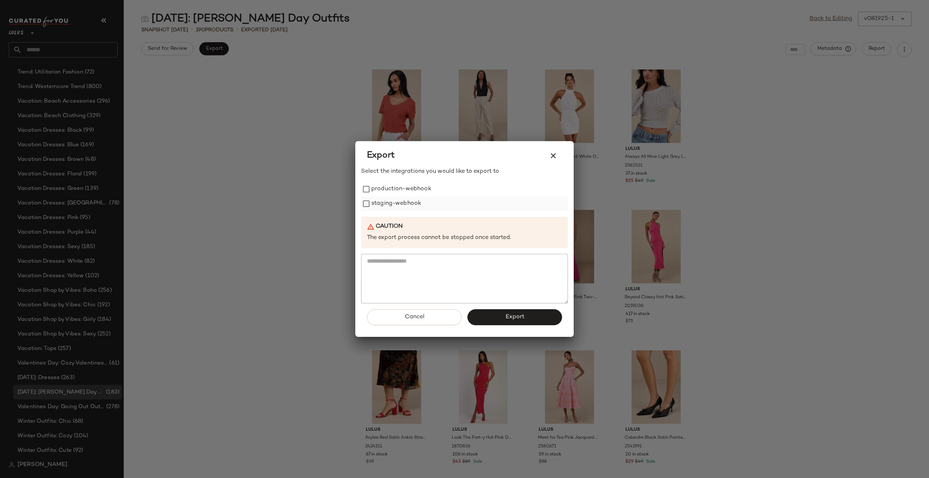
click at [415, 205] on label "staging-webhook" at bounding box center [396, 204] width 50 height 15
click at [412, 191] on label "production-webhook" at bounding box center [401, 189] width 60 height 15
click at [520, 323] on button "Export" at bounding box center [514, 317] width 95 height 16
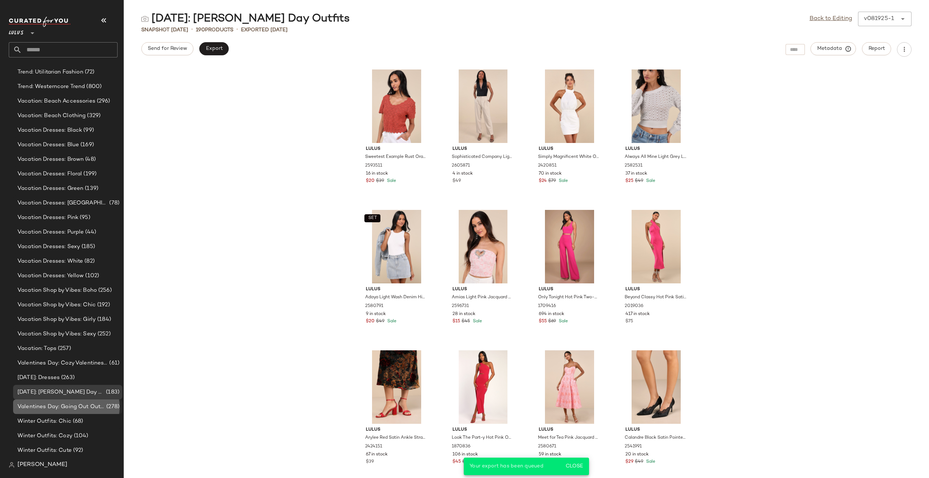
click at [82, 408] on span "Valentines Day: Going Out Outfits" at bounding box center [60, 407] width 87 height 8
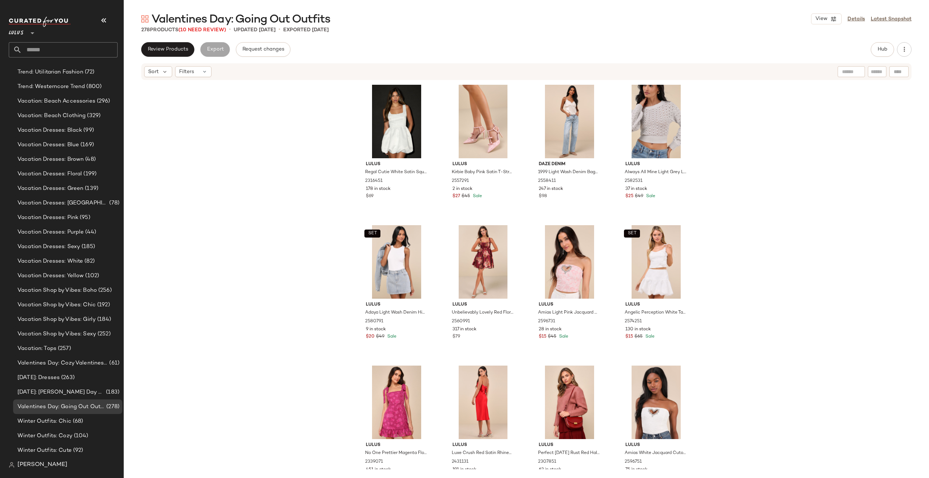
scroll to position [188, 0]
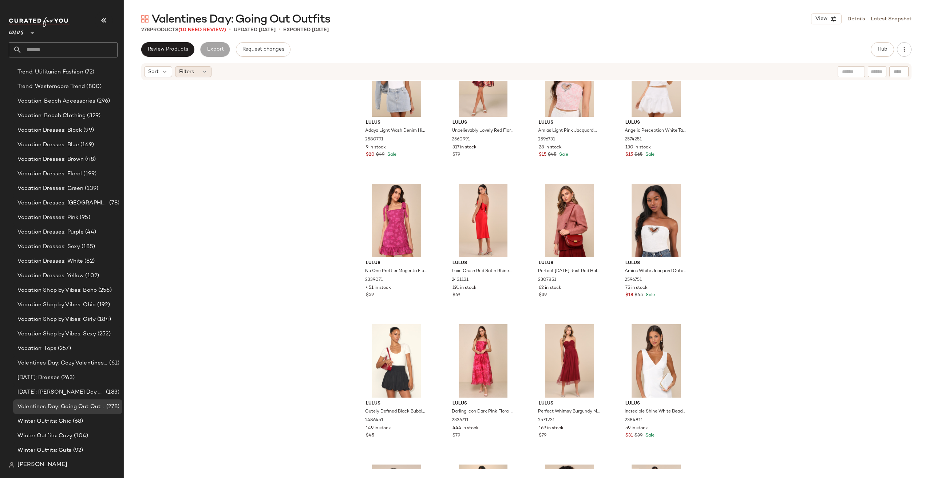
click at [192, 73] on span "Filters" at bounding box center [186, 72] width 15 height 8
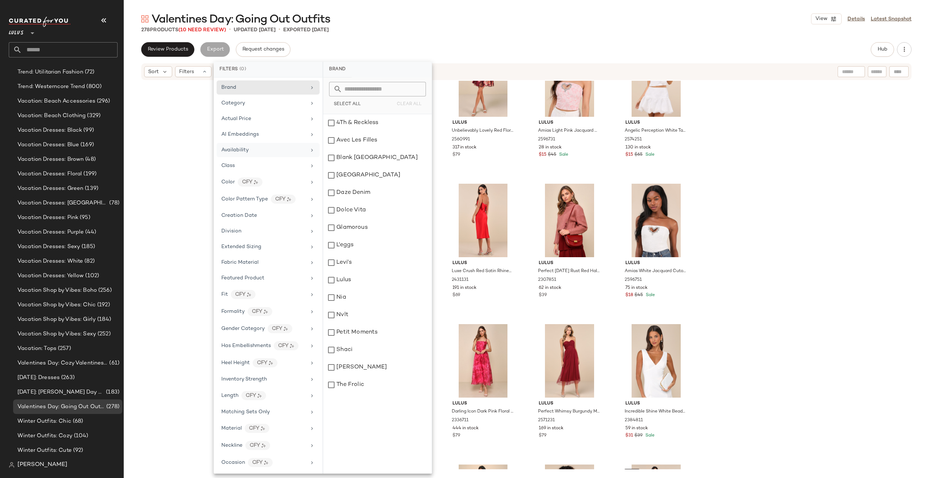
click at [262, 147] on div "Availability" at bounding box center [263, 150] width 85 height 8
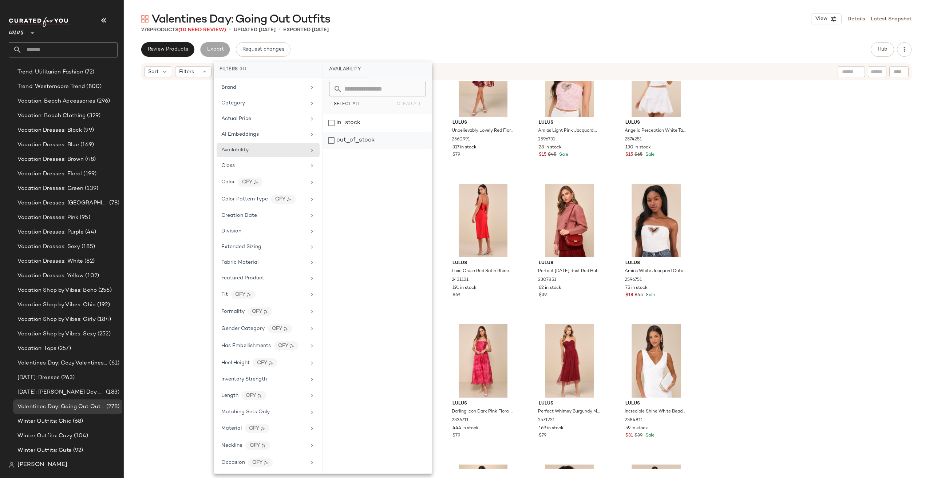
click at [341, 137] on div "out_of_stock" at bounding box center [377, 140] width 108 height 17
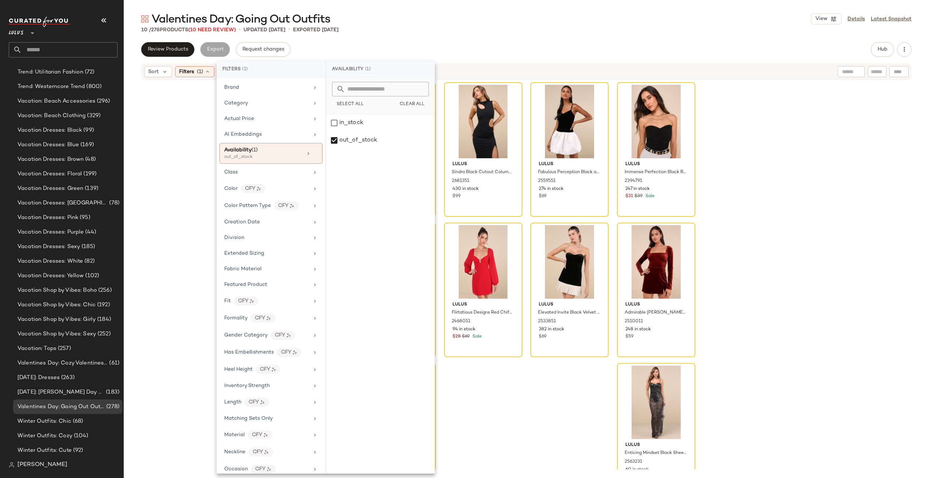
click at [828, 291] on div "Lulus Lush Loveliness Black Floral Lurex Tie-Strap Midi Dress 1900476 1154 in s…" at bounding box center [526, 275] width 805 height 389
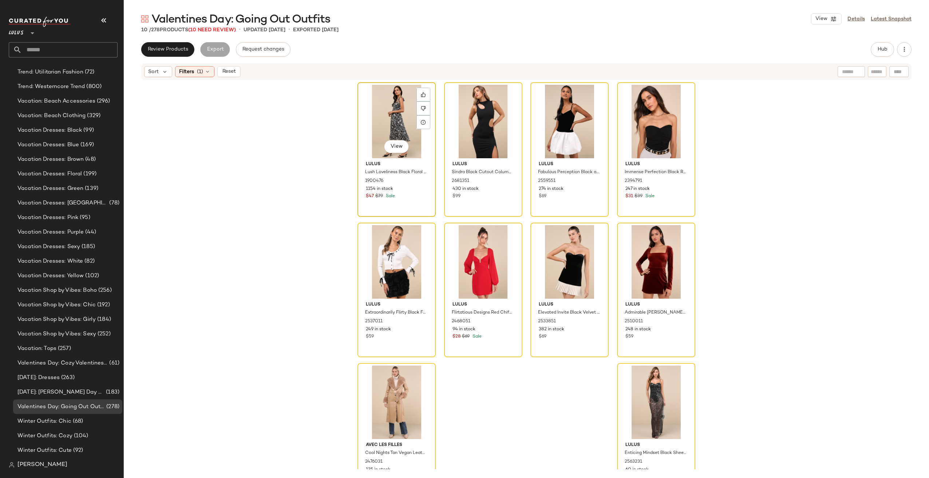
click at [375, 119] on div "View" at bounding box center [396, 122] width 73 height 74
click at [400, 122] on div "View" at bounding box center [396, 122] width 73 height 74
click at [648, 401] on div "View" at bounding box center [656, 403] width 73 height 74
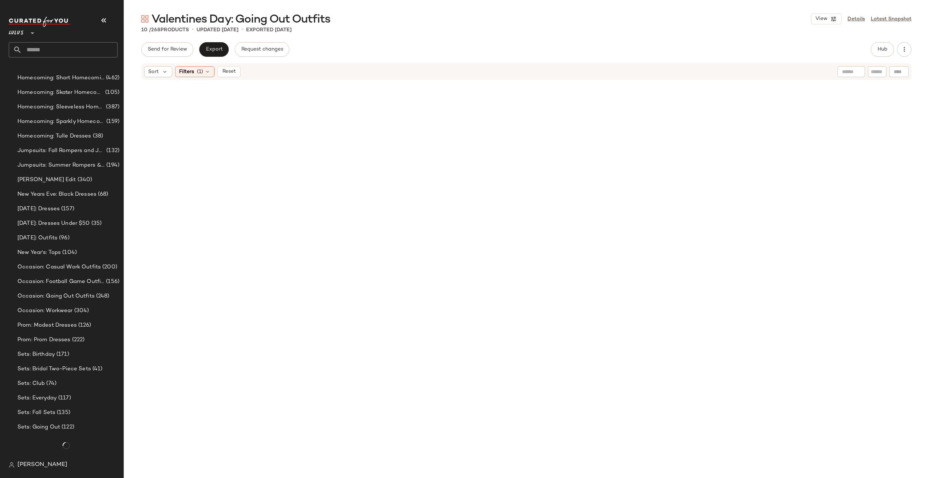
click at [207, 57] on div "Send for Review Export Request changes Hub Sort Filters (1) Reset" at bounding box center [526, 260] width 805 height 436
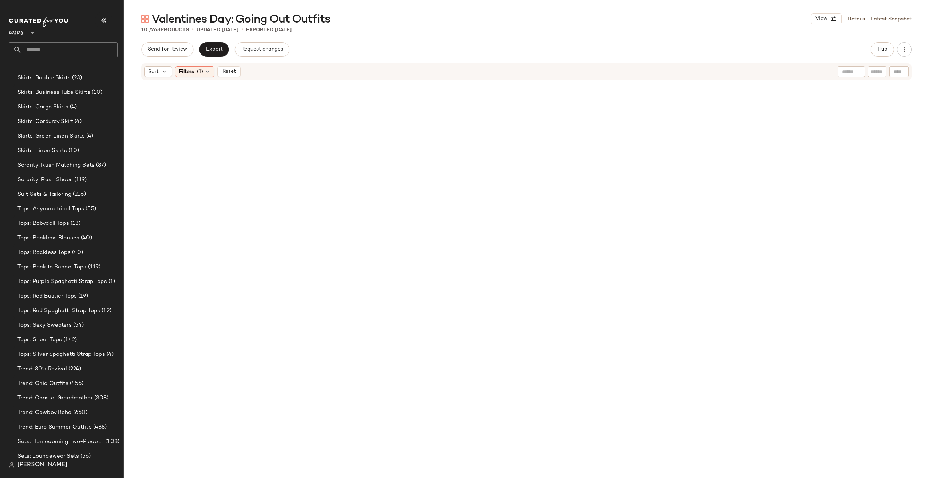
scroll to position [2531, 0]
click at [215, 53] on button "Export" at bounding box center [213, 49] width 29 height 15
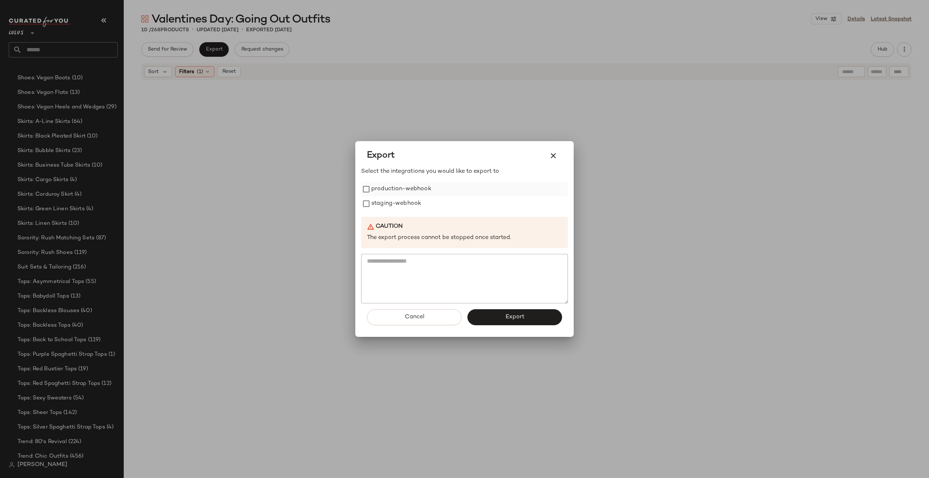
click at [385, 189] on label "production-webhook" at bounding box center [401, 189] width 60 height 15
click at [386, 199] on label "staging-webhook" at bounding box center [396, 204] width 50 height 15
click at [527, 316] on button "Export" at bounding box center [514, 317] width 95 height 16
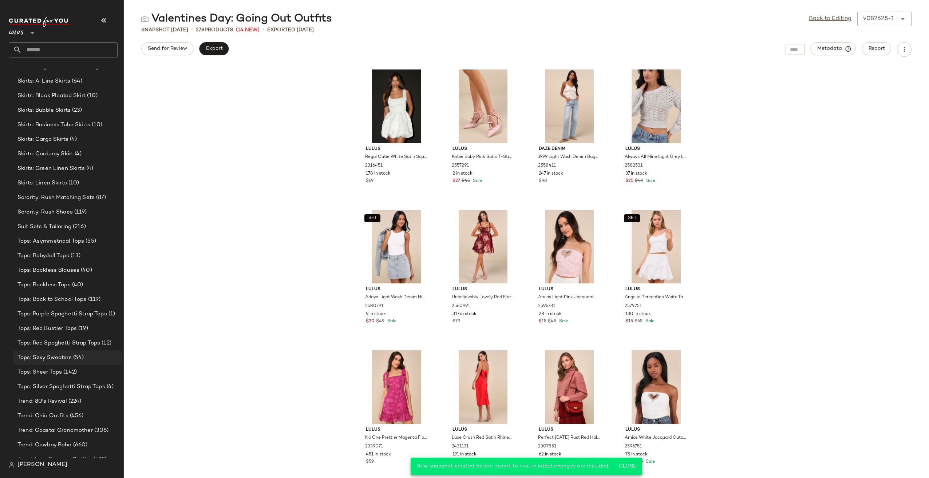
scroll to position [4037, 0]
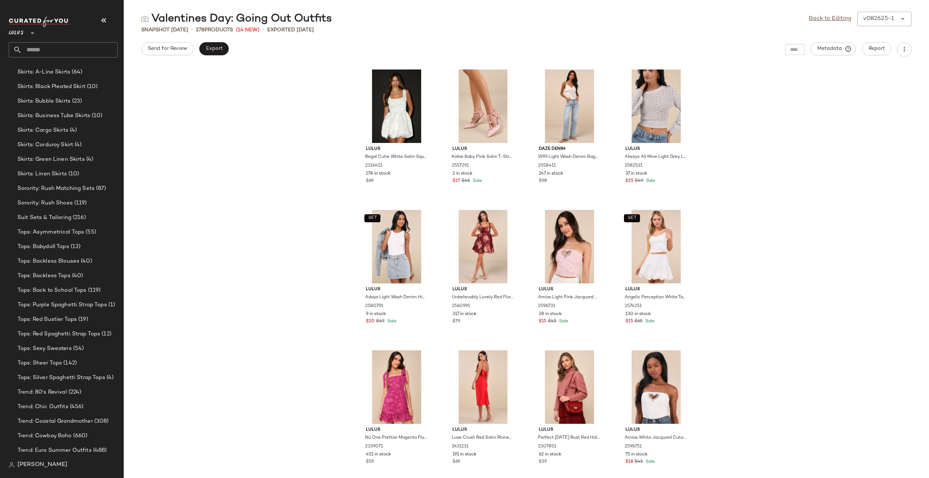
click at [71, 45] on input "text" at bounding box center [70, 49] width 96 height 15
type input "**"
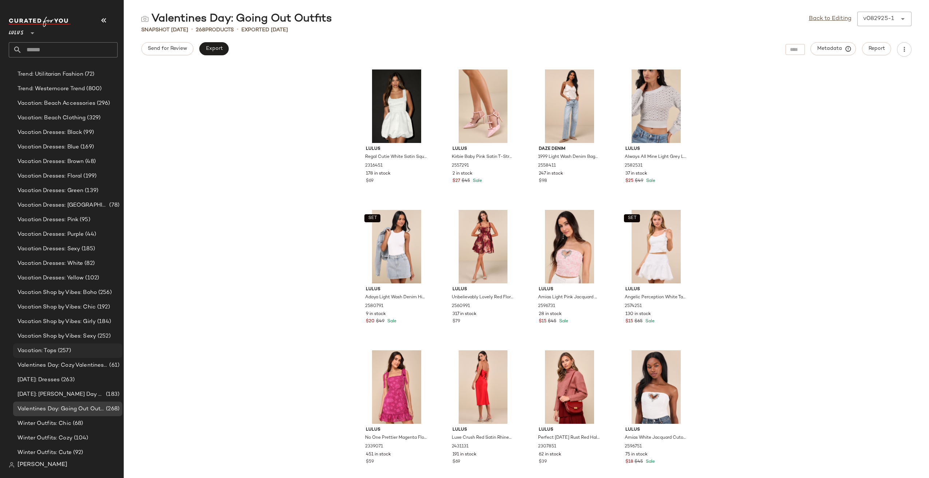
scroll to position [2508, 0]
click at [78, 425] on span "(68)" at bounding box center [77, 422] width 12 height 8
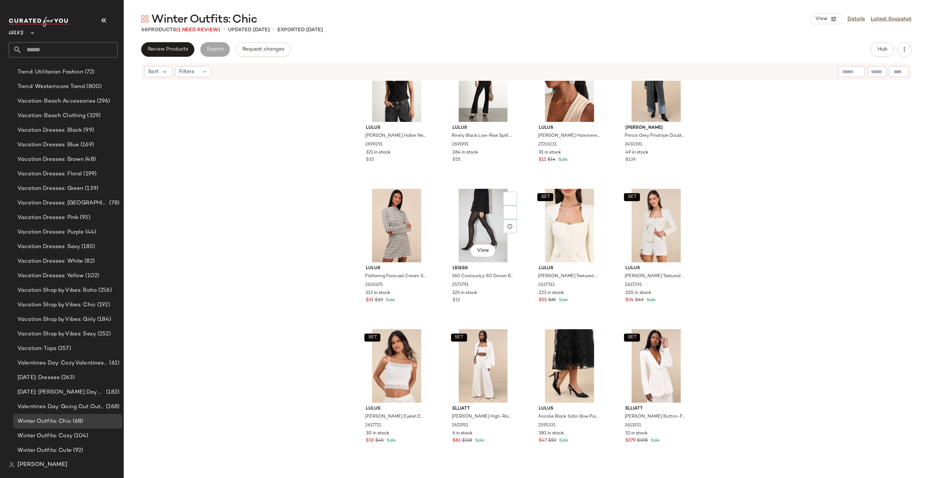
scroll to position [333, 0]
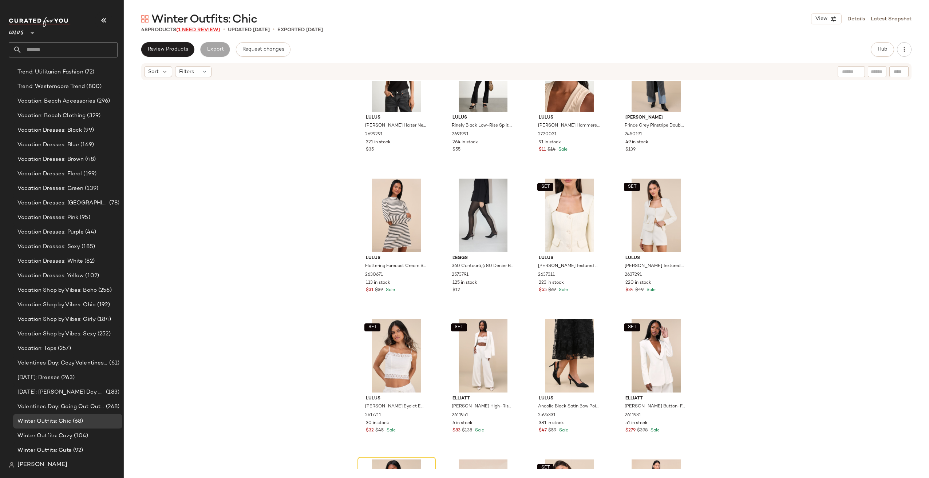
click at [192, 28] on span "(1 Need Review)" at bounding box center [198, 29] width 44 height 5
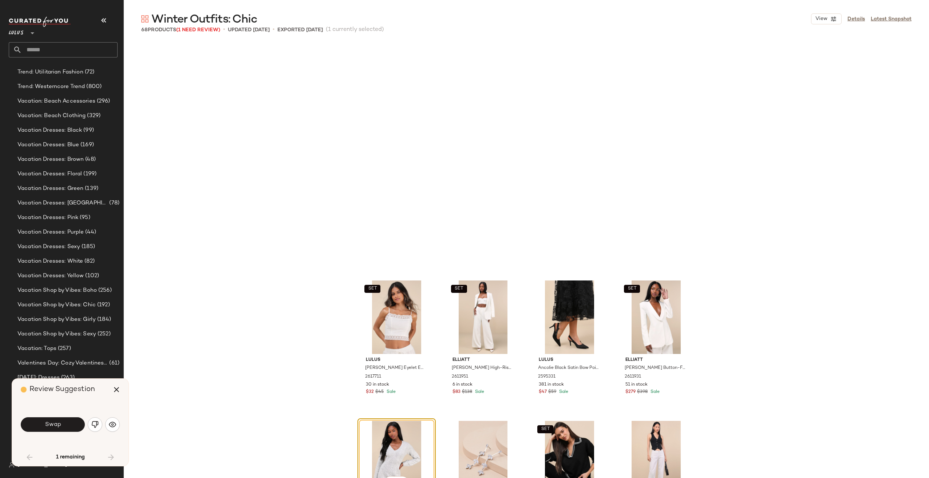
scroll to position [562, 0]
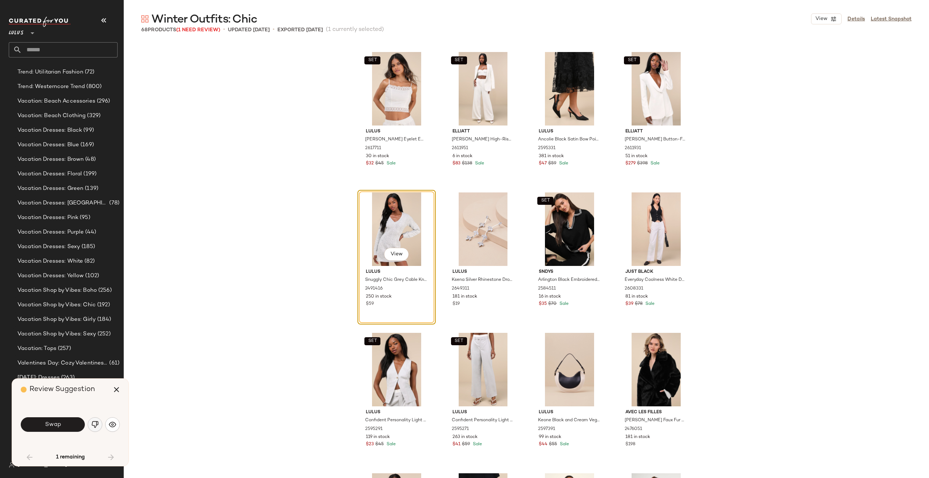
click at [98, 424] on img "button" at bounding box center [94, 424] width 7 height 7
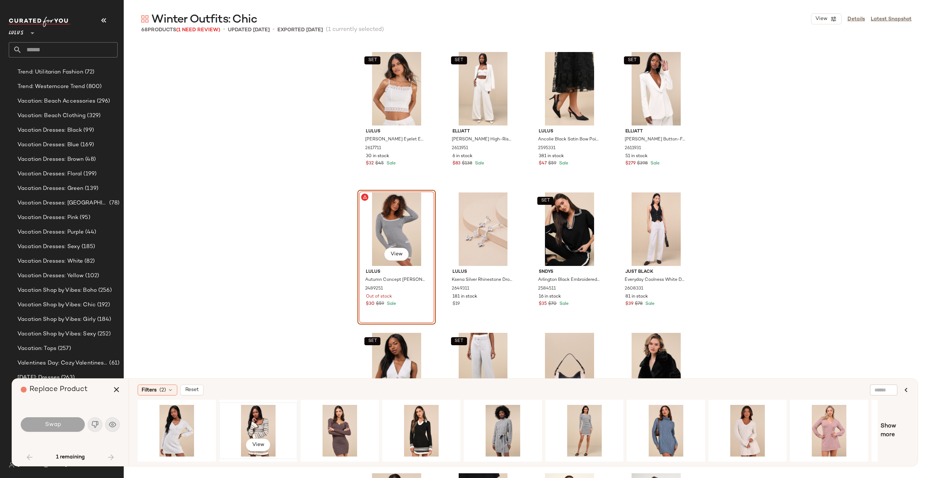
click at [248, 422] on div "View" at bounding box center [258, 431] width 73 height 52
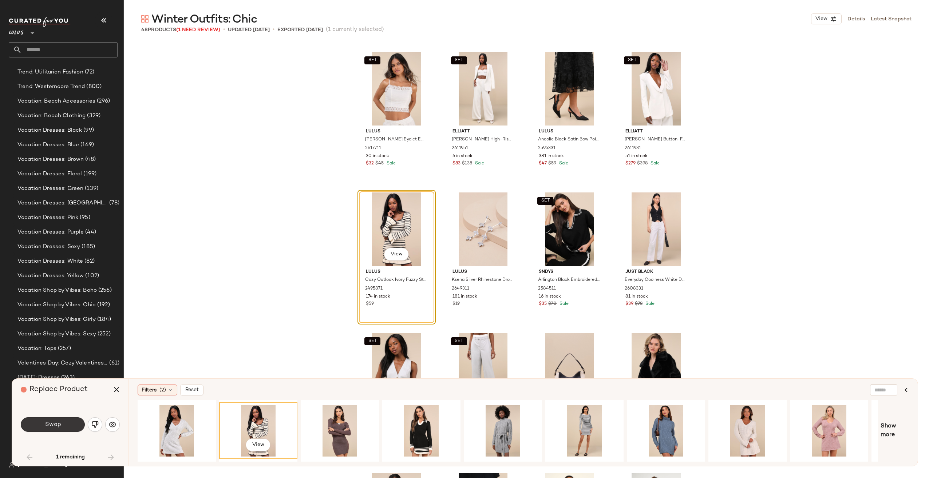
click at [58, 428] on span "Swap" at bounding box center [52, 425] width 16 height 7
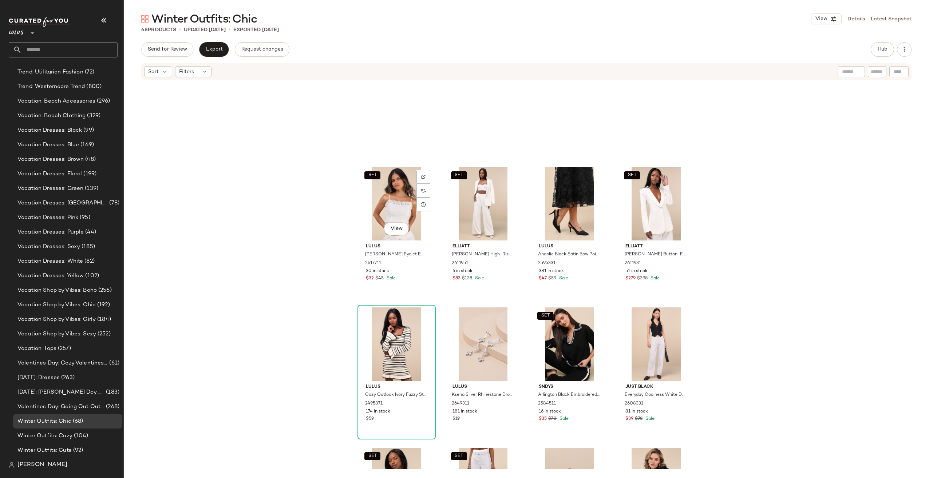
scroll to position [453, 0]
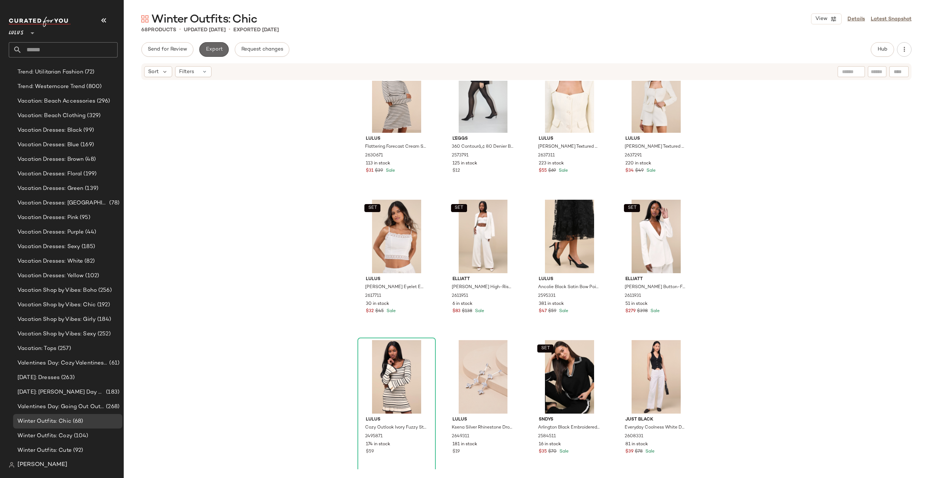
click at [212, 56] on button "Export" at bounding box center [213, 49] width 29 height 15
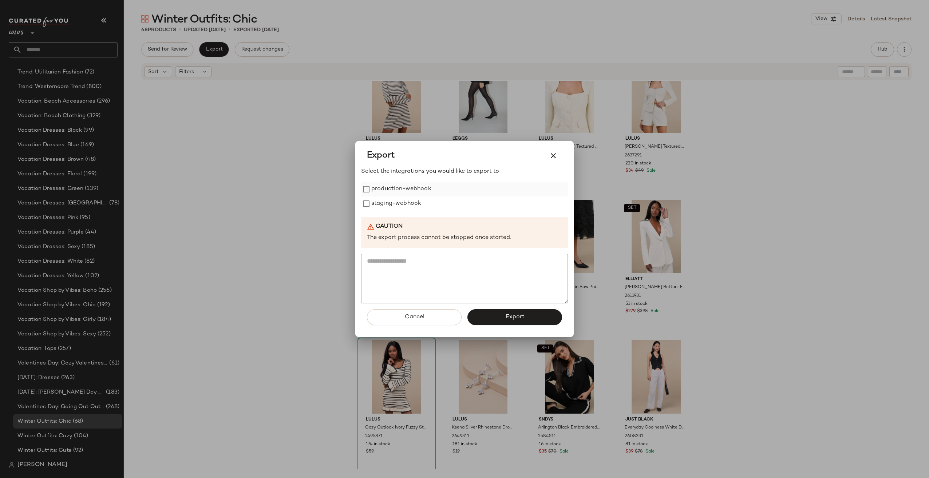
click at [388, 193] on label "production-webhook" at bounding box center [401, 189] width 60 height 15
click at [386, 196] on label "production-webhook" at bounding box center [401, 189] width 60 height 15
click at [387, 204] on label "staging-webhook" at bounding box center [396, 204] width 50 height 15
click at [390, 190] on label "production-webhook" at bounding box center [401, 189] width 60 height 15
click at [531, 324] on button "Export" at bounding box center [514, 317] width 95 height 16
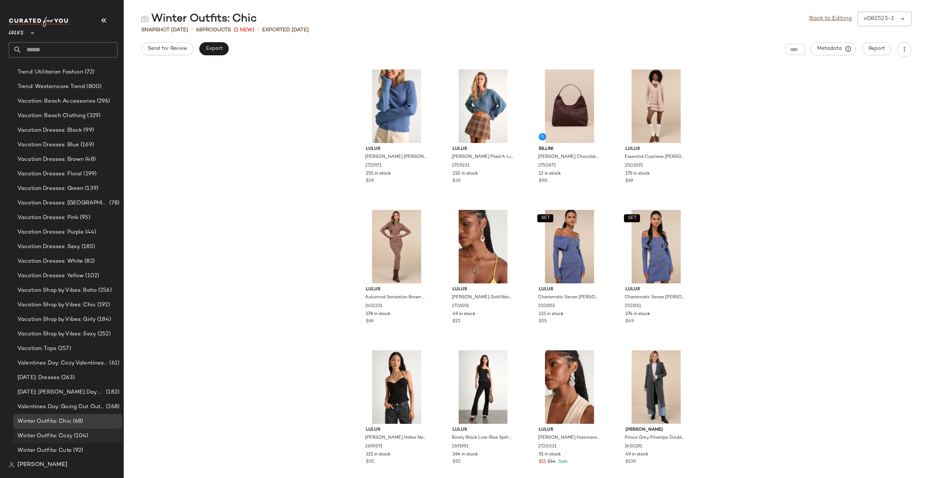
click at [62, 436] on span "Winter Outfits: Cozy" at bounding box center [44, 436] width 55 height 8
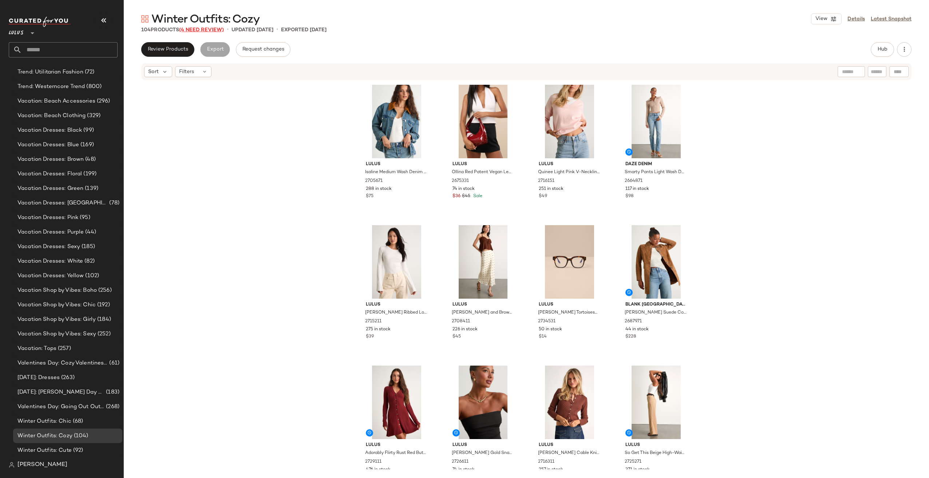
click at [211, 32] on span "(4 Need Review)" at bounding box center [201, 29] width 45 height 5
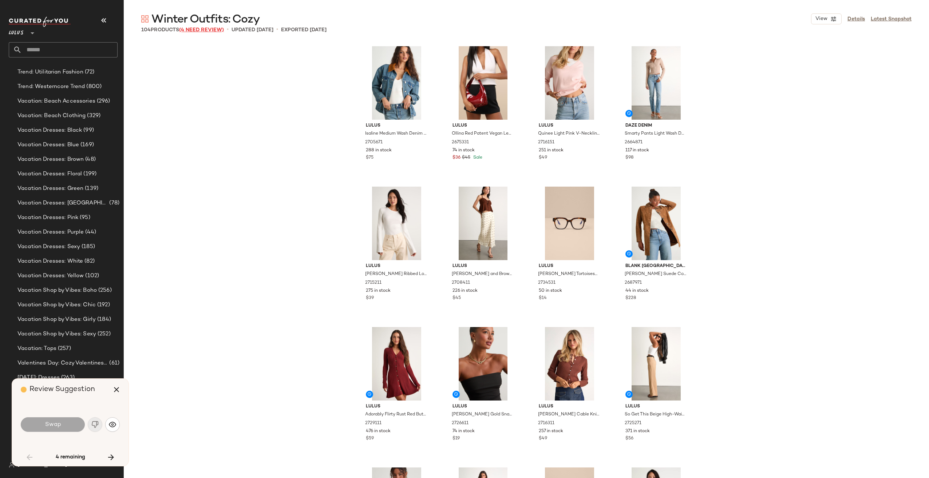
scroll to position [1686, 0]
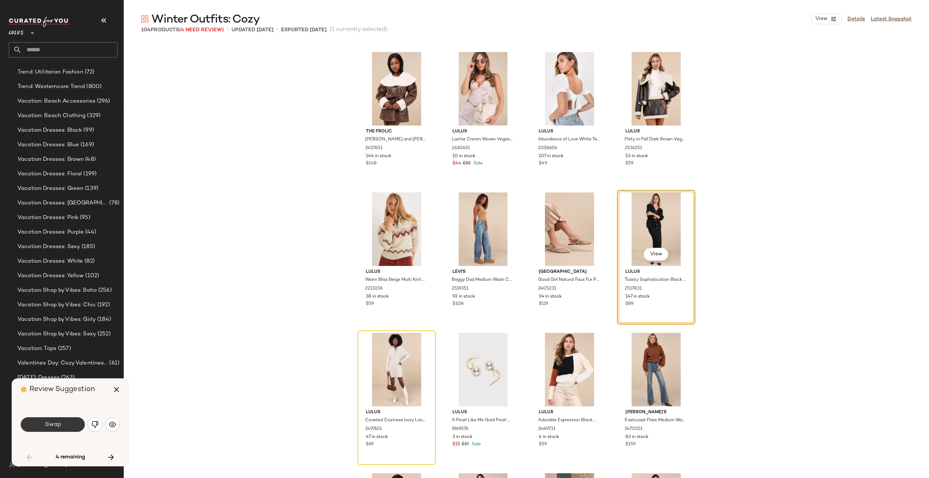
click at [57, 420] on button "Swap" at bounding box center [53, 425] width 64 height 15
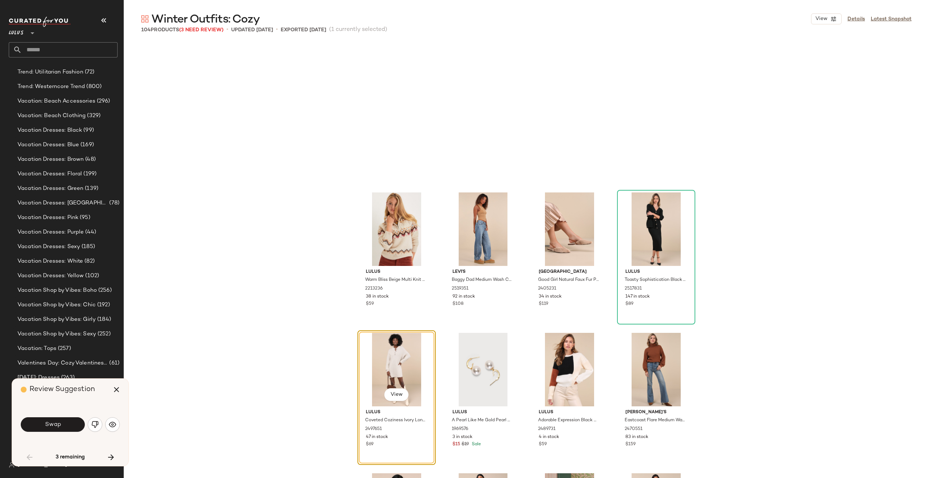
scroll to position [1827, 0]
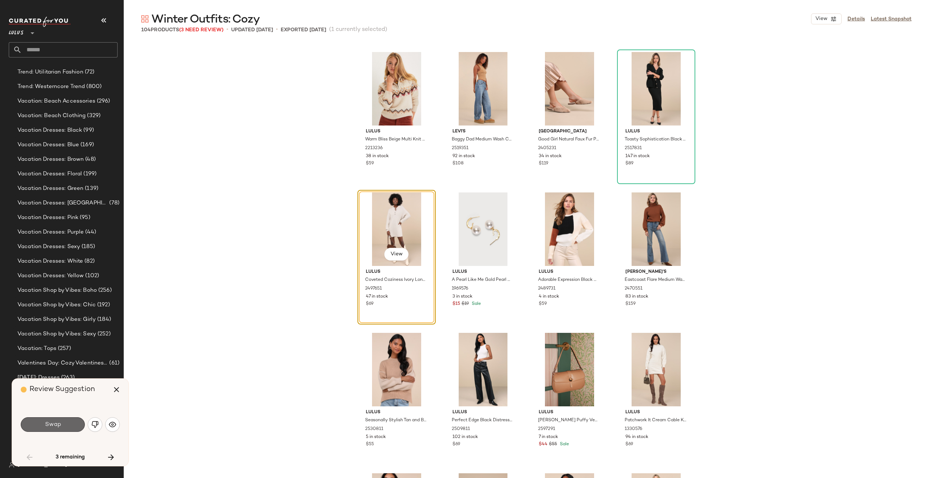
click at [52, 426] on span "Swap" at bounding box center [52, 425] width 16 height 7
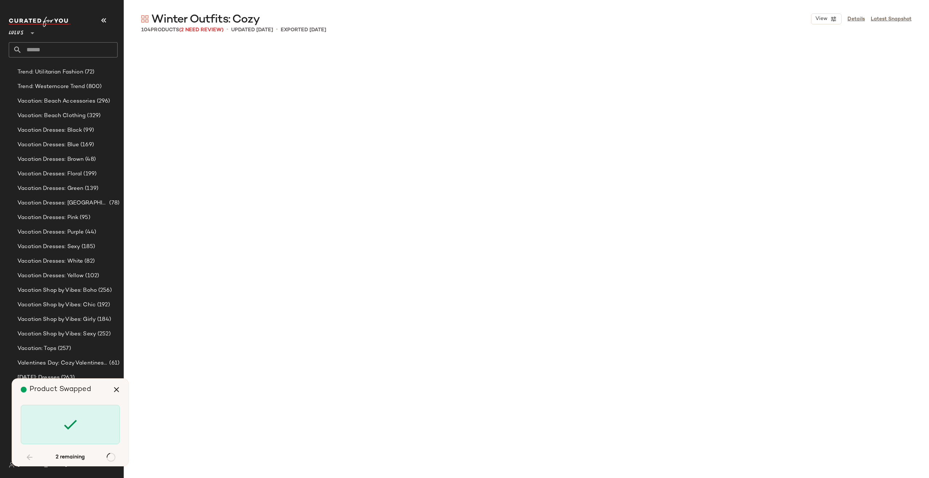
scroll to position [2670, 0]
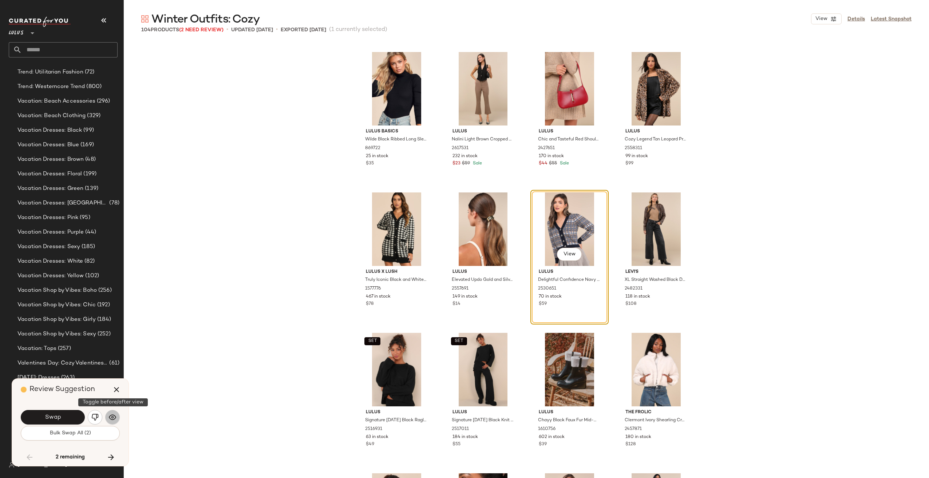
click at [111, 416] on img "button" at bounding box center [112, 417] width 7 height 7
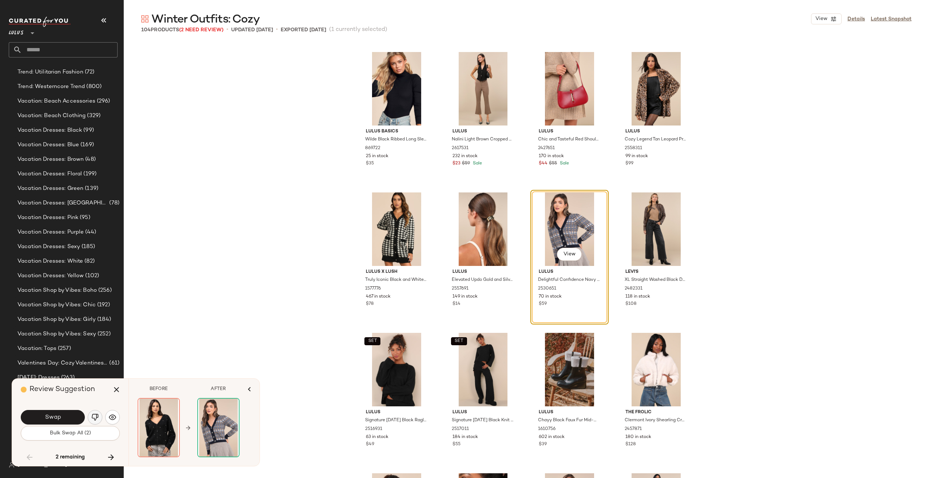
click at [97, 418] on img "button" at bounding box center [94, 417] width 7 height 7
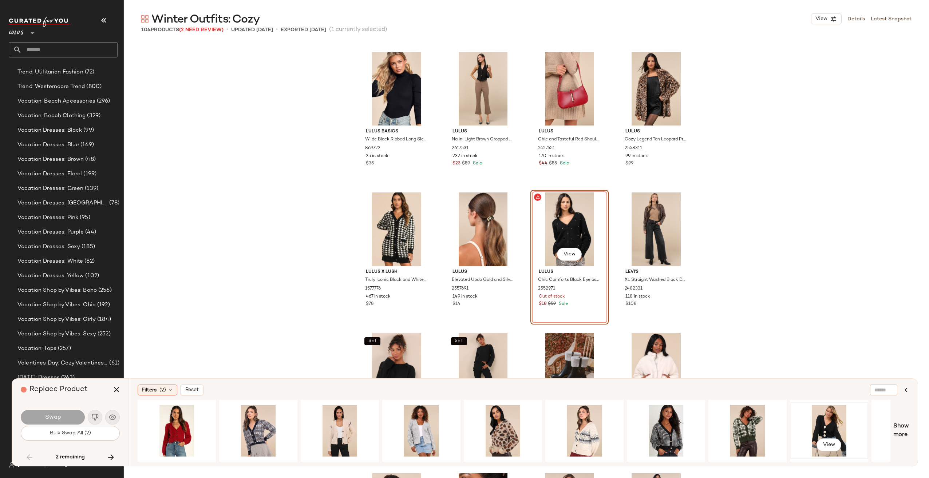
click at [840, 434] on div "View" at bounding box center [828, 431] width 73 height 52
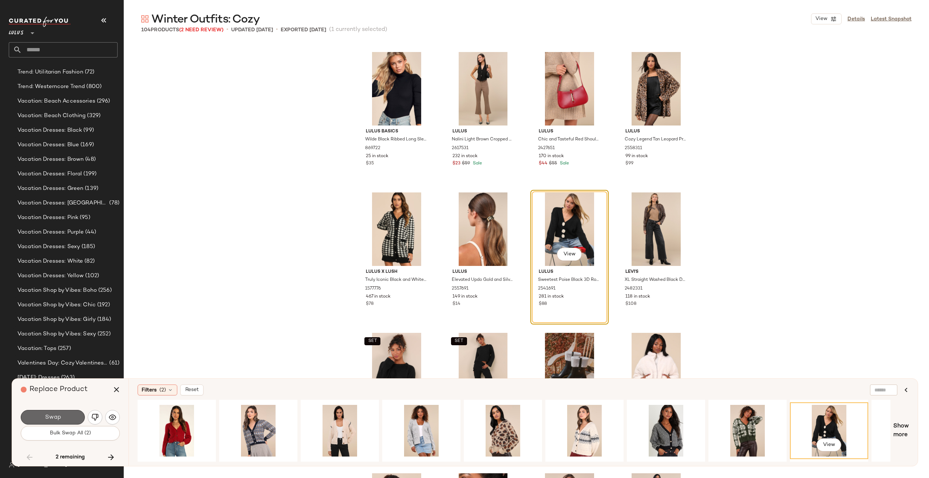
click at [55, 422] on button "Swap" at bounding box center [53, 417] width 64 height 15
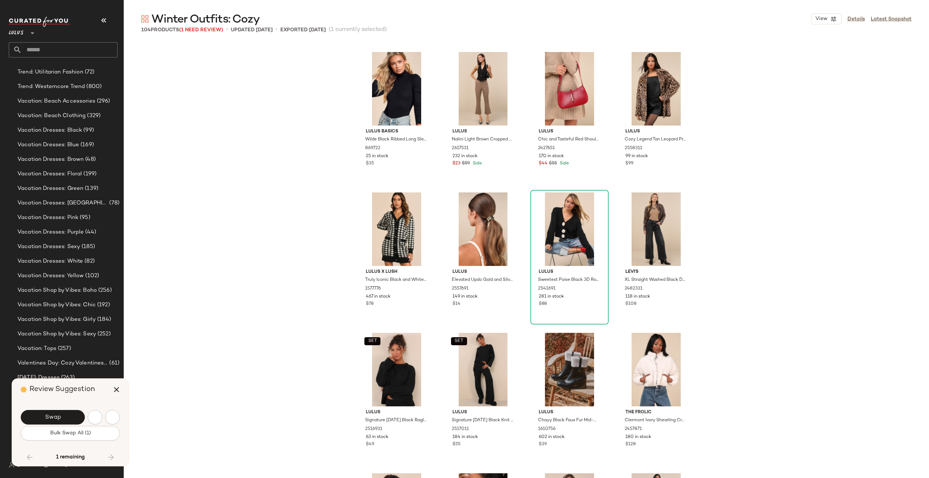
scroll to position [3219, 0]
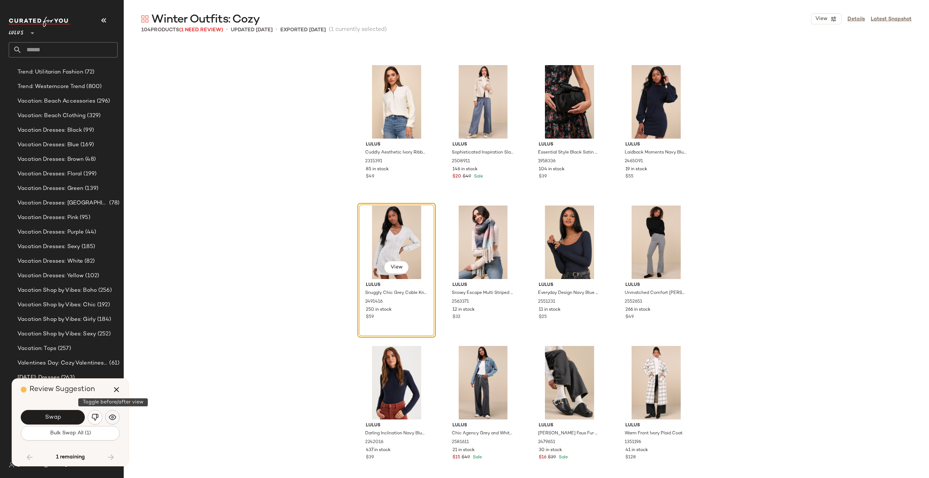
click at [107, 416] on button "button" at bounding box center [112, 417] width 15 height 15
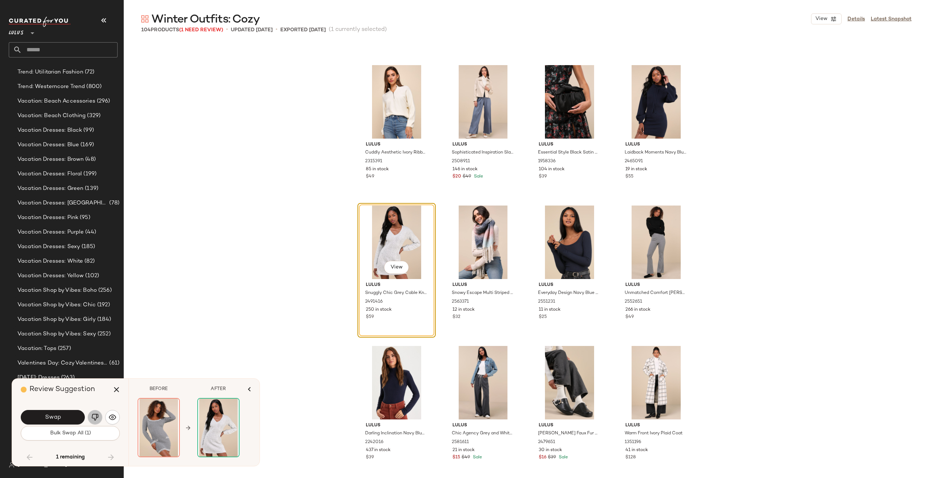
click at [91, 417] on button "button" at bounding box center [95, 417] width 15 height 15
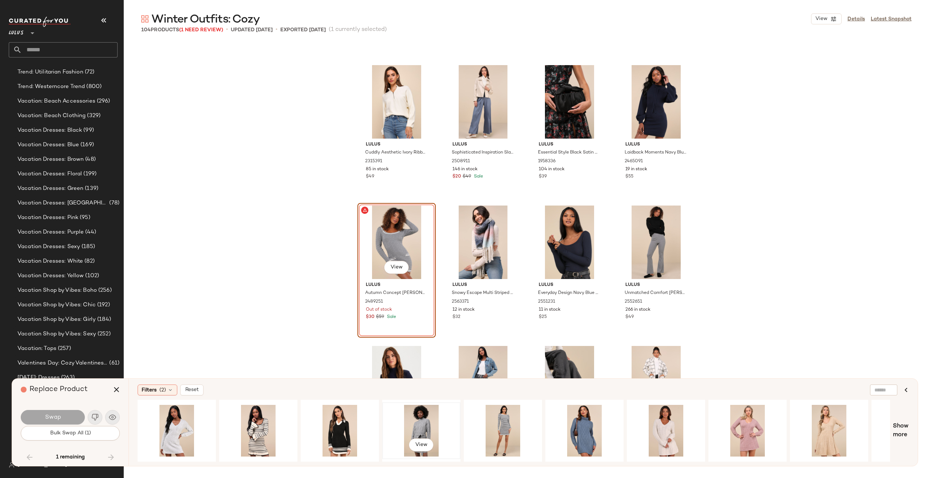
click at [414, 419] on div "View" at bounding box center [421, 431] width 73 height 52
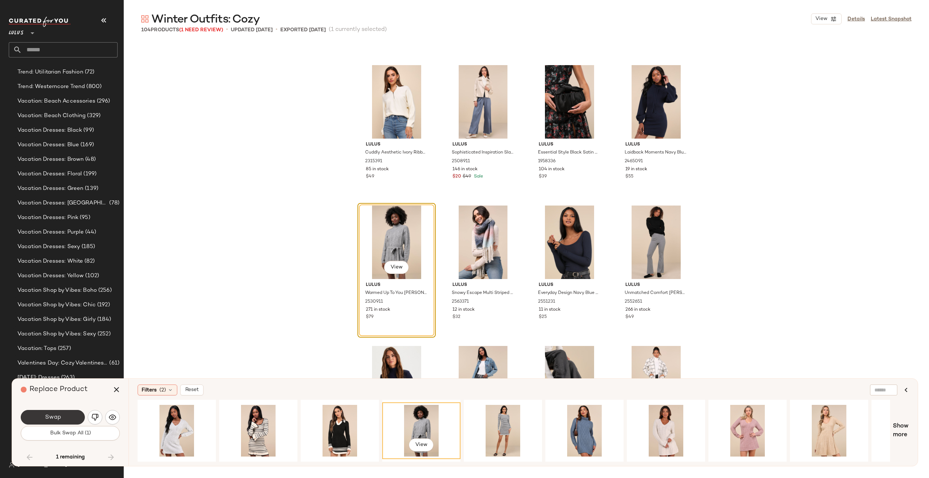
click at [59, 419] on span "Swap" at bounding box center [52, 417] width 16 height 7
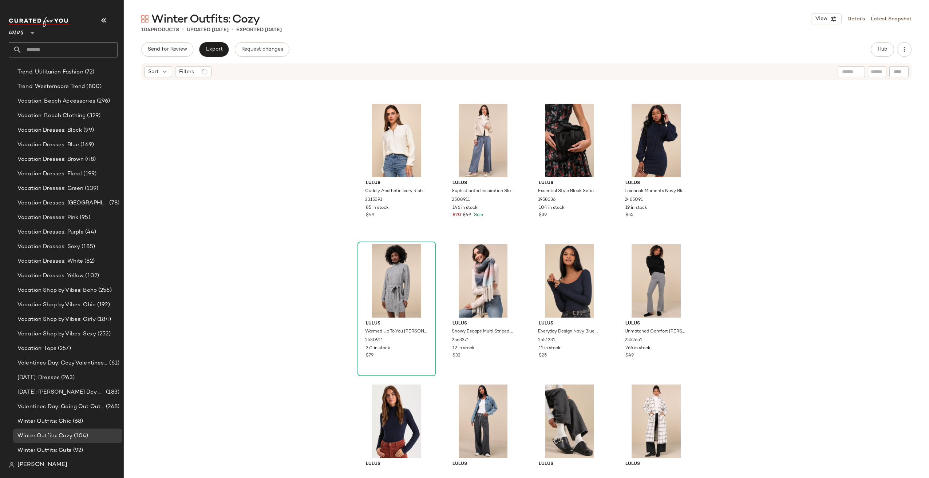
scroll to position [3225, 0]
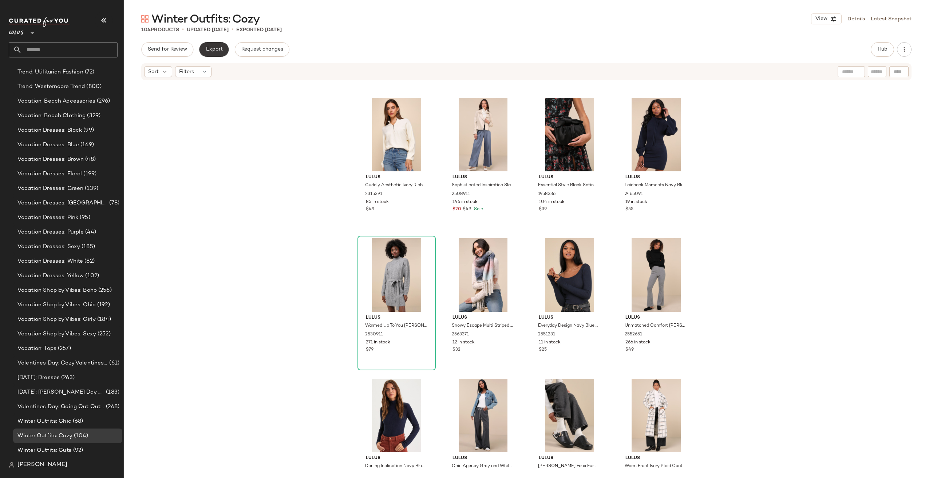
click at [205, 47] on span "Export" at bounding box center [213, 50] width 17 height 6
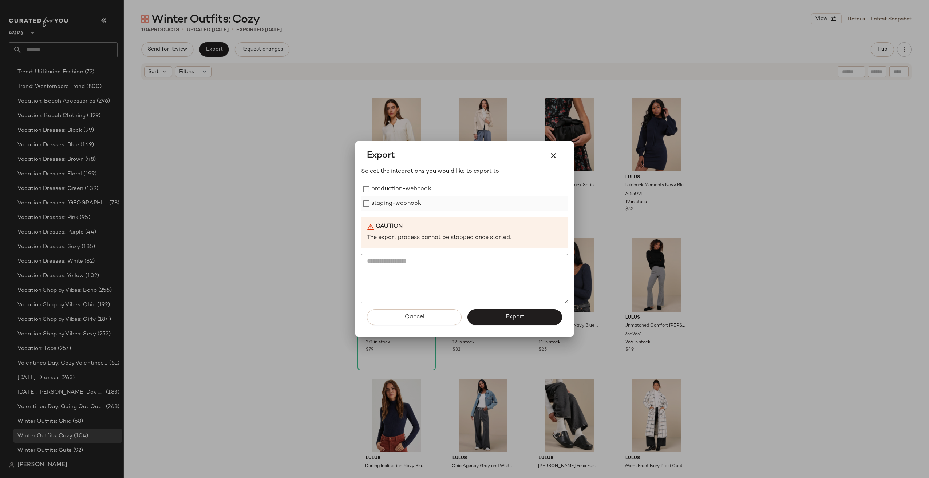
click at [407, 198] on label "staging-webhook" at bounding box center [396, 204] width 50 height 15
click at [403, 193] on label "production-webhook" at bounding box center [401, 189] width 60 height 15
click at [515, 320] on span "Export" at bounding box center [514, 317] width 19 height 7
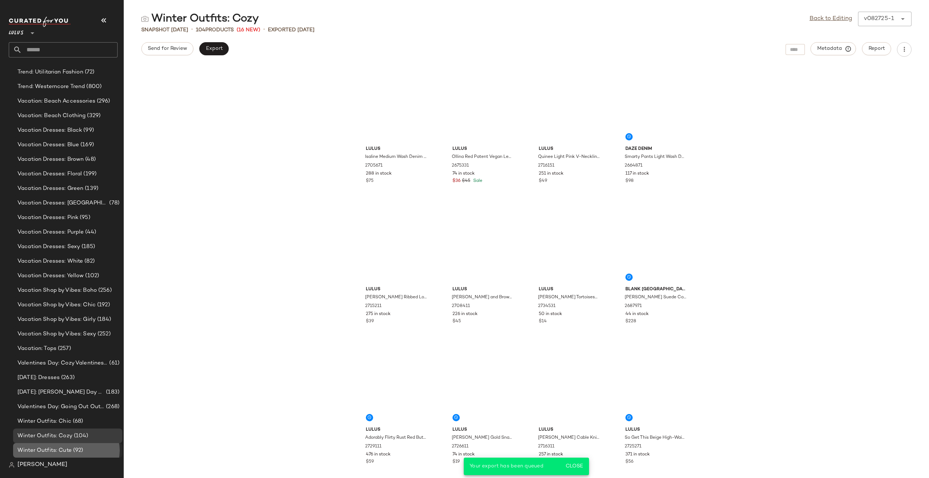
click at [56, 450] on span "Winter Outfits: Cute" at bounding box center [44, 451] width 54 height 8
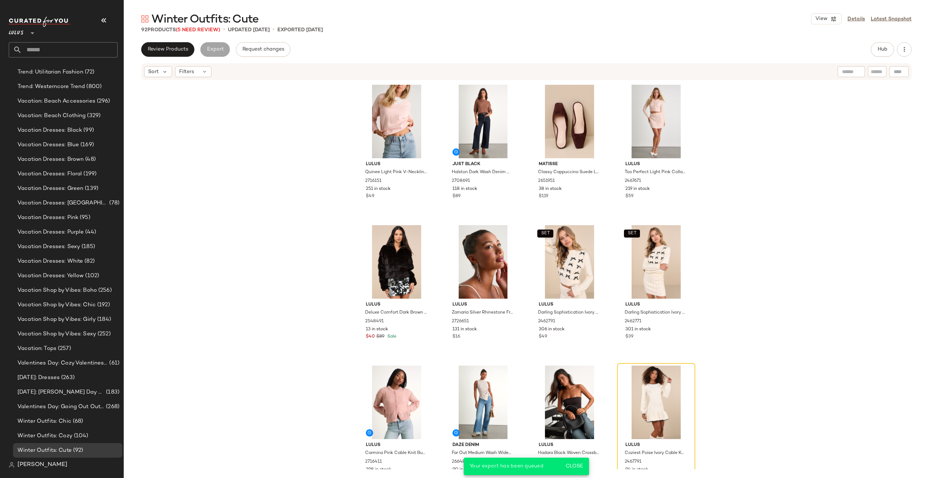
click at [201, 35] on div "Winter Outfits: Cute View Details Latest Snapshot 92 Products (5 Need Review) •…" at bounding box center [526, 245] width 805 height 467
click at [199, 32] on span "(5 Need Review)" at bounding box center [198, 29] width 44 height 5
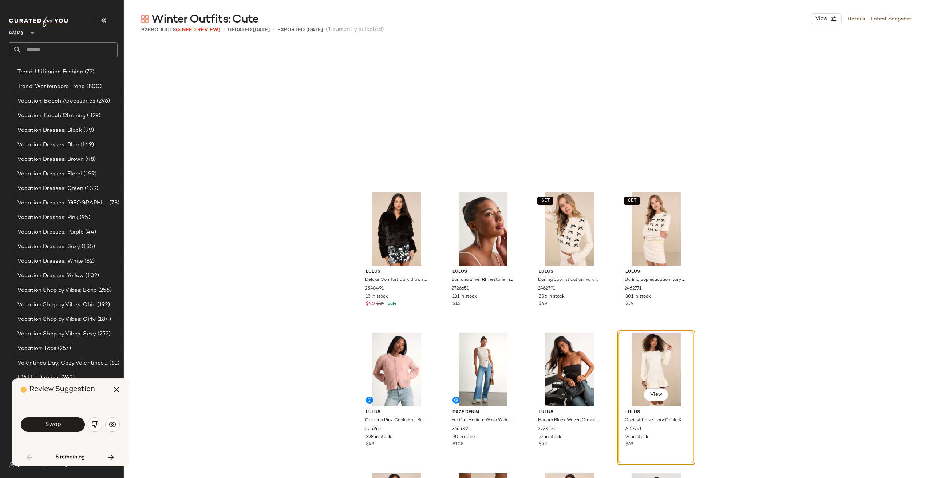
scroll to position [146, 0]
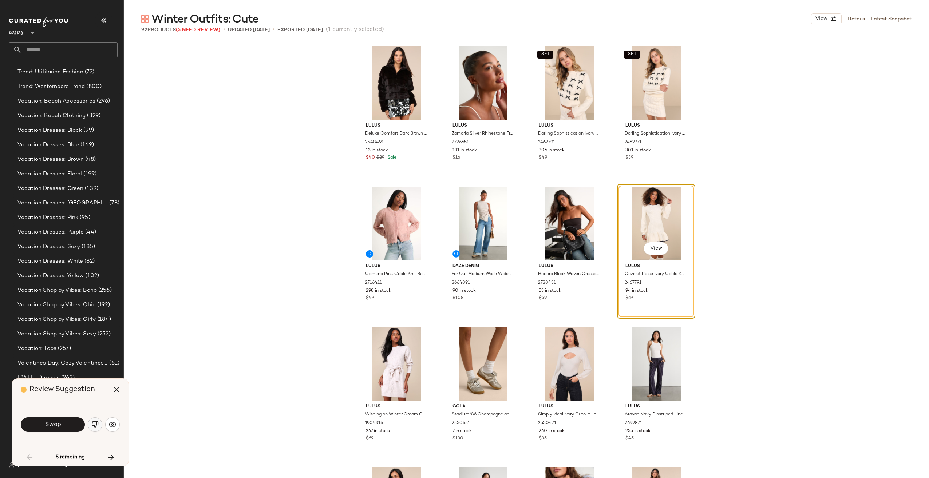
click at [98, 424] on img "button" at bounding box center [94, 424] width 7 height 7
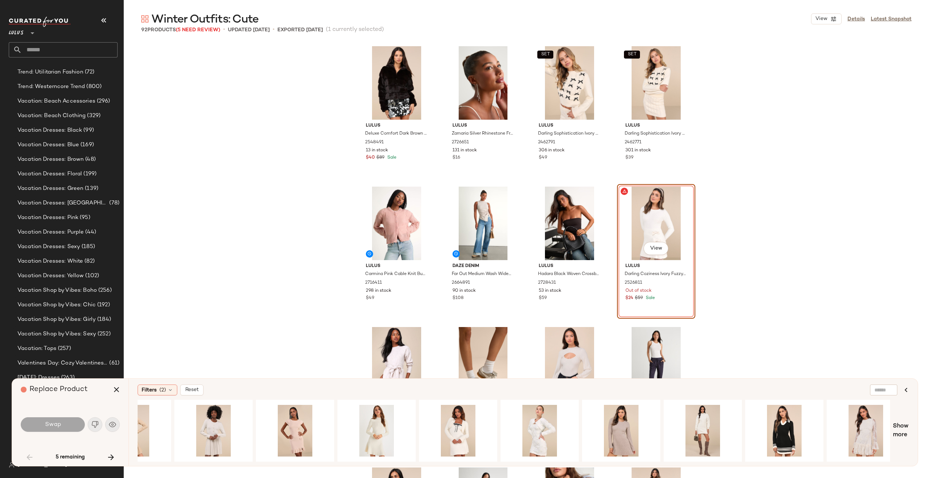
scroll to position [0, 442]
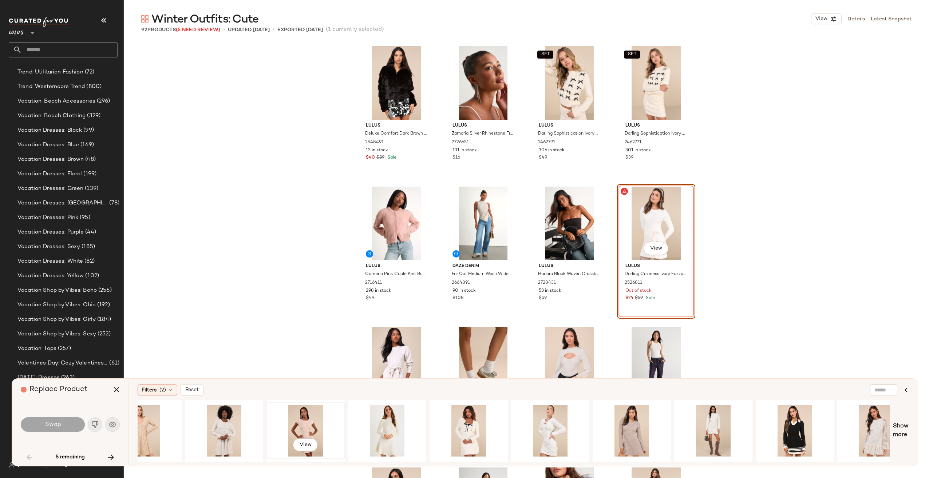
click at [302, 436] on div "View" at bounding box center [305, 431] width 73 height 52
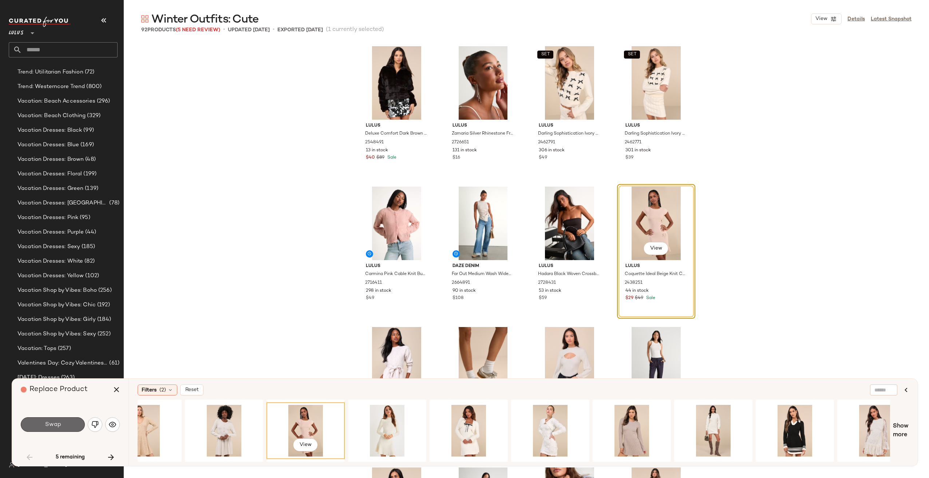
click at [74, 427] on button "Swap" at bounding box center [53, 425] width 64 height 15
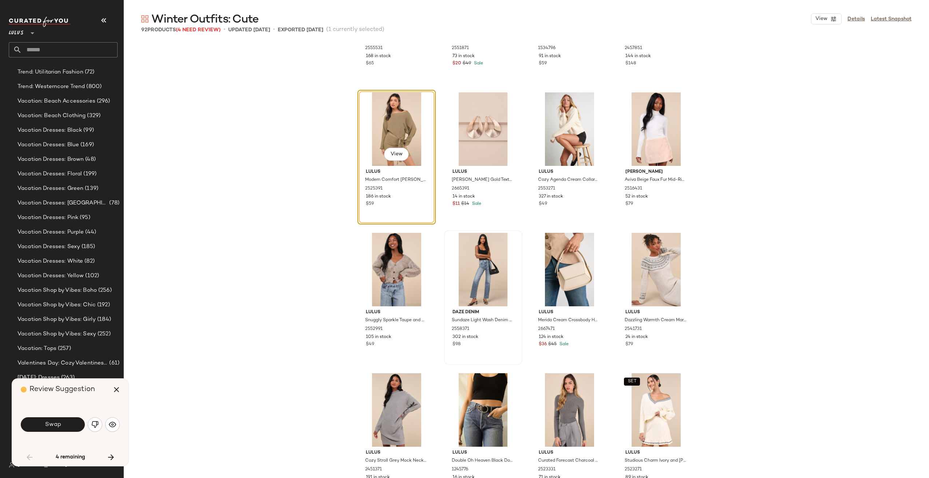
scroll to position [1551, 0]
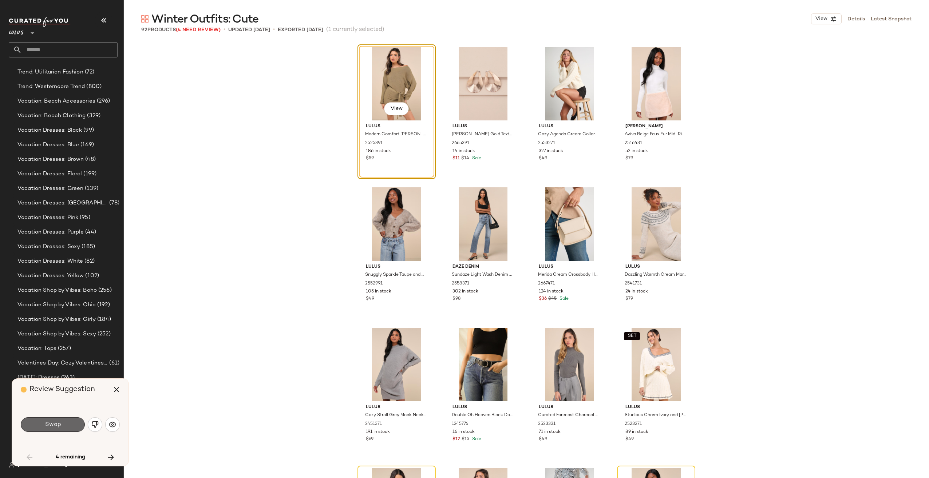
click at [67, 430] on button "Swap" at bounding box center [53, 425] width 64 height 15
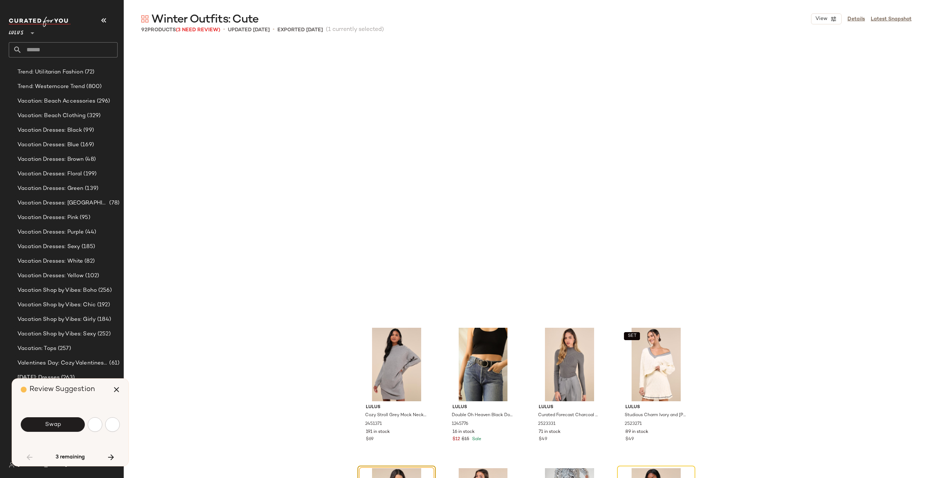
scroll to position [1827, 0]
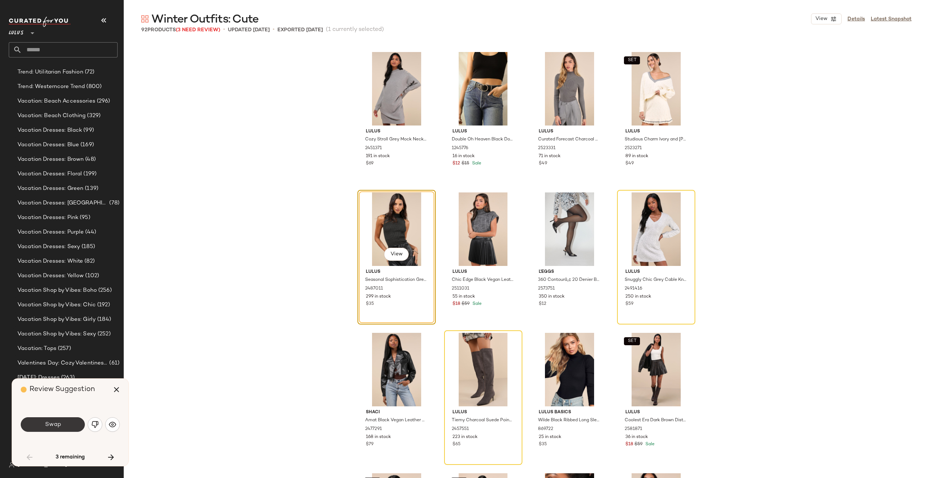
click at [61, 428] on button "Swap" at bounding box center [53, 425] width 64 height 15
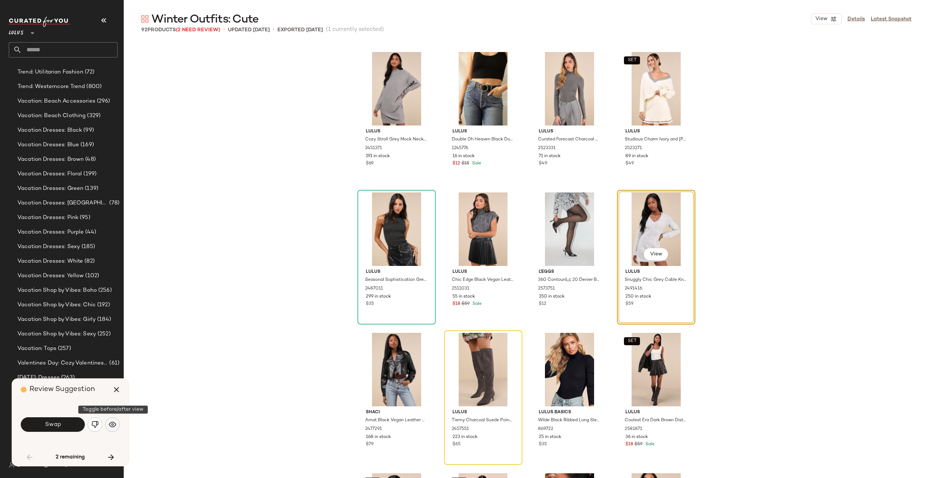
click at [110, 426] on img "button" at bounding box center [112, 424] width 7 height 7
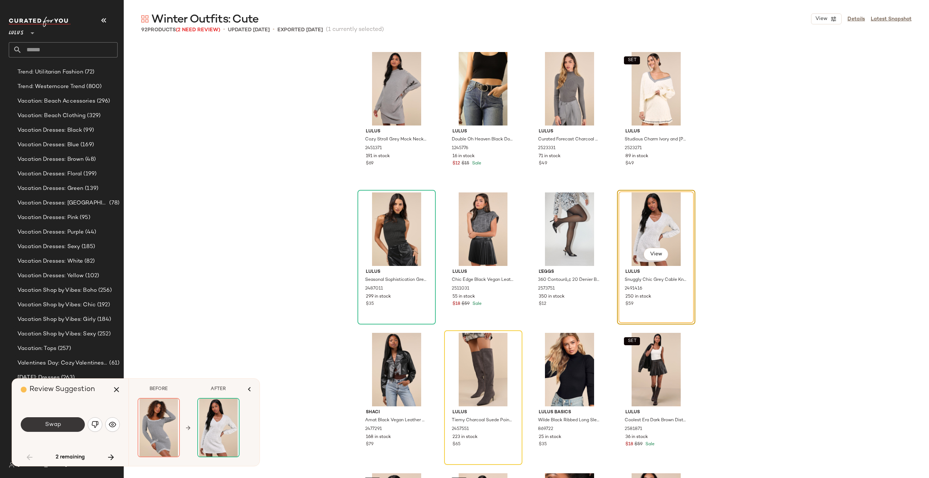
click at [58, 426] on span "Swap" at bounding box center [52, 425] width 16 height 7
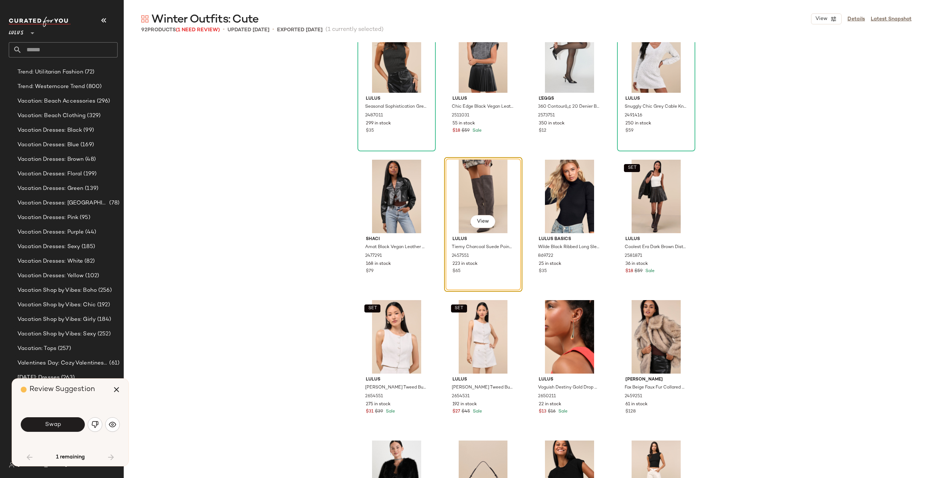
scroll to position [2040, 0]
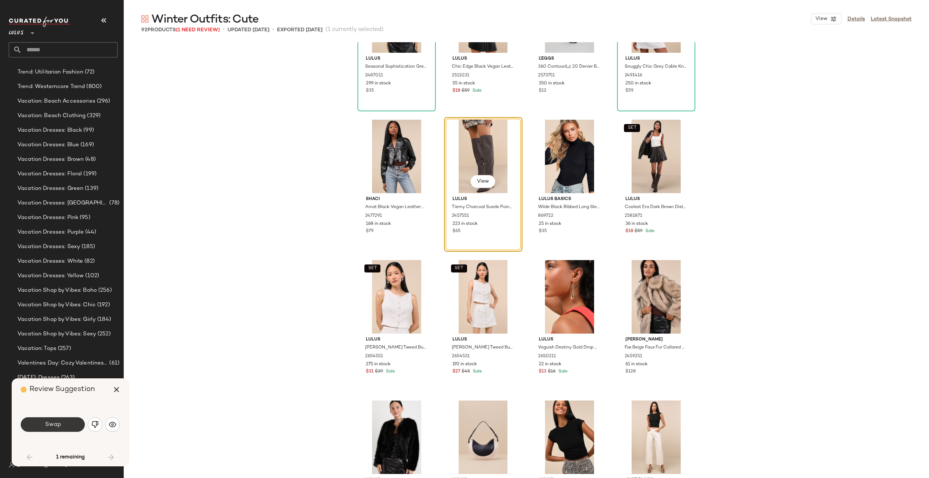
click at [78, 429] on button "Swap" at bounding box center [53, 425] width 64 height 15
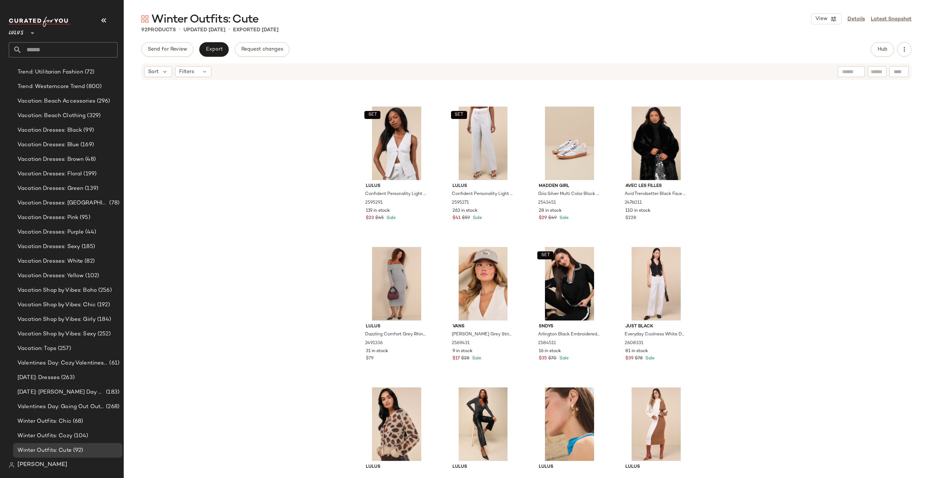
scroll to position [2550, 0]
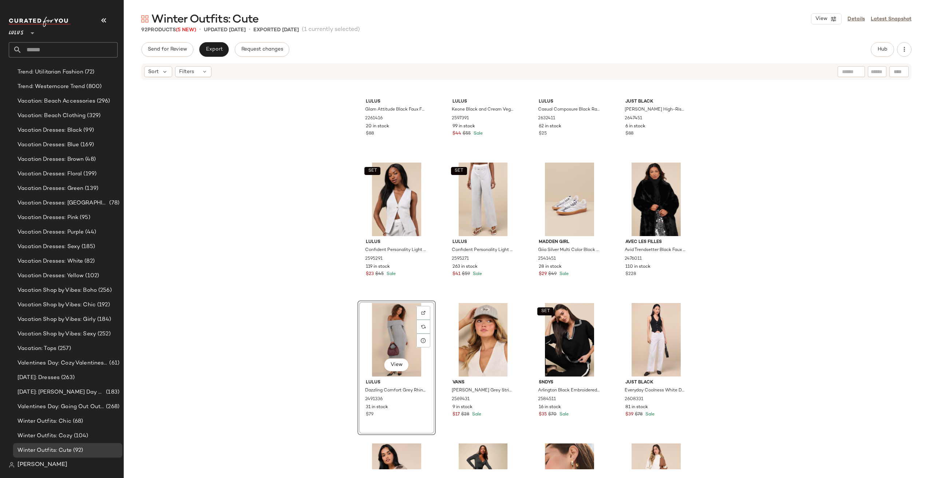
scroll to position [2368, 0]
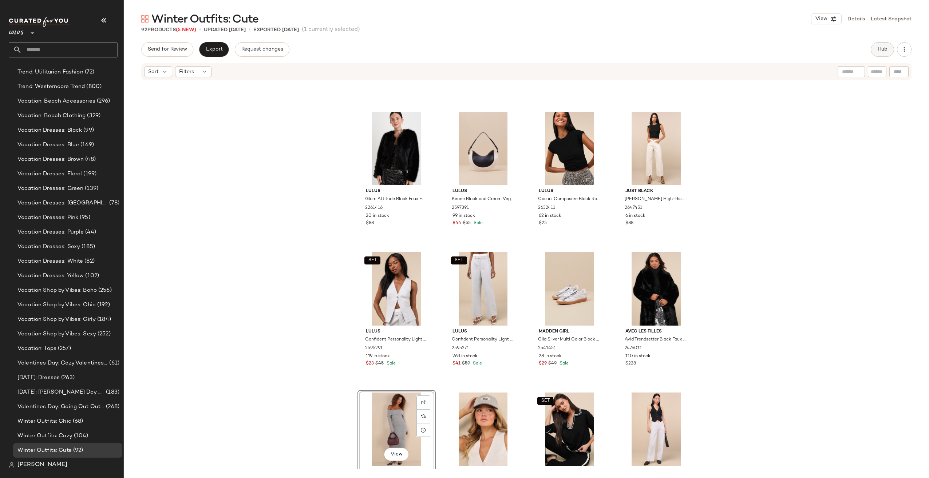
click at [884, 51] on span "Hub" at bounding box center [882, 50] width 10 height 6
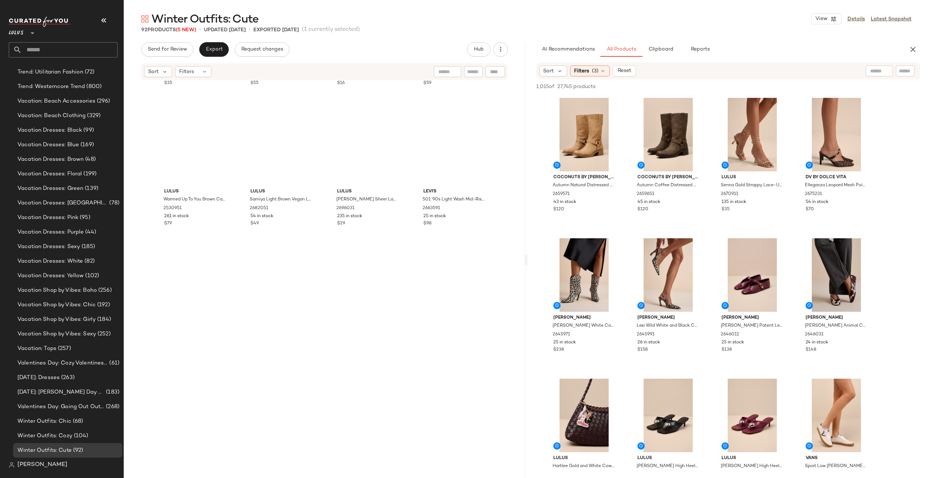
scroll to position [0, 0]
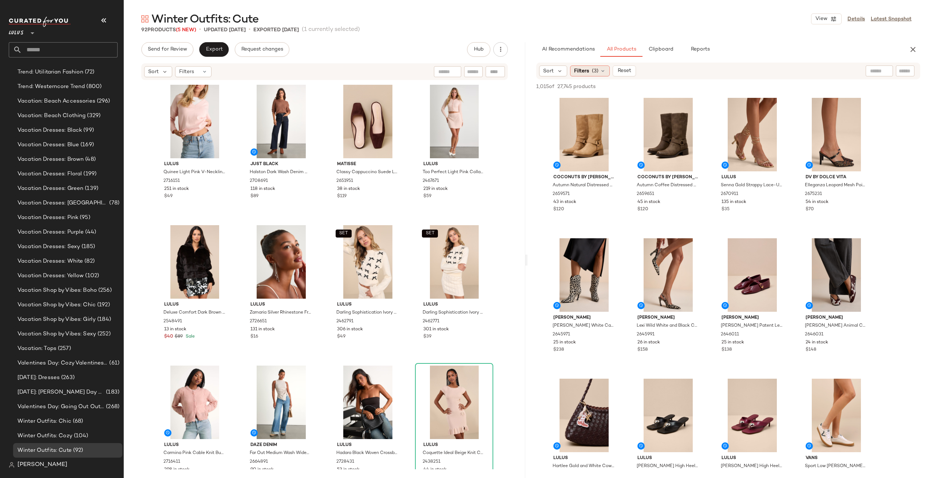
click at [592, 68] on span "(3)" at bounding box center [595, 71] width 7 height 8
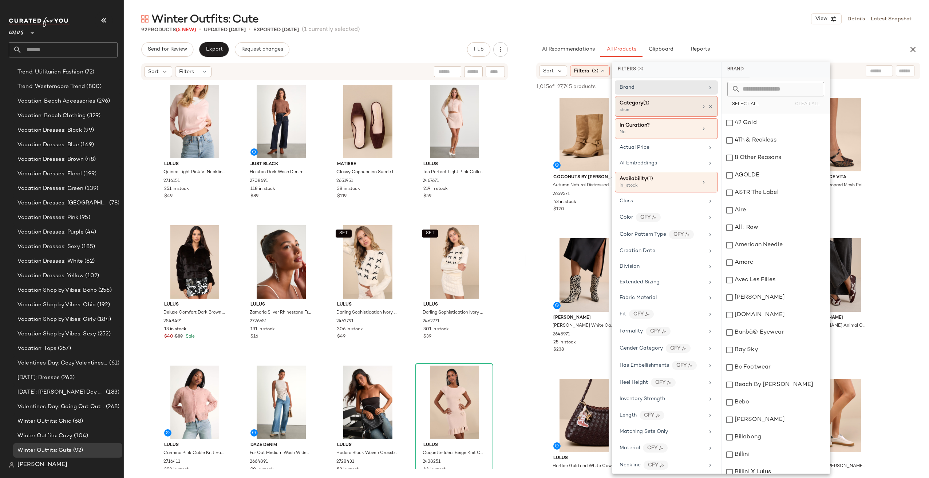
click at [668, 102] on div "Category (1)" at bounding box center [659, 103] width 78 height 8
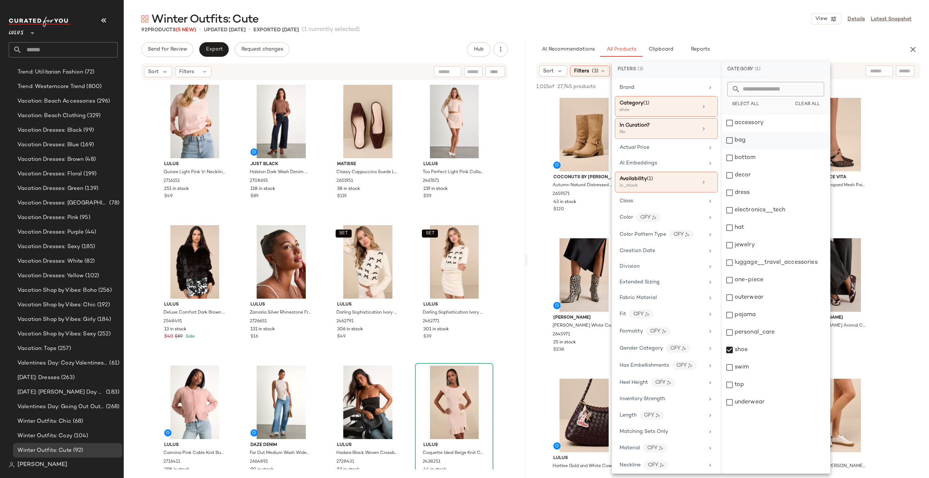
click at [746, 145] on div "bag" at bounding box center [775, 140] width 108 height 17
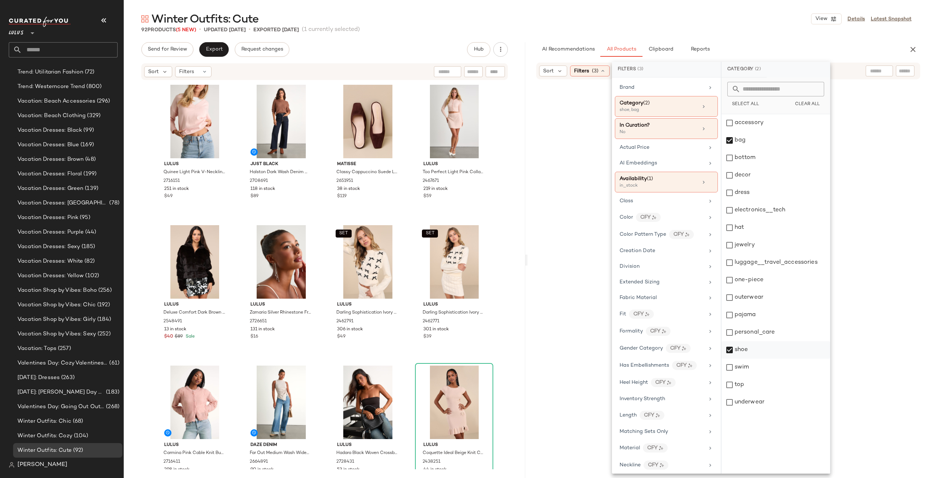
click at [736, 350] on div "shoe" at bounding box center [775, 349] width 108 height 17
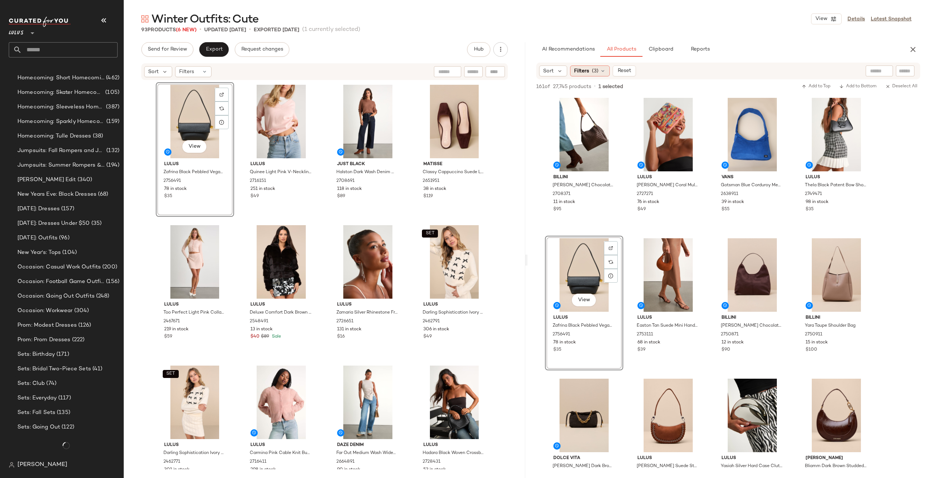
click at [578, 73] on span "Filters" at bounding box center [581, 71] width 15 height 8
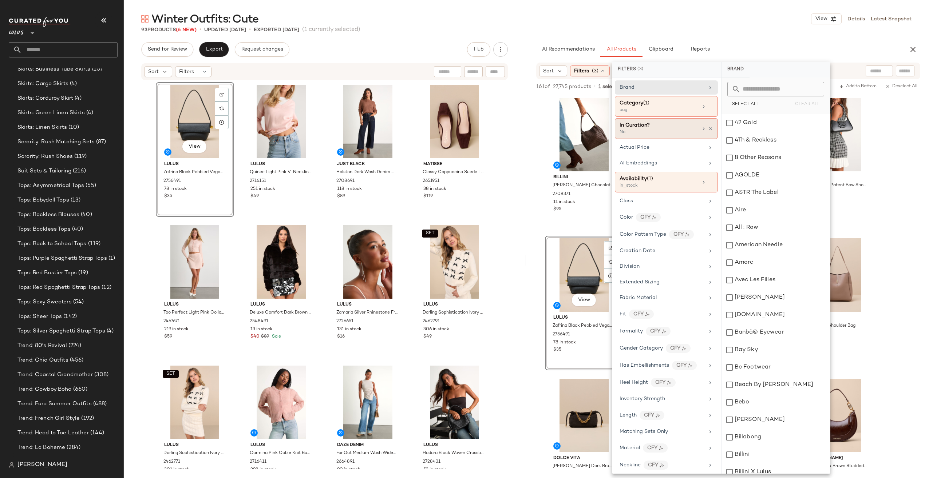
scroll to position [2508, 0]
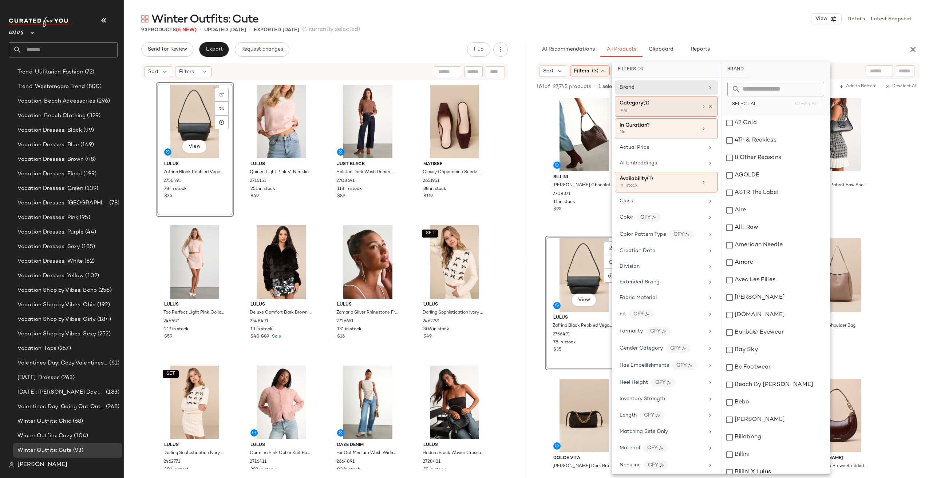
click at [652, 102] on div "Category (1)" at bounding box center [659, 103] width 78 height 8
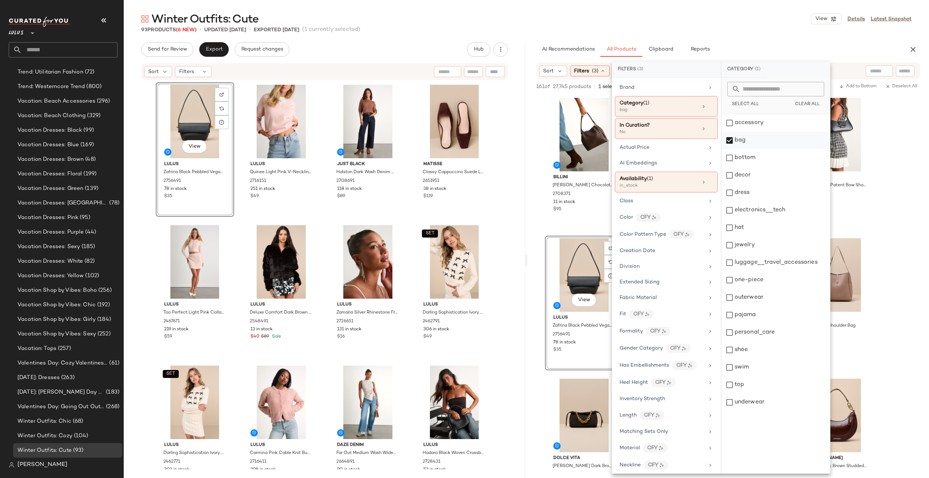
click at [730, 133] on div "bag" at bounding box center [775, 140] width 108 height 17
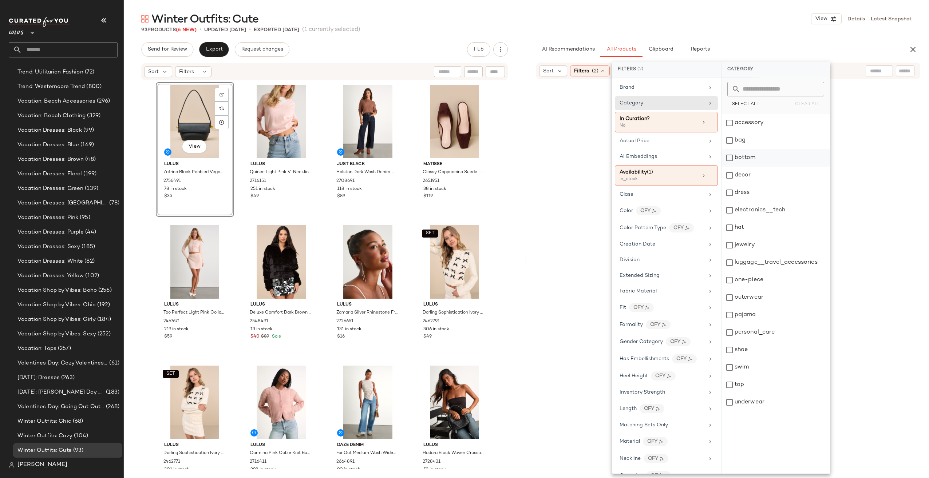
click at [753, 161] on div "bottom" at bounding box center [775, 157] width 108 height 17
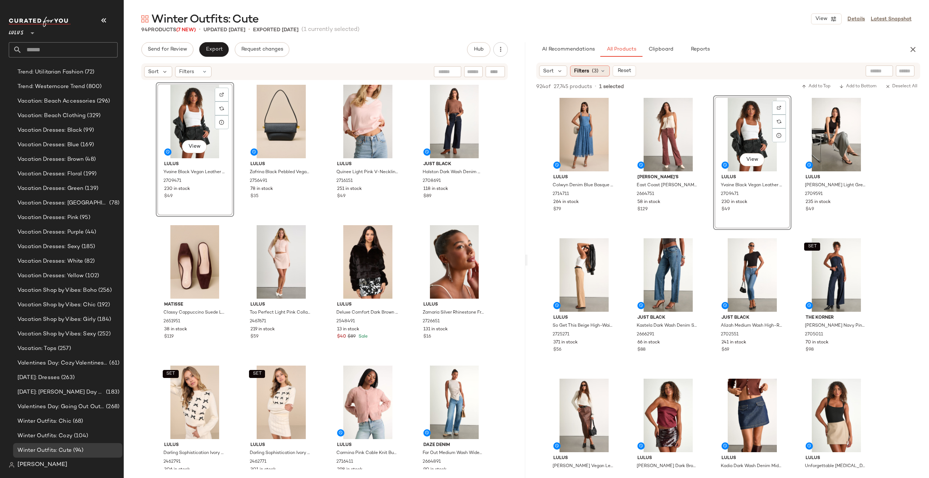
click at [592, 68] on span "(3)" at bounding box center [595, 71] width 7 height 8
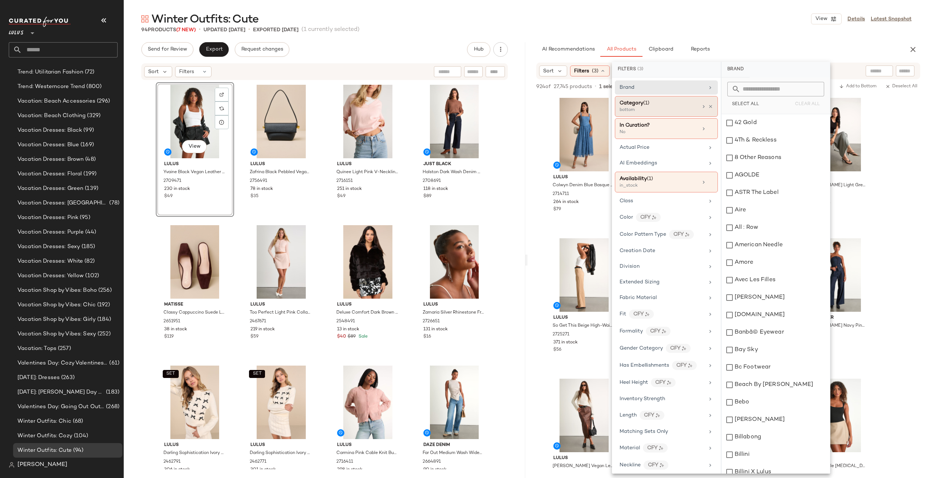
click at [701, 105] on icon at bounding box center [704, 107] width 6 height 6
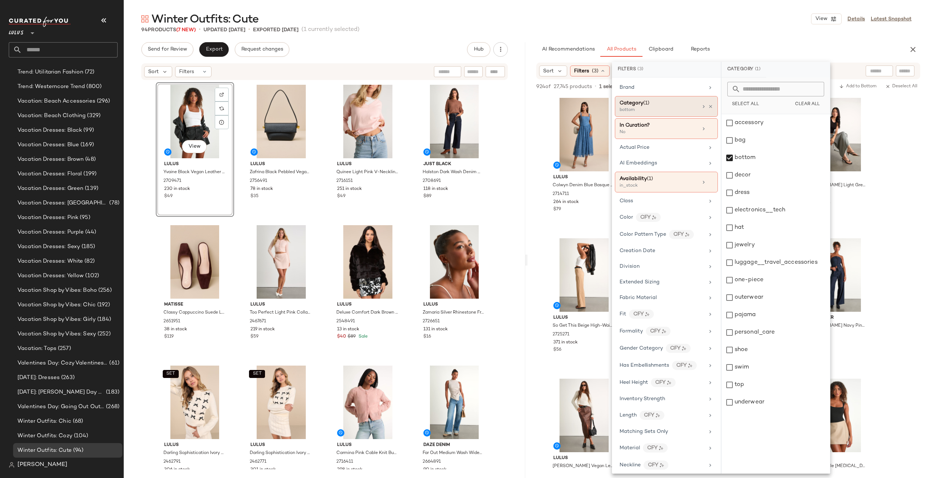
click at [654, 109] on div "bottom" at bounding box center [656, 110] width 73 height 7
click at [739, 156] on div "bottom" at bounding box center [775, 157] width 108 height 17
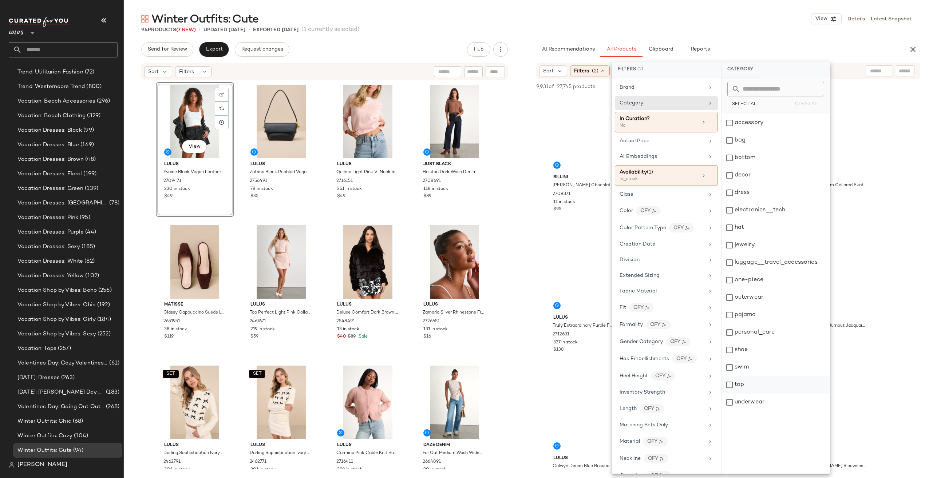
click at [733, 389] on div "top" at bounding box center [775, 384] width 108 height 17
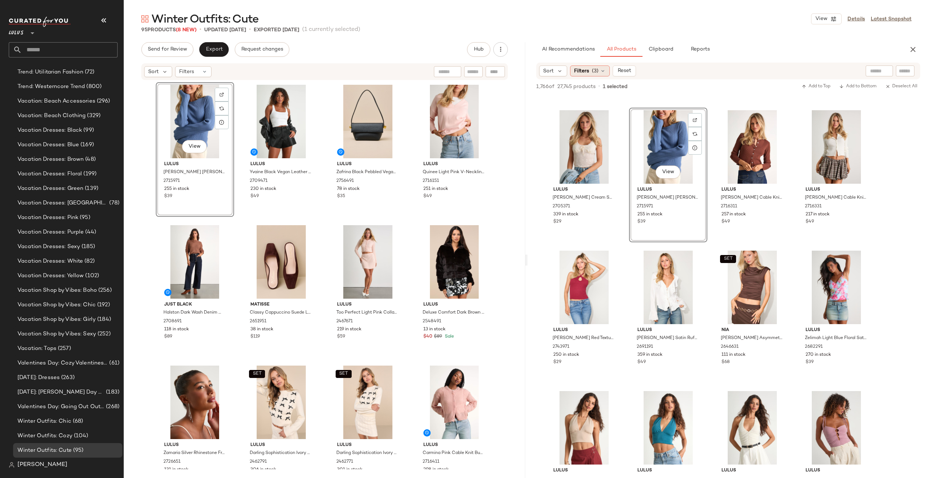
click at [597, 76] on div "Filters (3)" at bounding box center [590, 71] width 40 height 11
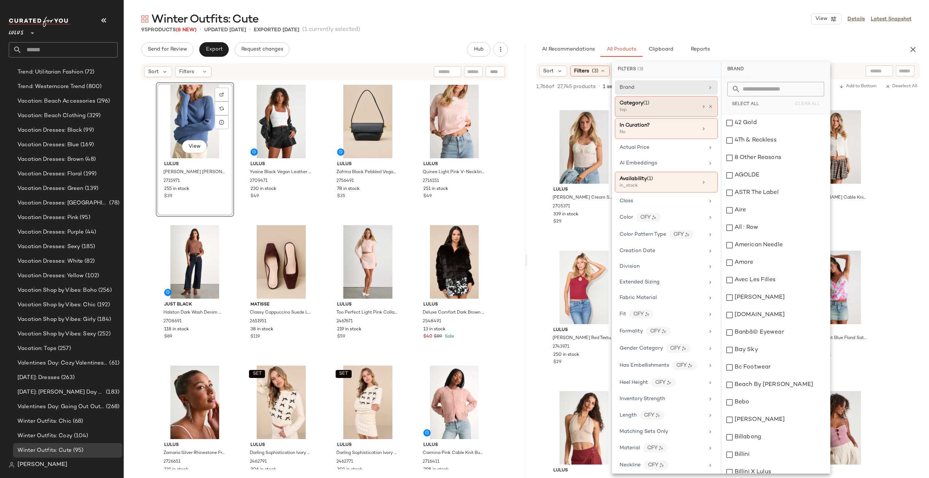
click at [671, 103] on div "Category (1)" at bounding box center [659, 103] width 78 height 8
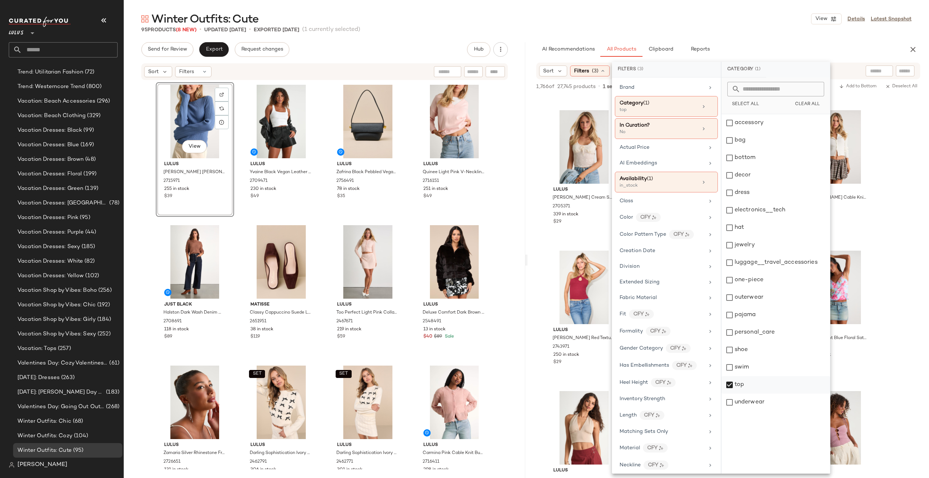
click at [739, 388] on div "top" at bounding box center [775, 384] width 108 height 17
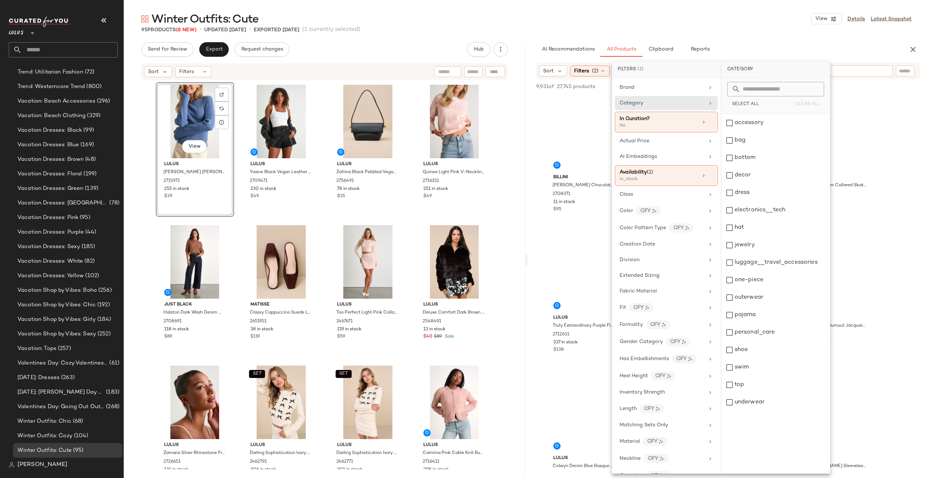
click at [882, 71] on div at bounding box center [847, 71] width 91 height 11
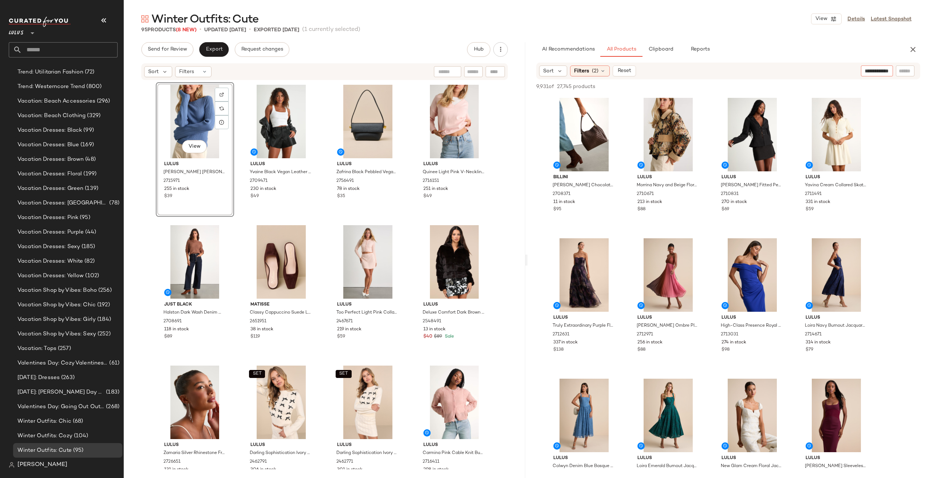
type input "**********"
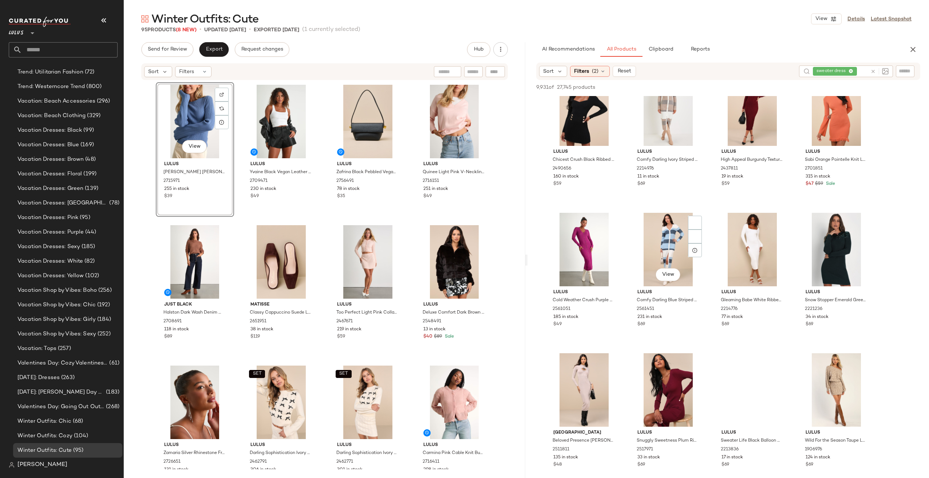
scroll to position [2839, 0]
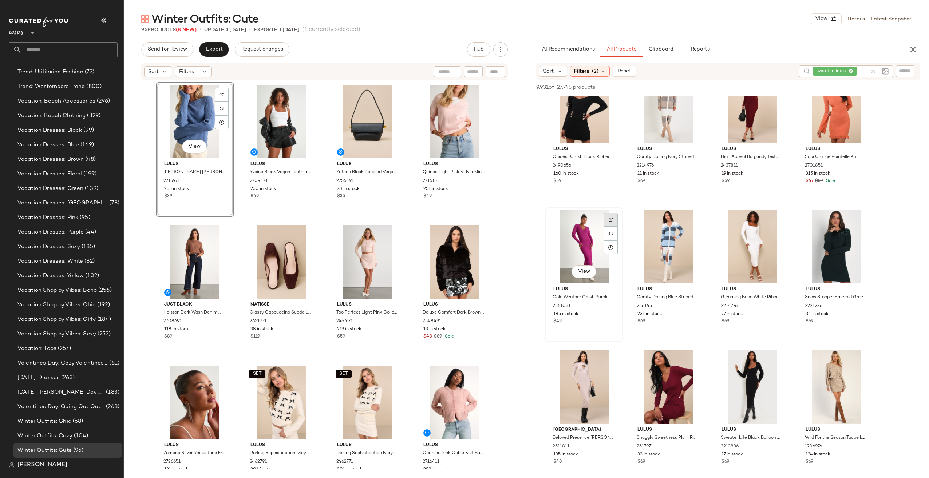
click at [612, 217] on div at bounding box center [611, 220] width 14 height 14
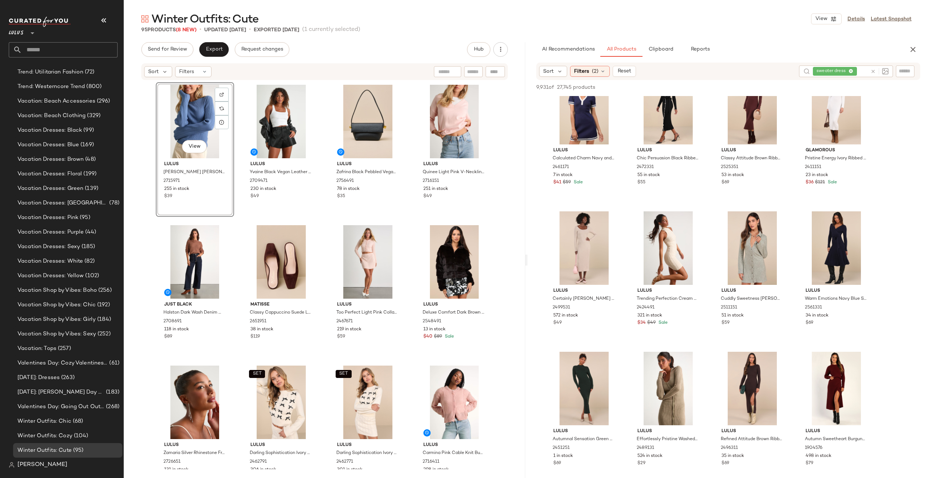
scroll to position [4113, 0]
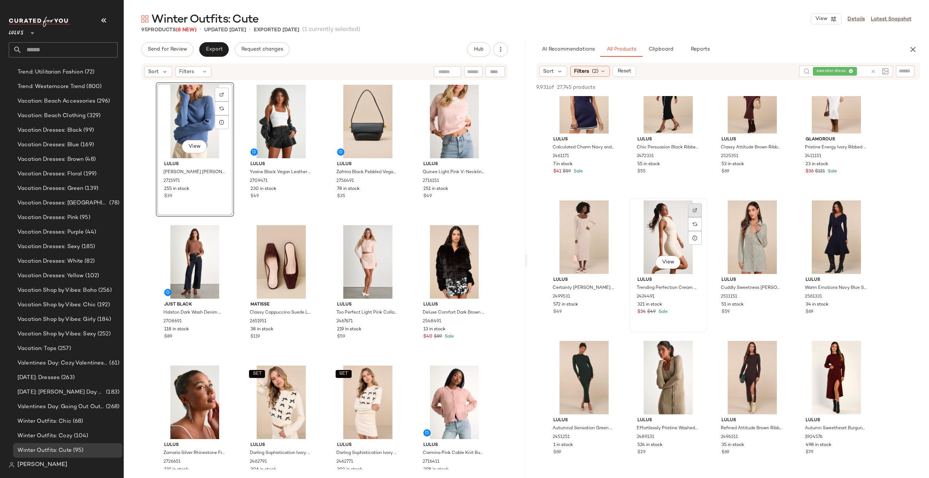
click at [697, 205] on div at bounding box center [695, 210] width 14 height 14
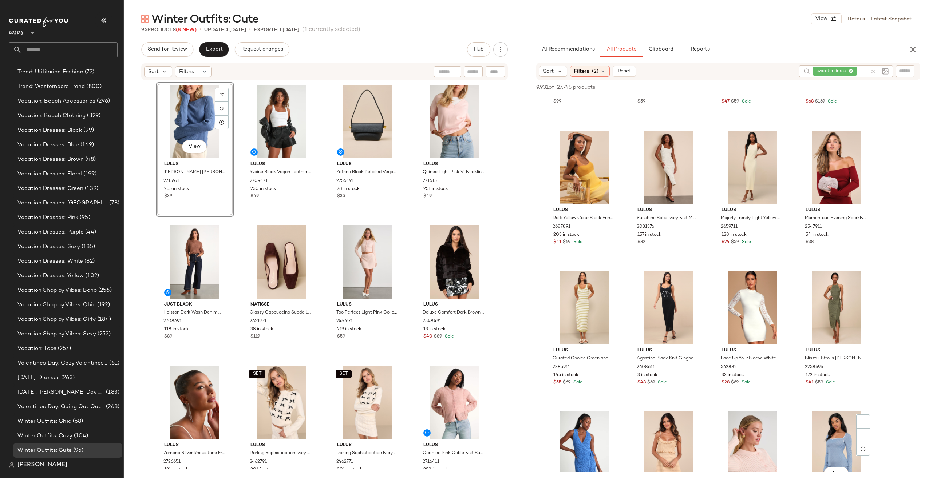
scroll to position [8700, 0]
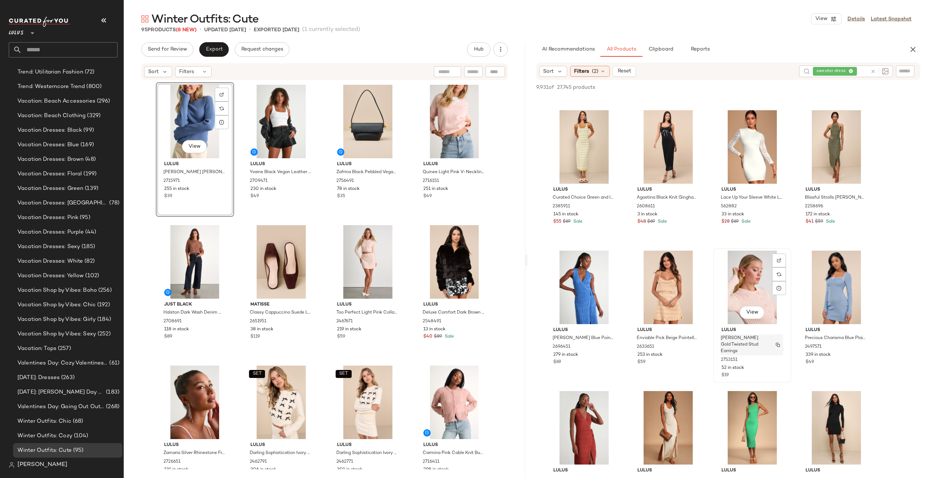
click at [745, 345] on span "[PERSON_NAME] Gold Twisted Stud Earrings" at bounding box center [745, 345] width 48 height 20
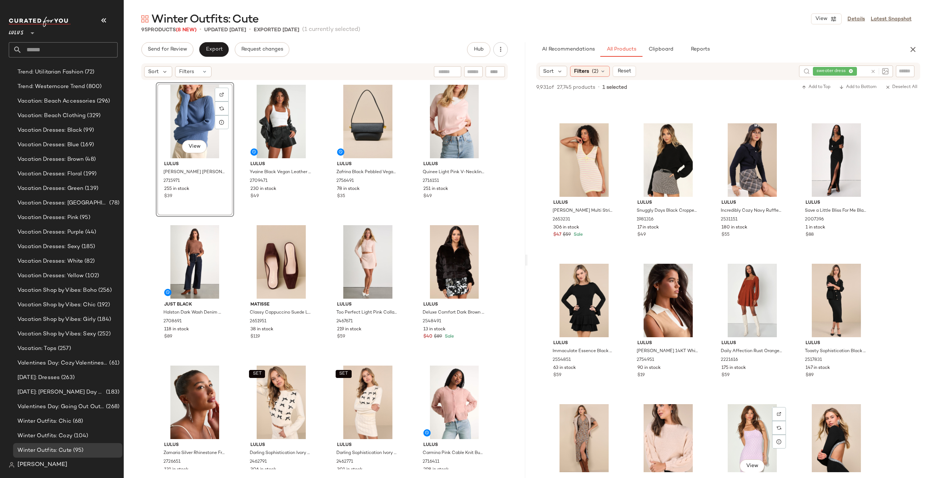
scroll to position [10921, 0]
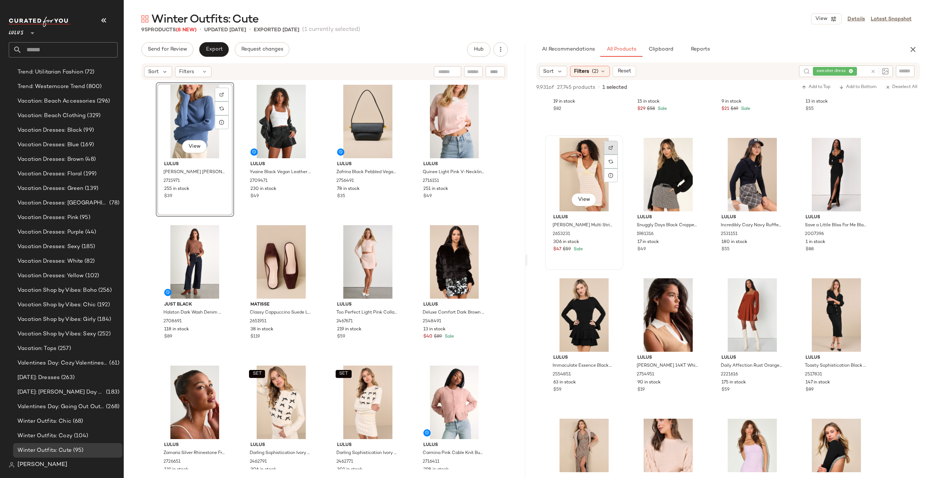
click at [610, 149] on img at bounding box center [611, 148] width 4 height 4
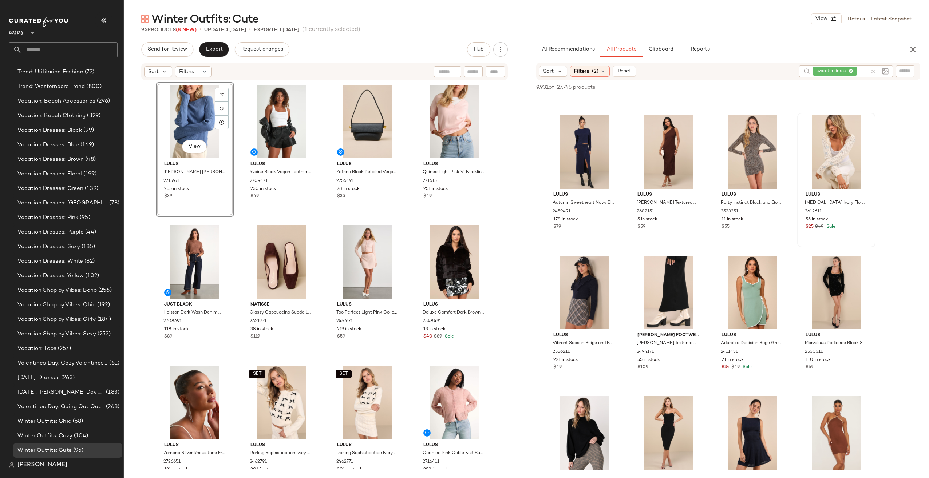
scroll to position [11321, 0]
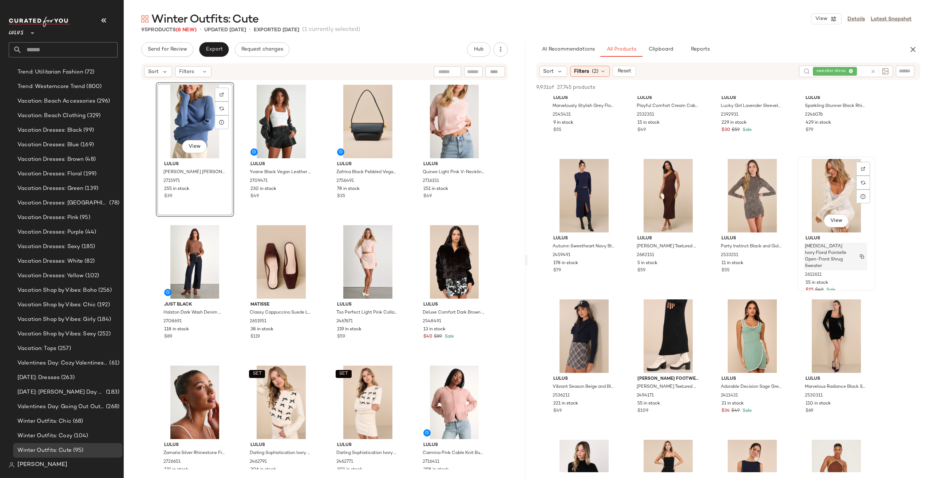
click at [839, 250] on span "[MEDICAL_DATA] Ivory Floral Pointelle Open-Front Shrug Sweater" at bounding box center [829, 257] width 48 height 26
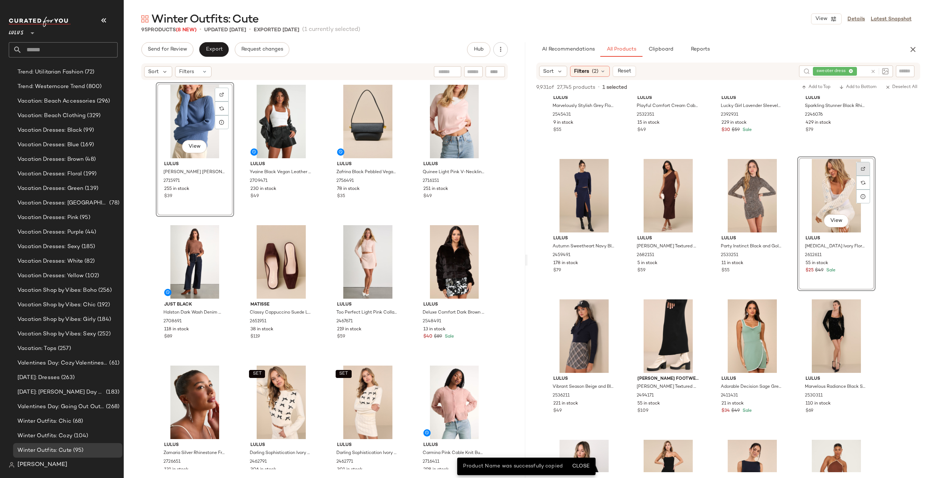
click at [863, 168] on img at bounding box center [863, 169] width 4 height 4
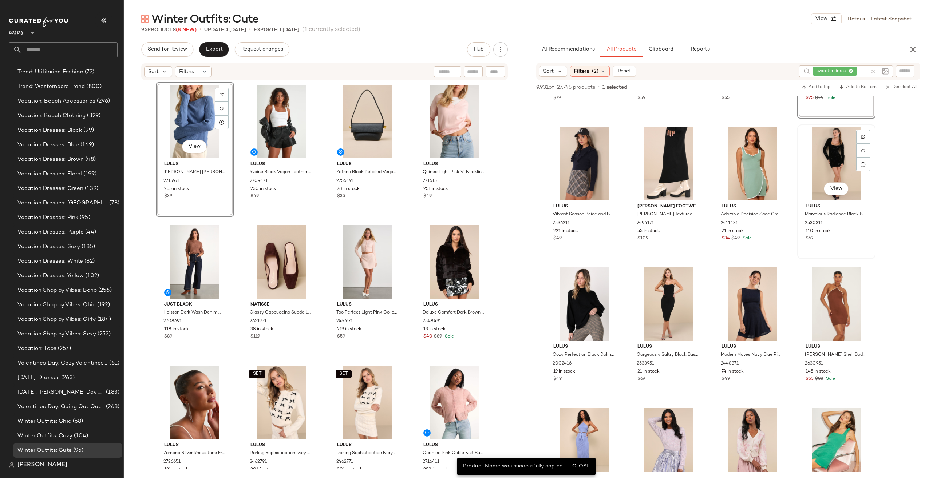
scroll to position [11540, 0]
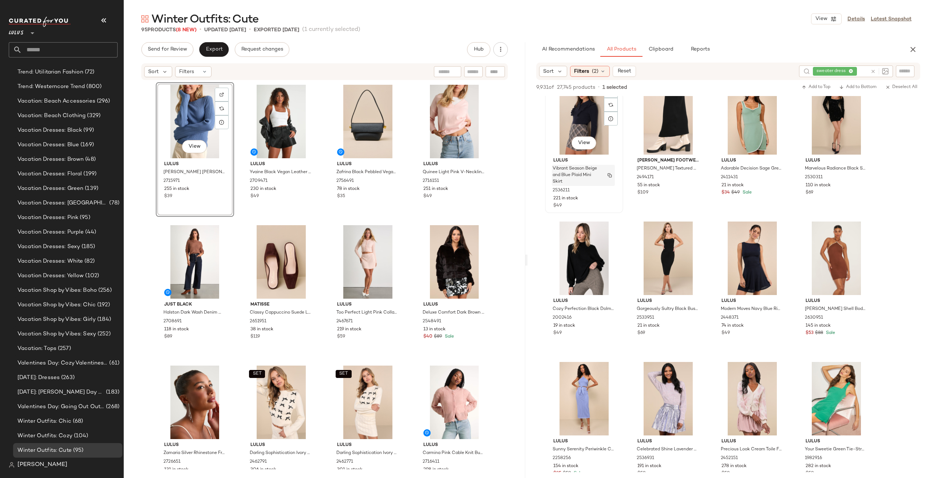
click at [564, 166] on span "Vibrant Season Beige and Blue Plaid Mini Skirt" at bounding box center [577, 176] width 48 height 20
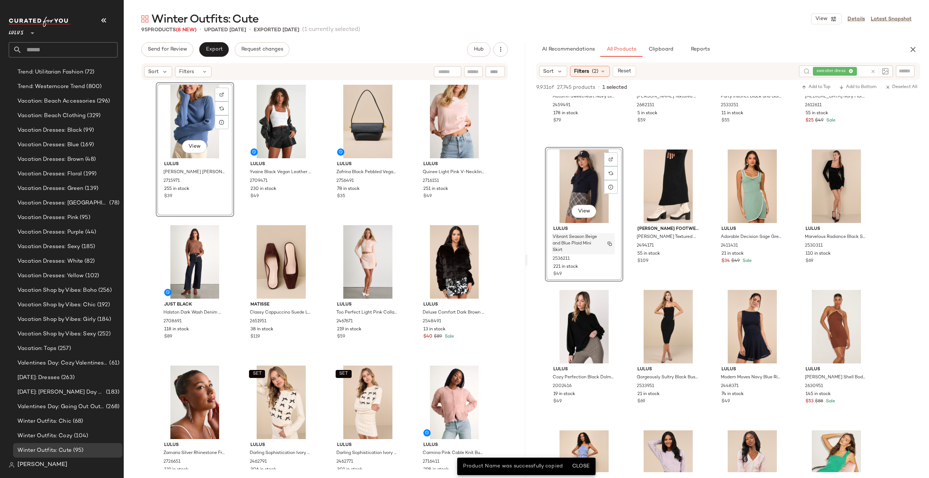
scroll to position [11430, 0]
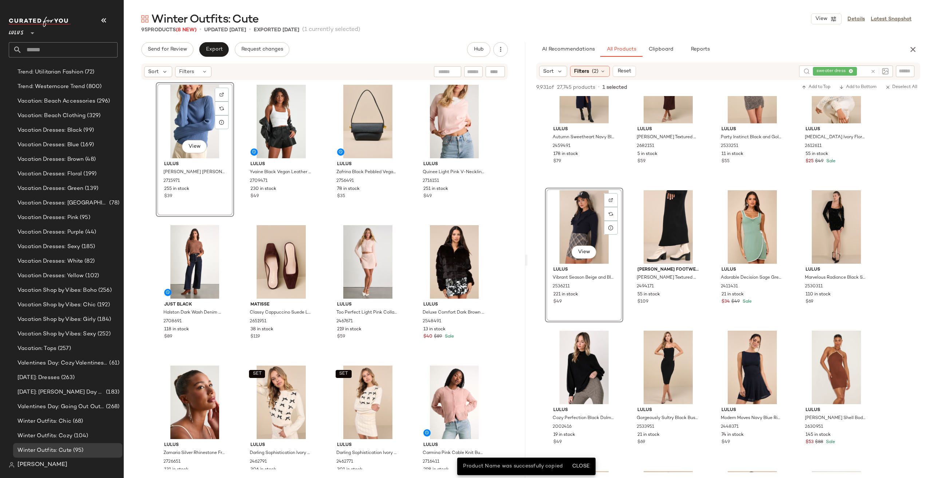
drag, startPoint x: 580, startPoint y: 183, endPoint x: 577, endPoint y: 188, distance: 6.0
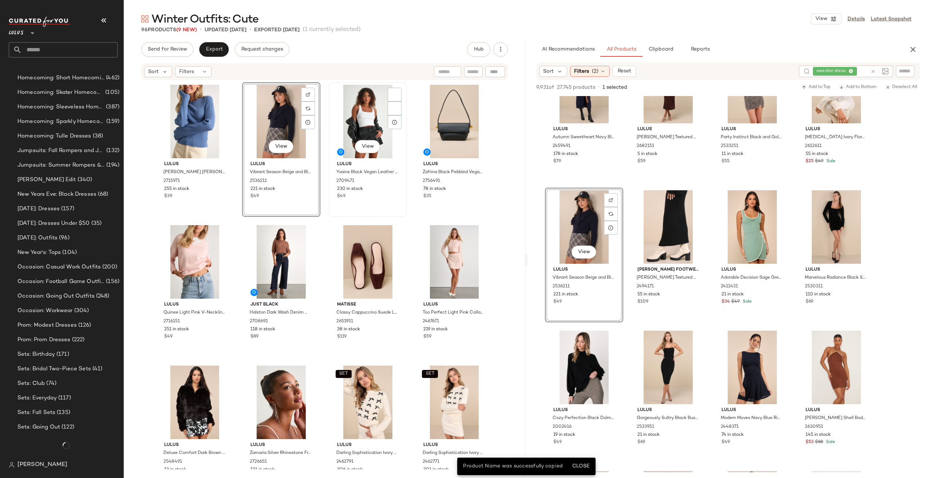
click at [336, 125] on div "View" at bounding box center [367, 122] width 73 height 74
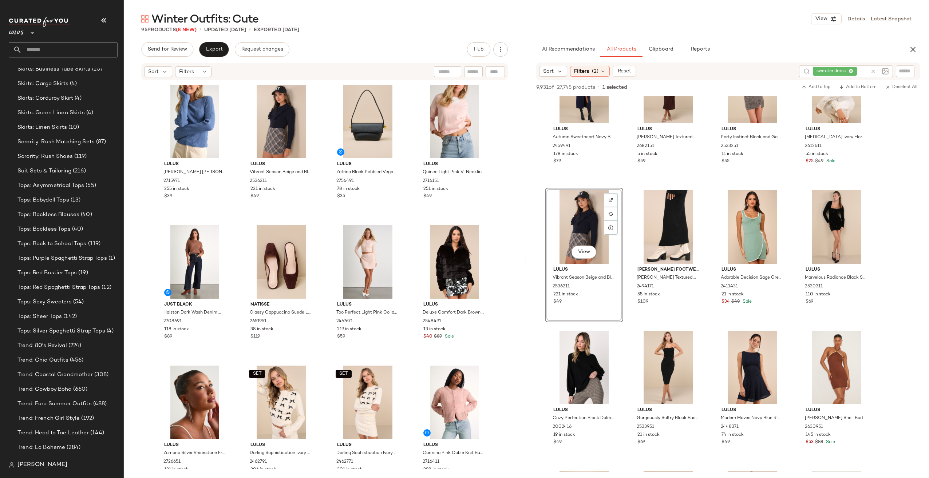
scroll to position [2508, 0]
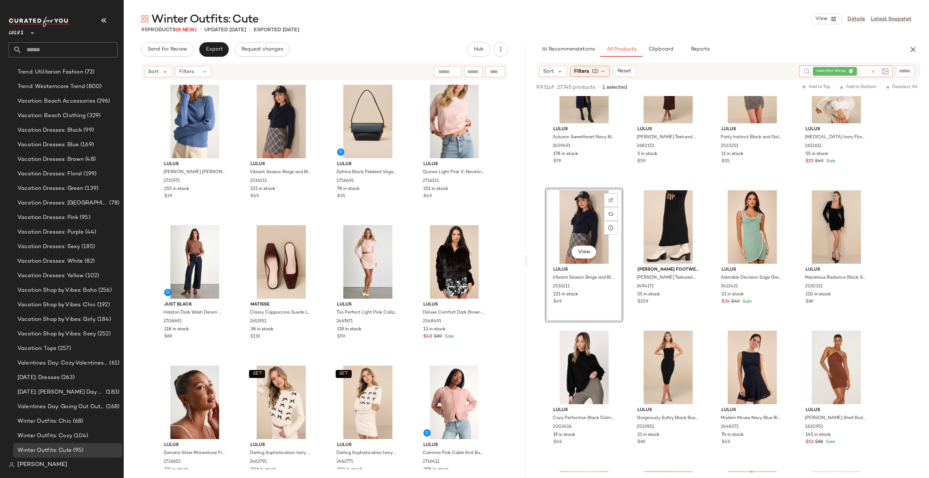
click at [872, 70] on icon at bounding box center [872, 71] width 5 height 5
click at [598, 71] on div "Filters (2)" at bounding box center [590, 71] width 40 height 11
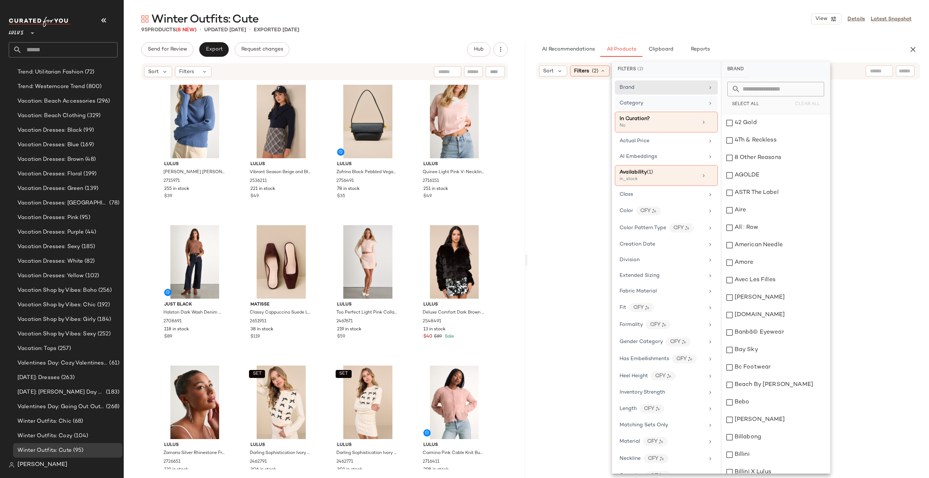
click at [652, 108] on div "Category" at bounding box center [666, 103] width 103 height 14
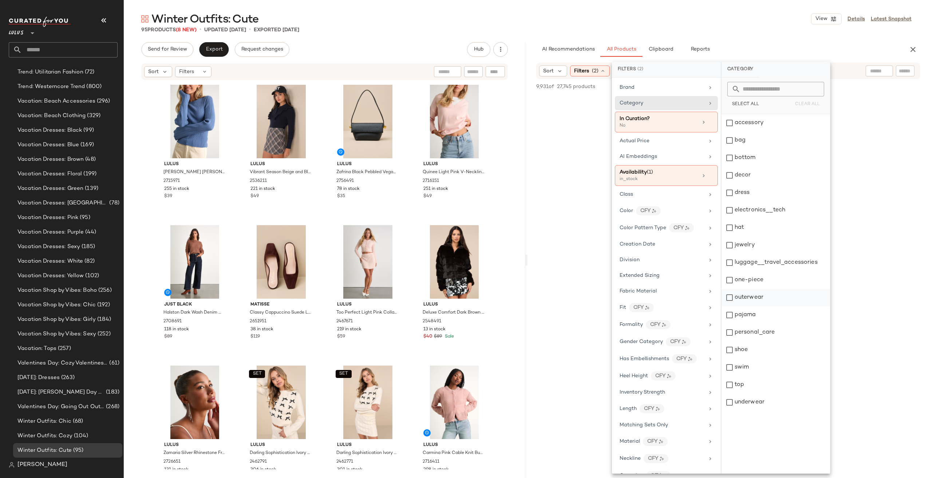
click at [751, 300] on div "outerwear" at bounding box center [775, 297] width 108 height 17
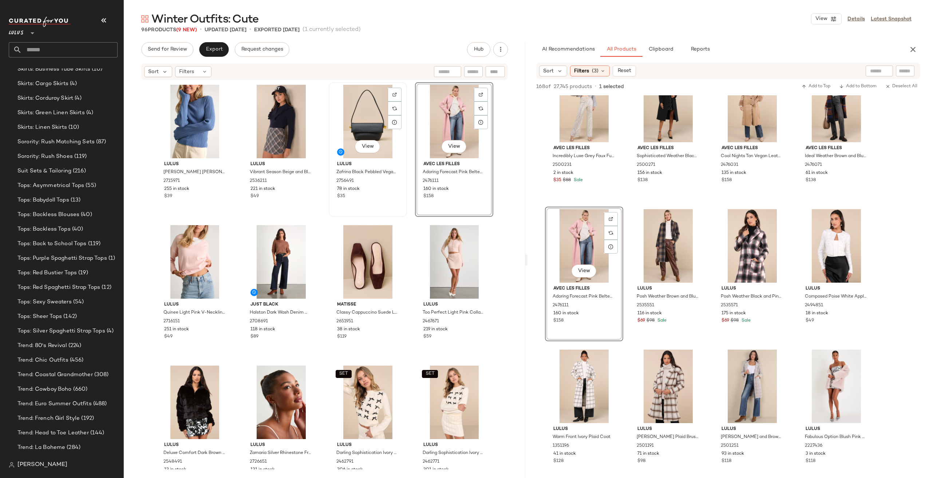
scroll to position [2508, 0]
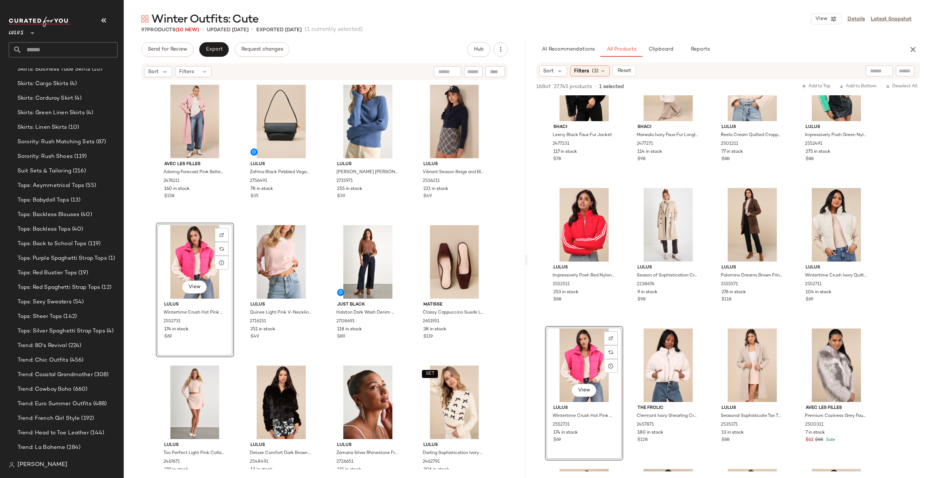
scroll to position [2508, 0]
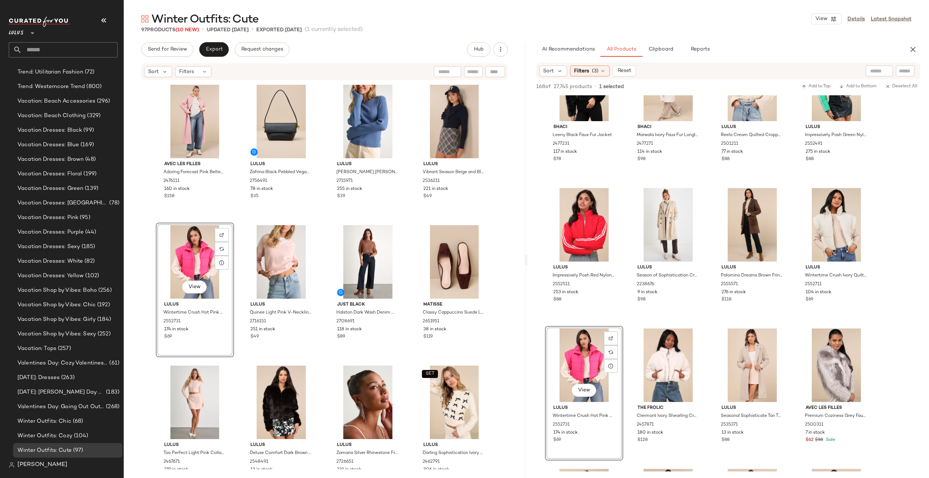
click at [606, 63] on div "Sort Filters (3) Reset" at bounding box center [728, 71] width 384 height 17
click at [593, 64] on div "Sort Filters (3) Reset" at bounding box center [728, 71] width 384 height 17
click at [586, 72] on span "Filters" at bounding box center [581, 71] width 15 height 8
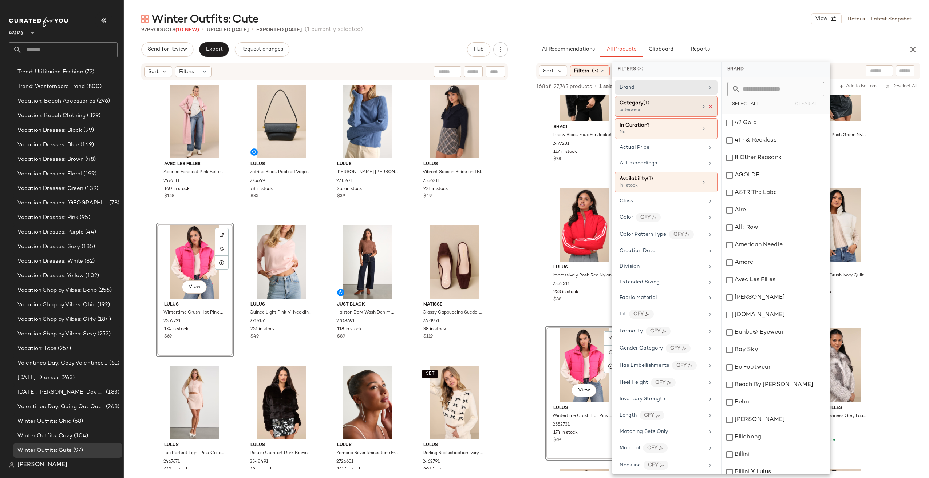
click at [708, 106] on icon at bounding box center [710, 106] width 5 height 5
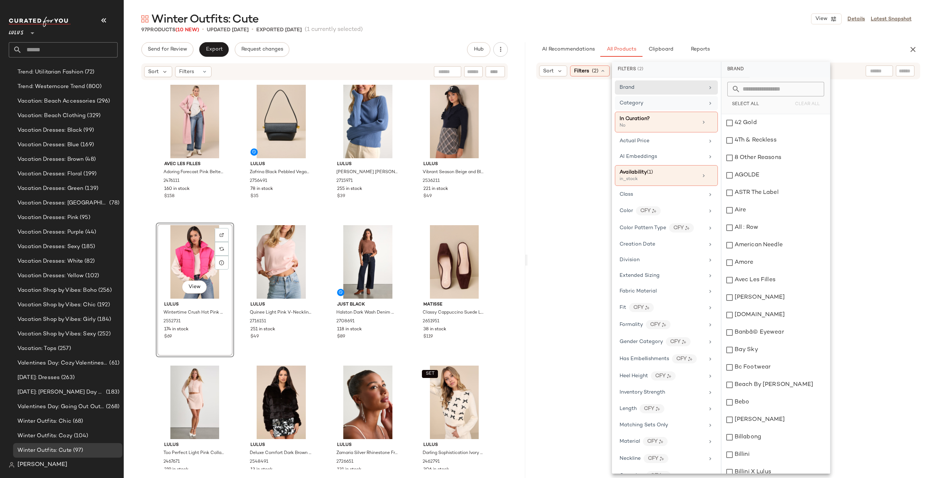
click at [660, 101] on div "Category" at bounding box center [662, 103] width 85 height 8
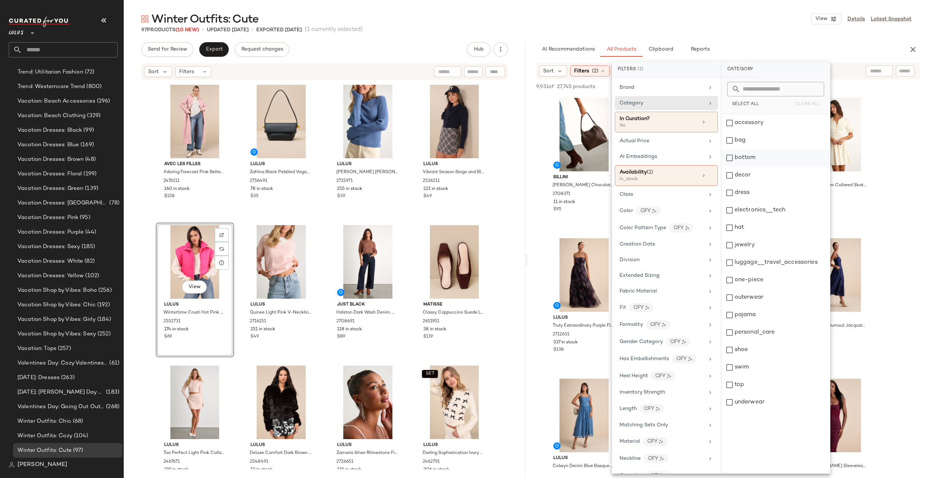
click at [755, 152] on div "bottom" at bounding box center [775, 157] width 108 height 17
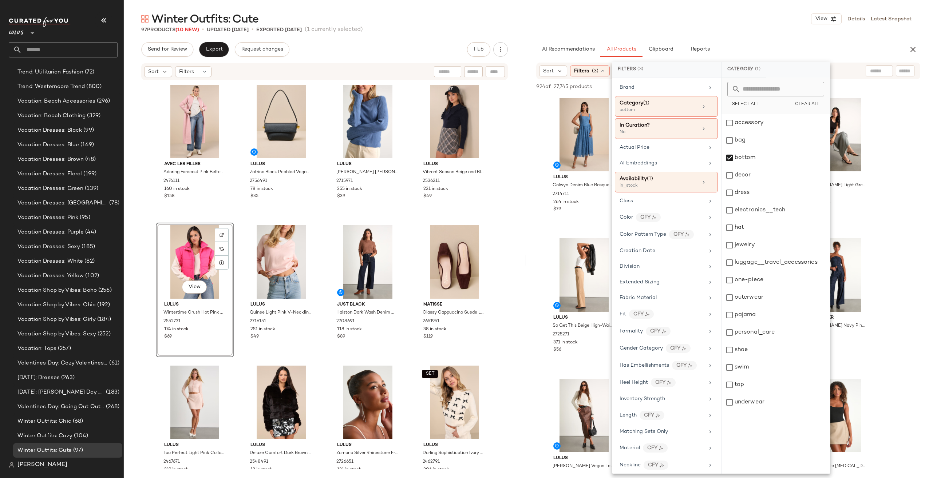
scroll to position [329, 0]
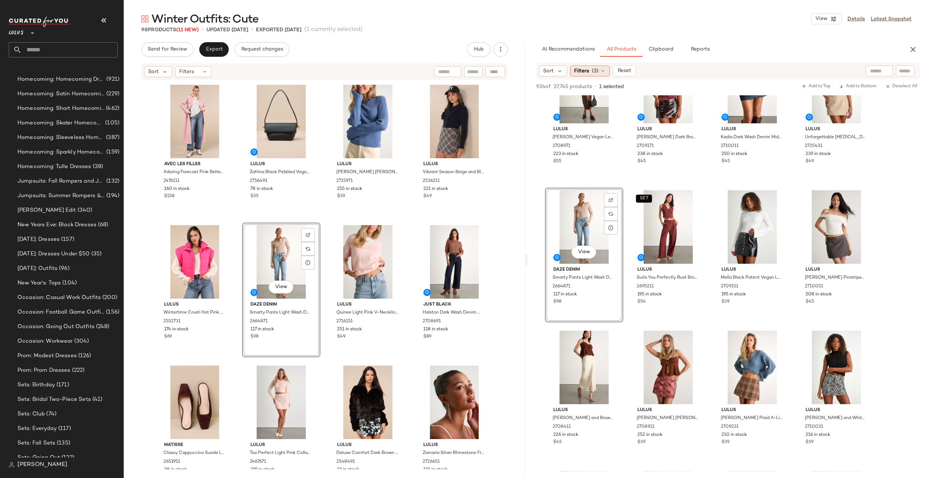
scroll to position [2531, 0]
click at [587, 67] on div "Filters (3)" at bounding box center [590, 71] width 40 height 11
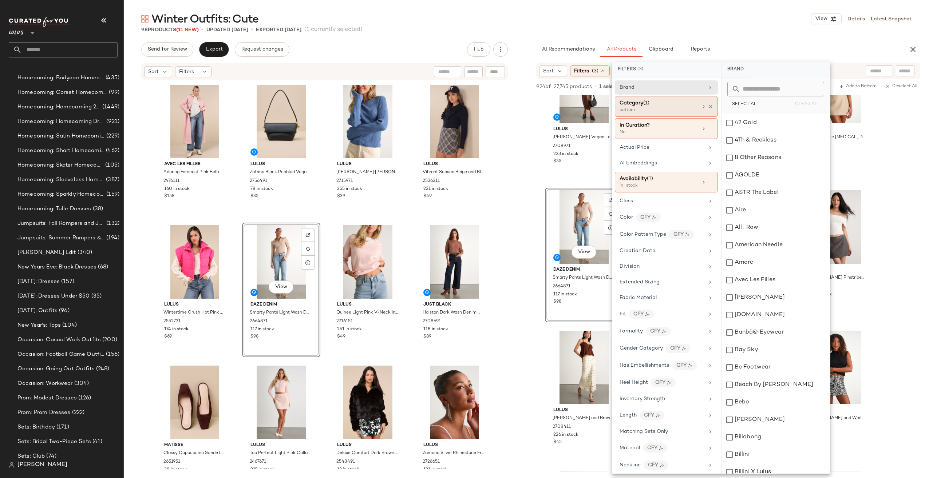
click at [651, 107] on div "bottom" at bounding box center [656, 110] width 73 height 7
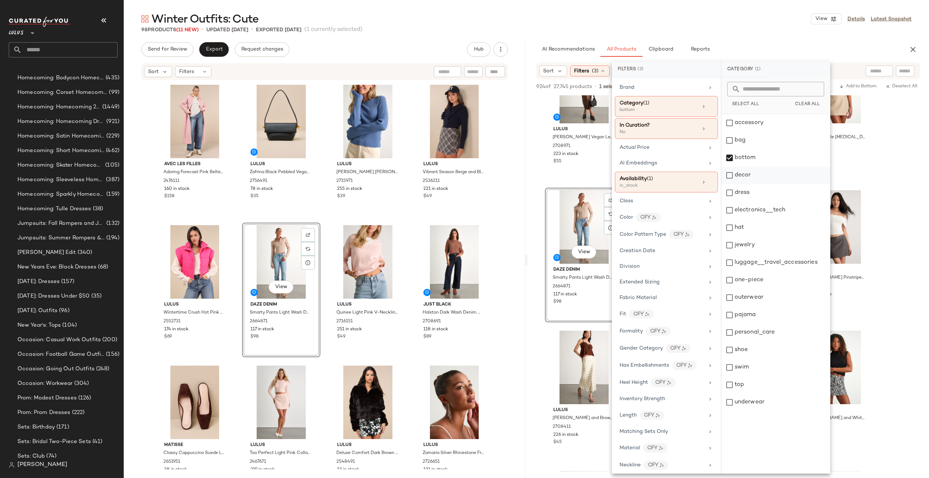
drag, startPoint x: 747, startPoint y: 157, endPoint x: 741, endPoint y: 175, distance: 19.1
click at [747, 157] on div "bottom" at bounding box center [775, 157] width 108 height 17
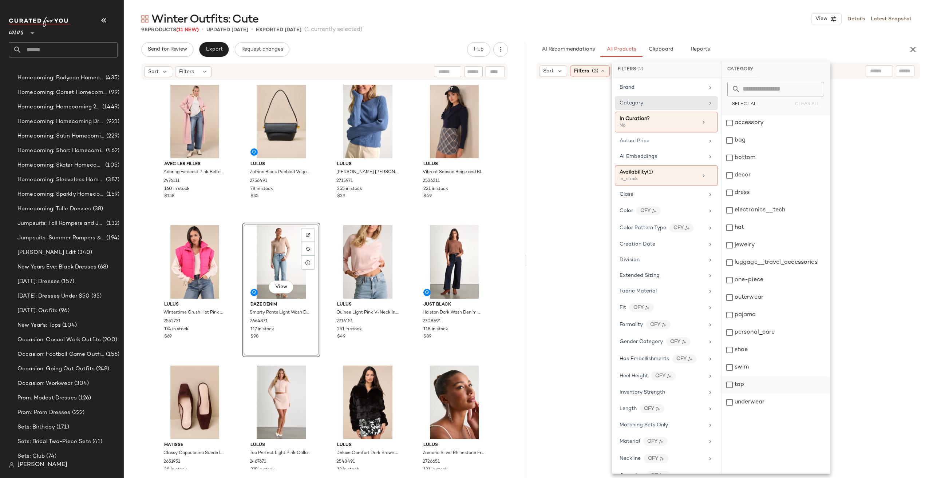
click at [761, 382] on div "top" at bounding box center [775, 384] width 108 height 17
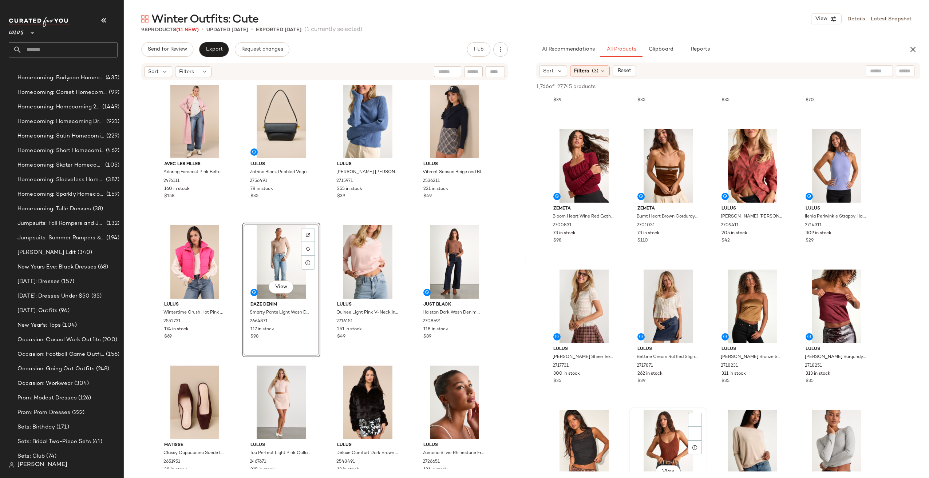
scroll to position [400, 0]
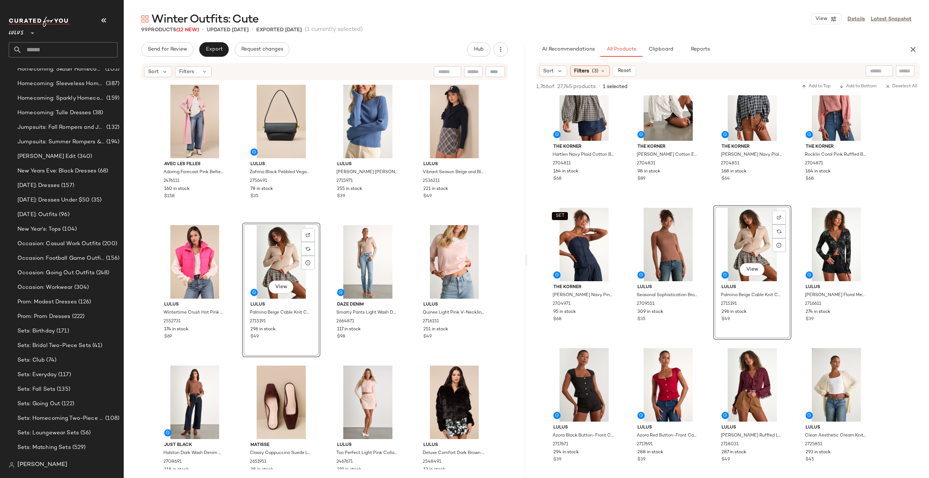
scroll to position [2531, 0]
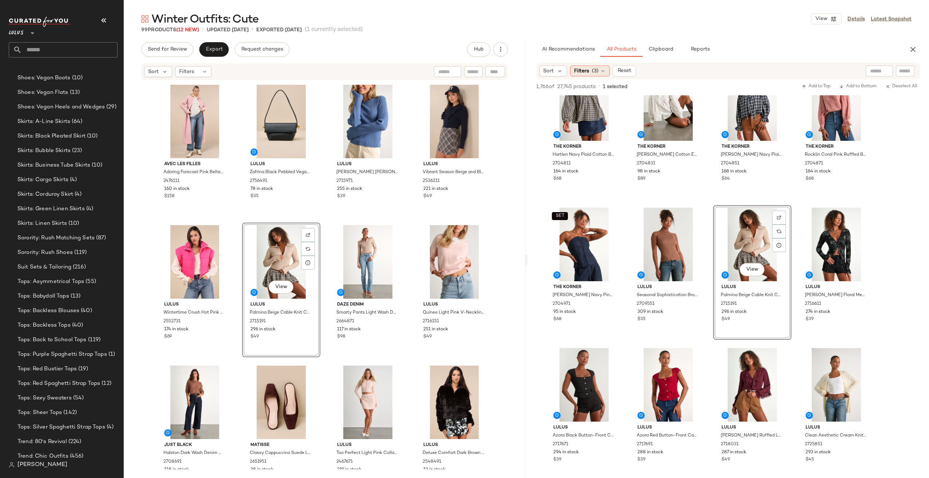
click at [600, 72] on icon at bounding box center [603, 71] width 6 height 6
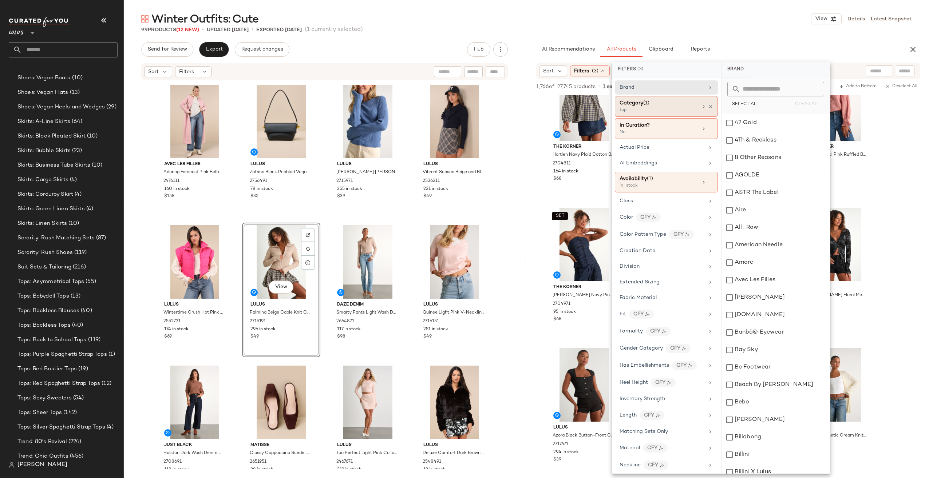
click at [643, 100] on span "(1)" at bounding box center [646, 102] width 6 height 5
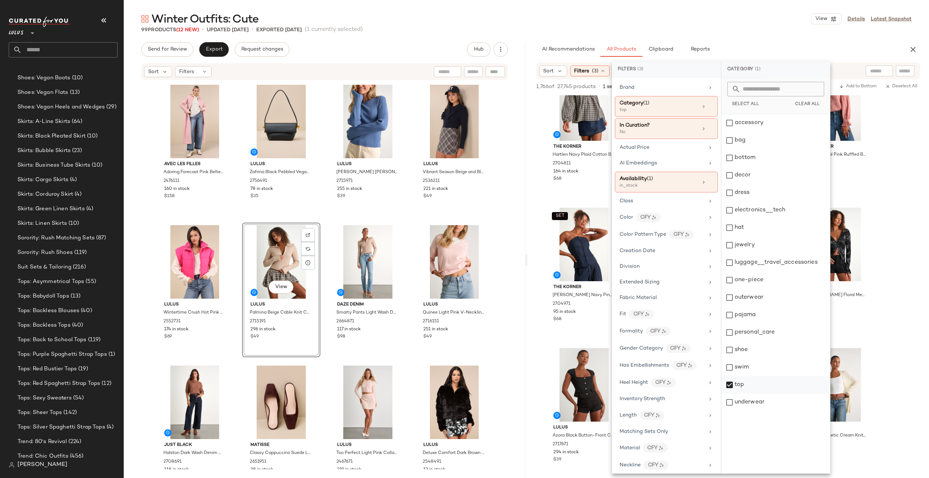
click at [747, 387] on div "top" at bounding box center [775, 384] width 108 height 17
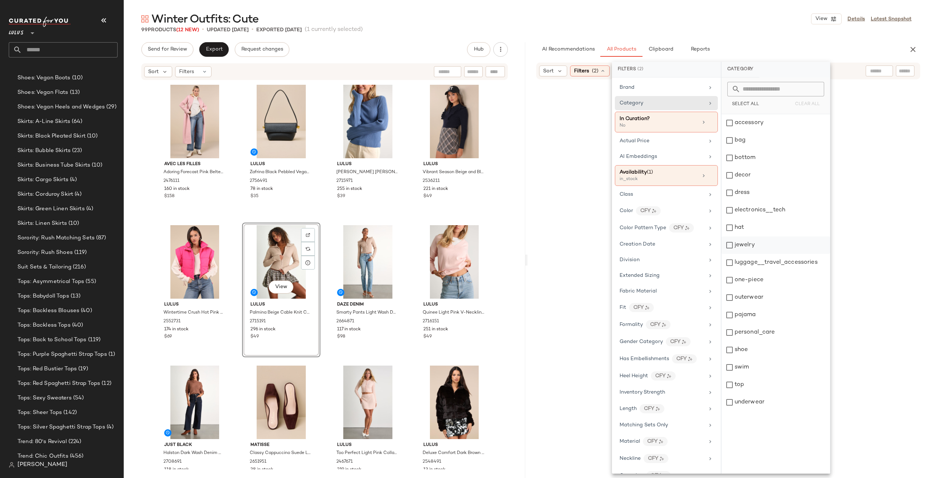
click at [757, 244] on div "jewelry" at bounding box center [775, 245] width 108 height 17
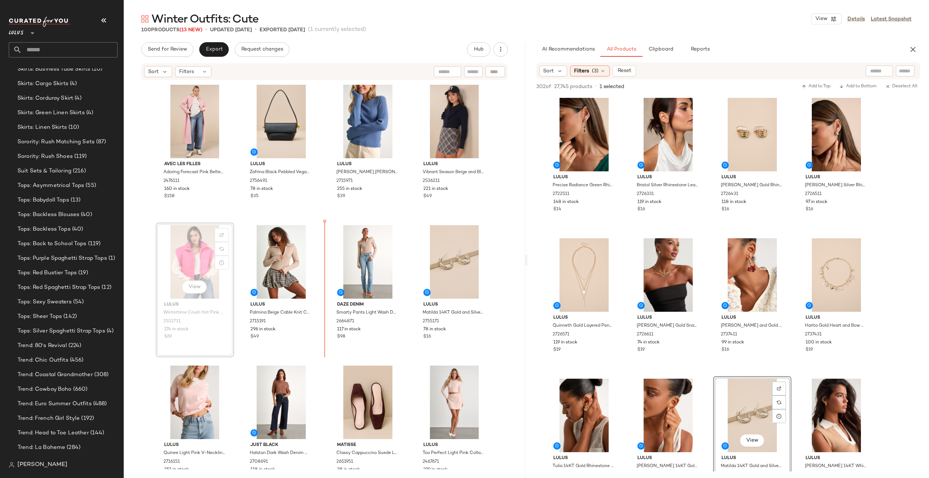
scroll to position [2508, 0]
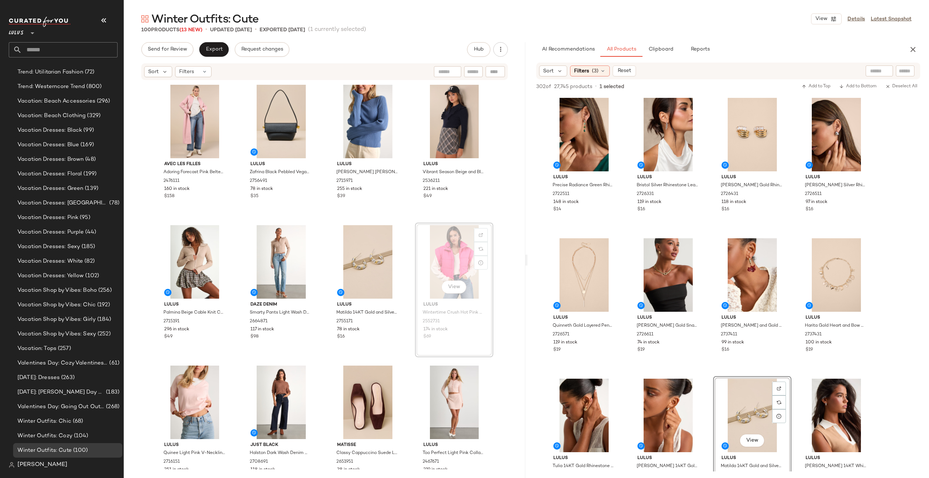
scroll to position [2508, 0]
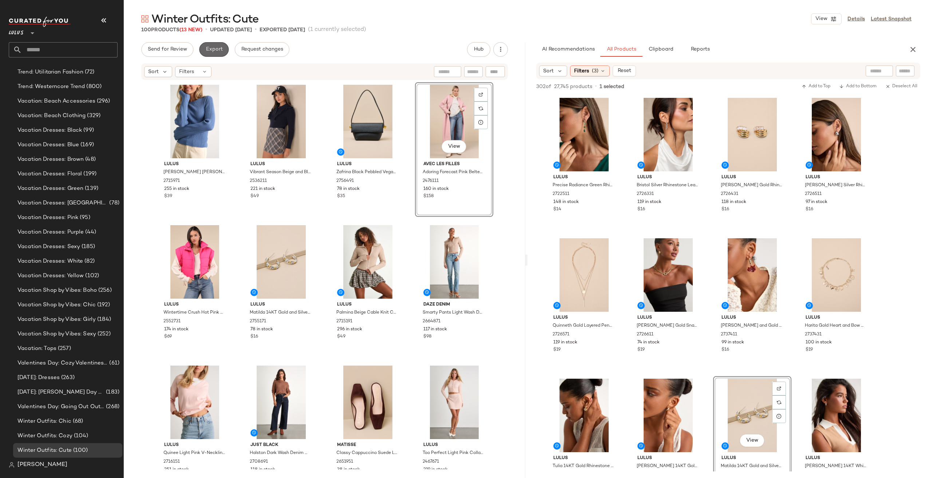
click at [211, 47] on span "Export" at bounding box center [213, 50] width 17 height 6
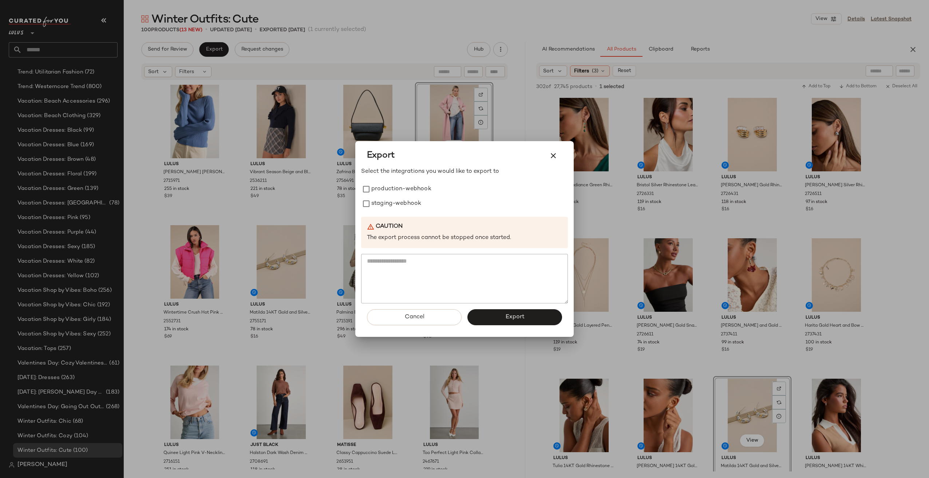
click at [428, 179] on div "Select the integrations you would like to export to production-webhook staging-…" at bounding box center [464, 235] width 207 height 136
click at [427, 184] on label "production-webhook" at bounding box center [401, 189] width 60 height 15
click at [411, 200] on label "staging-webhook" at bounding box center [396, 204] width 50 height 15
click at [507, 321] on button "Export" at bounding box center [514, 317] width 95 height 16
